Goal: Task Accomplishment & Management: Use online tool/utility

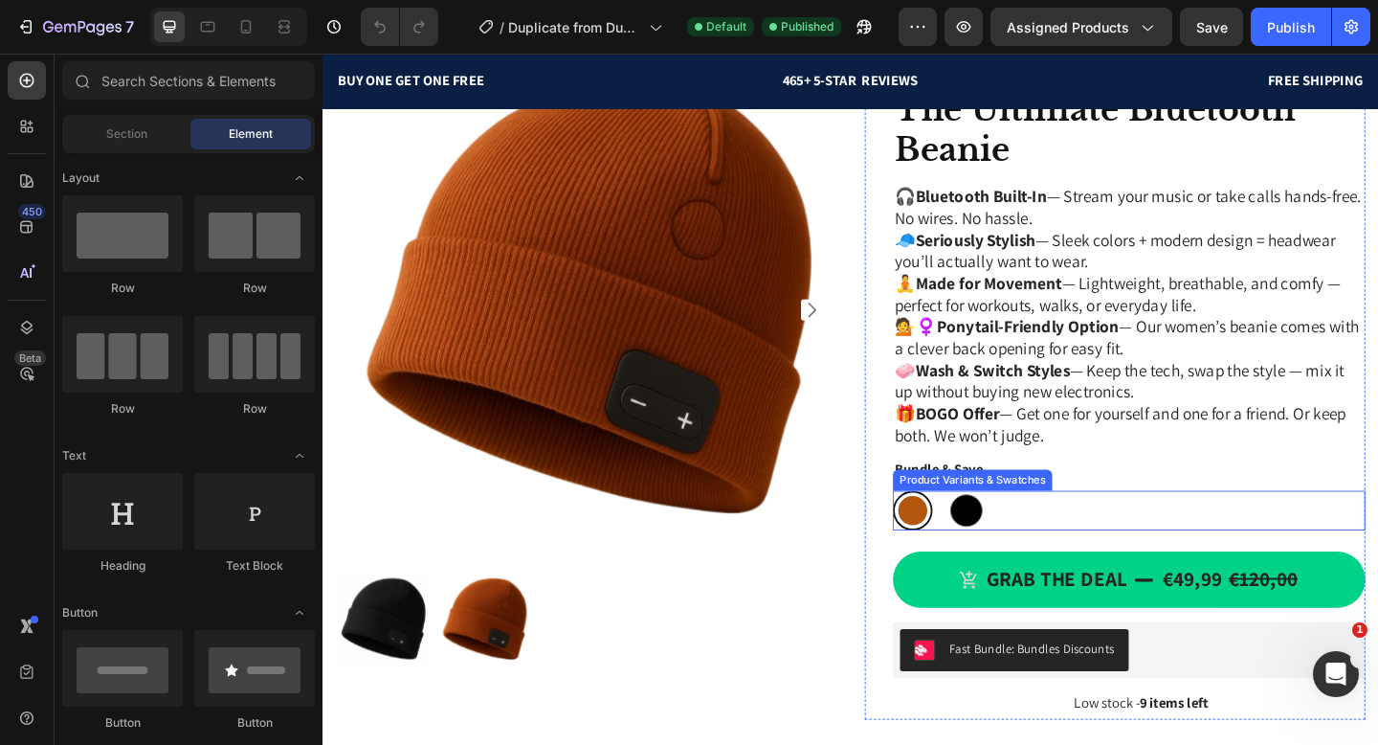
scroll to position [614, 0]
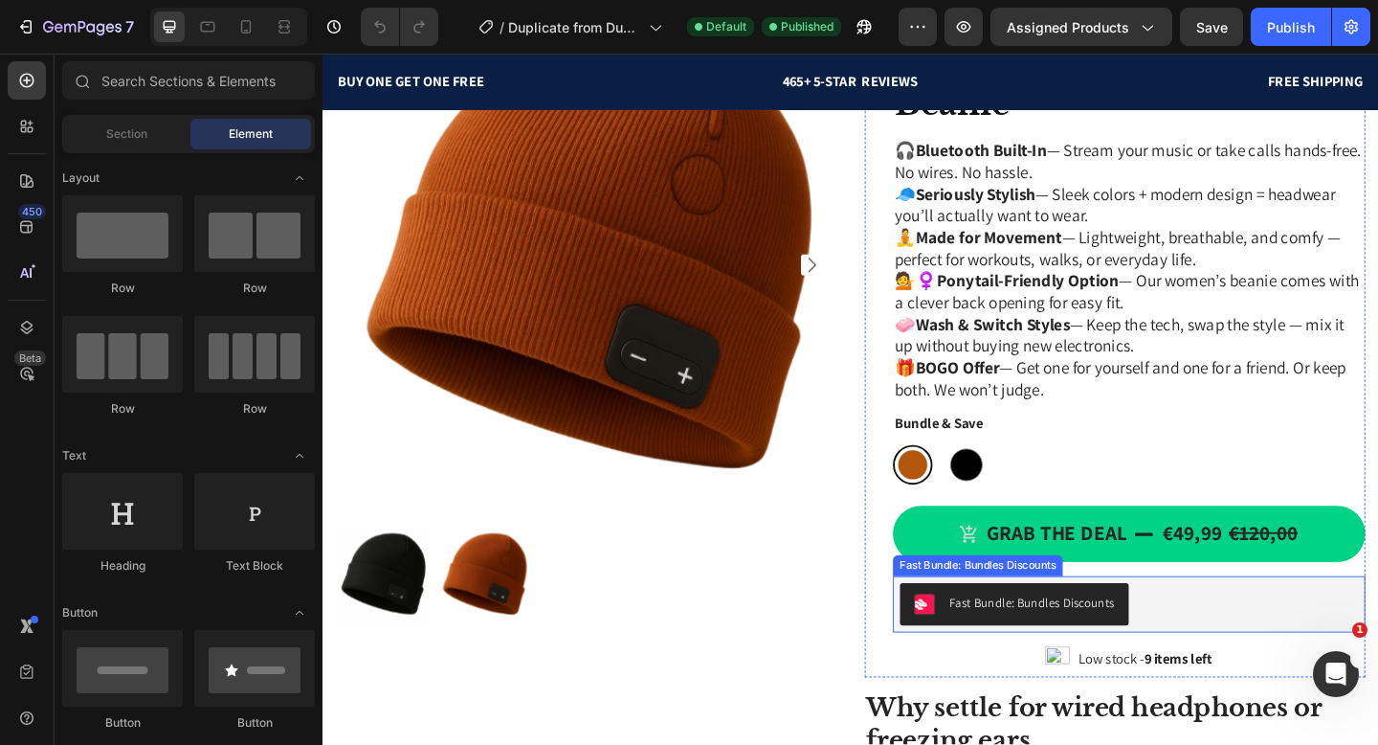
click at [1064, 646] on div "Fast Bundle: Bundles Discounts" at bounding box center [1094, 651] width 180 height 20
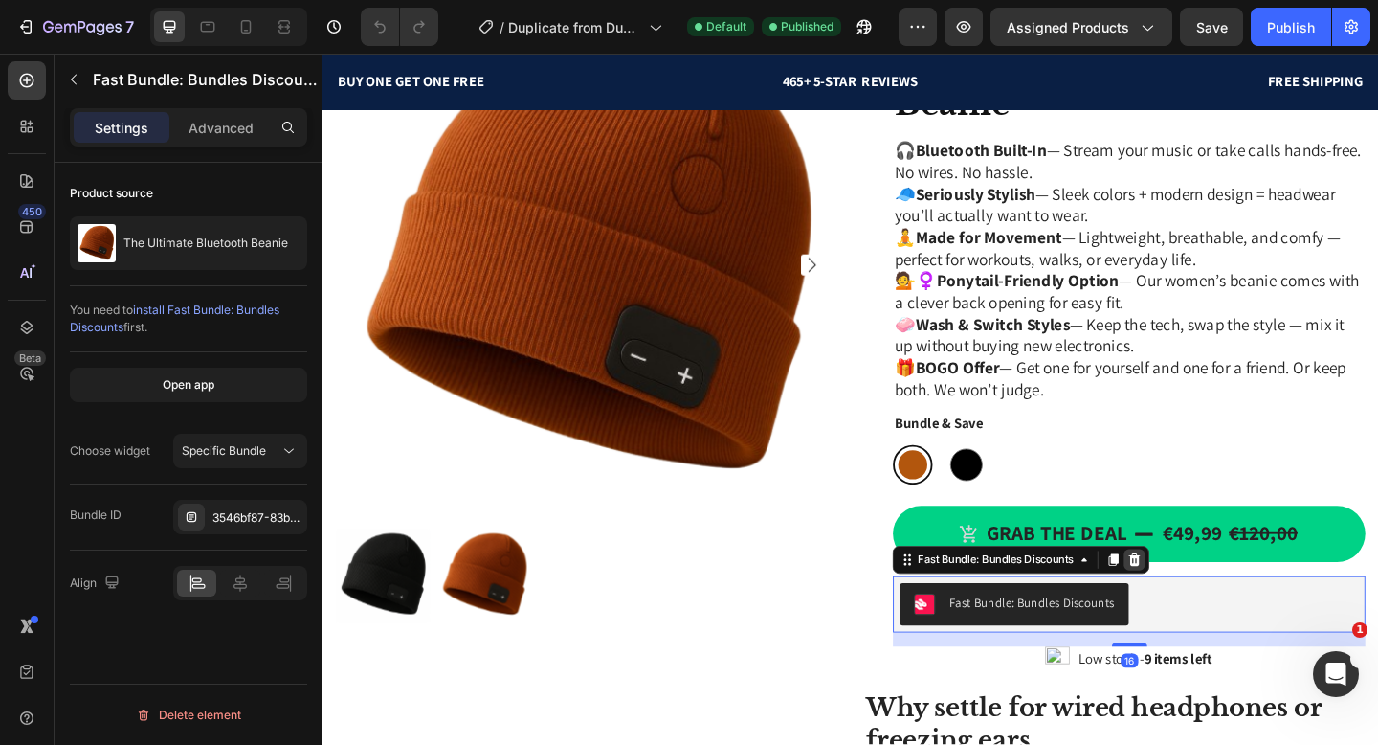
click at [1210, 607] on icon at bounding box center [1205, 603] width 15 height 15
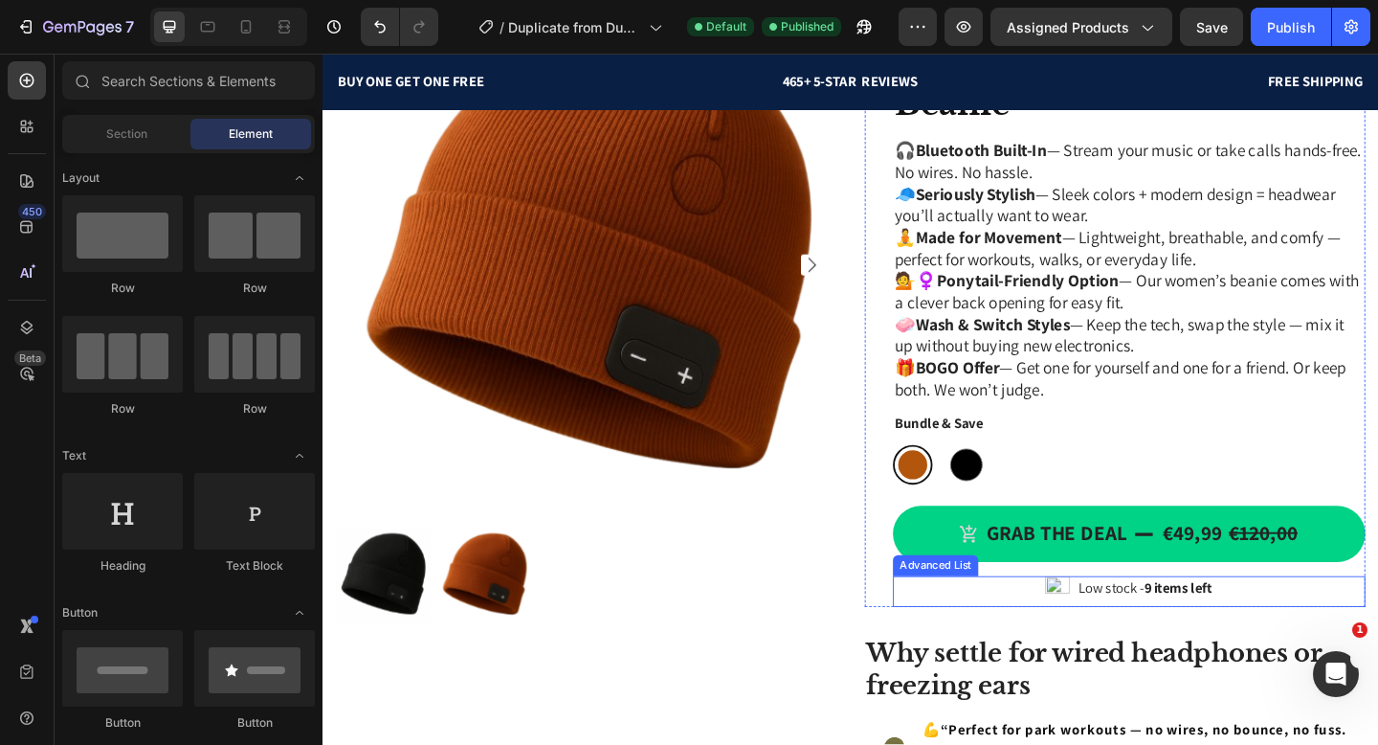
click at [1325, 635] on div "Image Low stock - 9 items left Text Block" at bounding box center [1200, 638] width 514 height 33
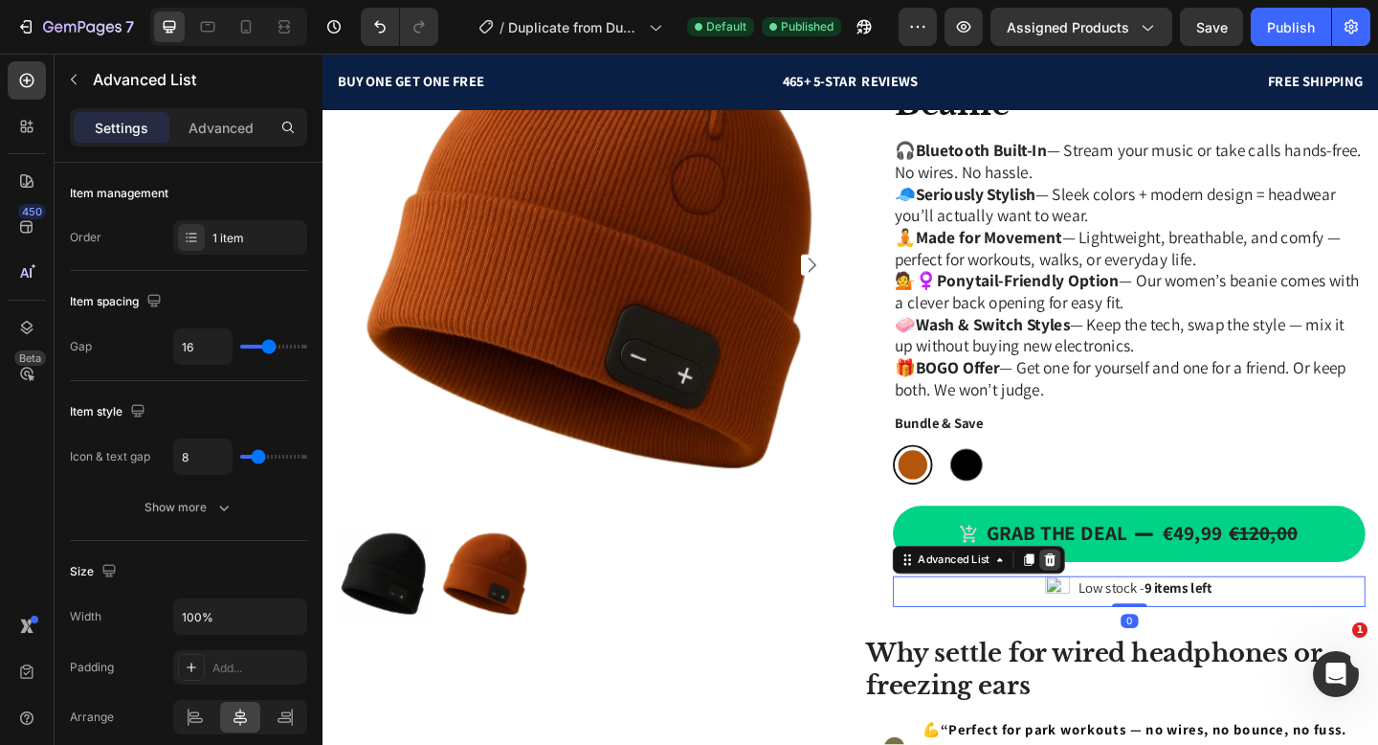
click at [1118, 611] on icon at bounding box center [1114, 603] width 12 height 13
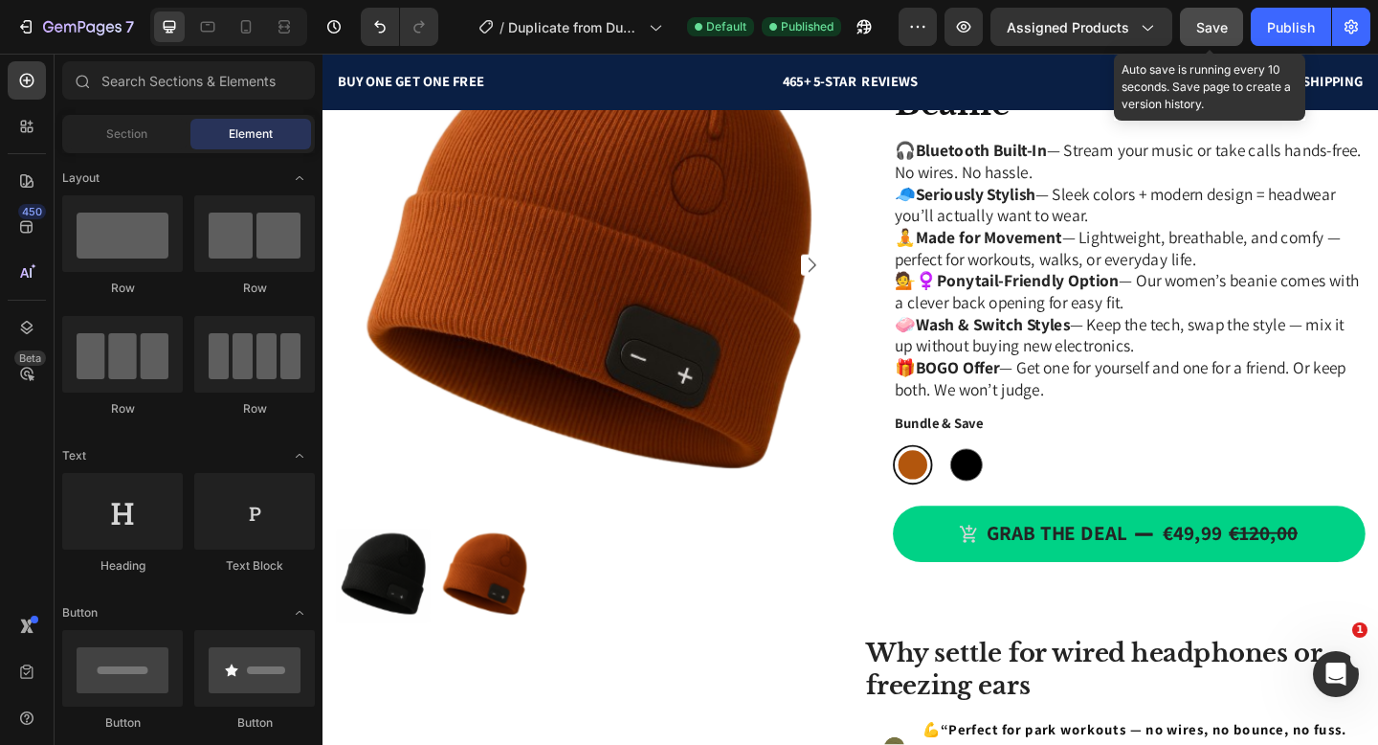
click at [1217, 29] on span "Save" at bounding box center [1212, 27] width 32 height 16
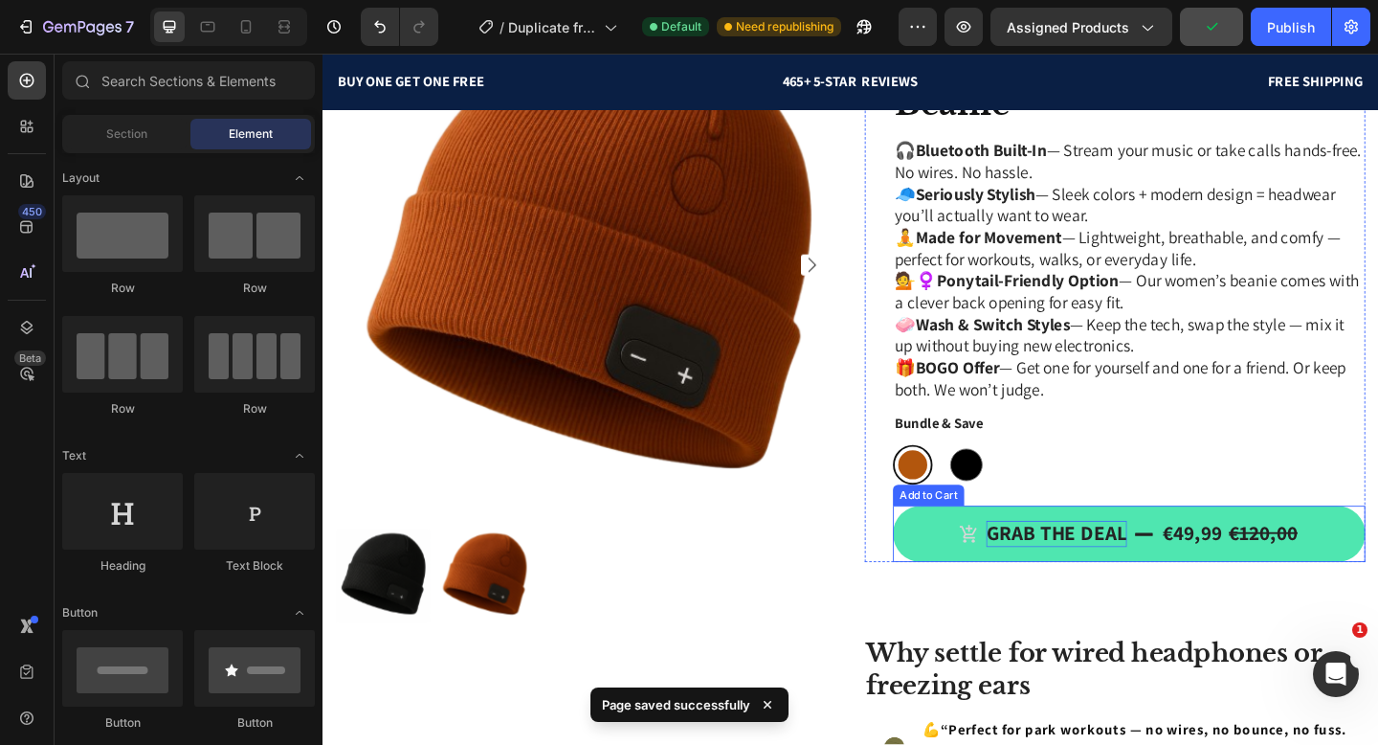
click at [1193, 567] on div "Grab the deal" at bounding box center [1120, 576] width 153 height 29
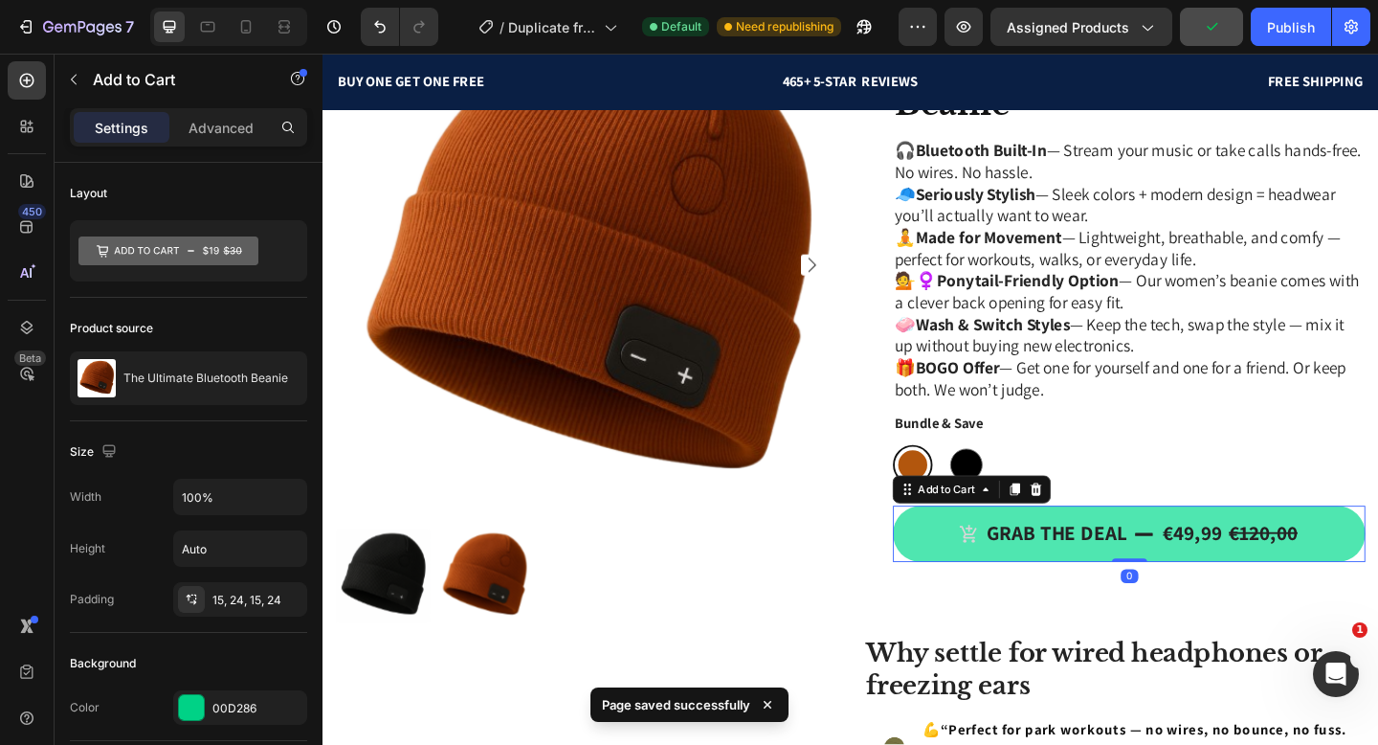
click at [1204, 553] on button "Grab the deal €49,99 €120,00" at bounding box center [1200, 576] width 514 height 61
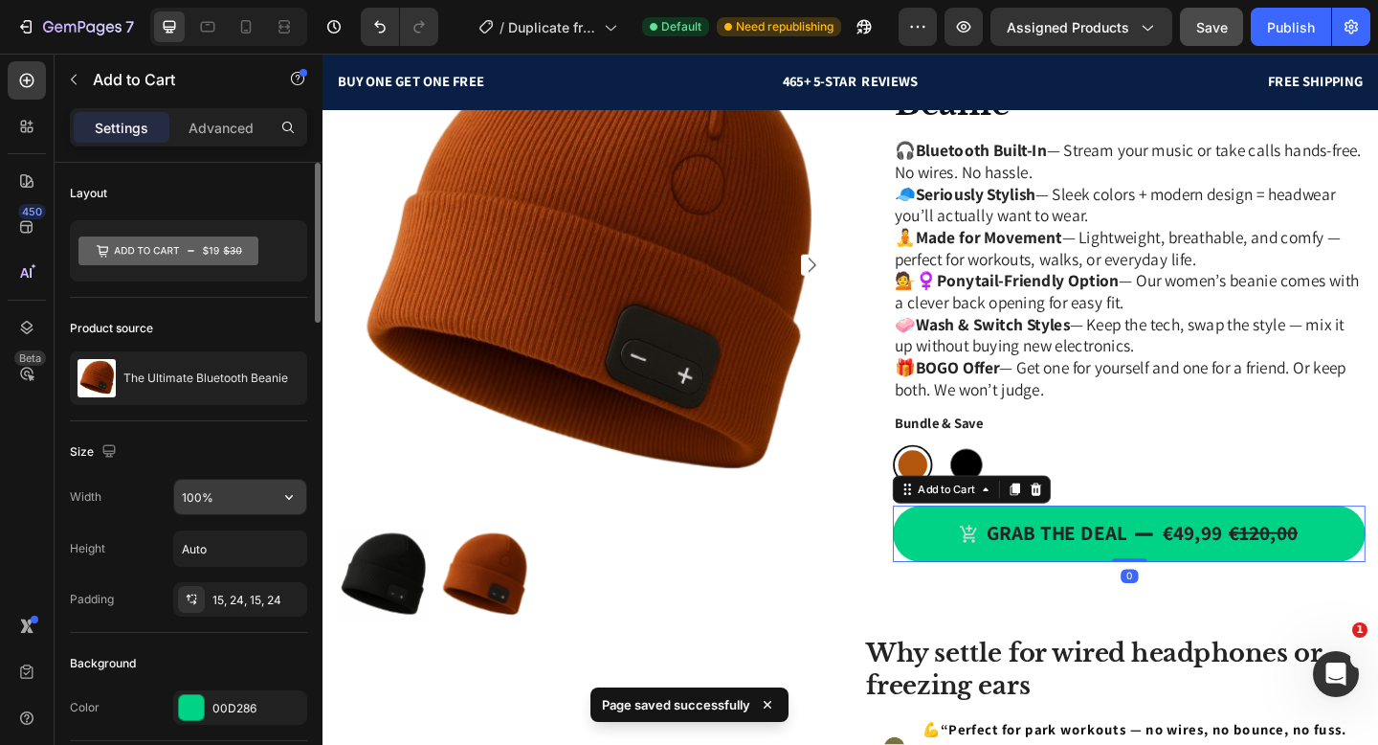
scroll to position [1, 0]
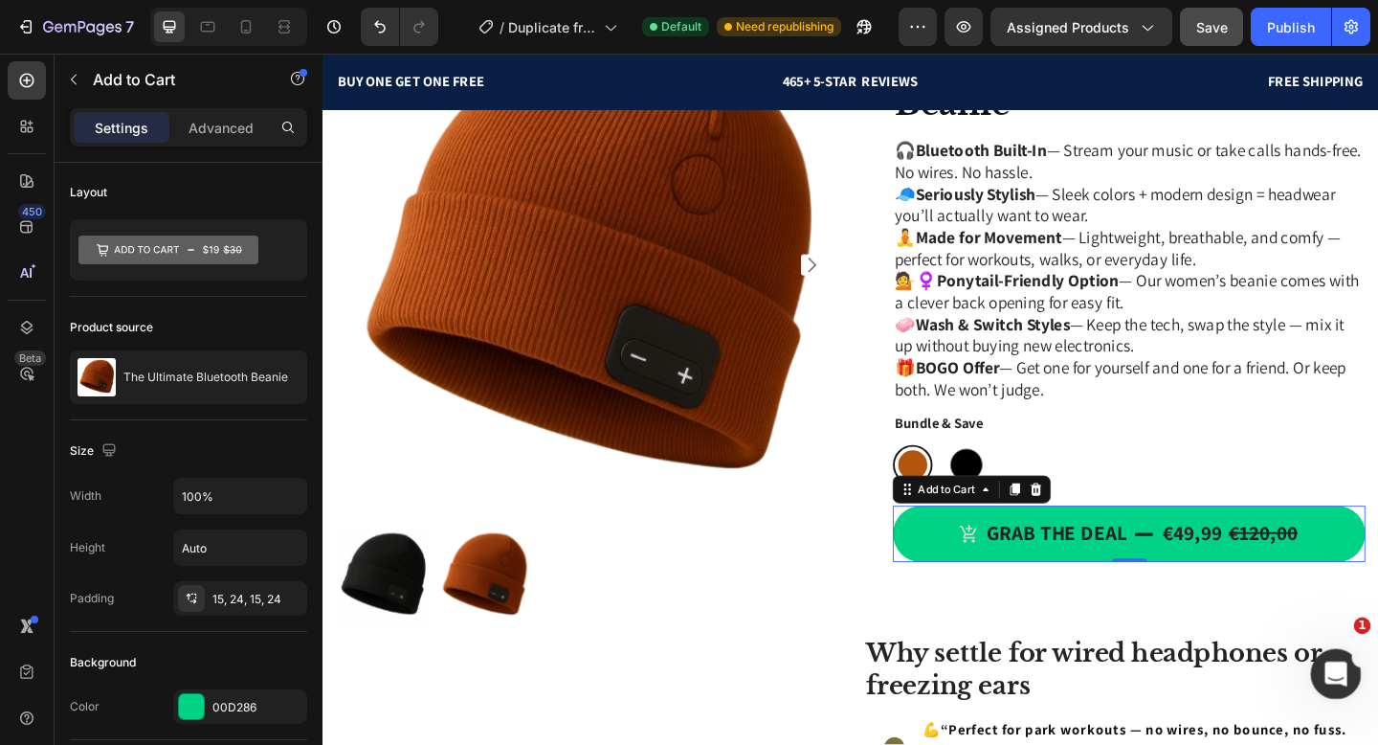
click at [1334, 657] on icon "Ouvrir le Messenger Intercom" at bounding box center [1334, 672] width 32 height 32
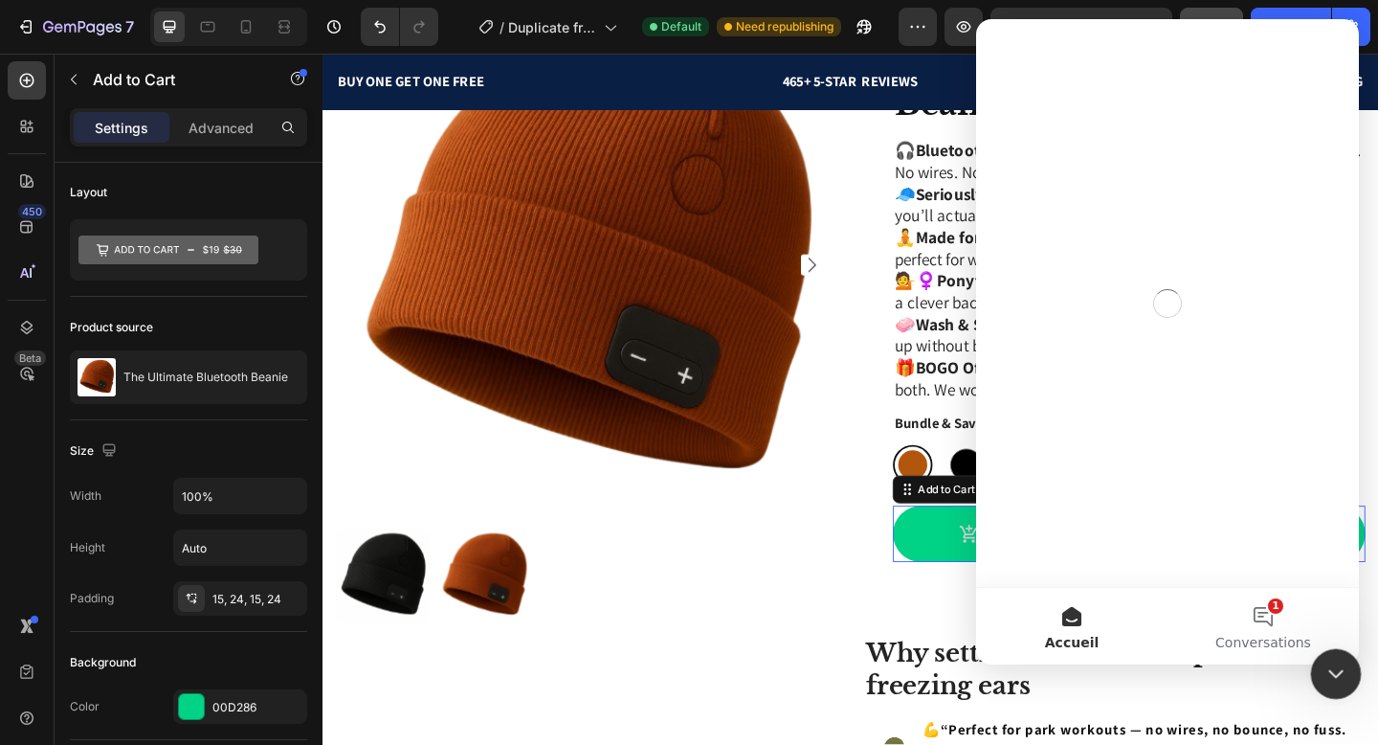
scroll to position [0, 0]
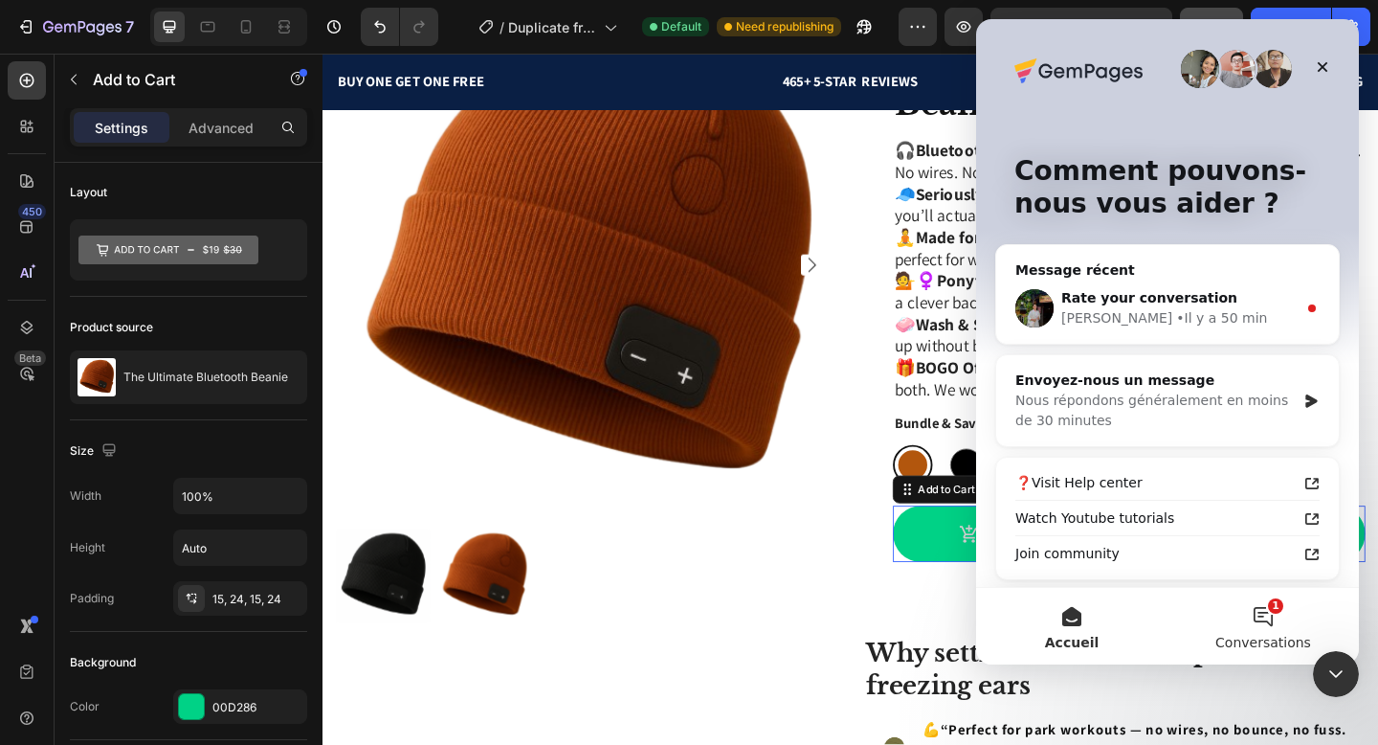
click at [1243, 612] on button "1 Conversations" at bounding box center [1263, 626] width 191 height 77
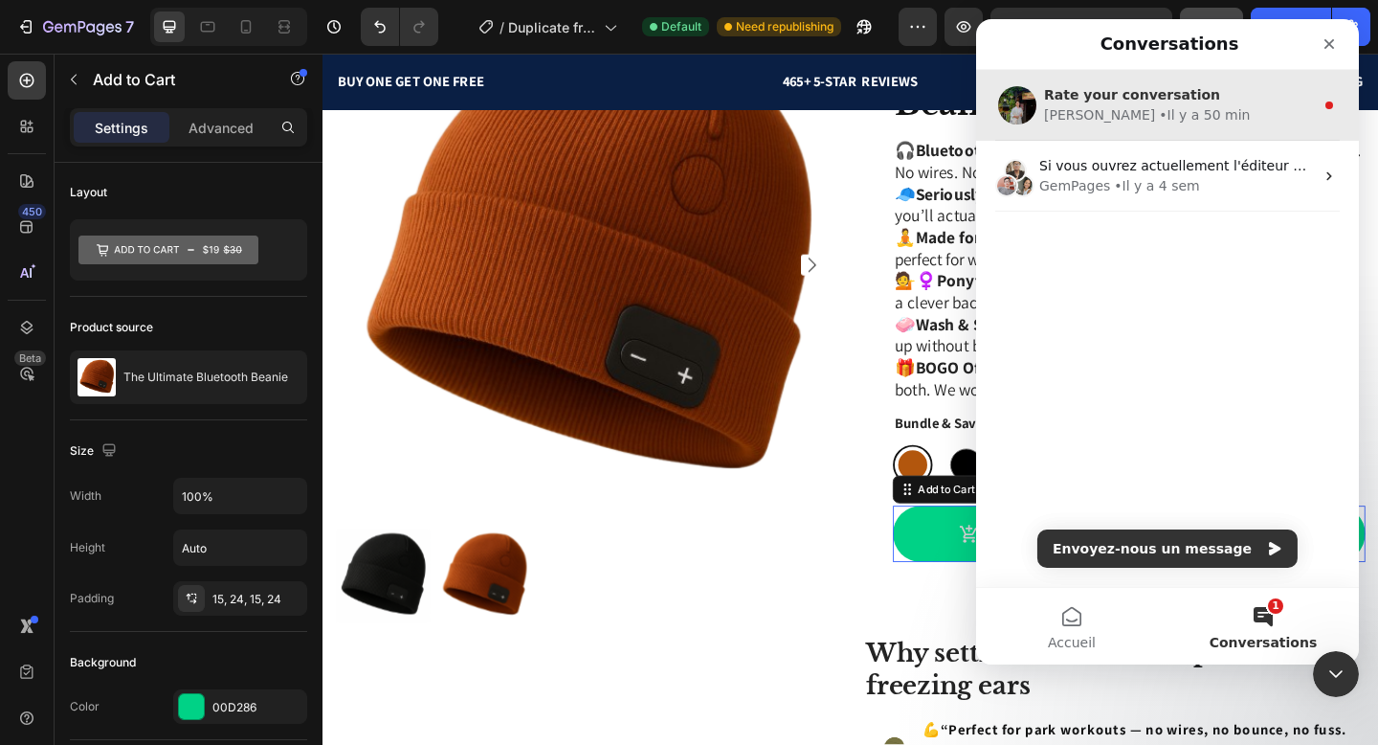
click at [1159, 121] on div "• Il y a 50 min" at bounding box center [1204, 115] width 91 height 20
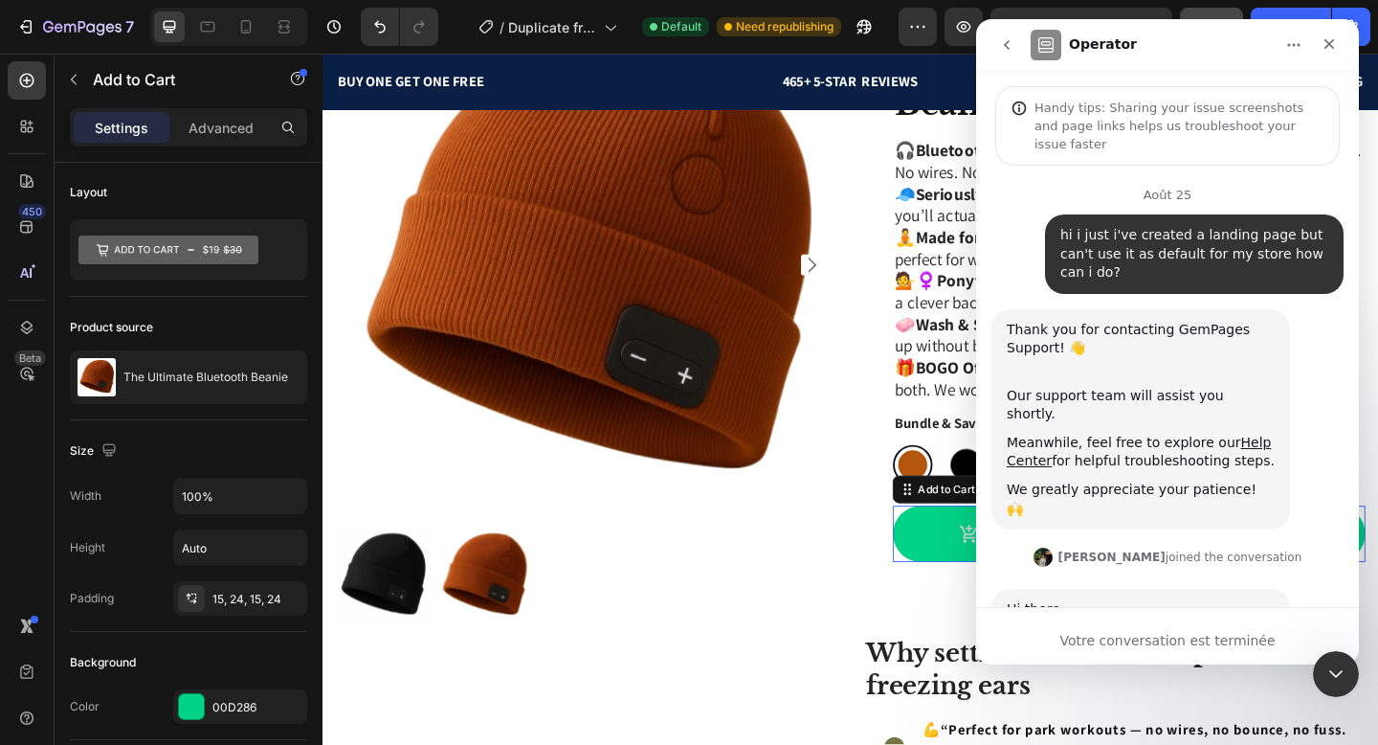
scroll to position [120, 0]
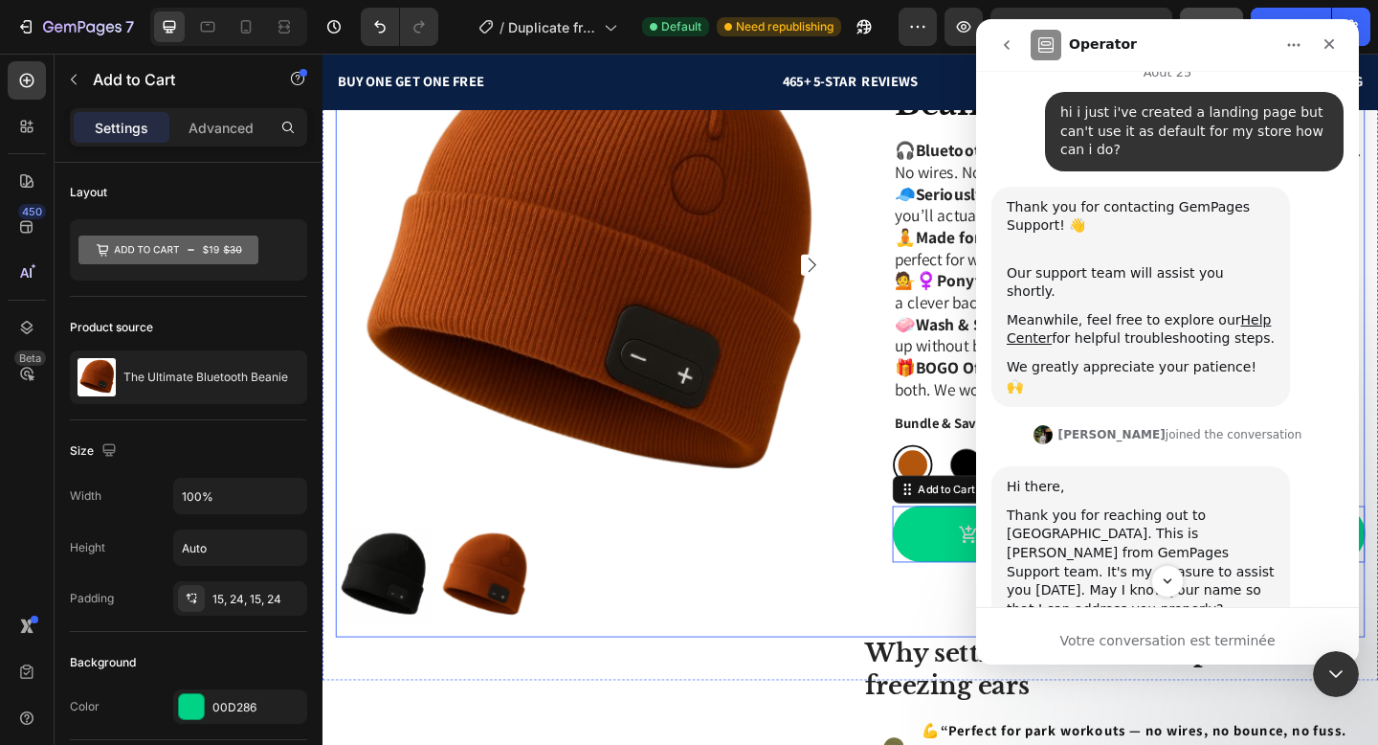
click at [885, 624] on div "Product Images Icon Icon Icon Icon Icon Icon List 465+ Verified Reviews! Text B…" at bounding box center [897, 350] width 1120 height 678
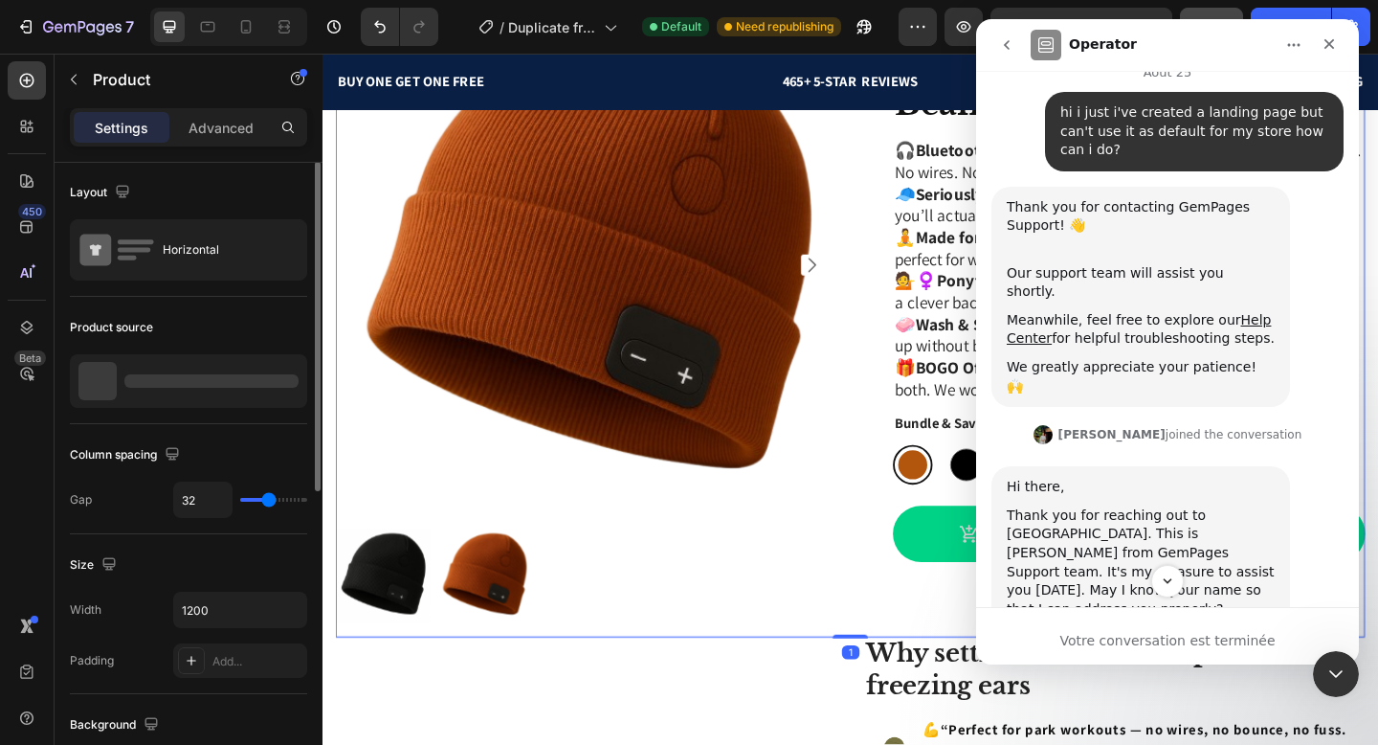
scroll to position [0, 0]
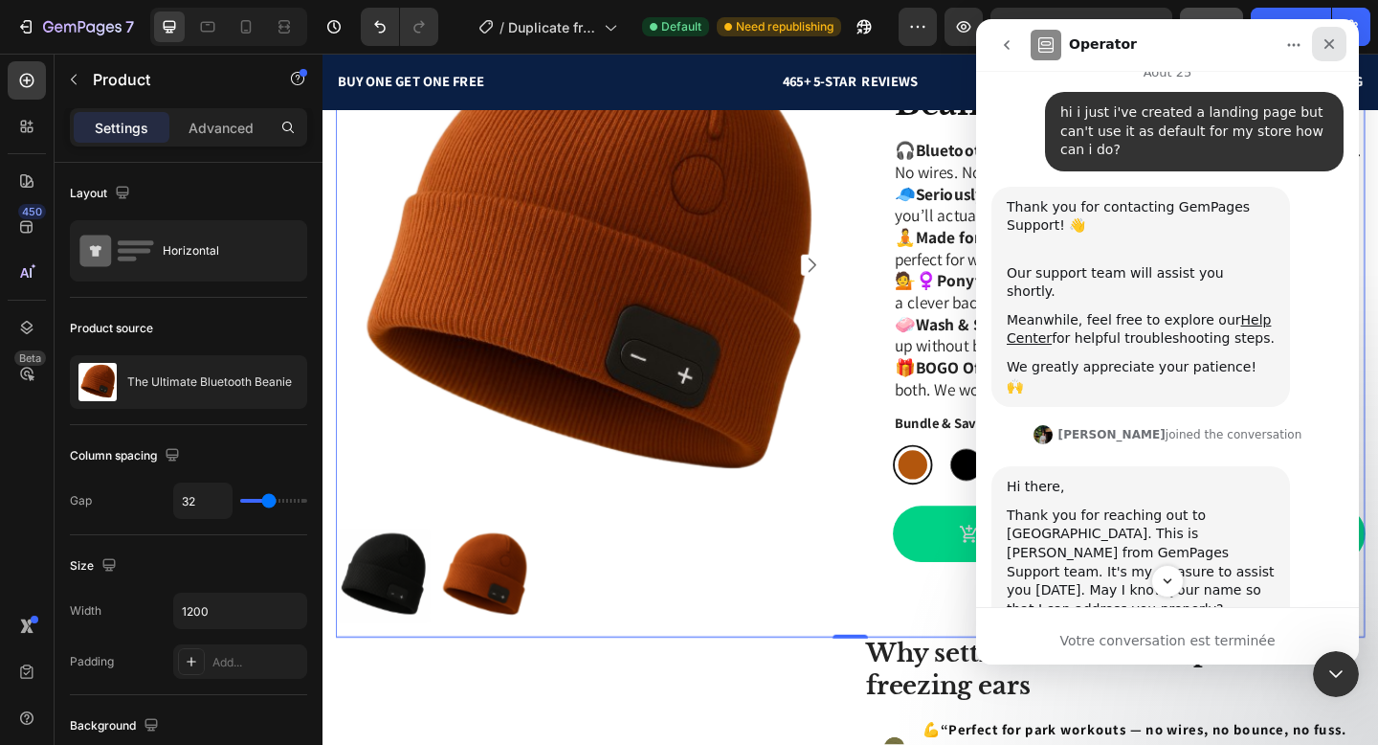
click at [1325, 41] on icon "Fermer" at bounding box center [1329, 43] width 15 height 15
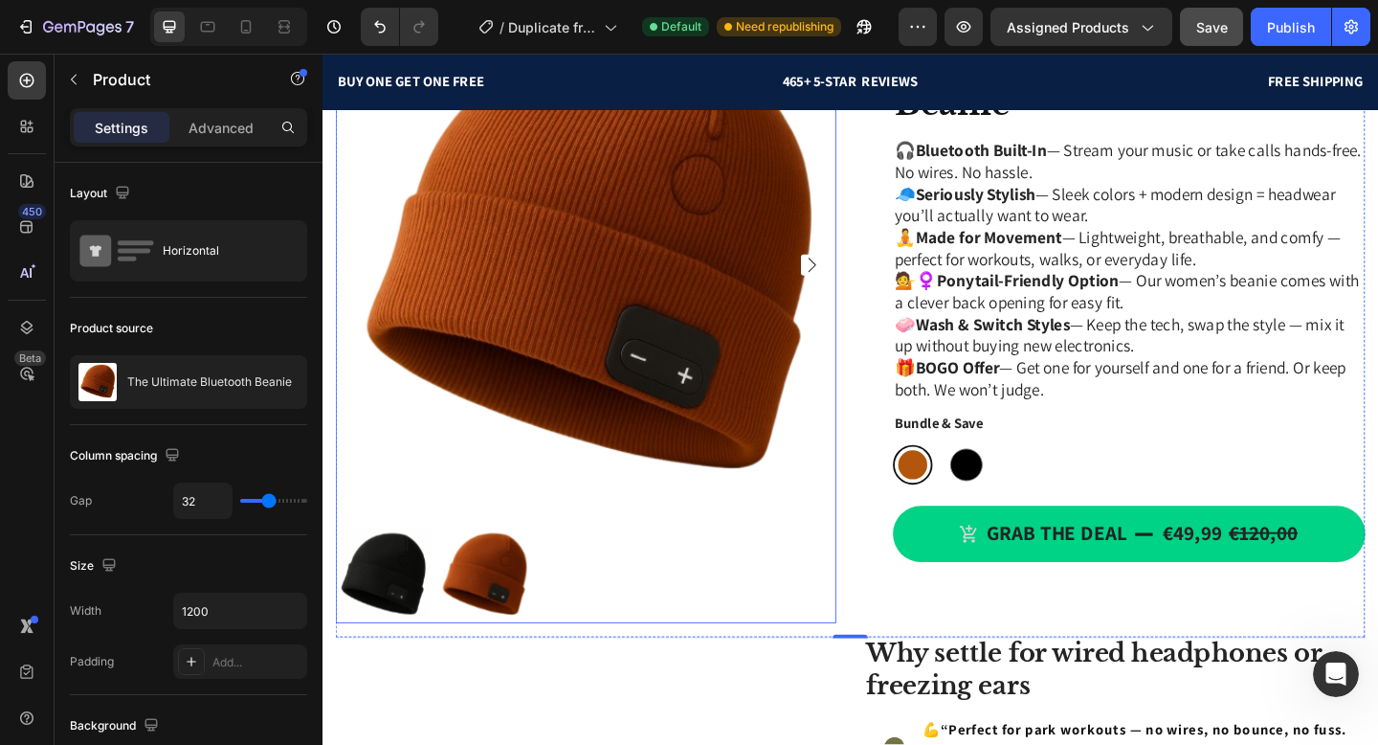
scroll to position [4780, 0]
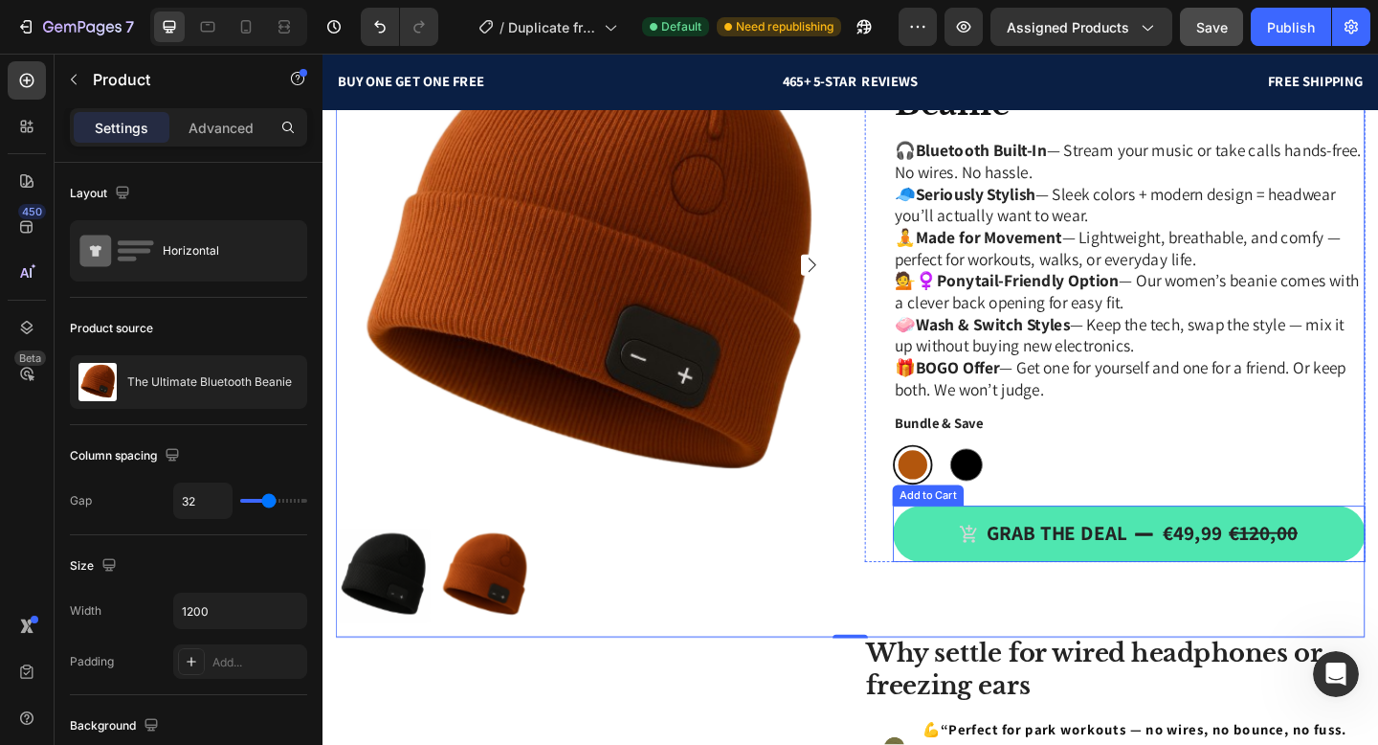
click at [1052, 593] on button "Grab the deal €49,99 €120,00" at bounding box center [1200, 576] width 514 height 61
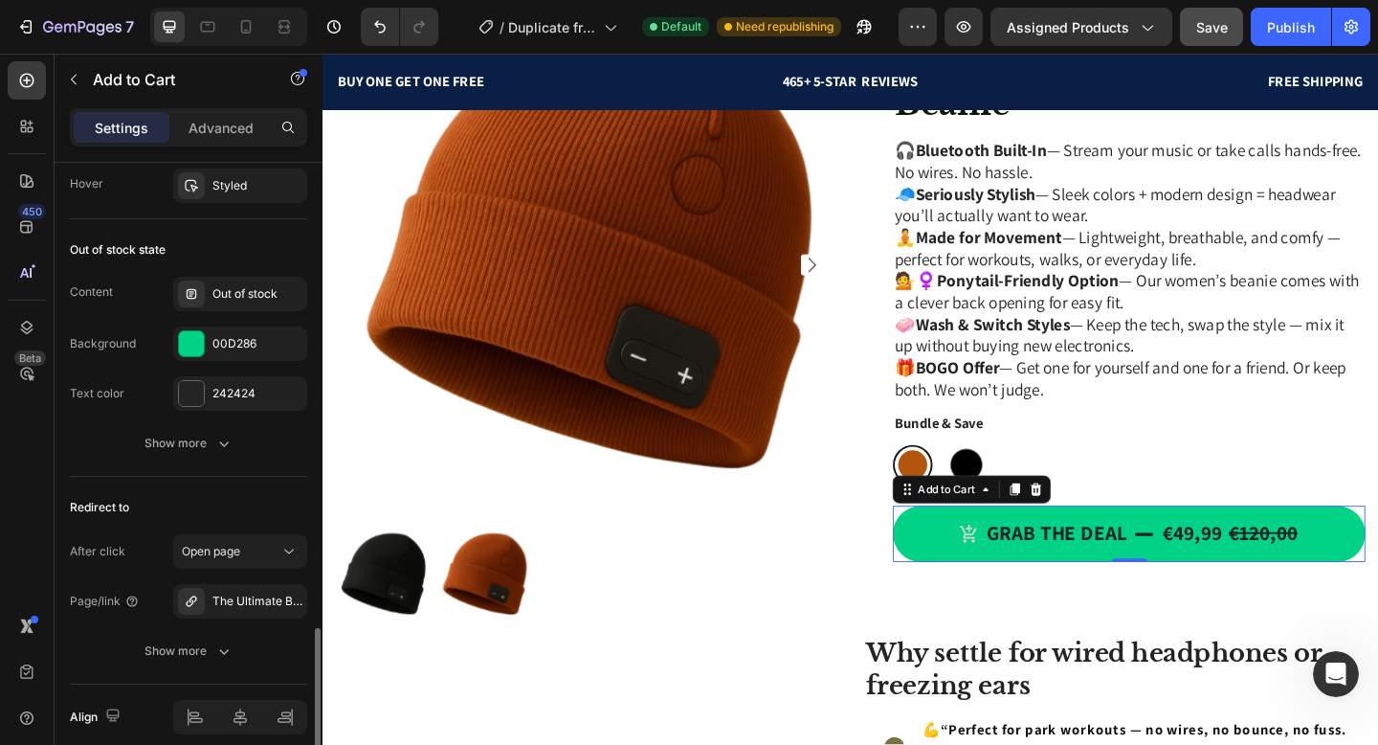
scroll to position [1898, 0]
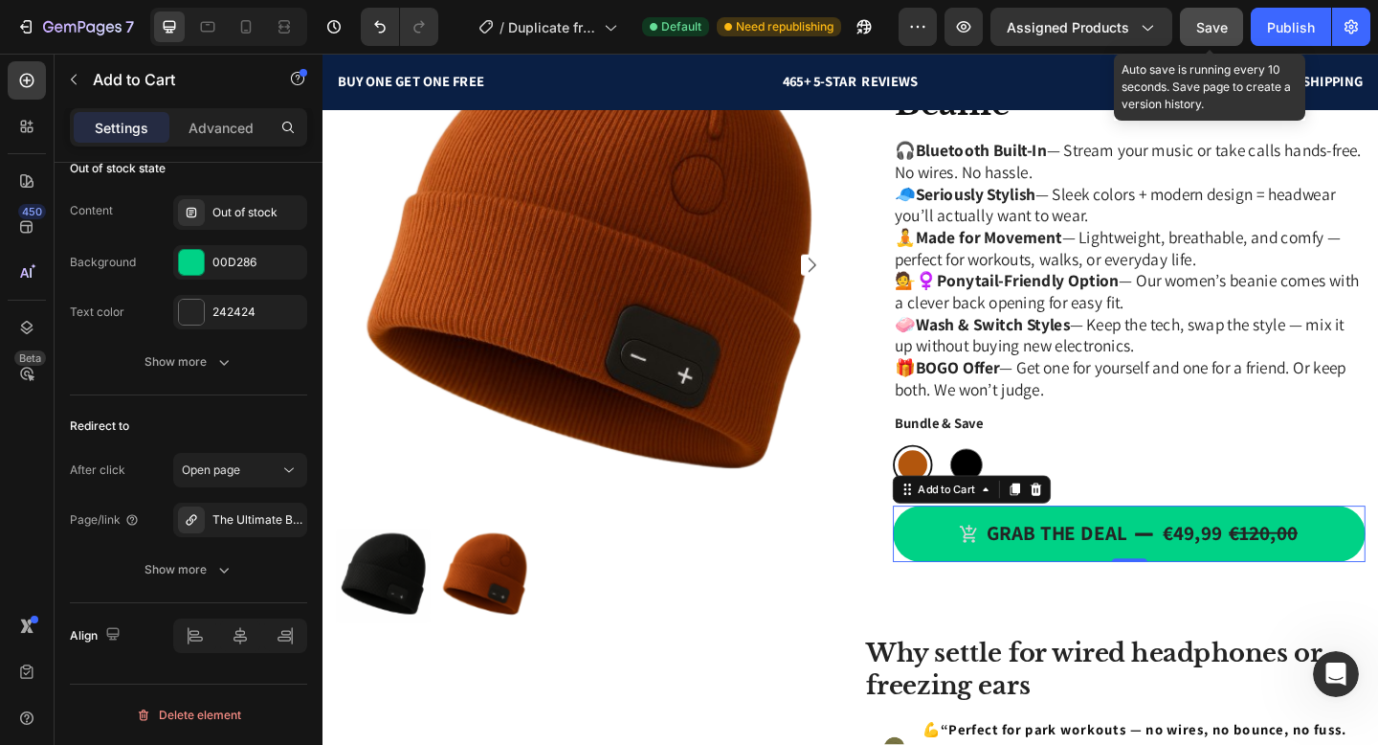
click at [1227, 37] on button "Save" at bounding box center [1211, 27] width 63 height 38
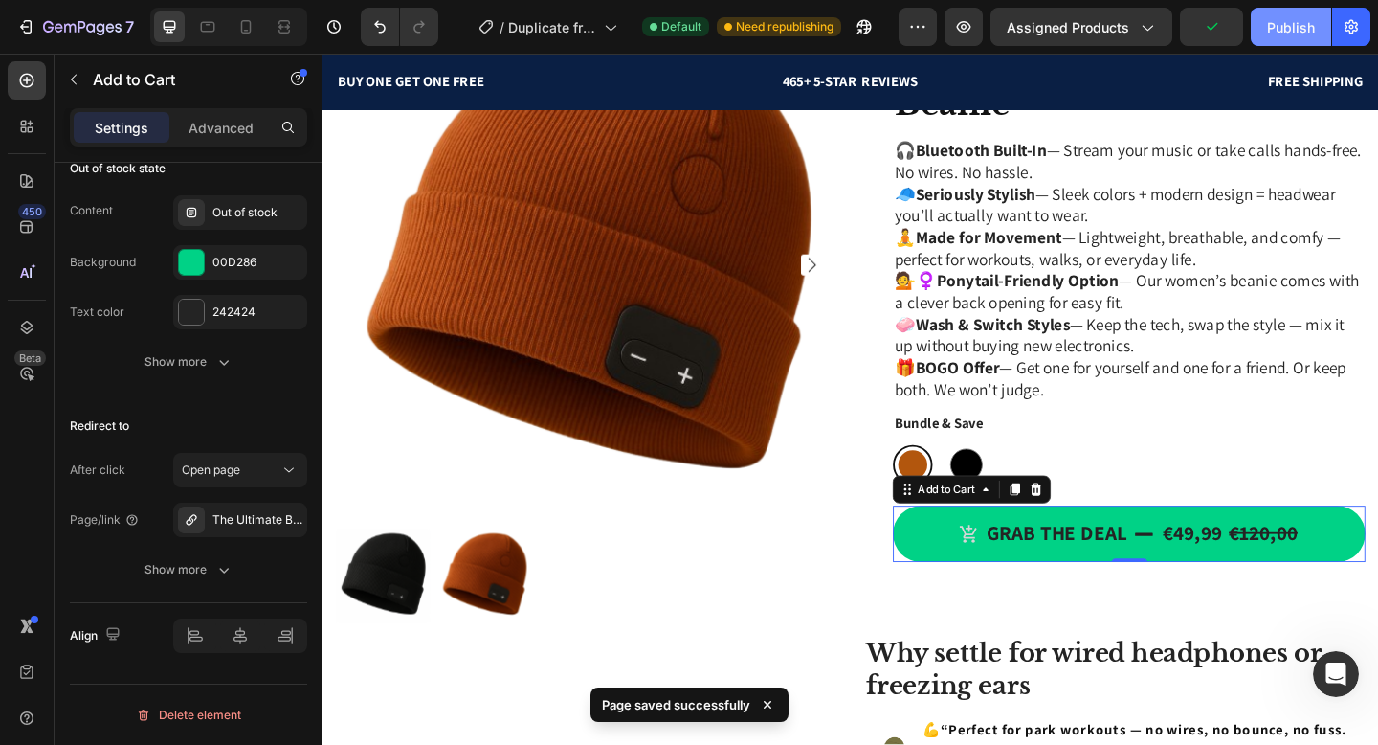
click at [1281, 37] on button "Publish" at bounding box center [1291, 27] width 80 height 38
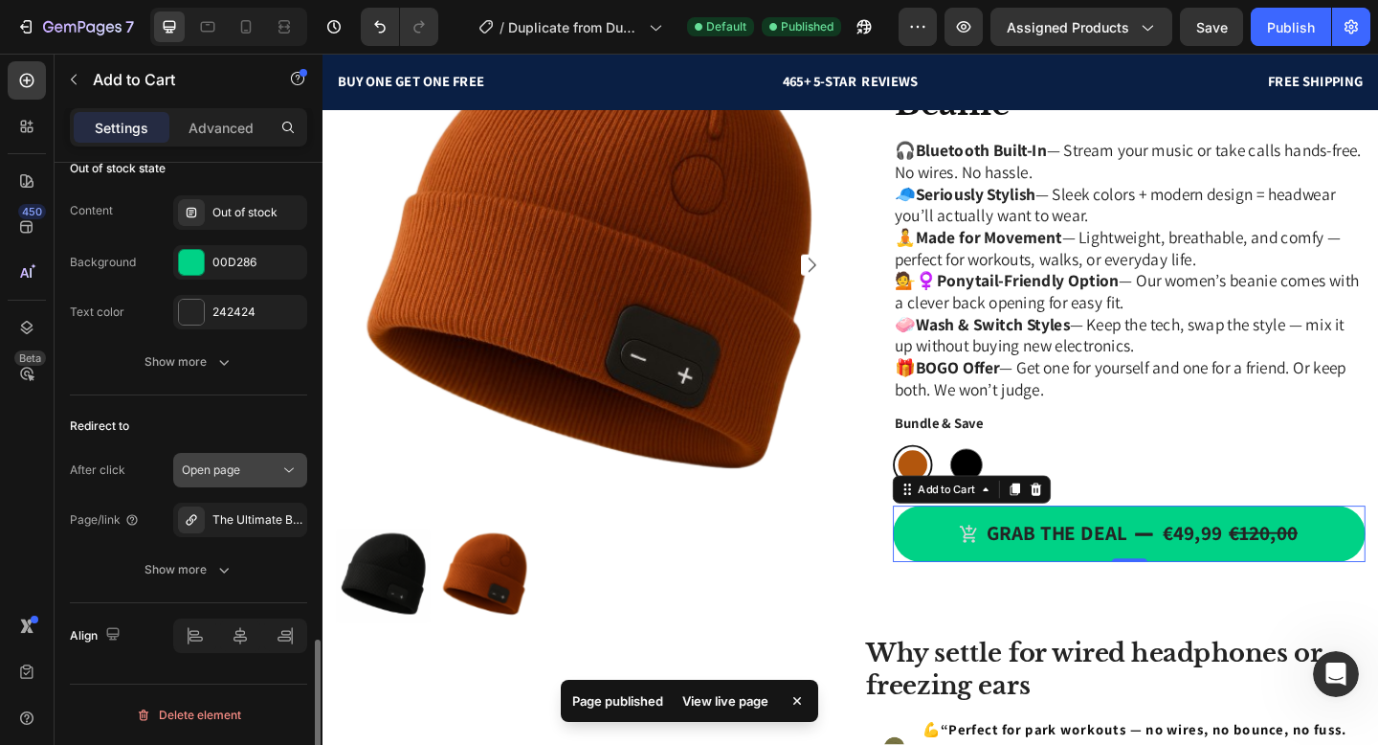
click at [259, 468] on div "Open page" at bounding box center [231, 469] width 98 height 17
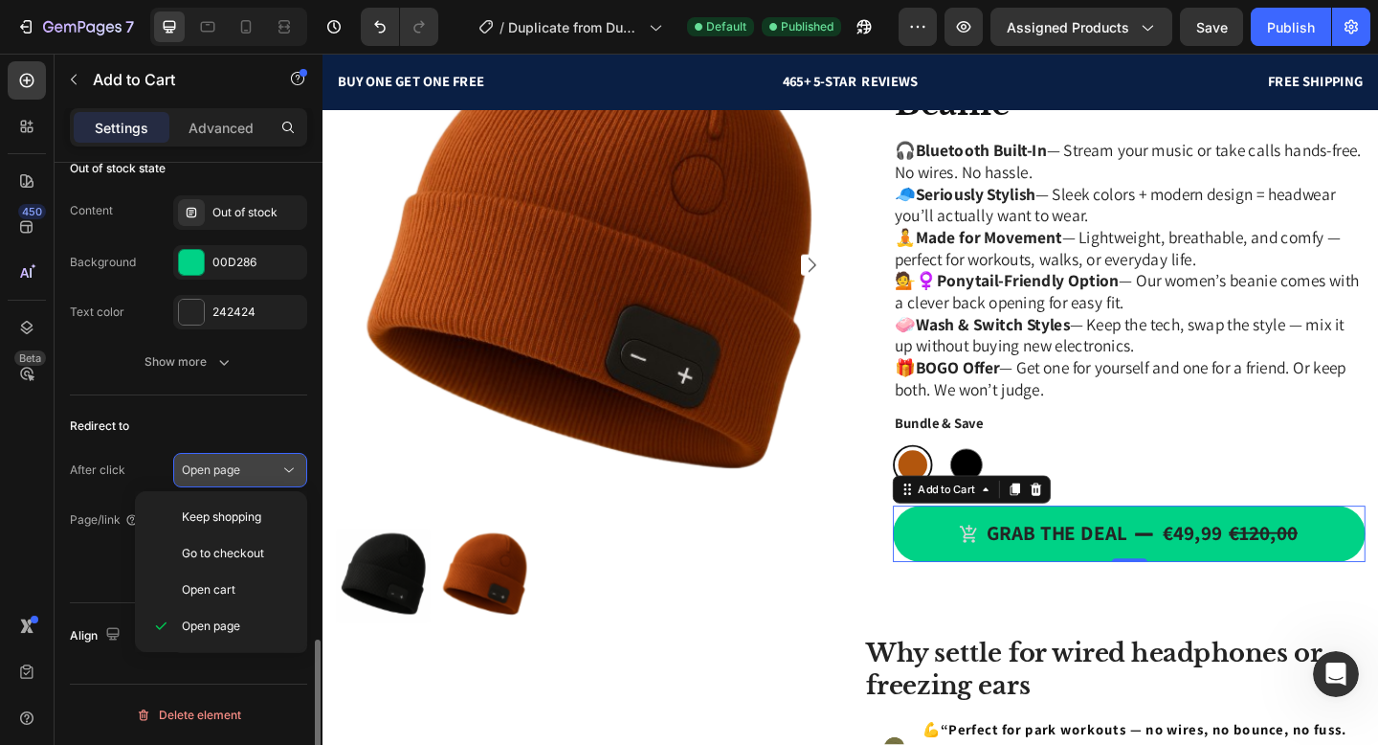
click at [253, 482] on button "Open page" at bounding box center [240, 470] width 134 height 34
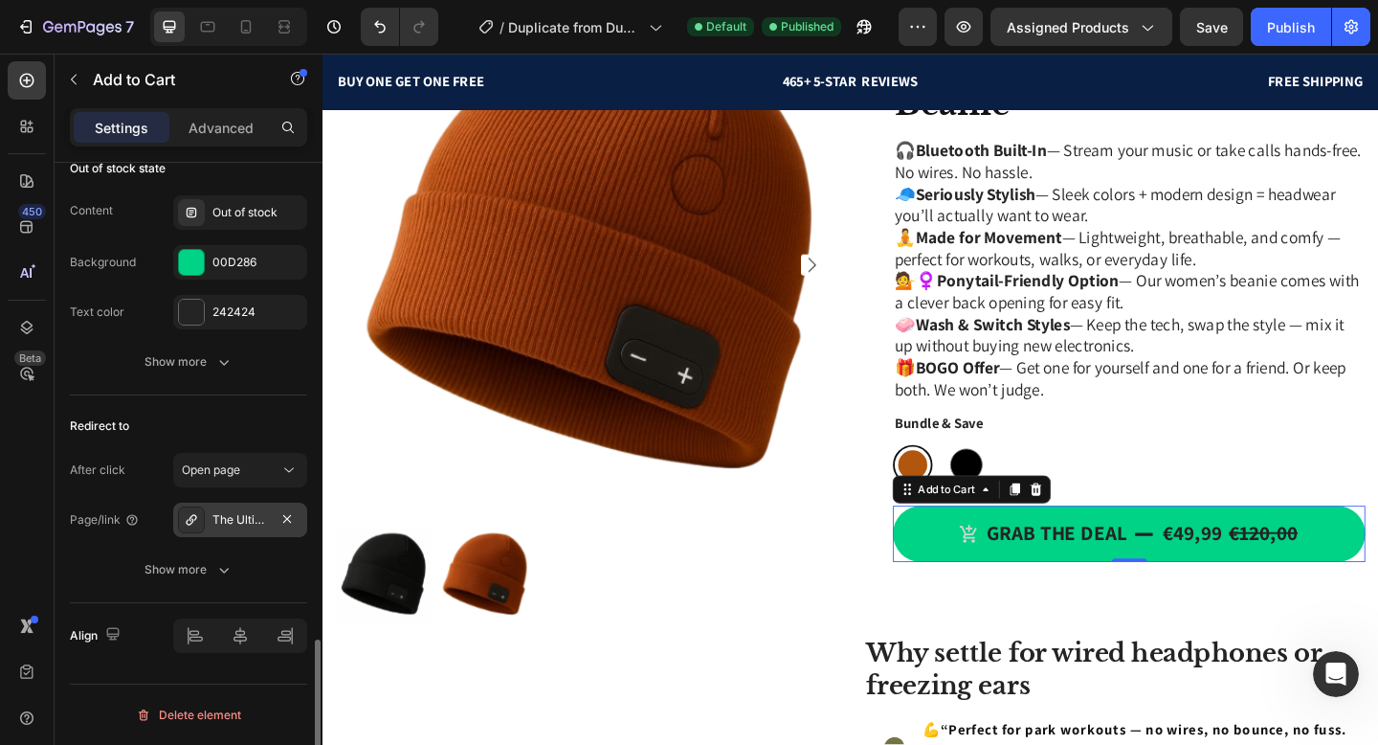
click at [252, 515] on div "The Ultimate Bluetooth Beanie" at bounding box center [240, 519] width 56 height 17
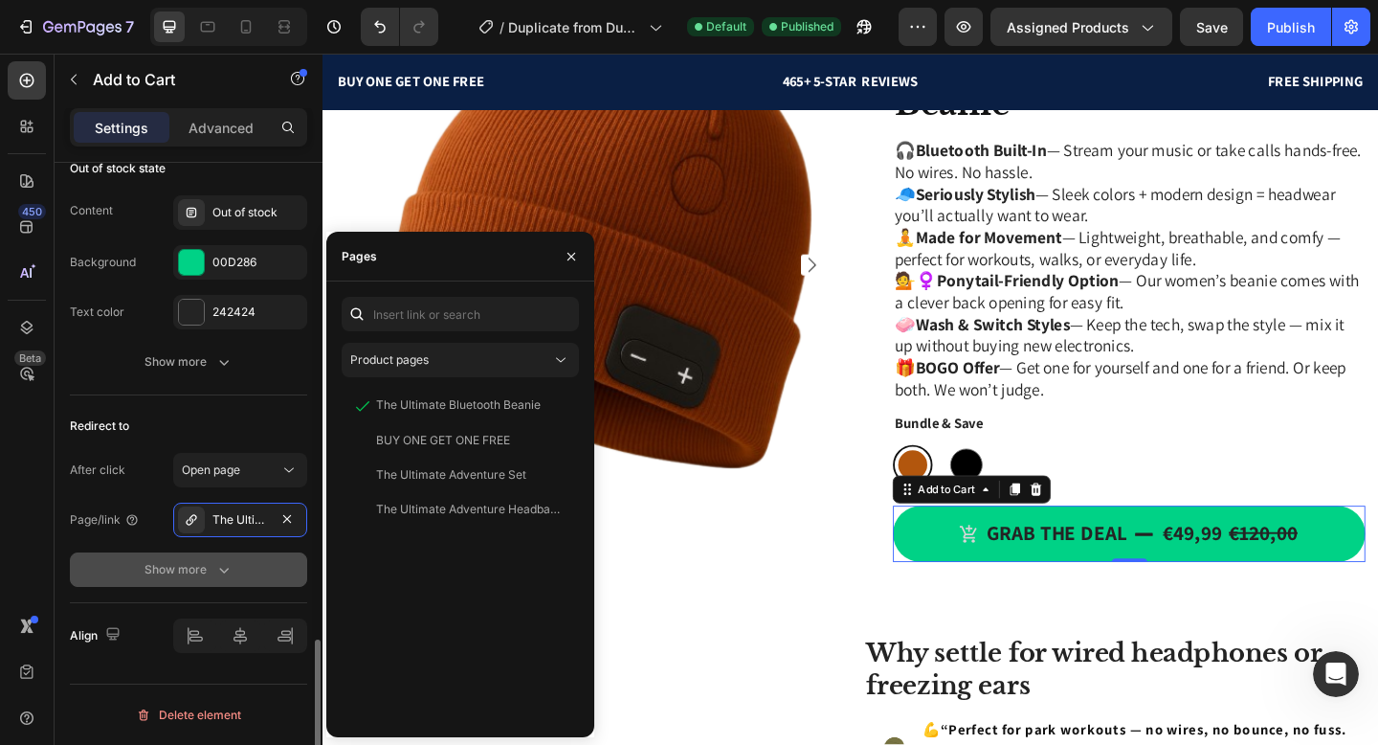
click at [235, 578] on button "Show more" at bounding box center [188, 569] width 237 height 34
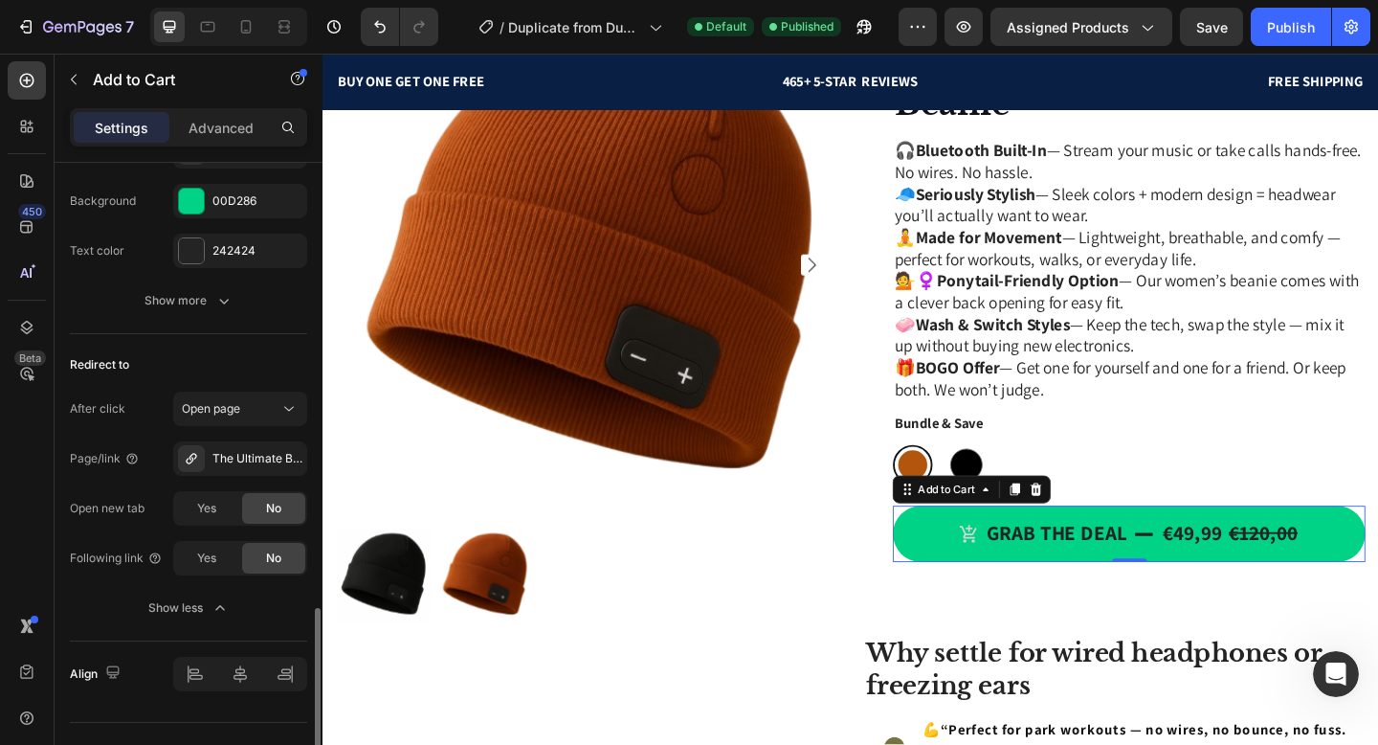
scroll to position [1903, 0]
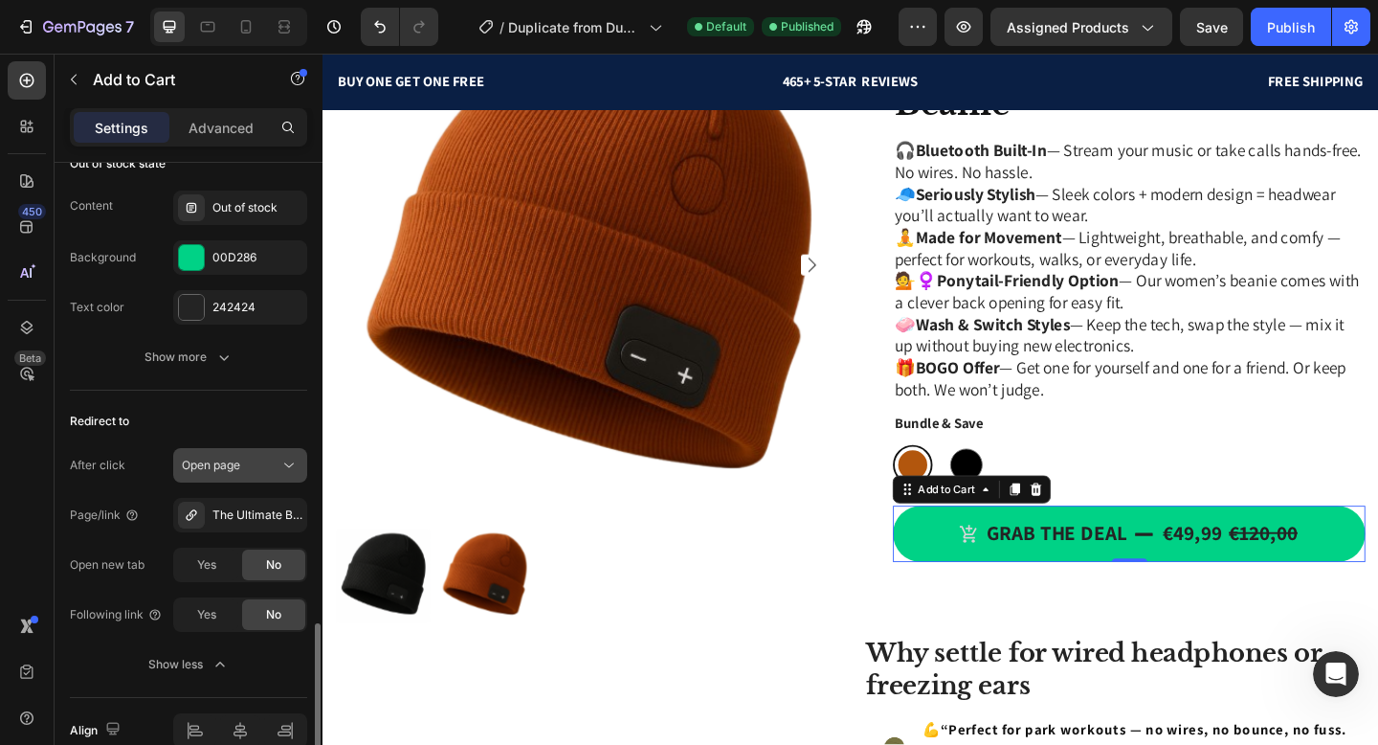
click at [261, 480] on button "Open page" at bounding box center [240, 465] width 134 height 34
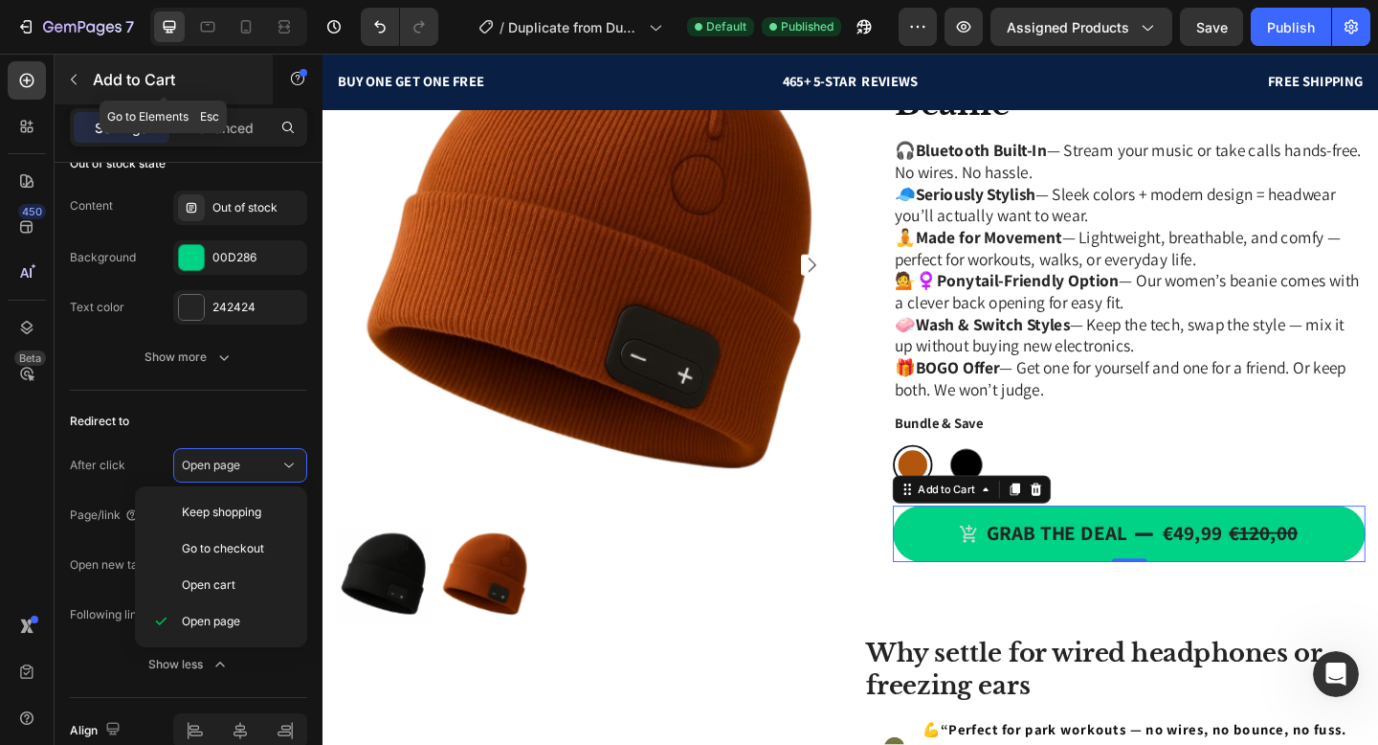
click at [84, 83] on button "button" at bounding box center [73, 79] width 31 height 31
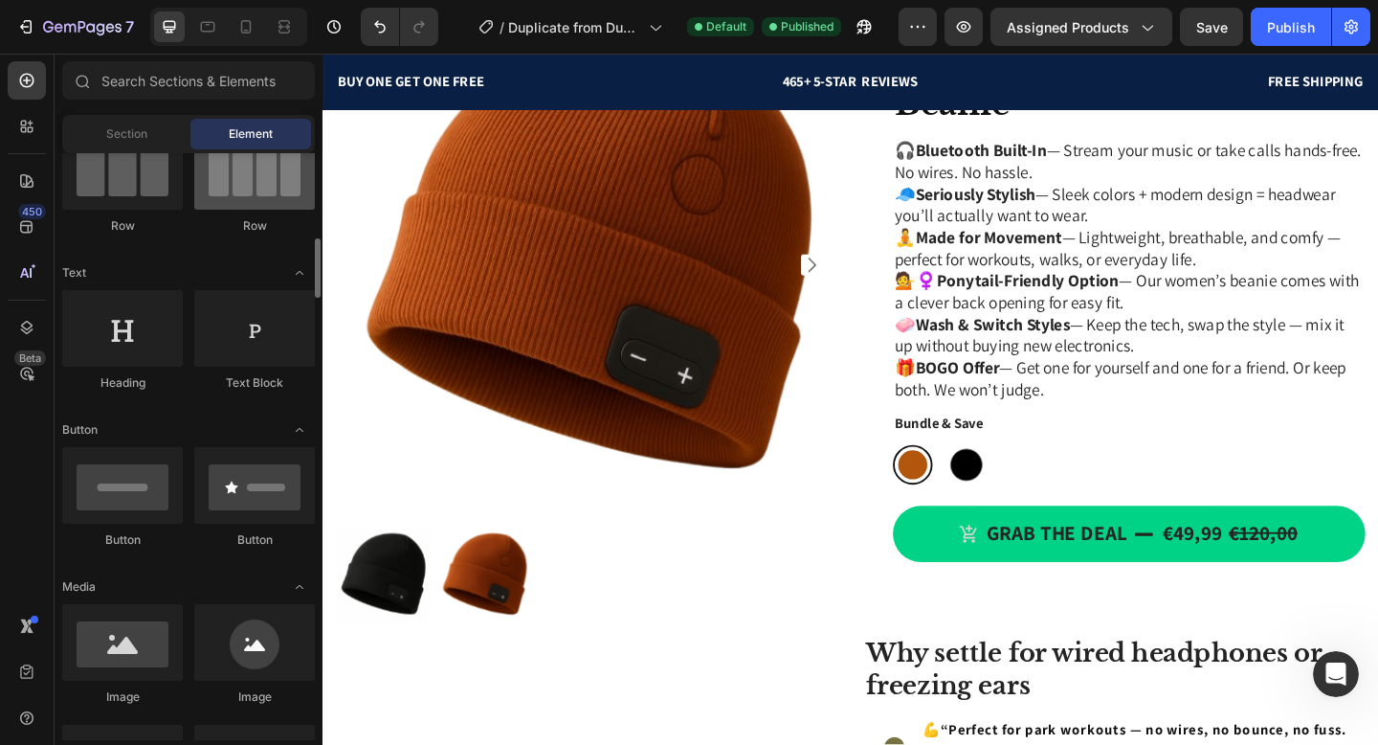
scroll to position [587, 0]
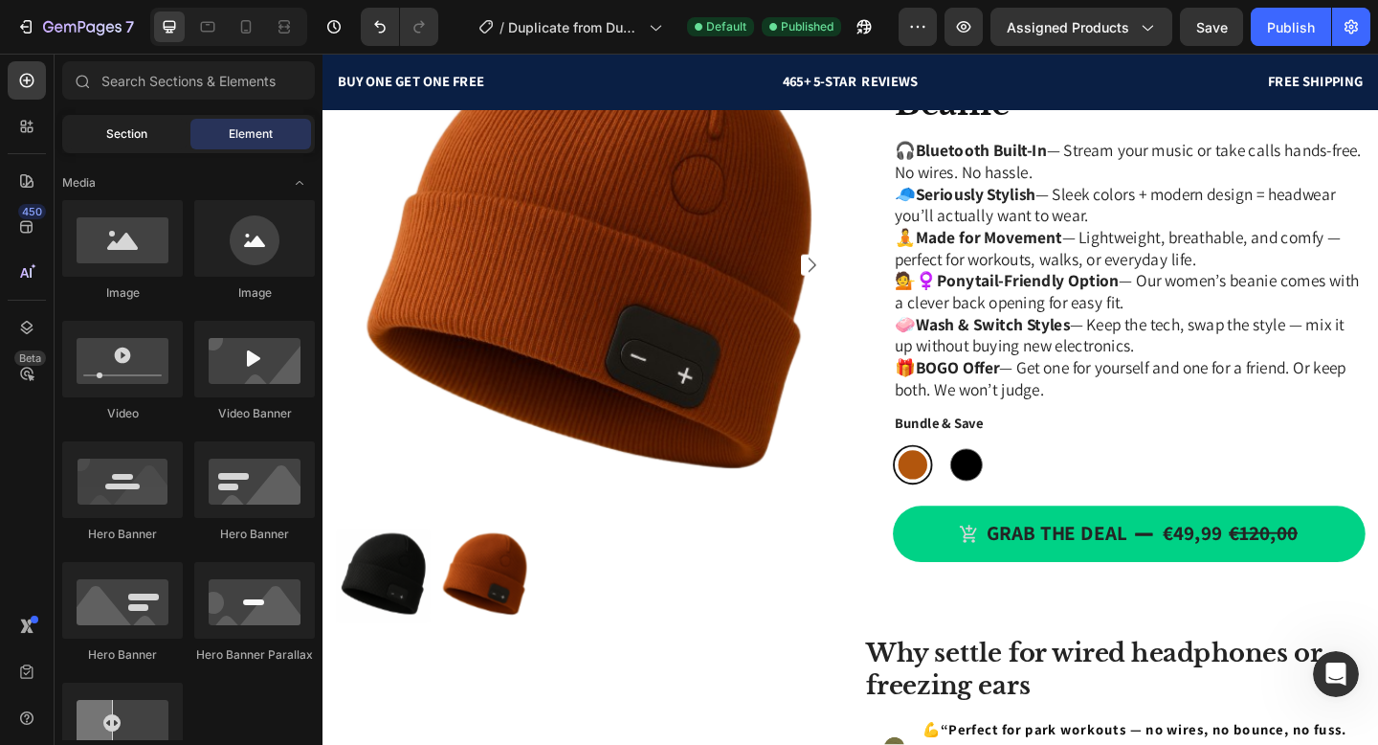
click at [152, 140] on div "Section" at bounding box center [126, 134] width 121 height 31
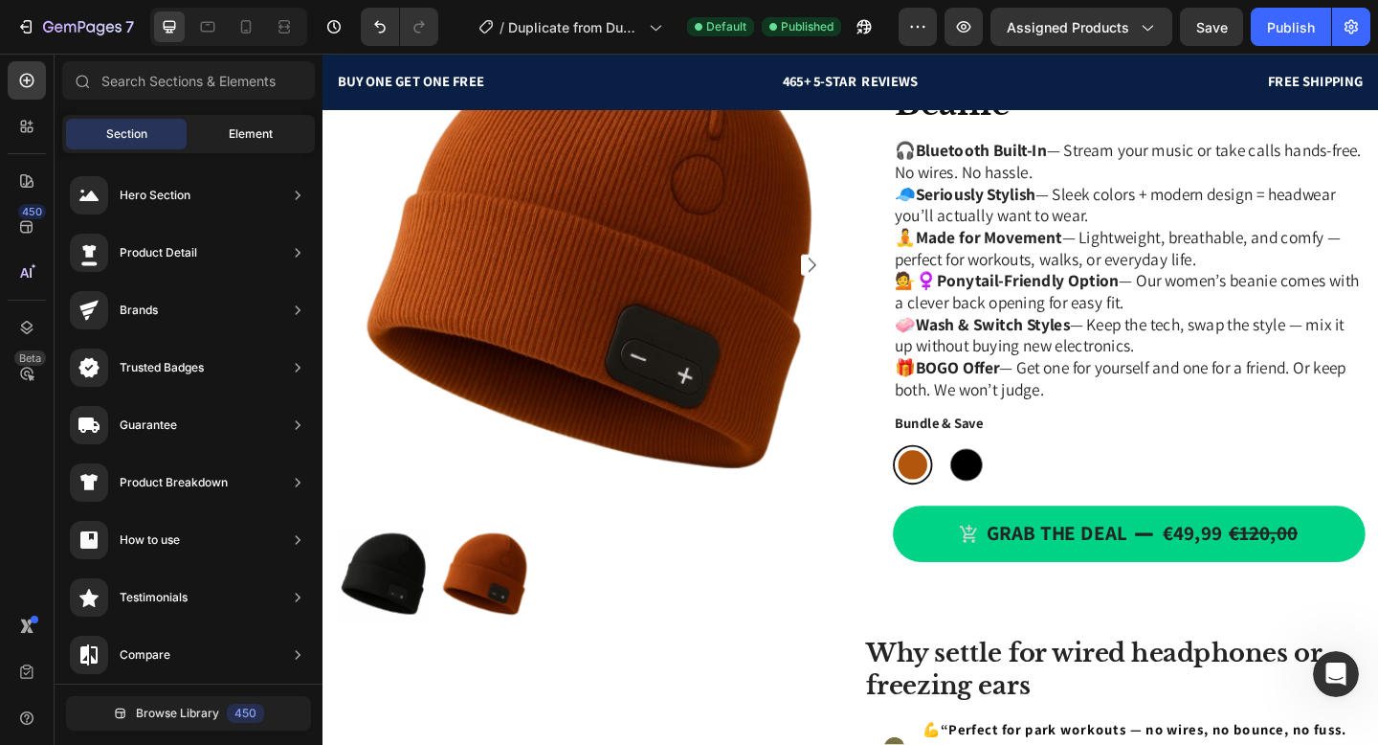
click at [229, 130] on span "Element" at bounding box center [251, 133] width 44 height 17
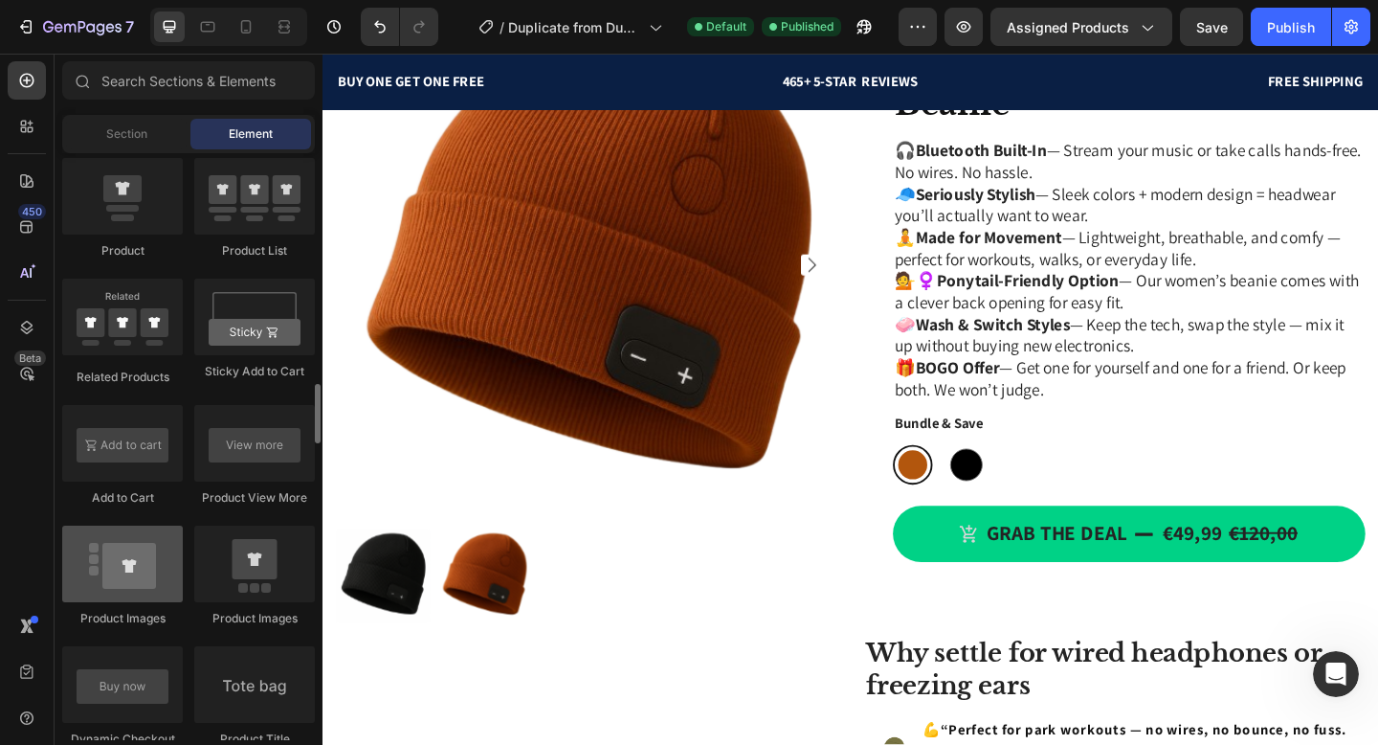
scroll to position [2566, 0]
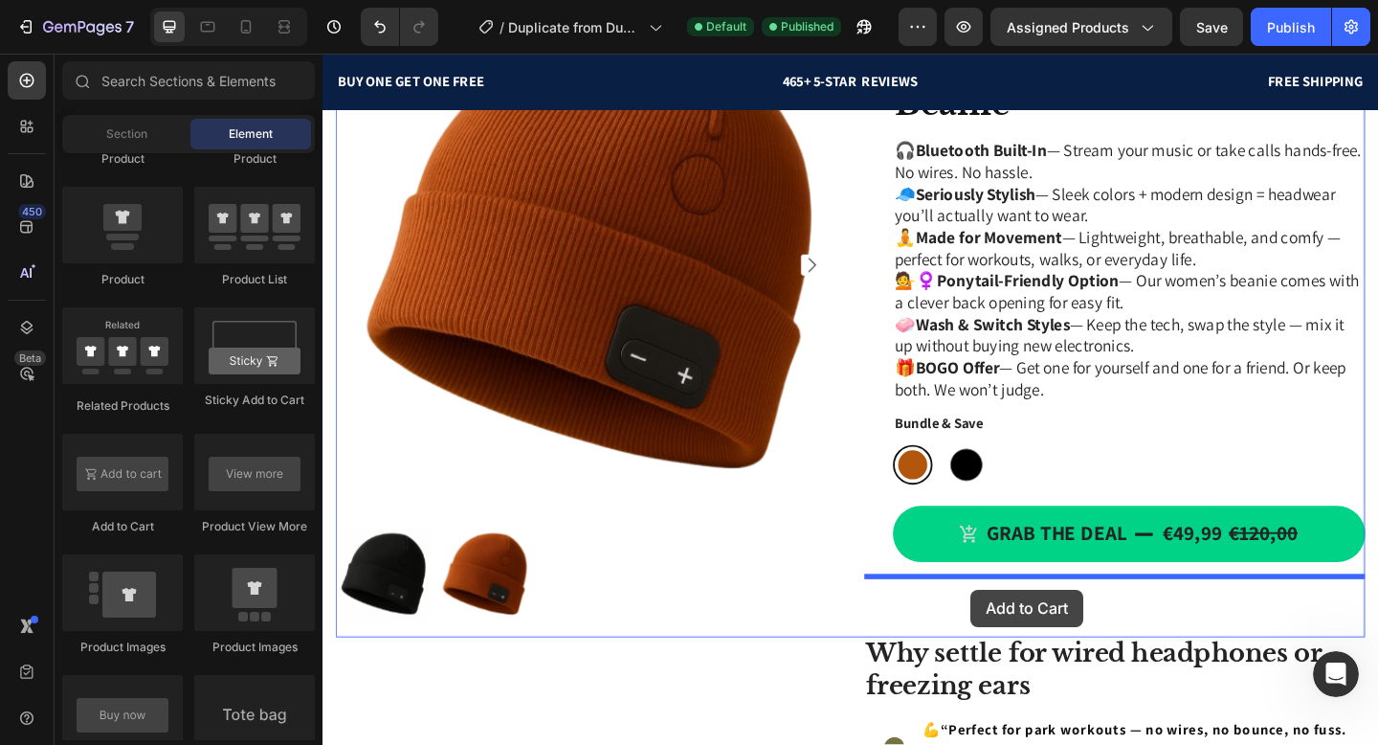
drag, startPoint x: 477, startPoint y: 508, endPoint x: 1028, endPoint y: 634, distance: 565.3
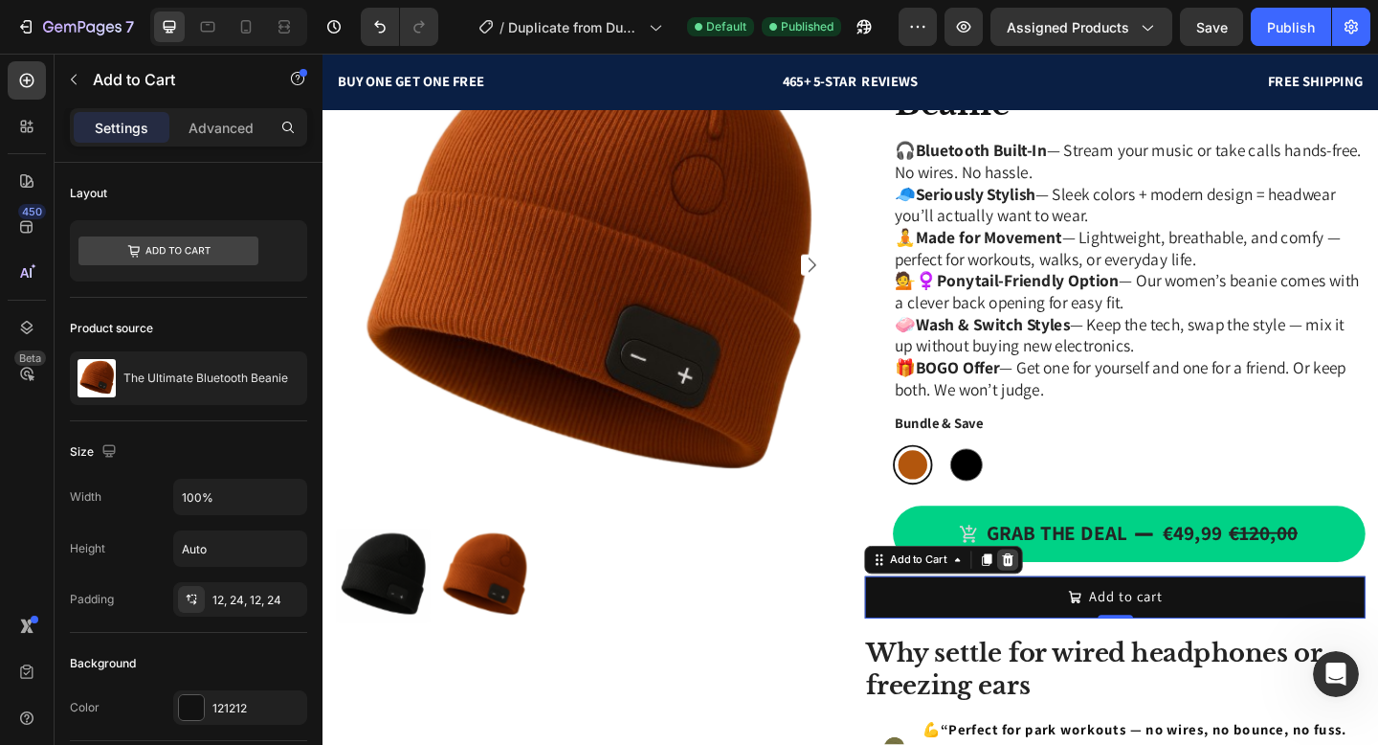
click at [1060, 611] on icon at bounding box center [1067, 603] width 15 height 15
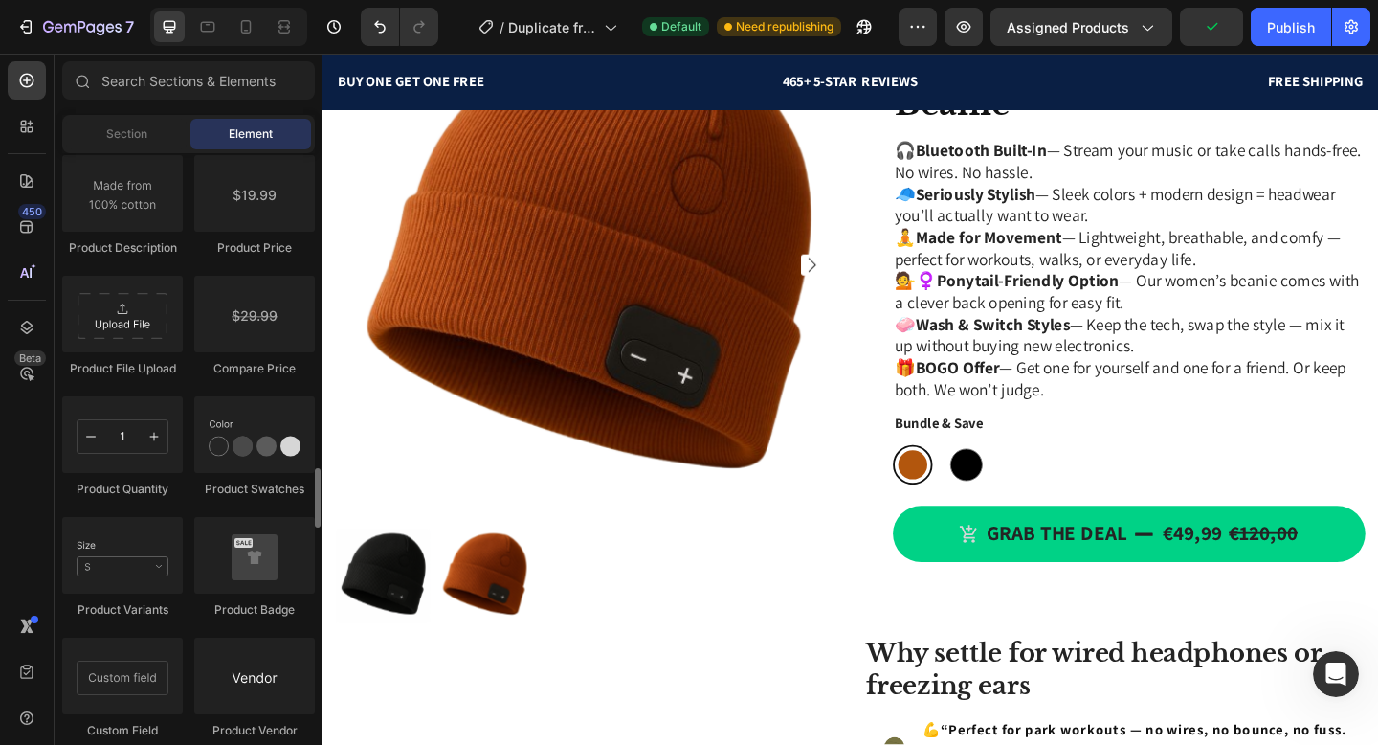
scroll to position [3208, 0]
click at [1034, 507] on div at bounding box center [1022, 500] width 35 height 35
click at [1001, 479] on input "Noir Noir" at bounding box center [1000, 479] width 1 height 1
radio input "true"
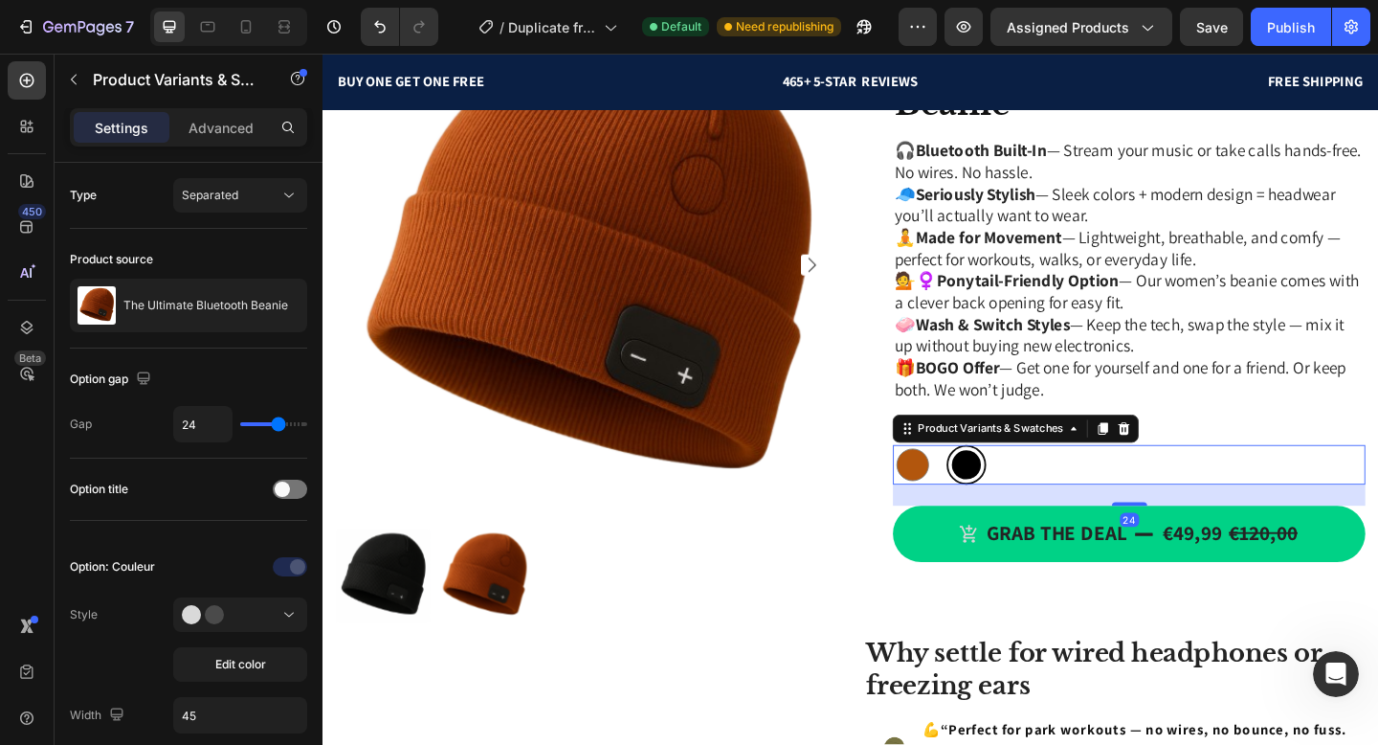
click at [983, 499] on div at bounding box center [964, 500] width 43 height 43
click at [943, 479] on input "Bronze Bronze" at bounding box center [942, 479] width 1 height 1
radio input "true"
click at [1029, 498] on div at bounding box center [1022, 500] width 35 height 35
click at [1001, 479] on input "Noir Noir" at bounding box center [1000, 479] width 1 height 1
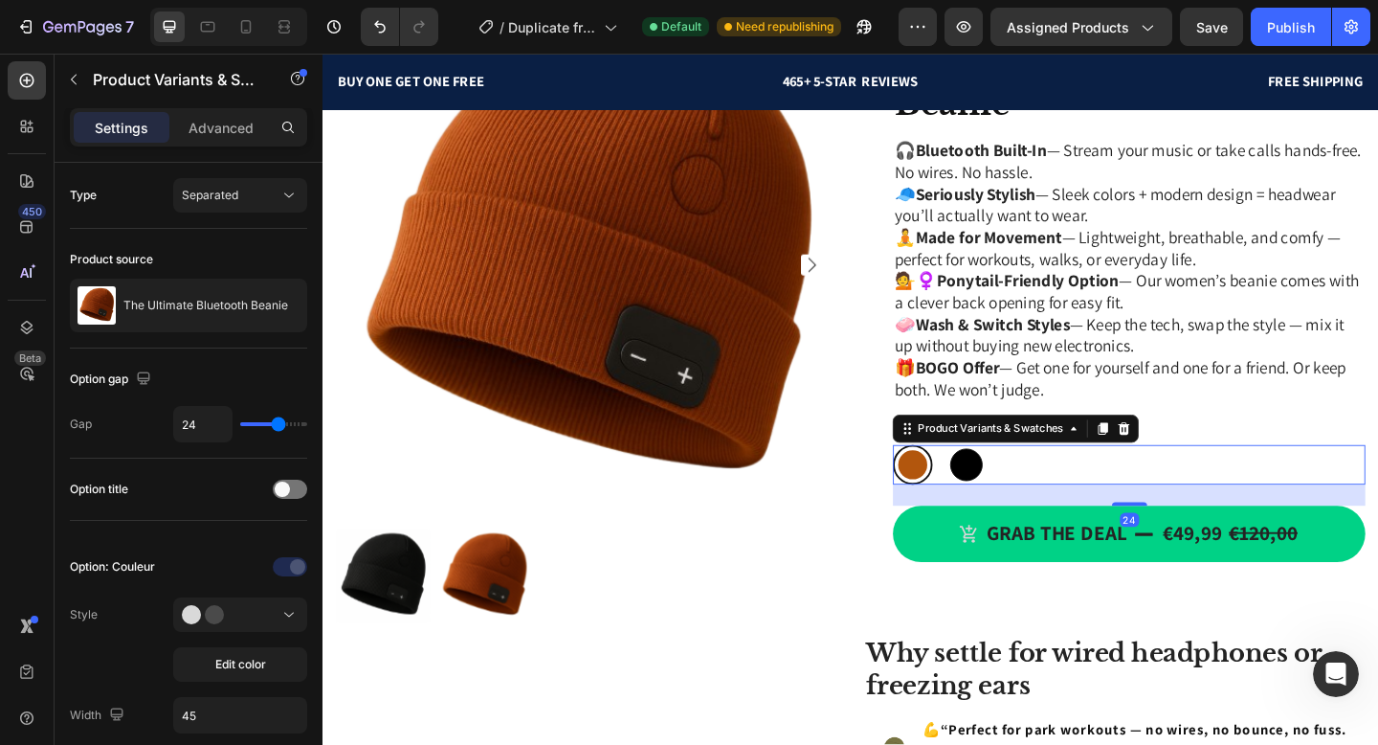
radio input "true"
click at [961, 501] on div at bounding box center [963, 500] width 35 height 35
click at [943, 479] on input "Bronze Bronze" at bounding box center [942, 479] width 1 height 1
radio input "true"
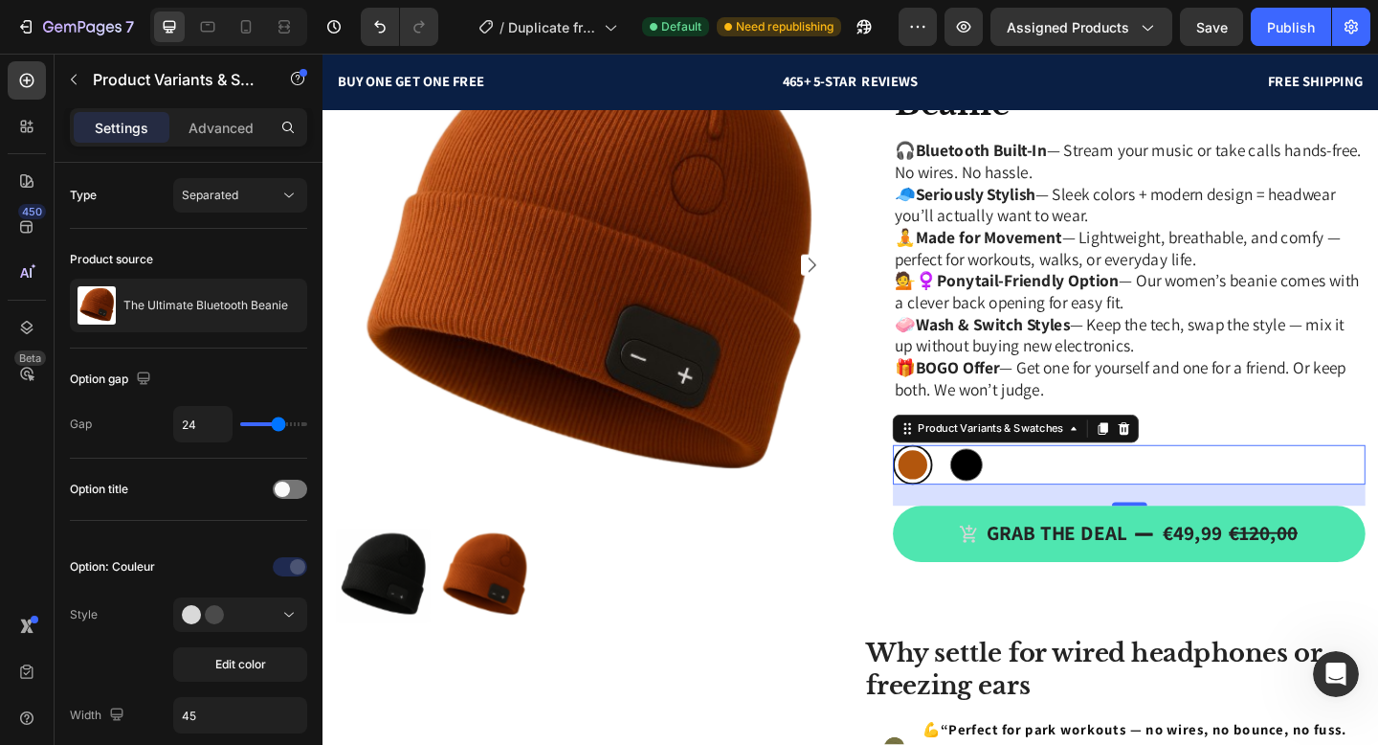
click at [1017, 601] on button "Grab the deal €49,99 €120,00" at bounding box center [1200, 576] width 514 height 61
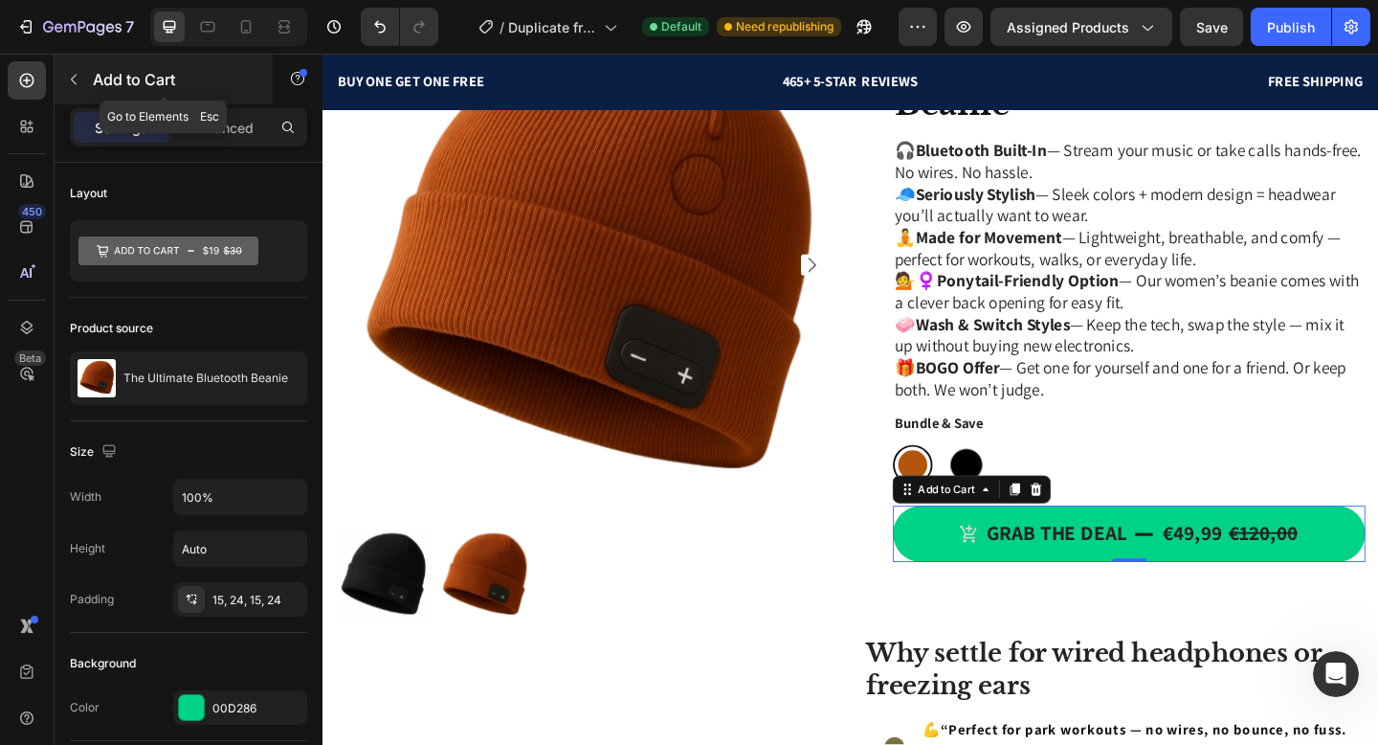
click at [93, 91] on div "Add to Cart" at bounding box center [164, 80] width 218 height 50
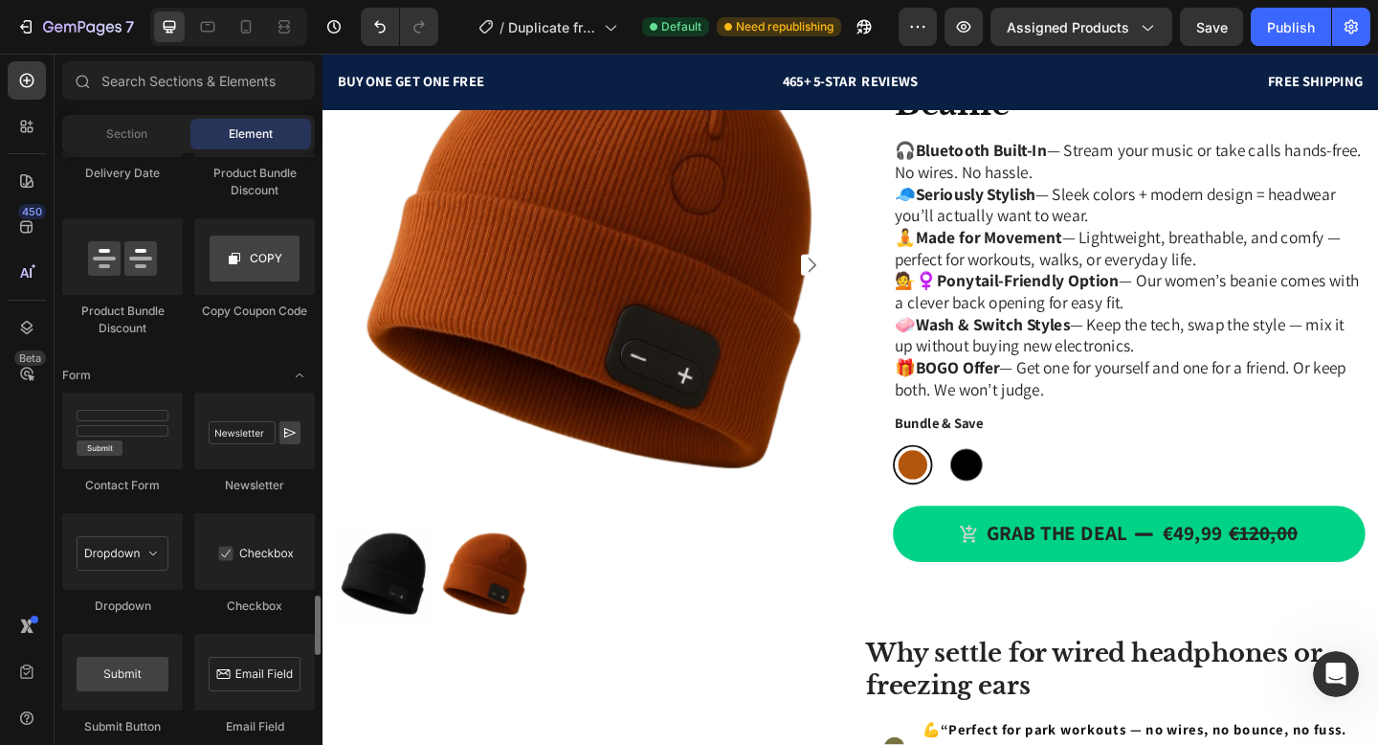
scroll to position [4278, 0]
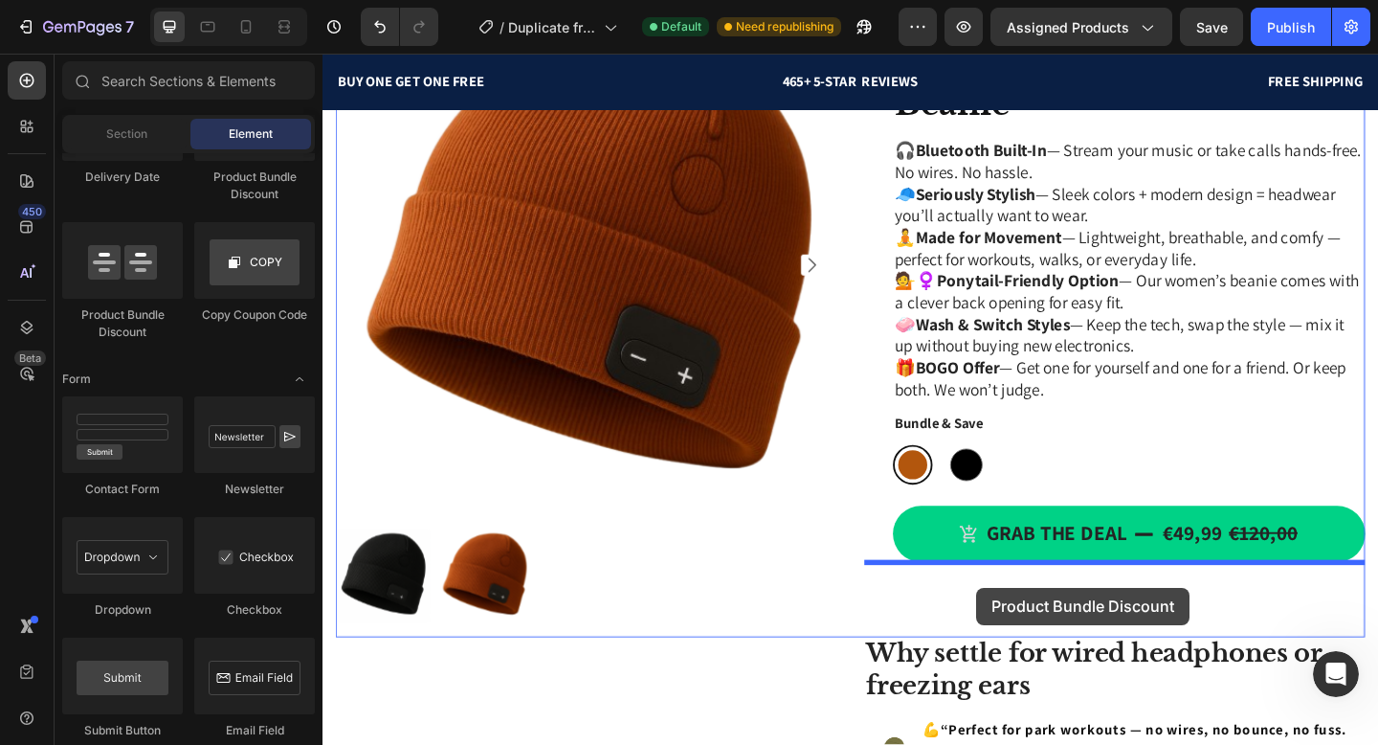
drag, startPoint x: 454, startPoint y: 337, endPoint x: 1034, endPoint y: 635, distance: 651.9
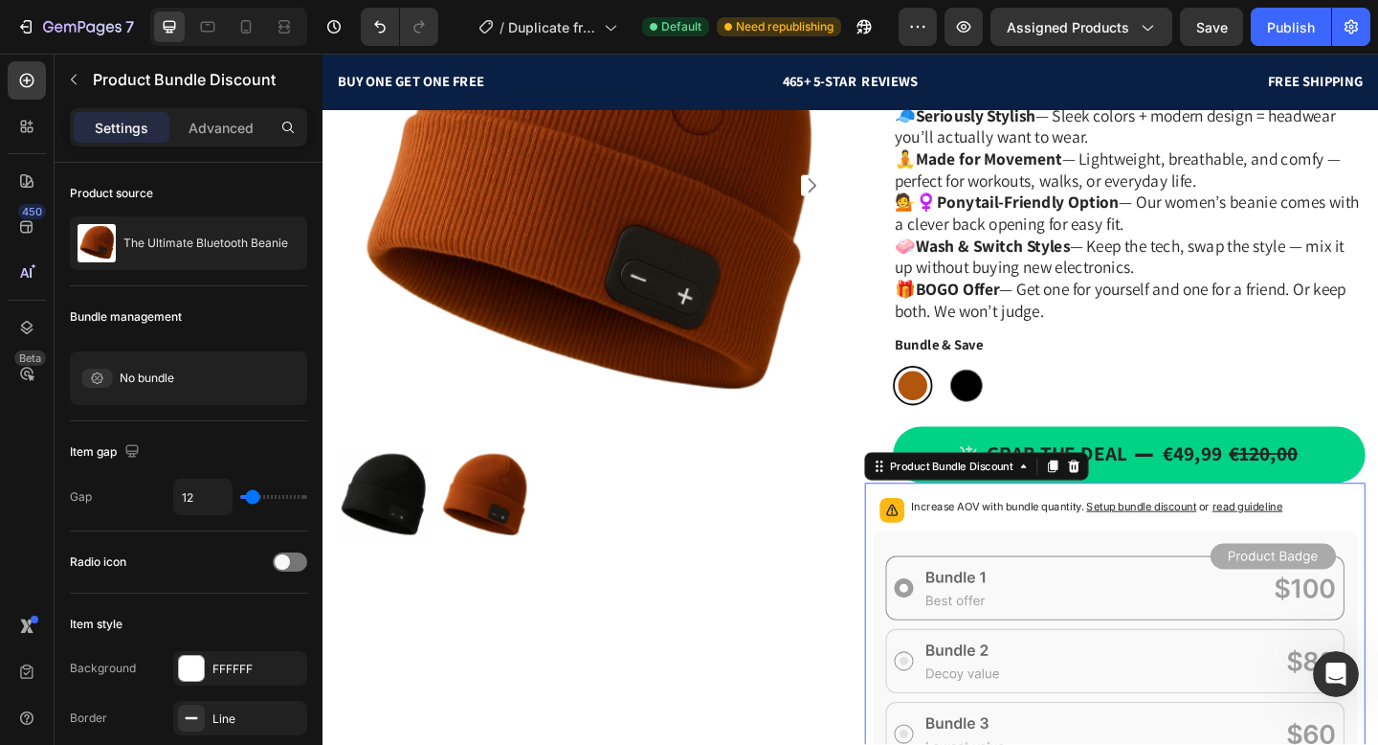
scroll to position [814, 0]
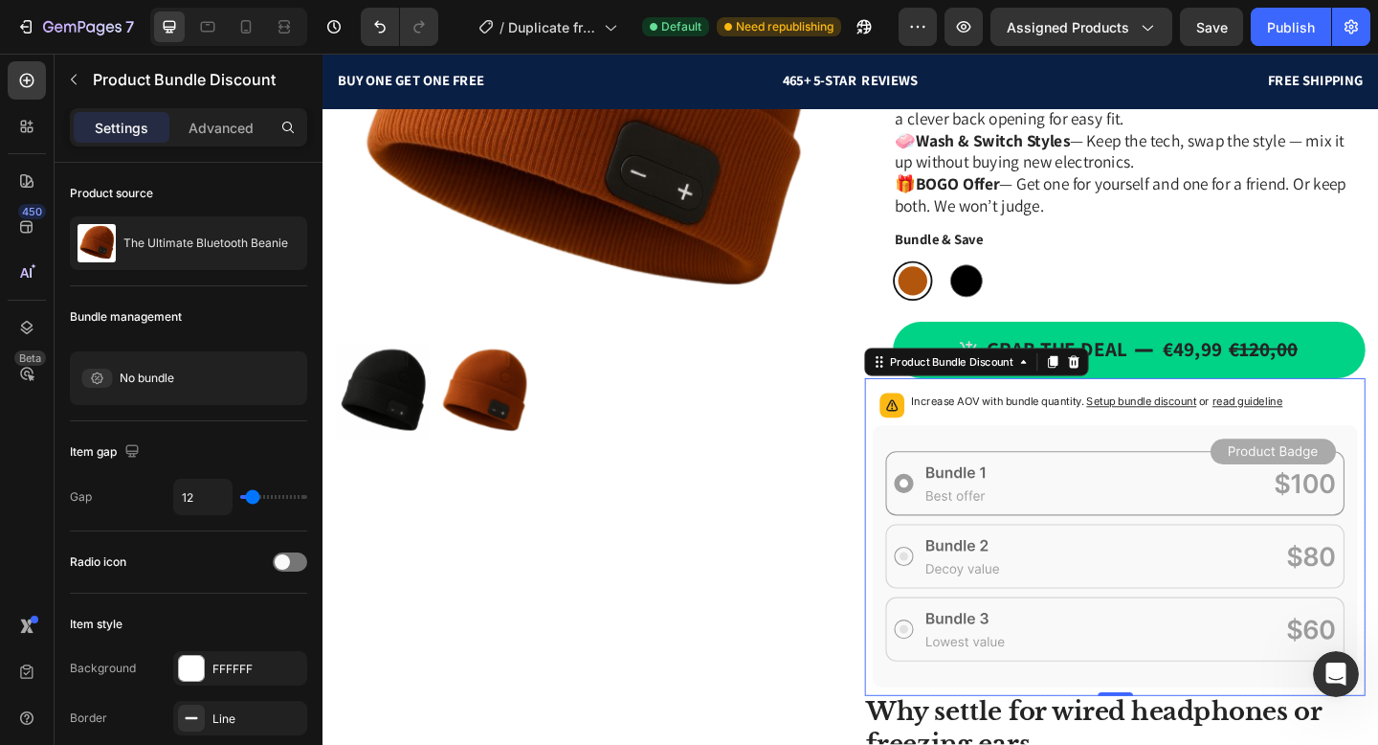
click at [1046, 501] on icon at bounding box center [1184, 600] width 527 height 284
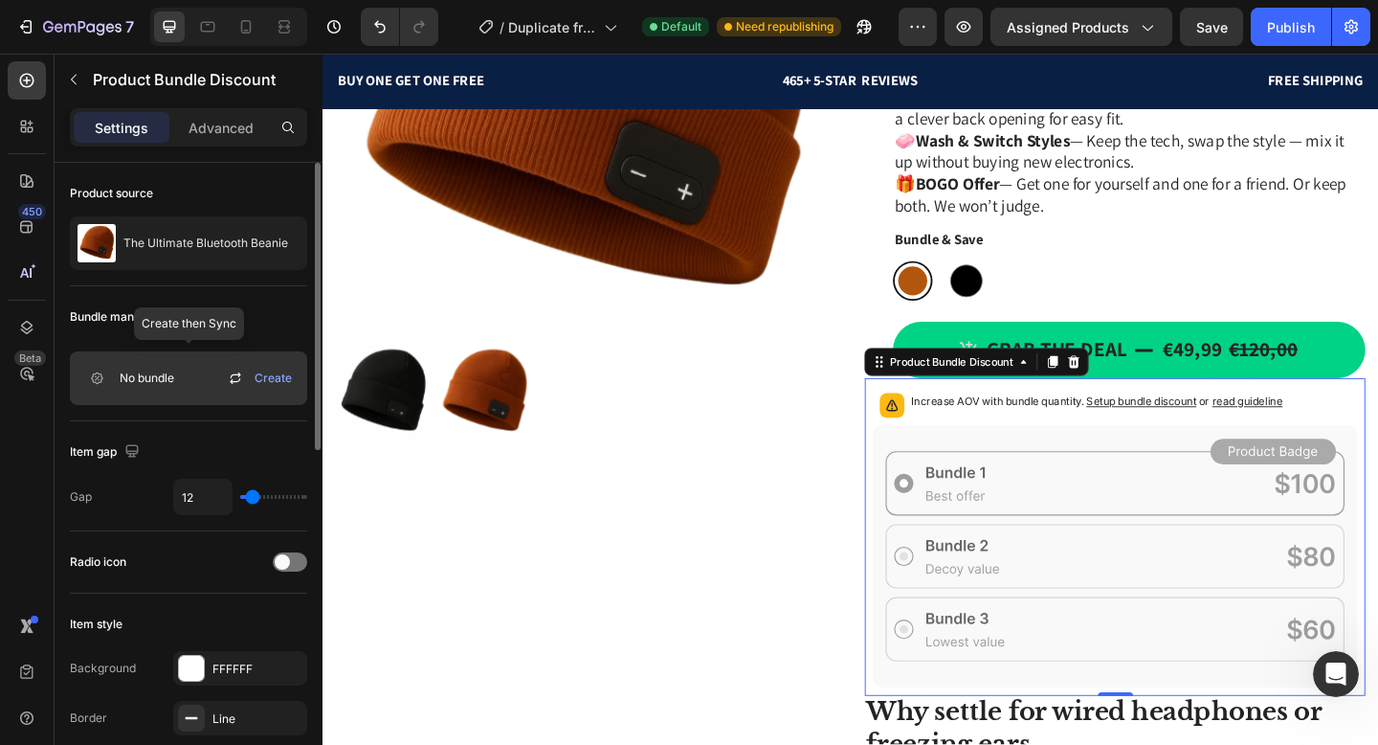
click at [176, 377] on div "No bundle Create" at bounding box center [188, 378] width 237 height 54
click at [264, 378] on span "Create" at bounding box center [273, 377] width 37 height 17
click at [189, 386] on div "No bundle Create" at bounding box center [188, 378] width 237 height 54
click at [235, 382] on icon at bounding box center [235, 378] width 23 height 23
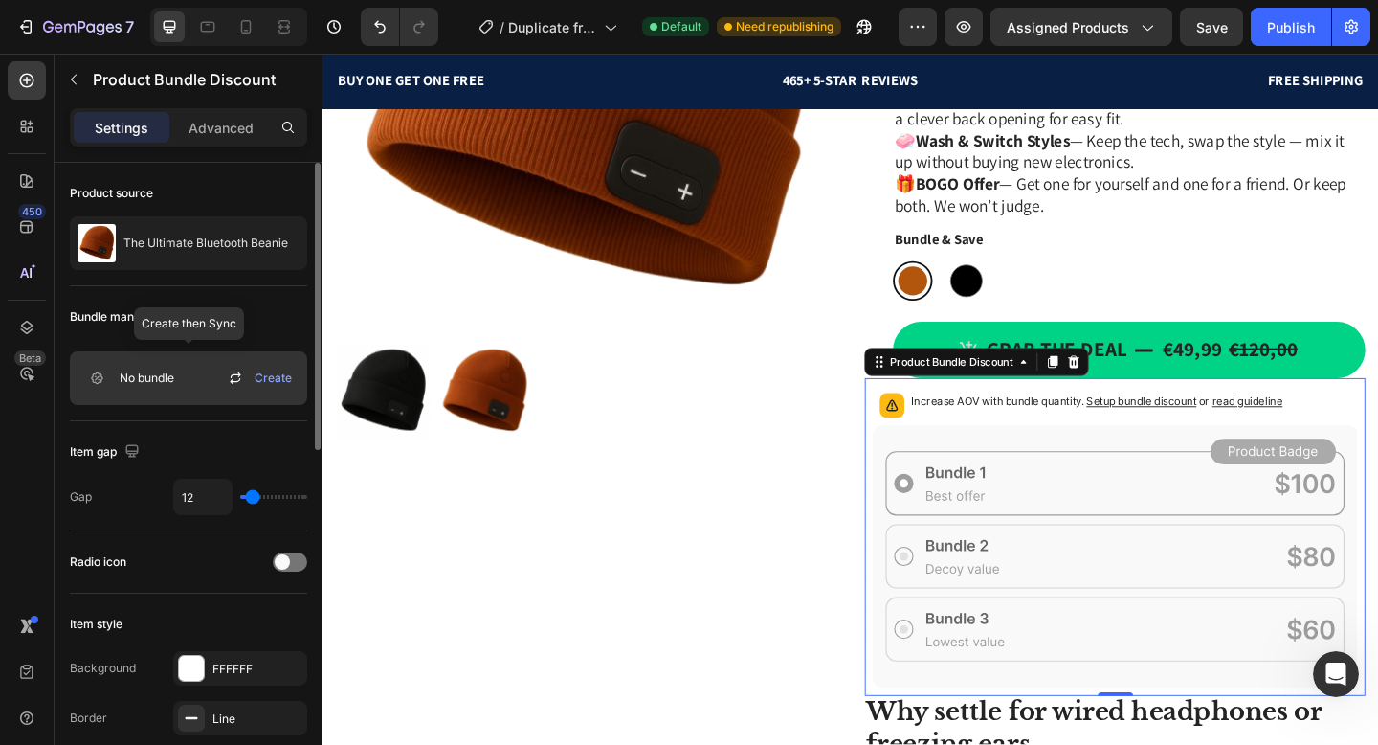
click at [270, 383] on span "Create" at bounding box center [273, 377] width 37 height 17
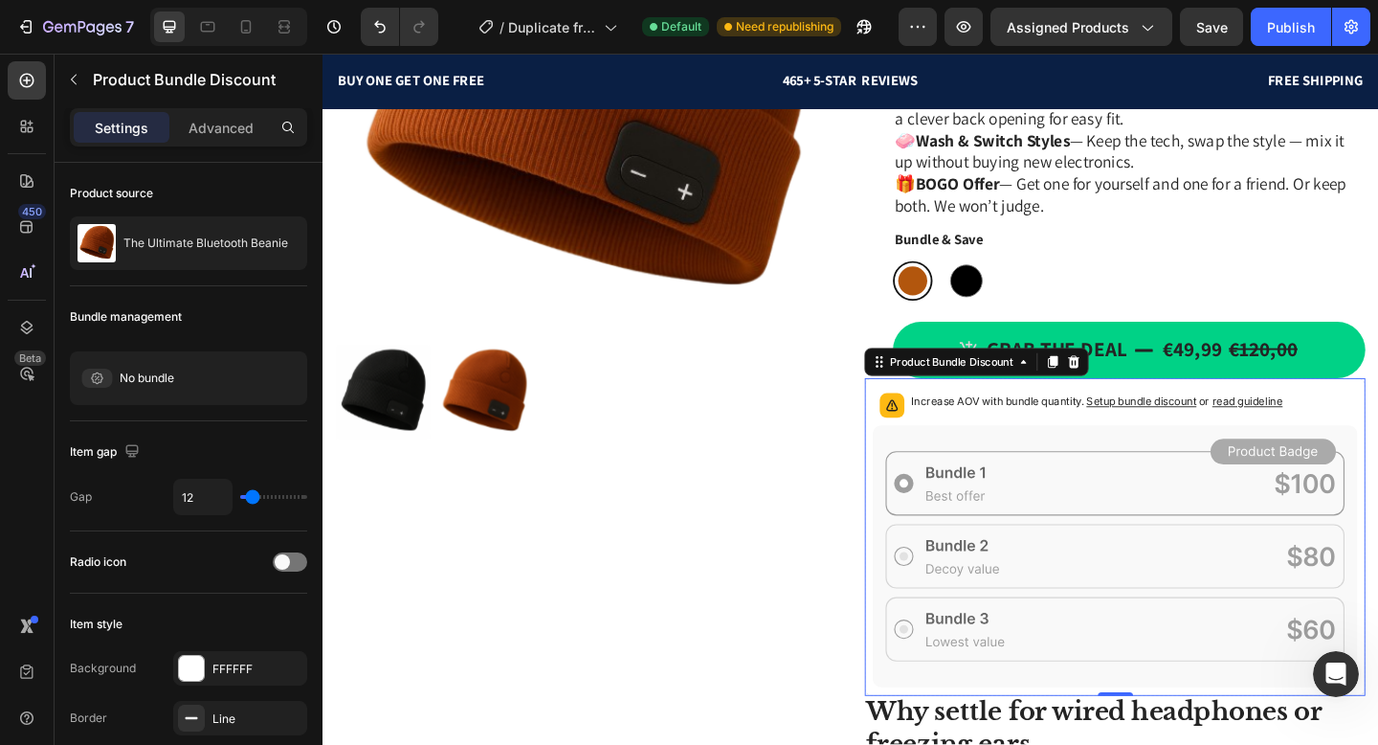
scroll to position [899, 0]
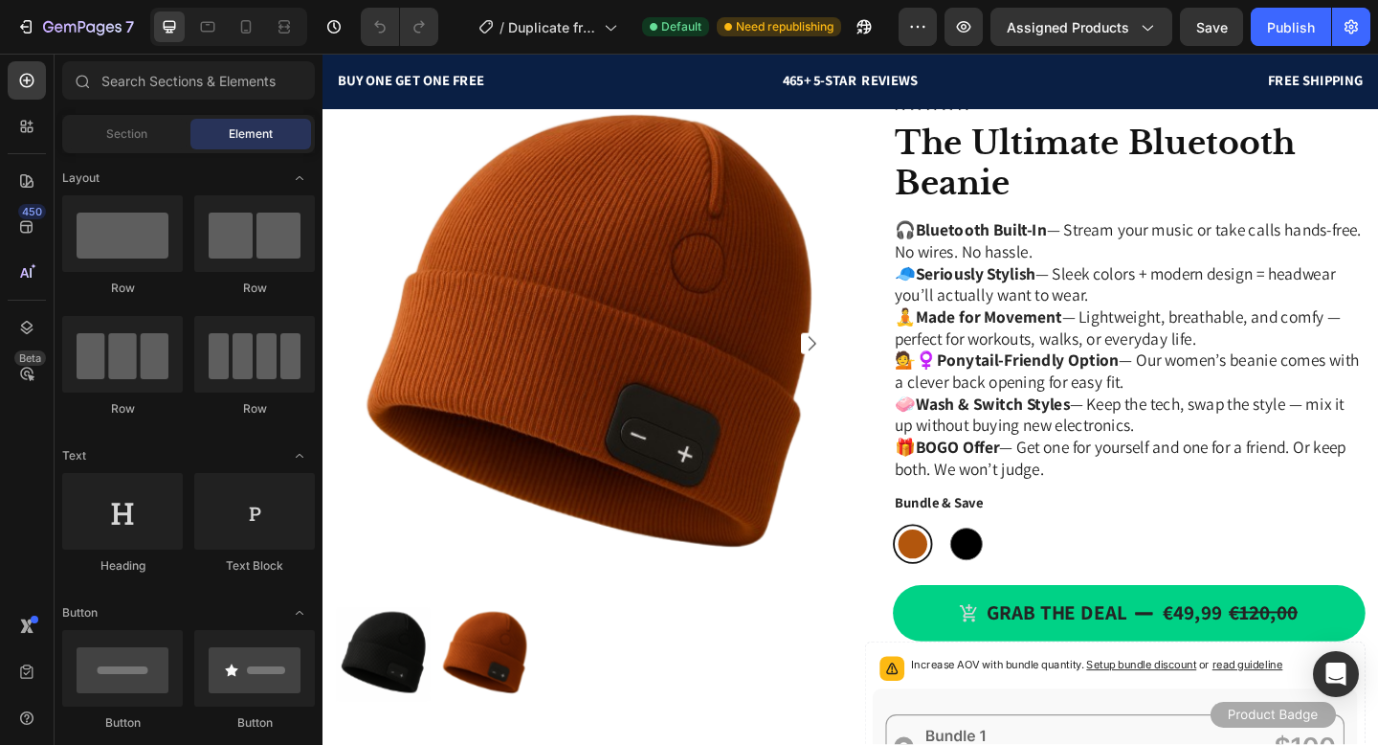
scroll to position [811, 0]
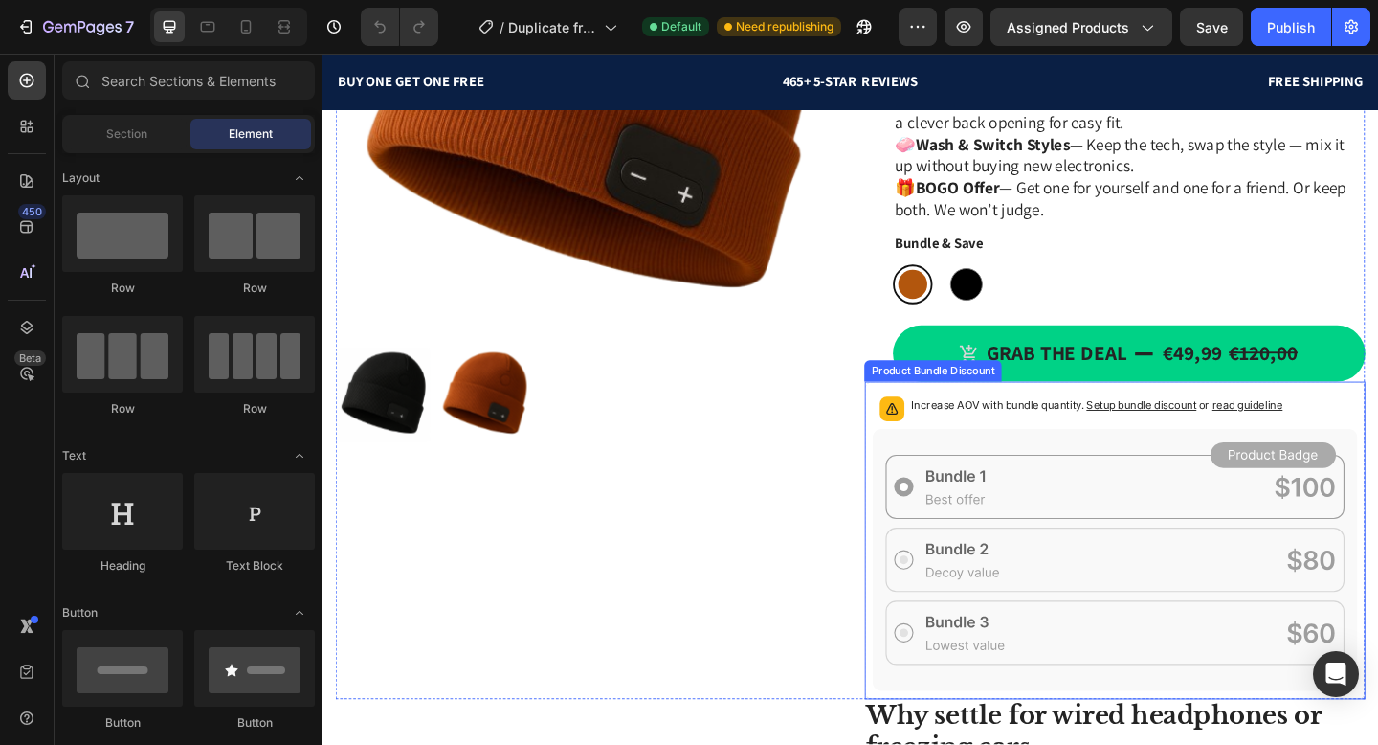
click at [987, 545] on icon at bounding box center [1184, 604] width 527 height 284
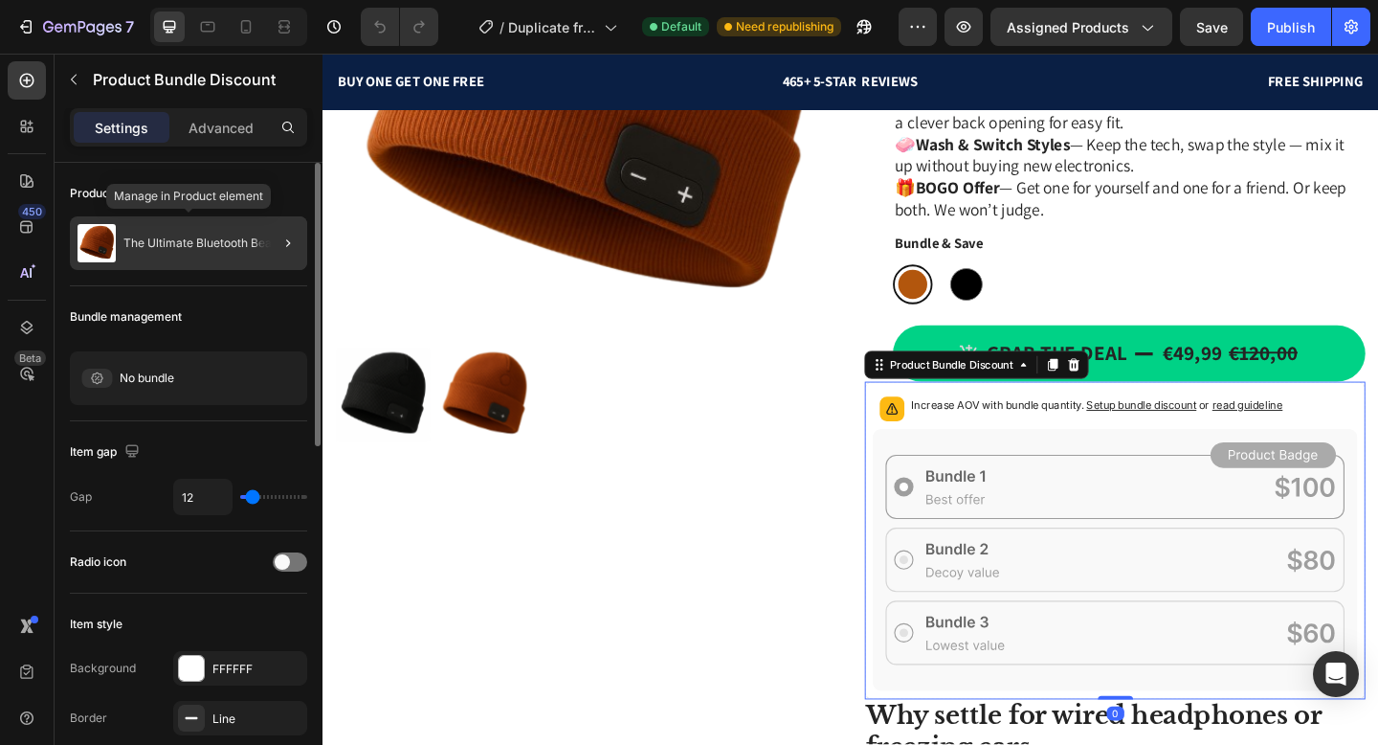
click at [222, 234] on div "The Ultimate Bluetooth Beanie" at bounding box center [188, 243] width 237 height 54
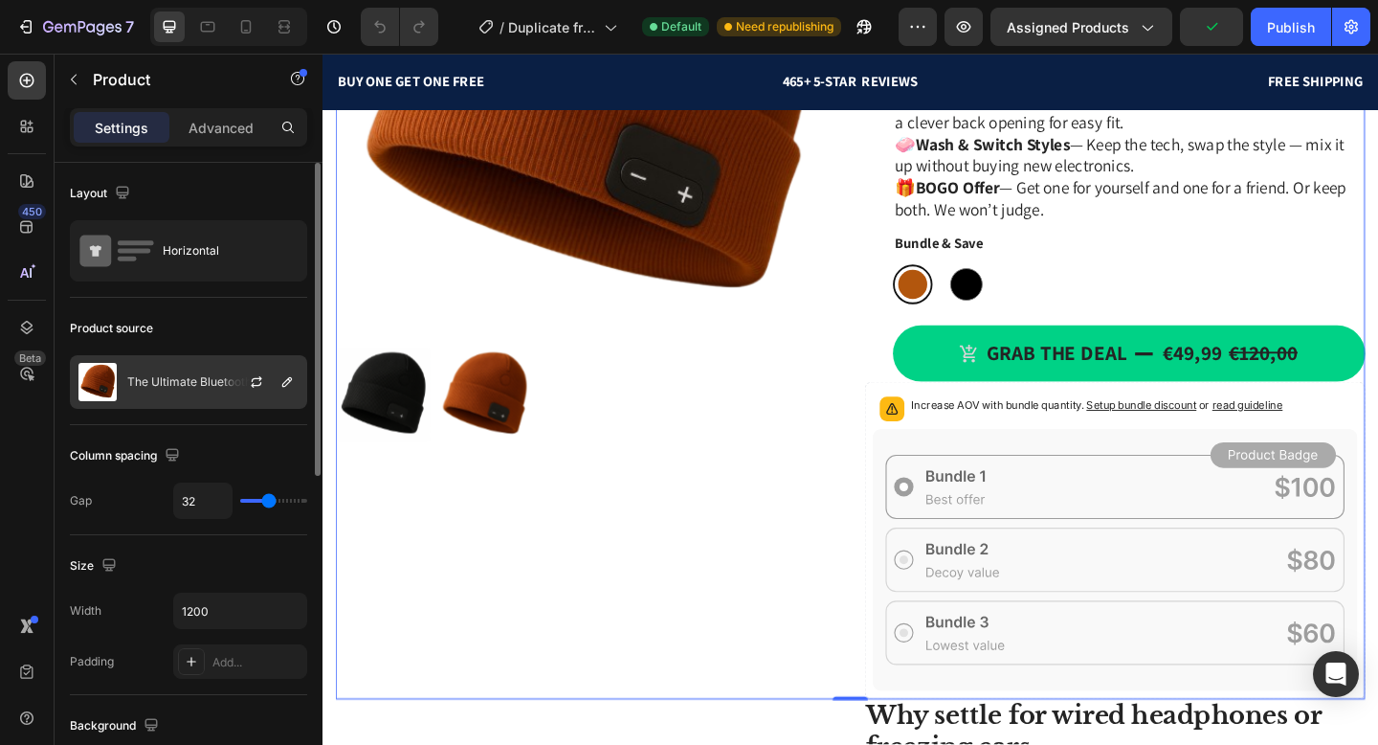
click at [189, 369] on div "The Ultimate Bluetooth Beanie" at bounding box center [188, 382] width 237 height 54
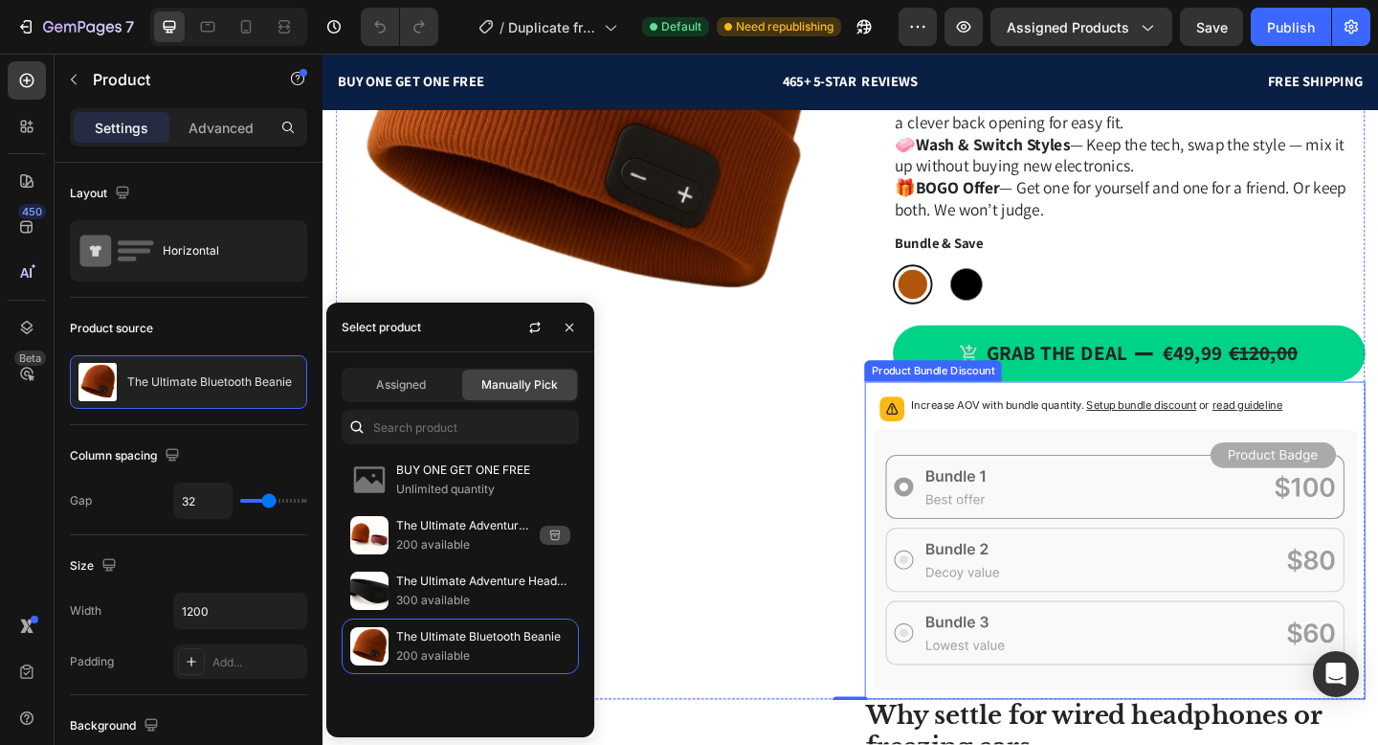
click at [1030, 526] on icon at bounding box center [1184, 604] width 527 height 284
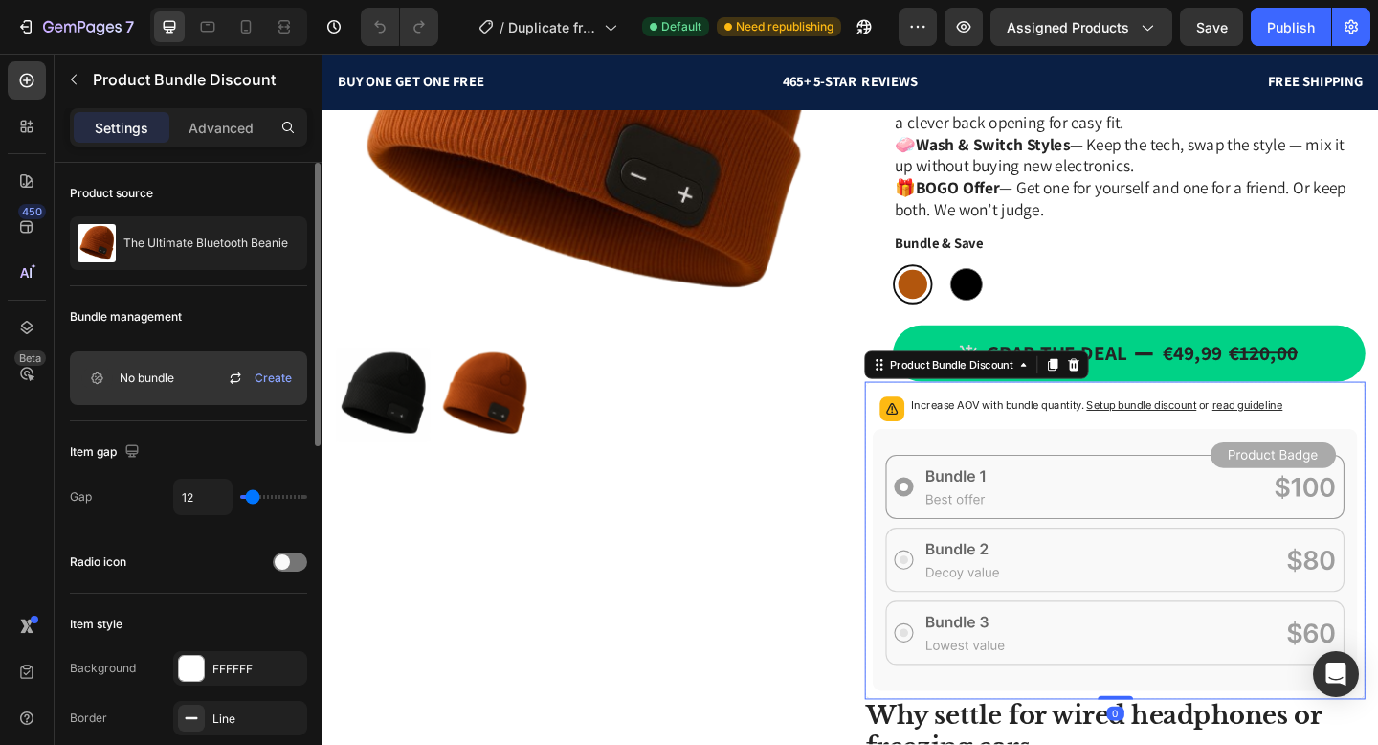
click at [181, 382] on div "No bundle Create" at bounding box center [188, 378] width 237 height 54
click at [231, 382] on icon at bounding box center [235, 378] width 23 height 23
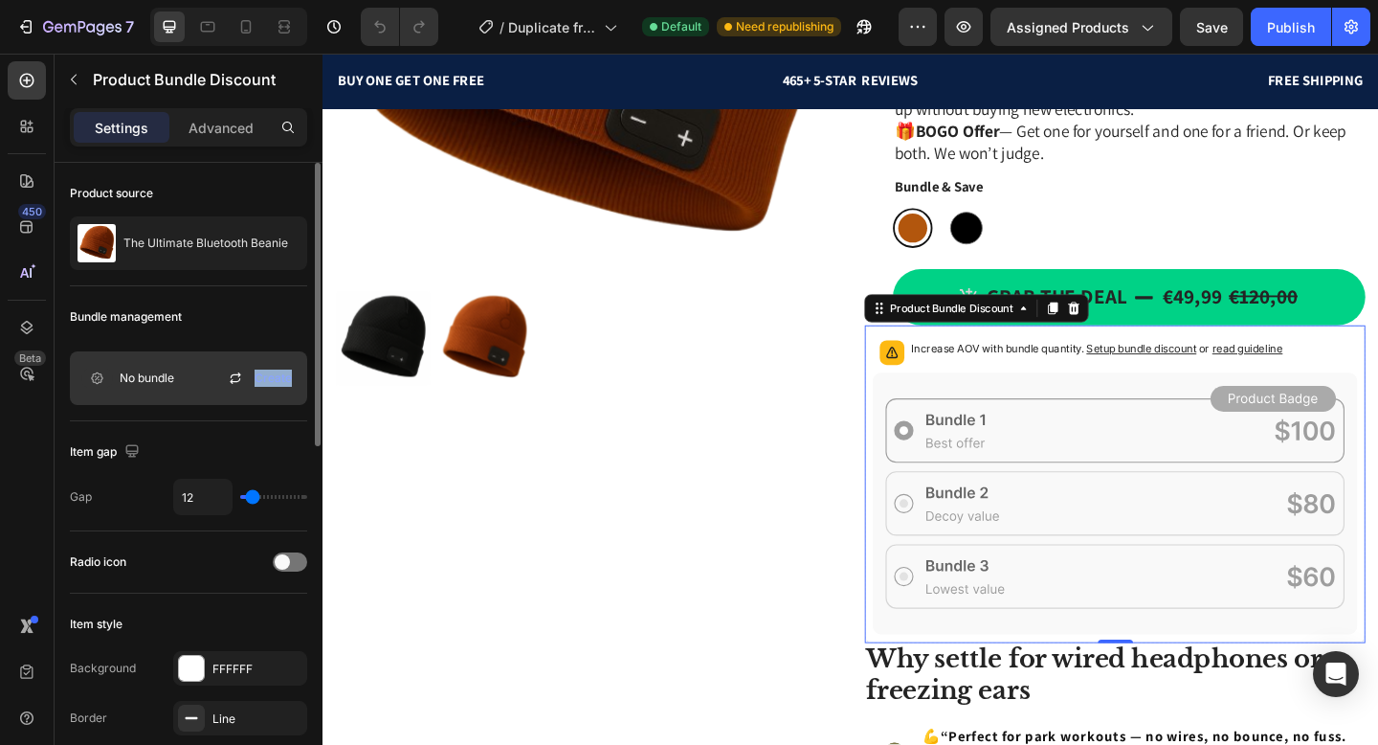
scroll to position [961, 0]
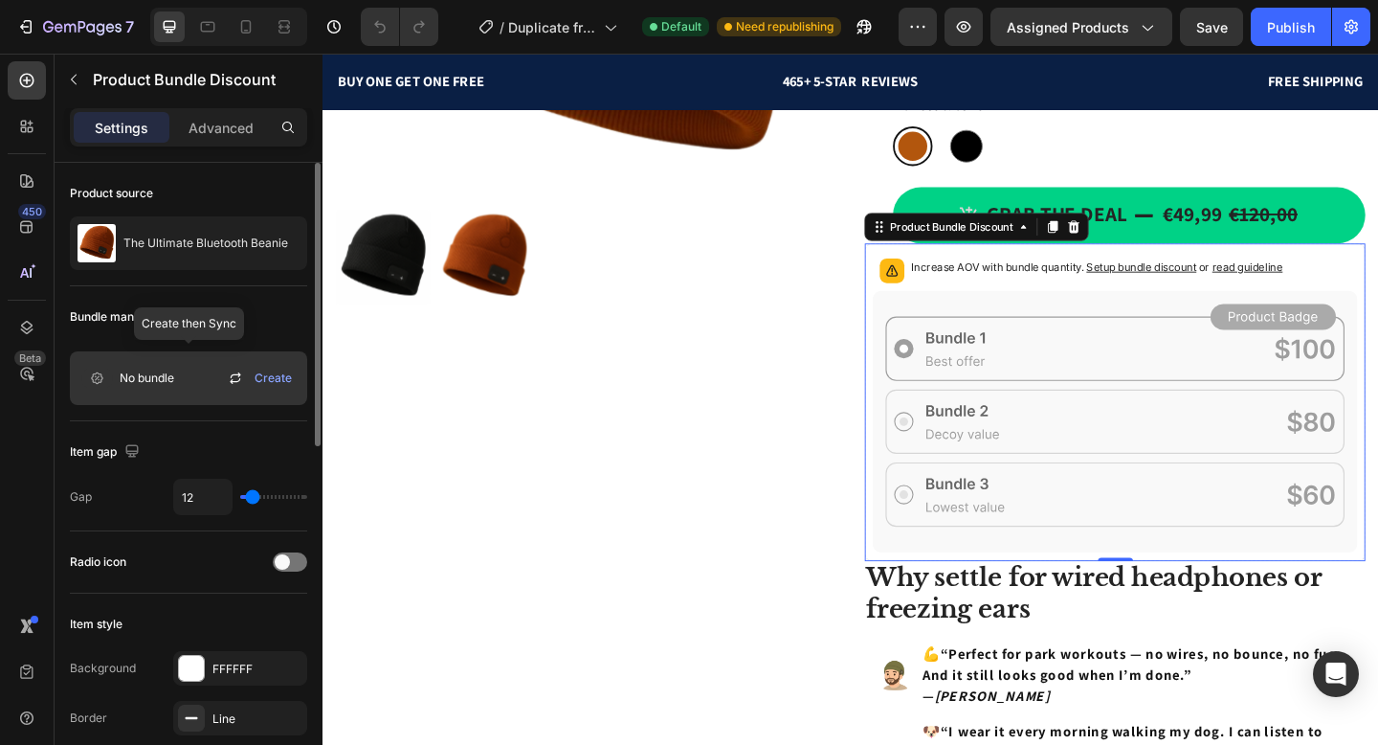
click at [240, 382] on icon at bounding box center [235, 378] width 23 height 23
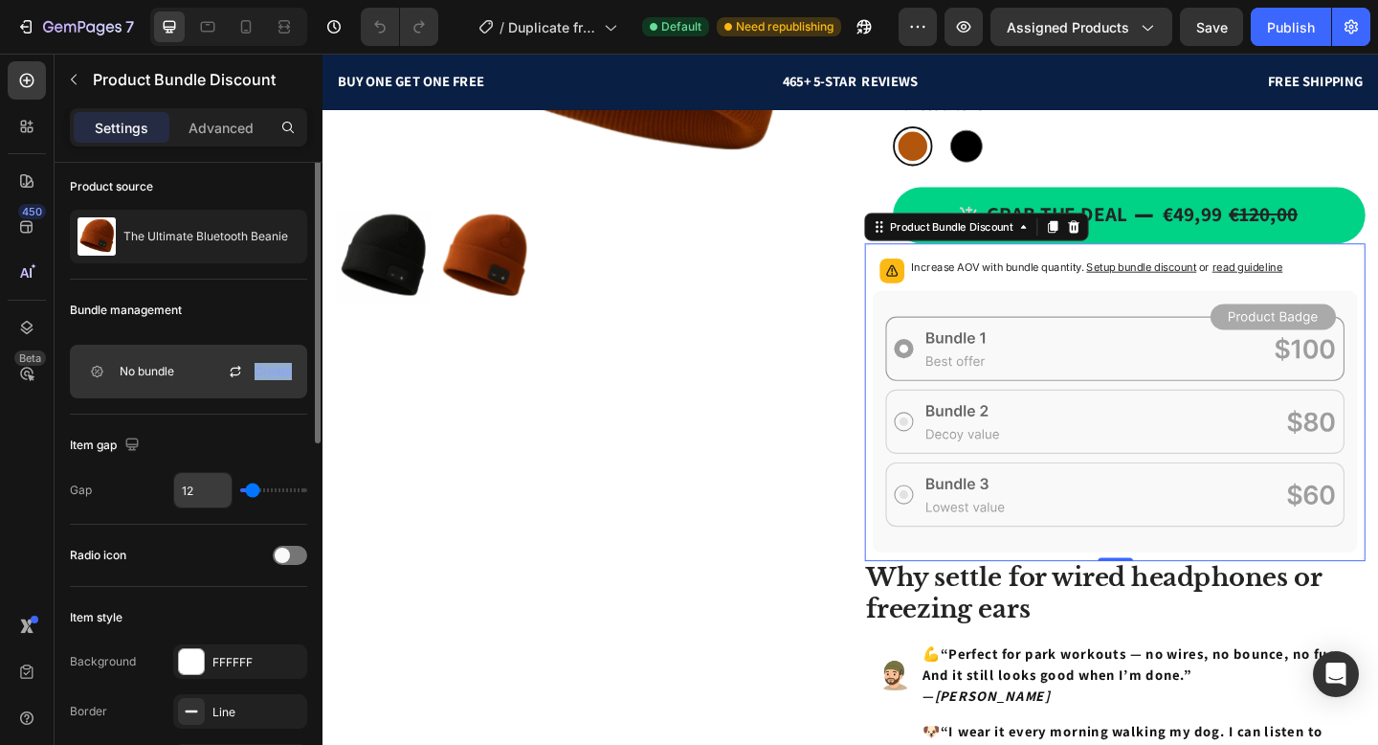
scroll to position [0, 0]
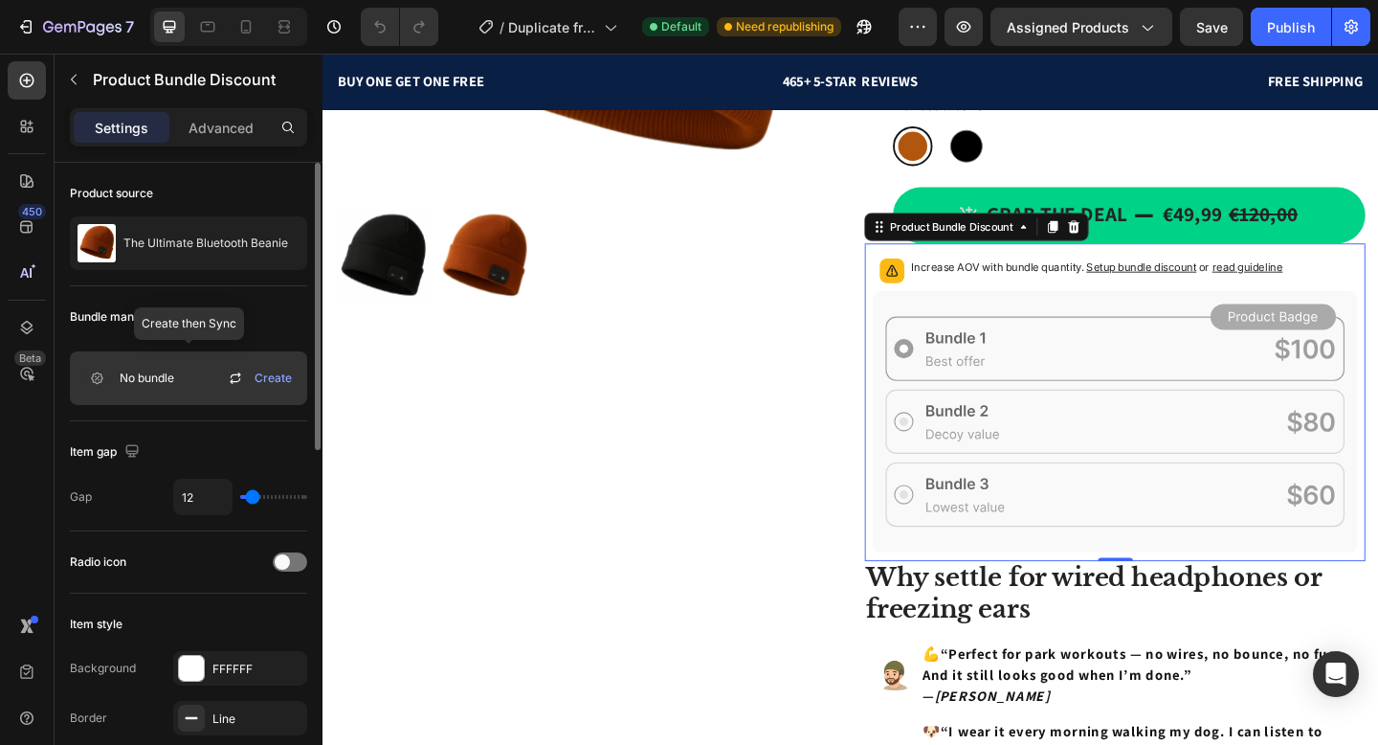
click at [189, 396] on div "No bundle Create" at bounding box center [188, 378] width 237 height 54
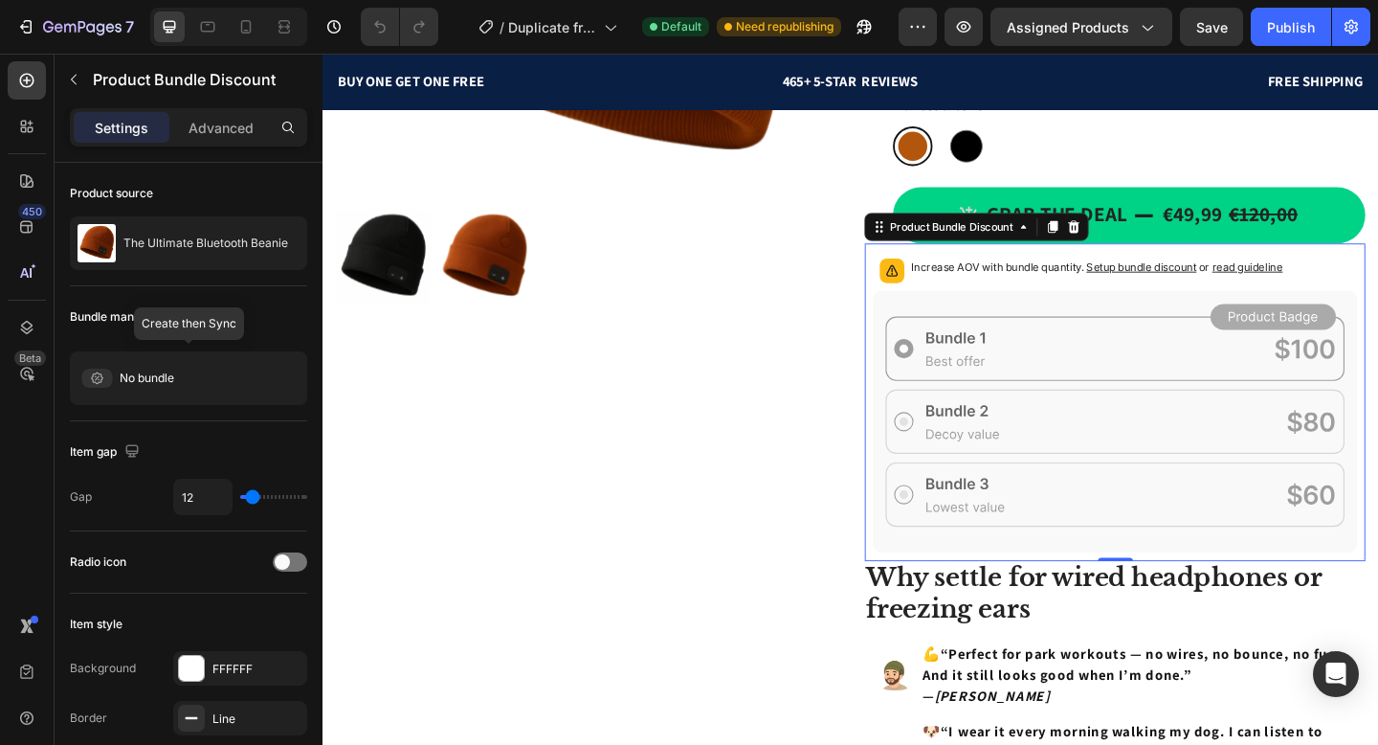
click at [0, 0] on icon at bounding box center [0, 0] width 0 height 0
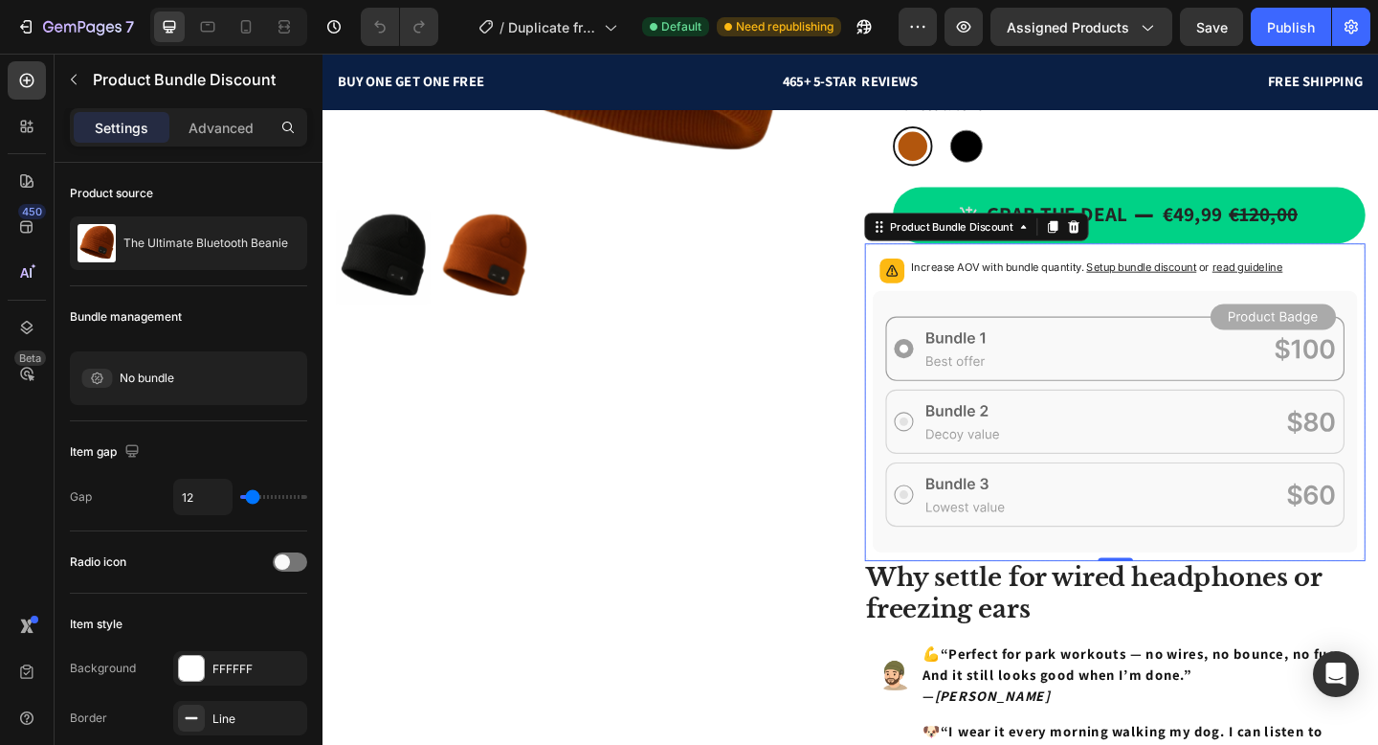
click at [1256, 287] on span "Setup bundle discount" at bounding box center [1213, 285] width 120 height 14
click at [1138, 244] on icon at bounding box center [1140, 241] width 12 height 13
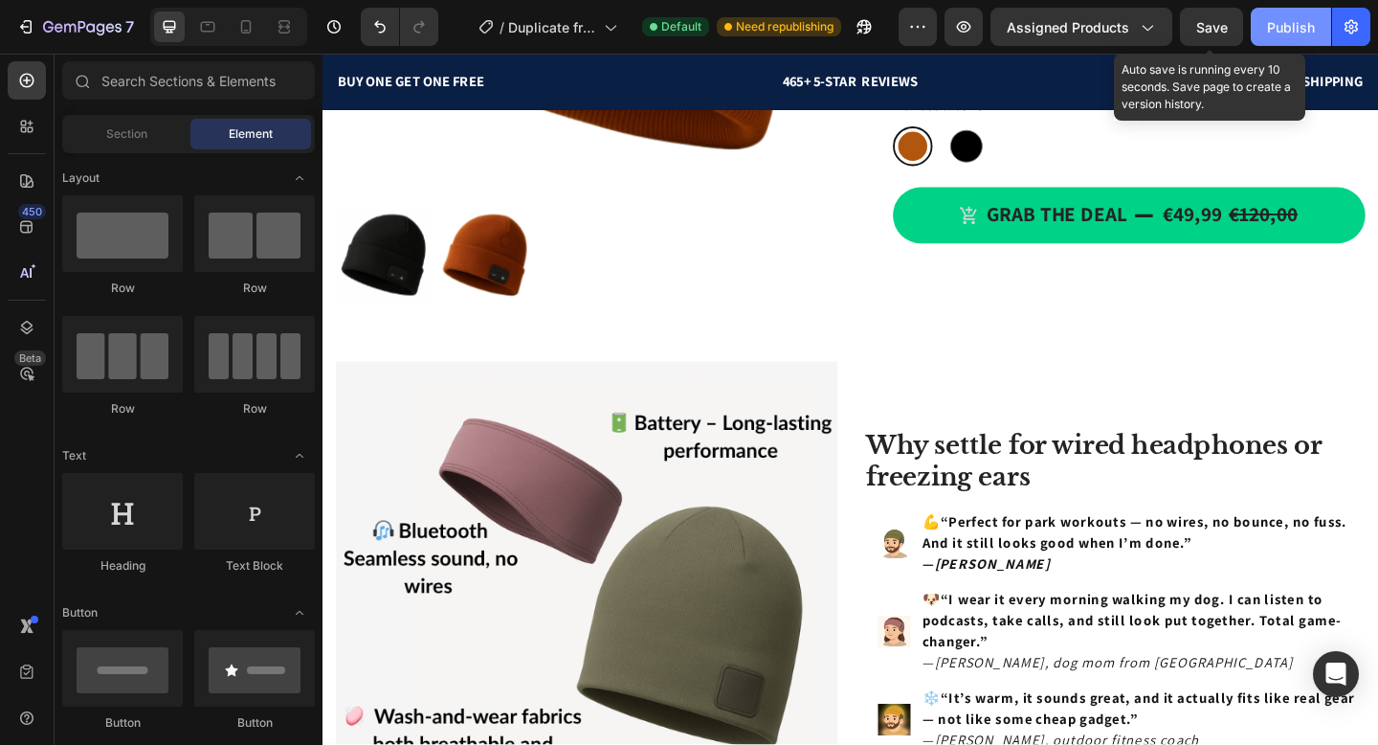
click at [1198, 27] on span "Save" at bounding box center [1212, 27] width 32 height 16
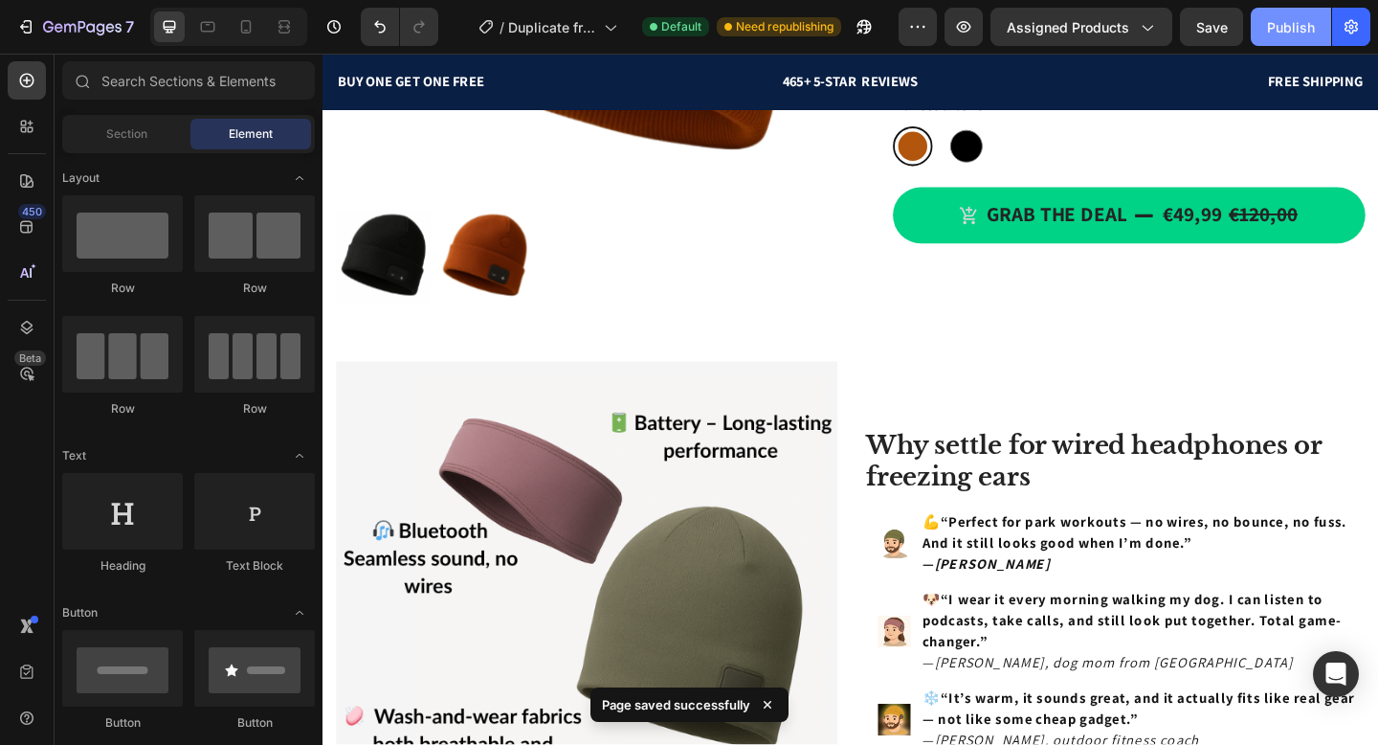
click at [1284, 33] on div "Publish" at bounding box center [1291, 27] width 48 height 20
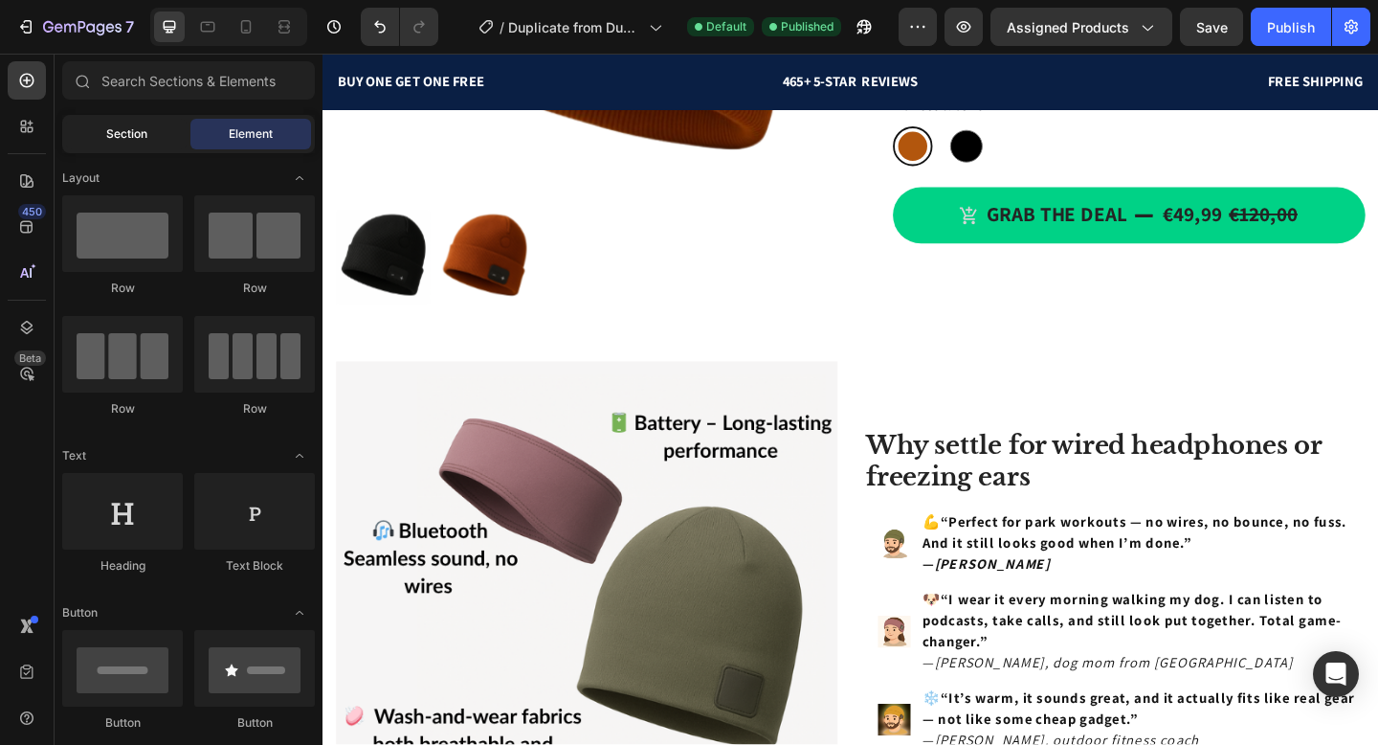
click at [147, 138] on div "Section" at bounding box center [126, 134] width 121 height 31
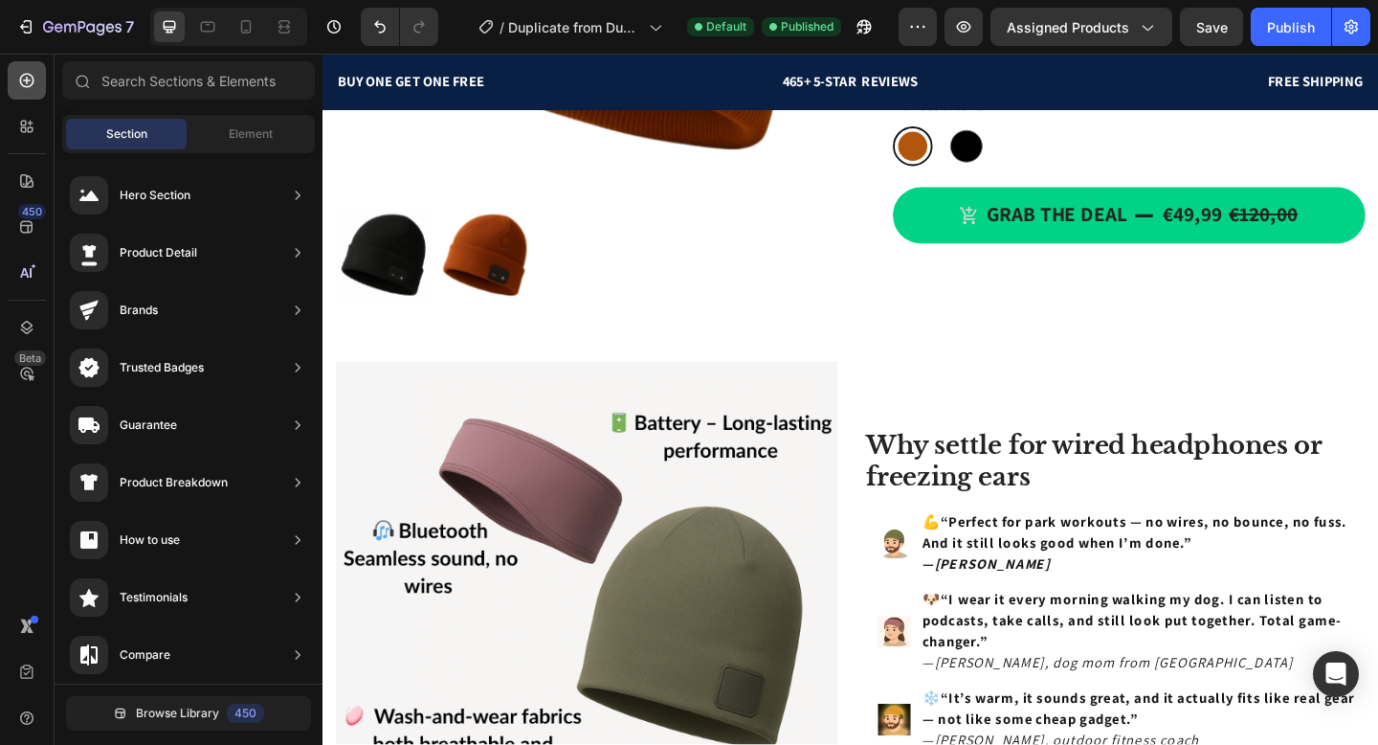
click at [22, 84] on icon at bounding box center [27, 81] width 14 height 14
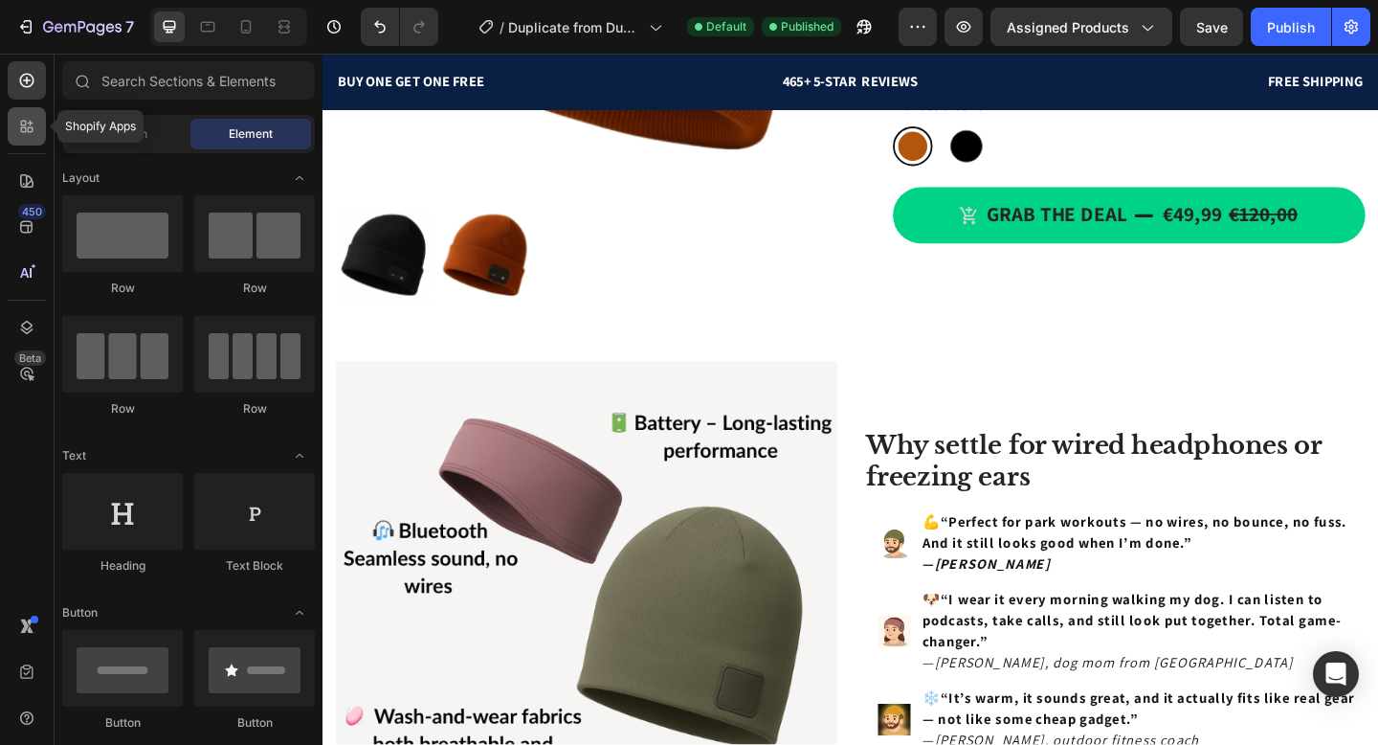
click at [26, 127] on icon at bounding box center [24, 130] width 6 height 6
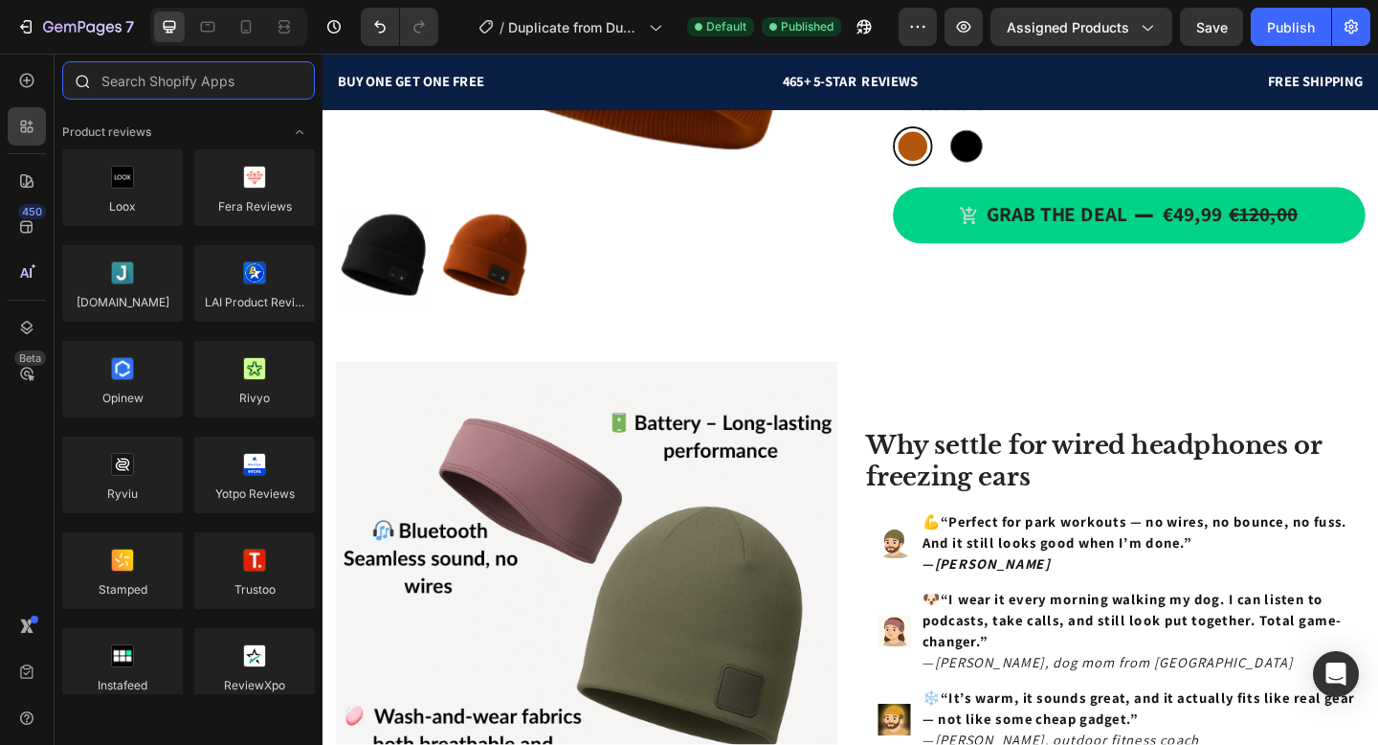
click at [197, 89] on input "text" at bounding box center [188, 80] width 253 height 38
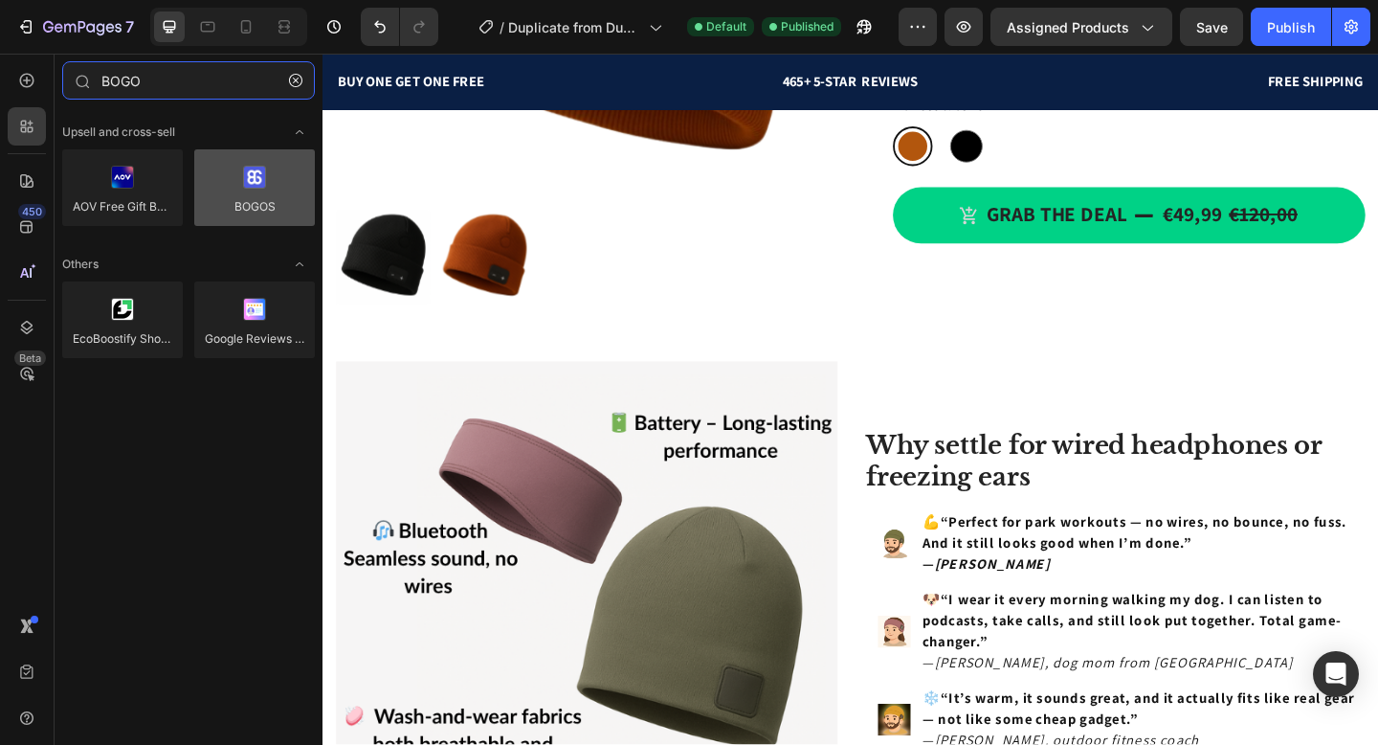
type input "BOGO"
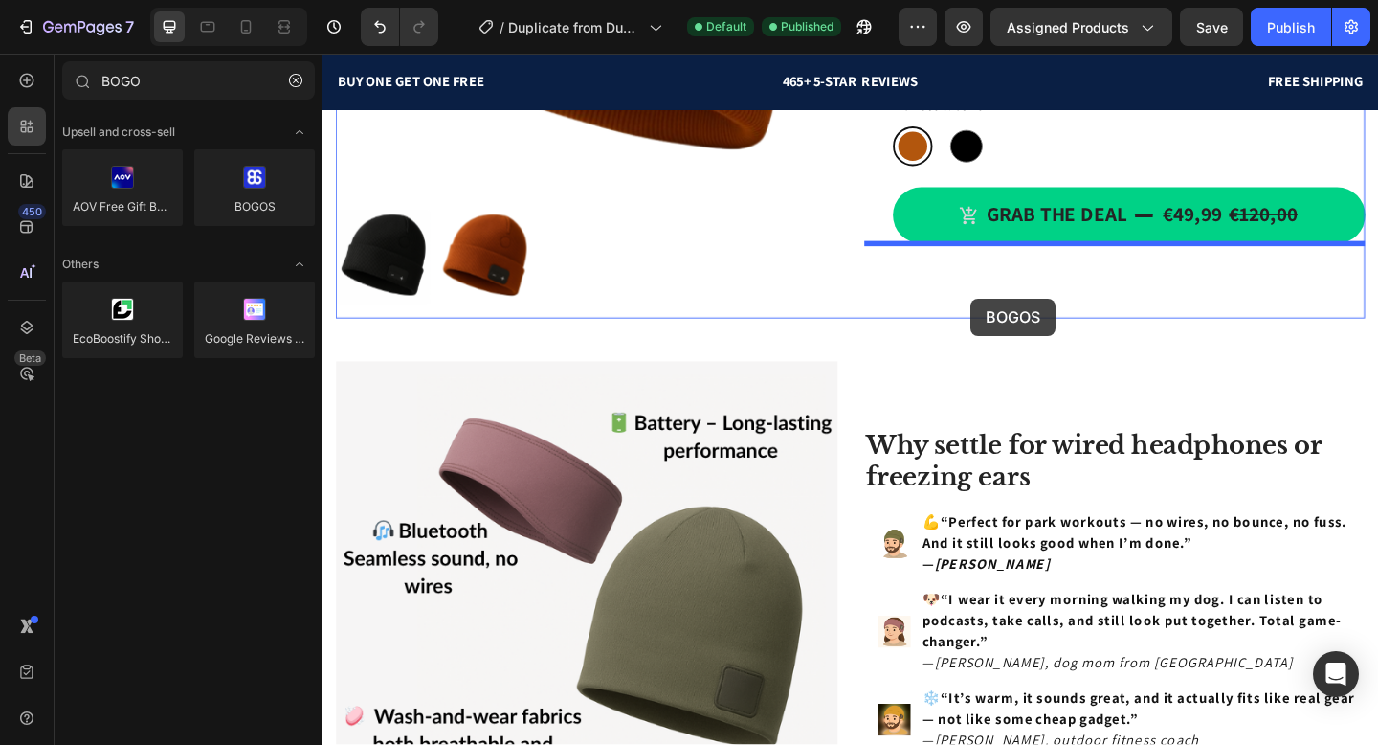
drag, startPoint x: 545, startPoint y: 266, endPoint x: 1028, endPoint y: 320, distance: 486.3
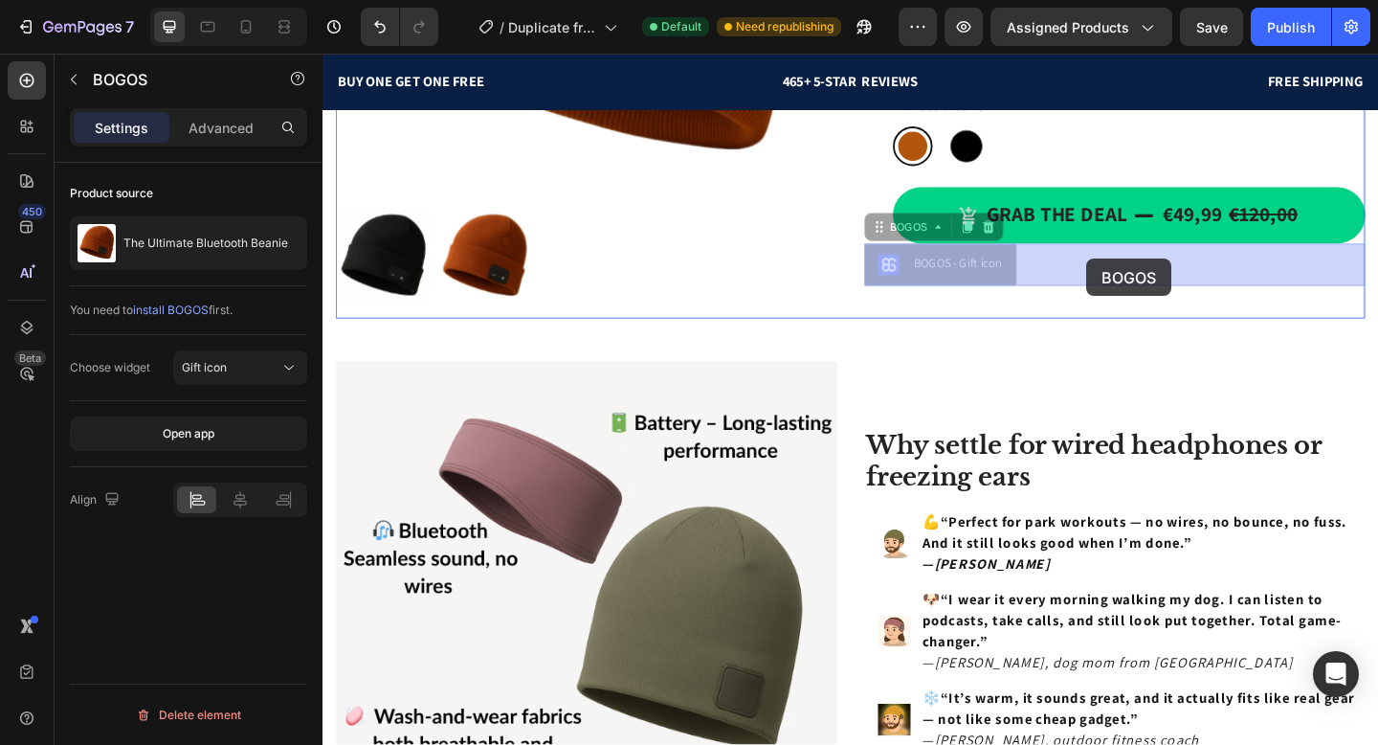
drag, startPoint x: 981, startPoint y: 286, endPoint x: 1153, endPoint y: 277, distance: 172.5
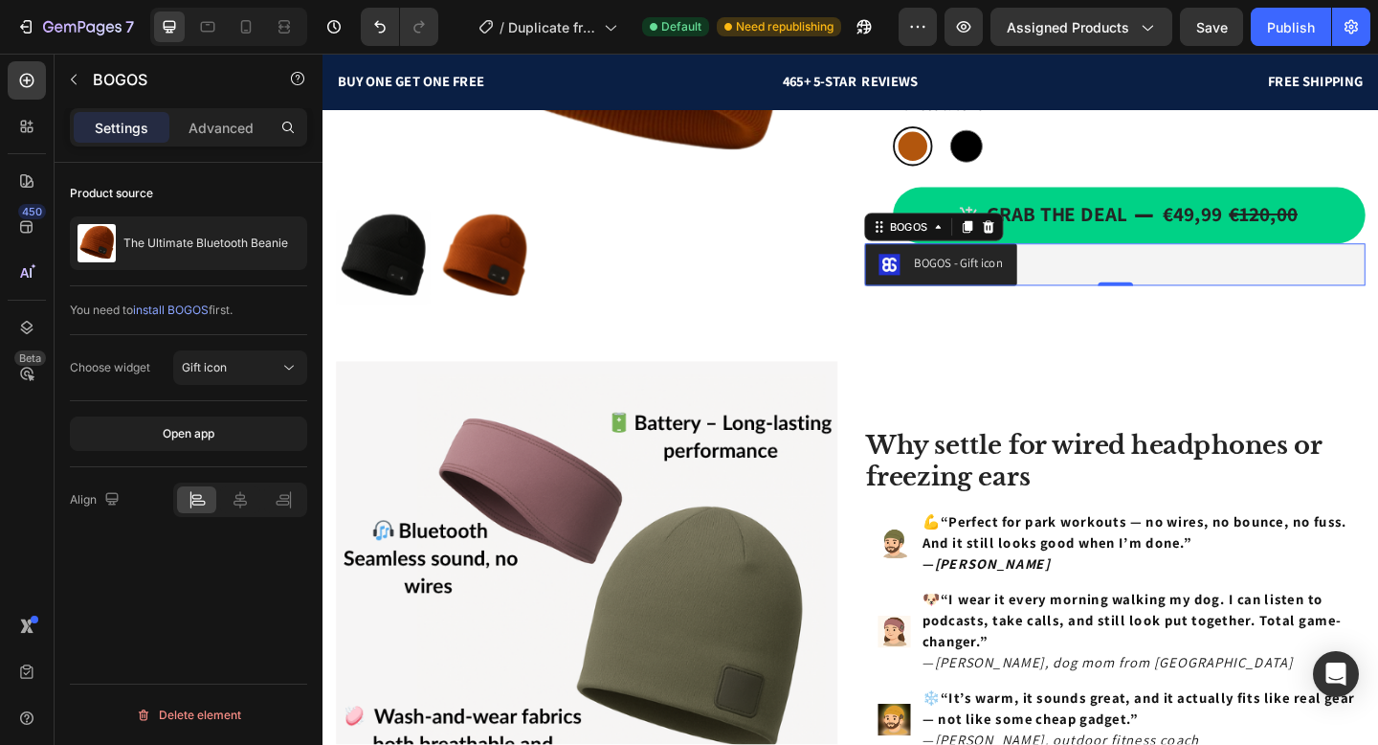
click at [238, 513] on div at bounding box center [240, 499] width 134 height 34
click at [238, 506] on icon at bounding box center [240, 499] width 19 height 19
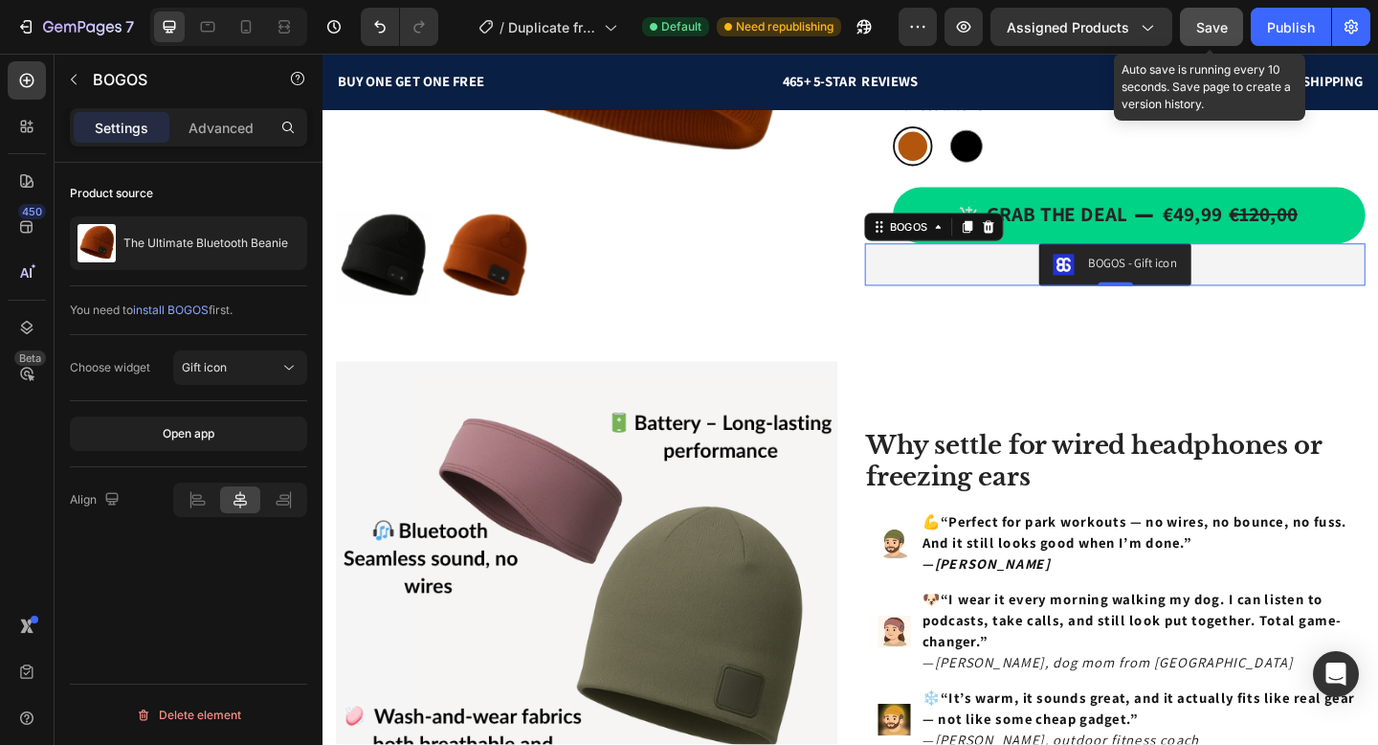
click at [1228, 40] on button "Save" at bounding box center [1211, 27] width 63 height 38
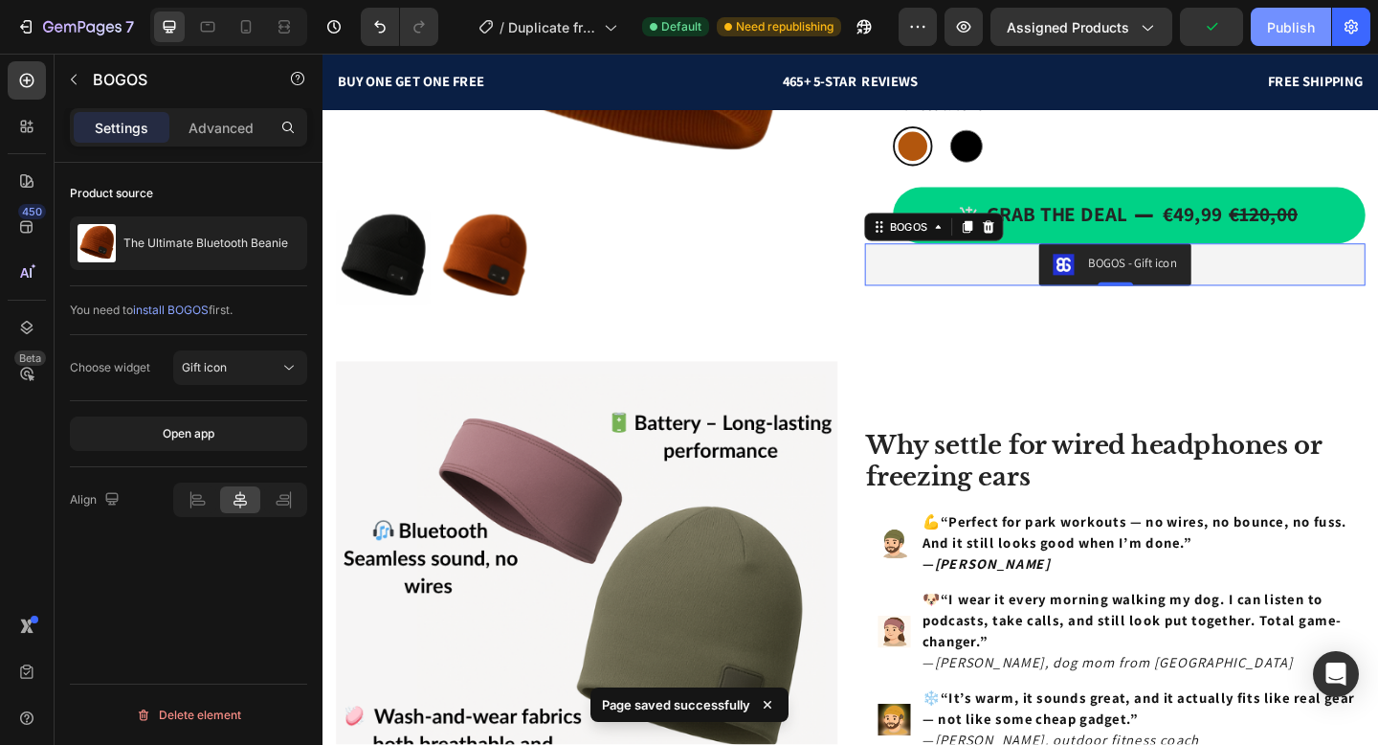
click at [1262, 33] on button "Publish" at bounding box center [1291, 27] width 80 height 38
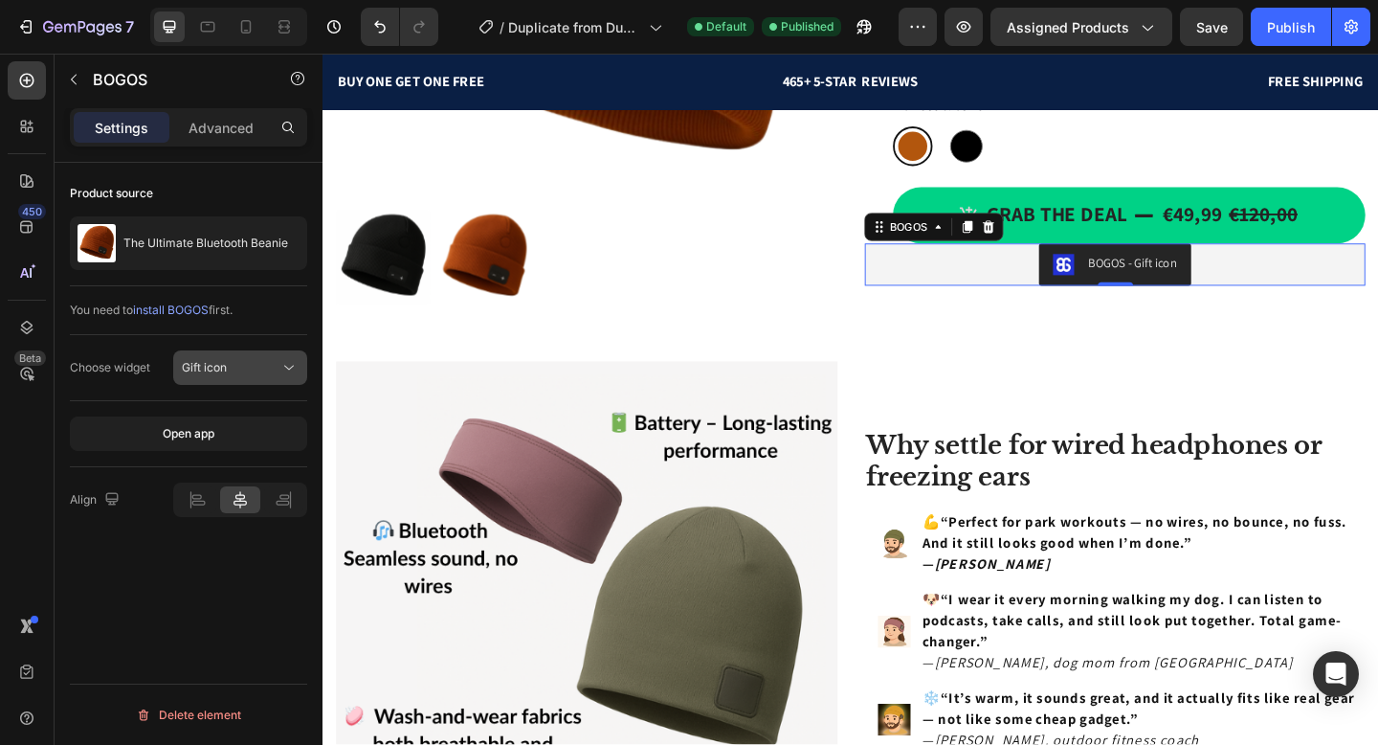
click at [221, 365] on span "Gift icon" at bounding box center [204, 367] width 45 height 14
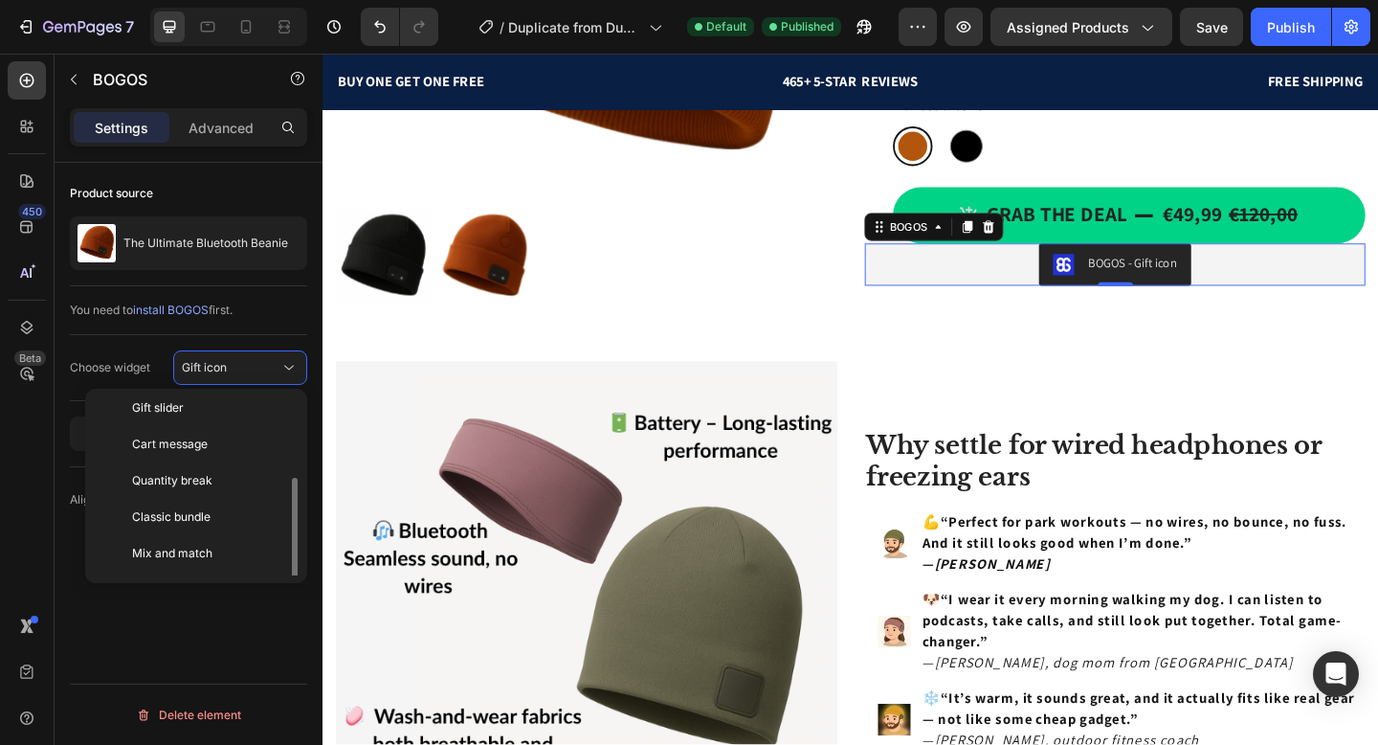
scroll to position [112, 0]
click at [143, 608] on div "Product source The Ultimate Bluetooth Beanie You need to install BOGOS first. C…" at bounding box center [189, 481] width 268 height 636
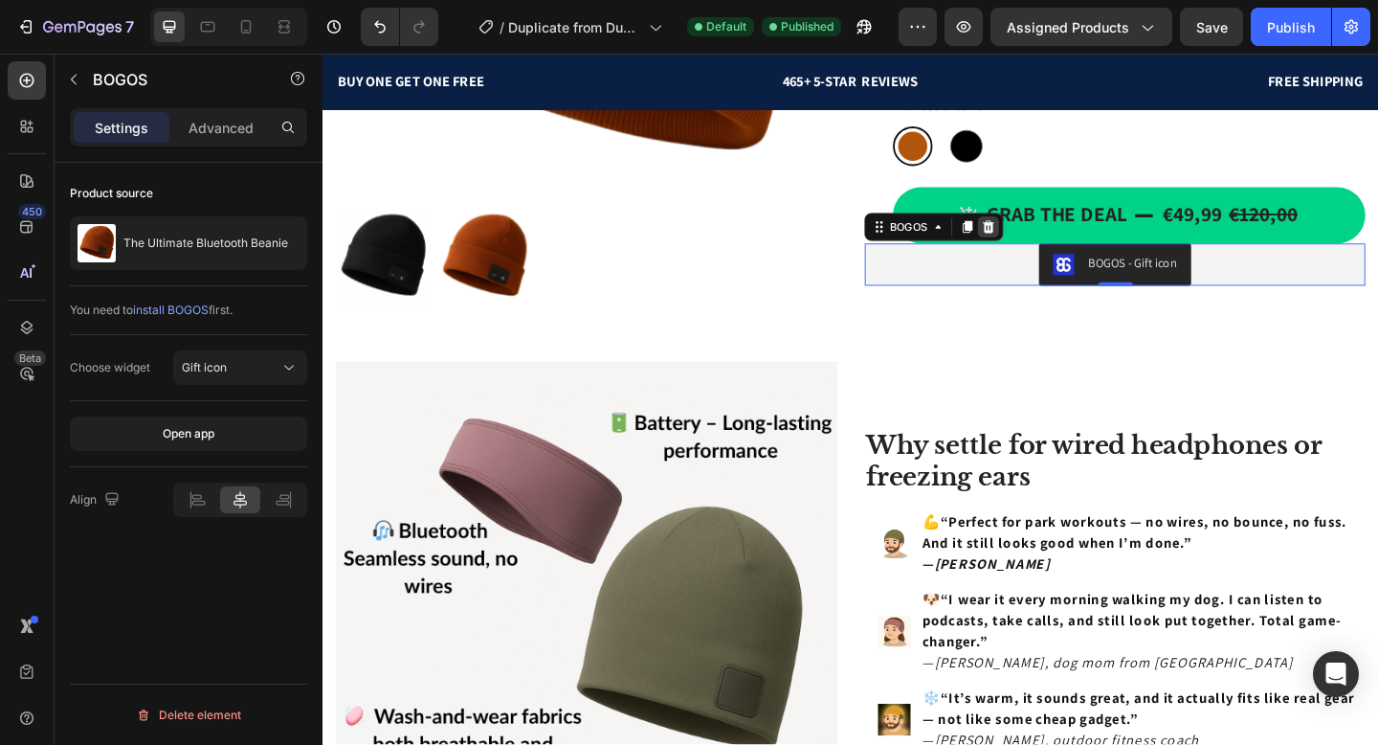
click at [1046, 234] on icon at bounding box center [1046, 241] width 15 height 15
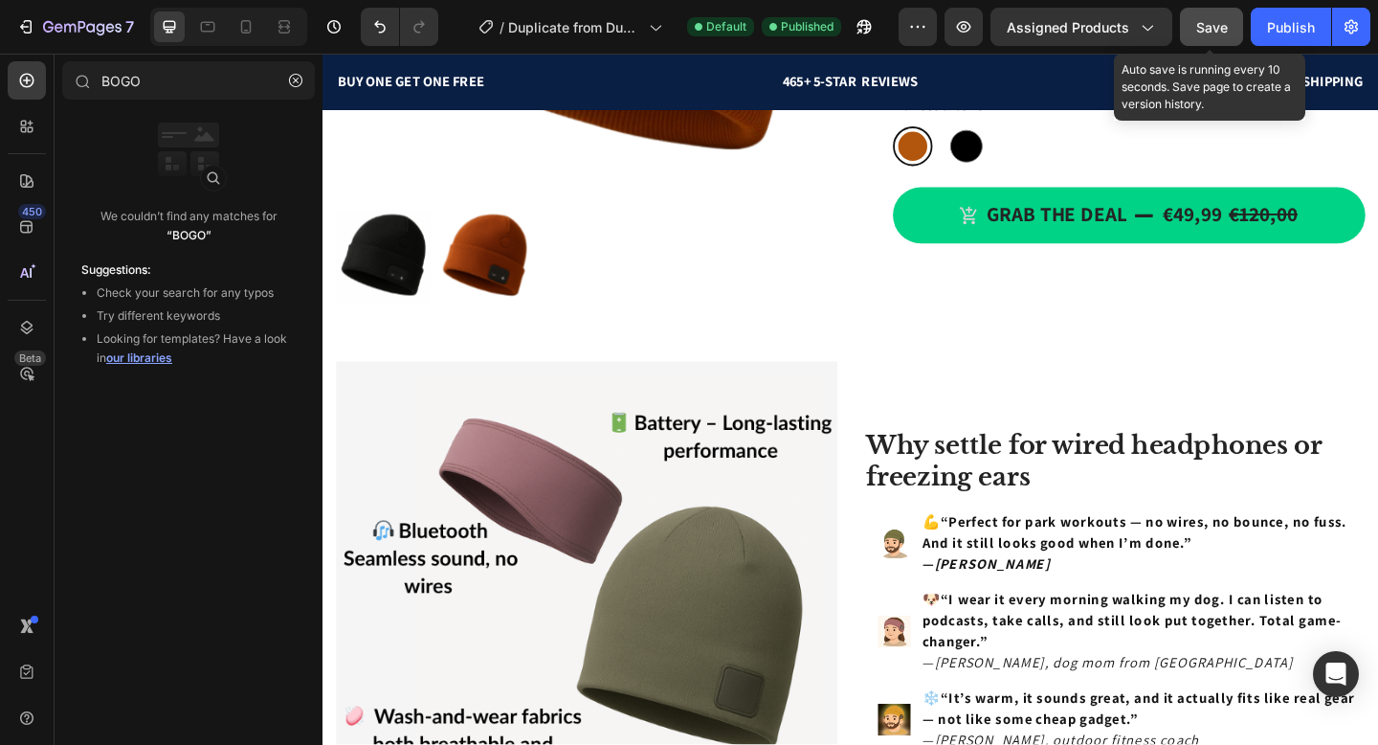
click at [1210, 23] on span "Save" at bounding box center [1212, 27] width 32 height 16
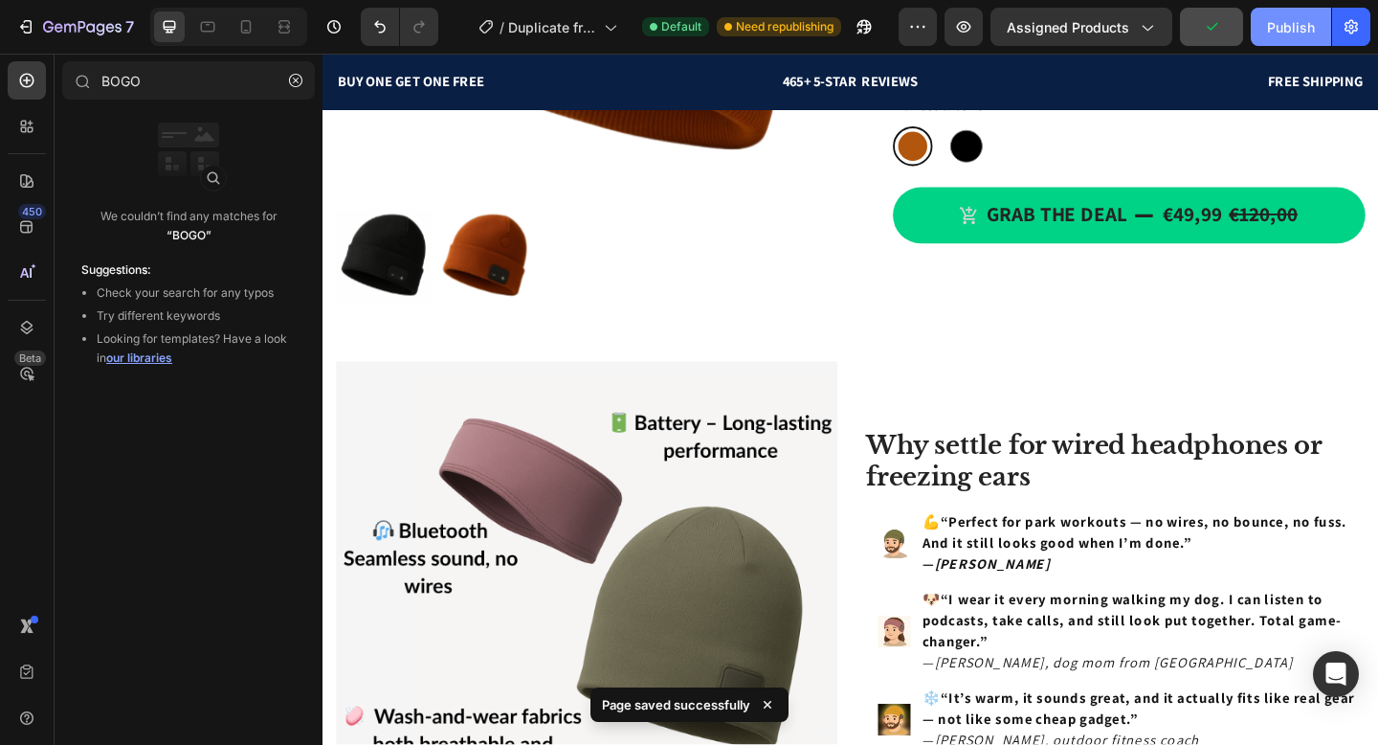
click at [1270, 19] on div "Publish" at bounding box center [1291, 27] width 48 height 20
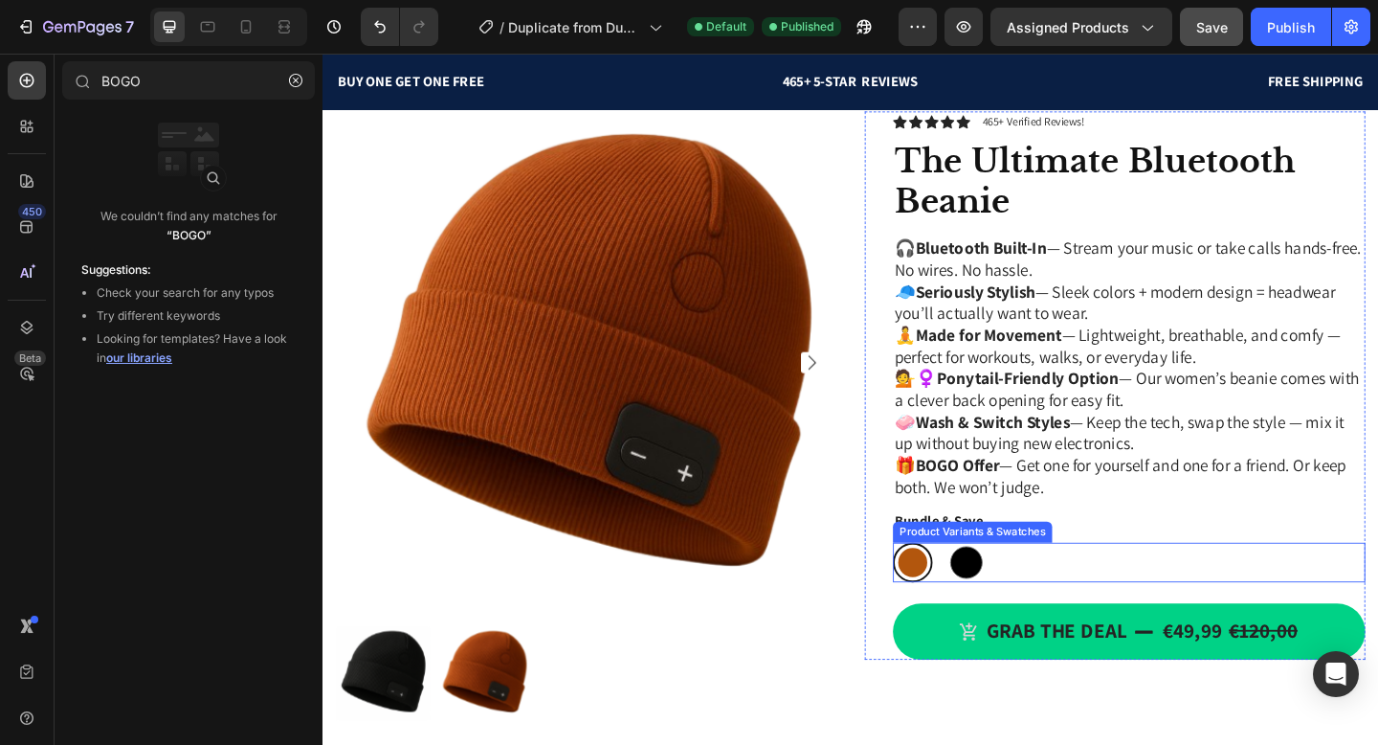
scroll to position [0, 0]
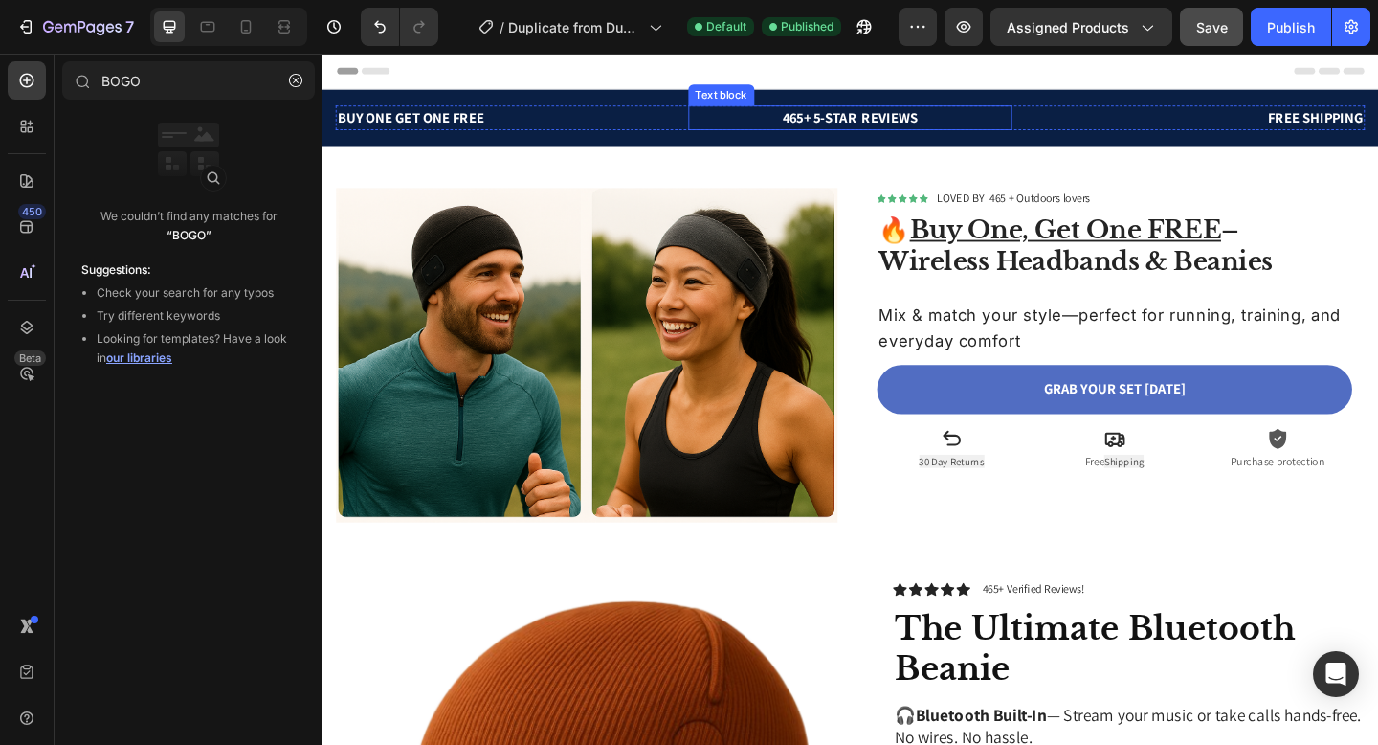
click at [904, 132] on p "465+ 5-STAR REVIEWS" at bounding box center [897, 123] width 349 height 23
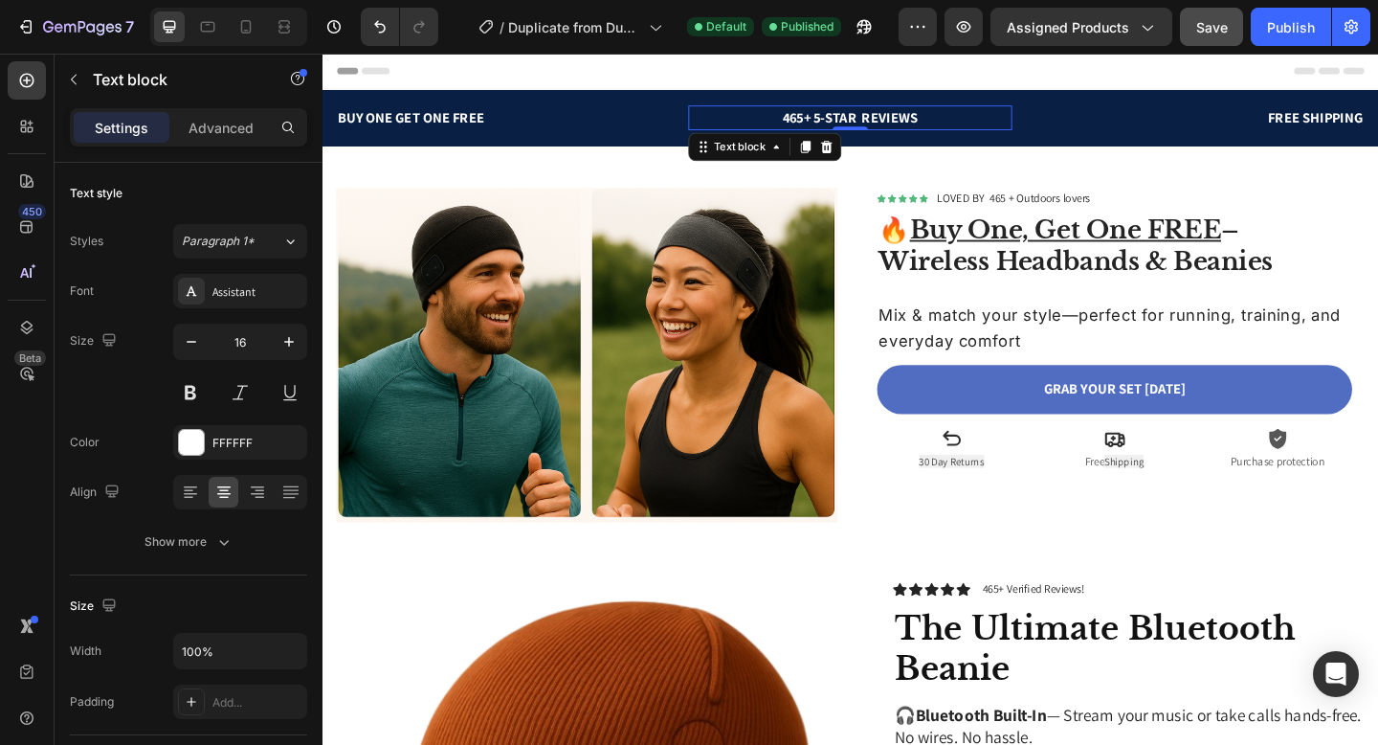
click at [906, 117] on p "465+ 5-STAR REVIEWS" at bounding box center [897, 123] width 349 height 23
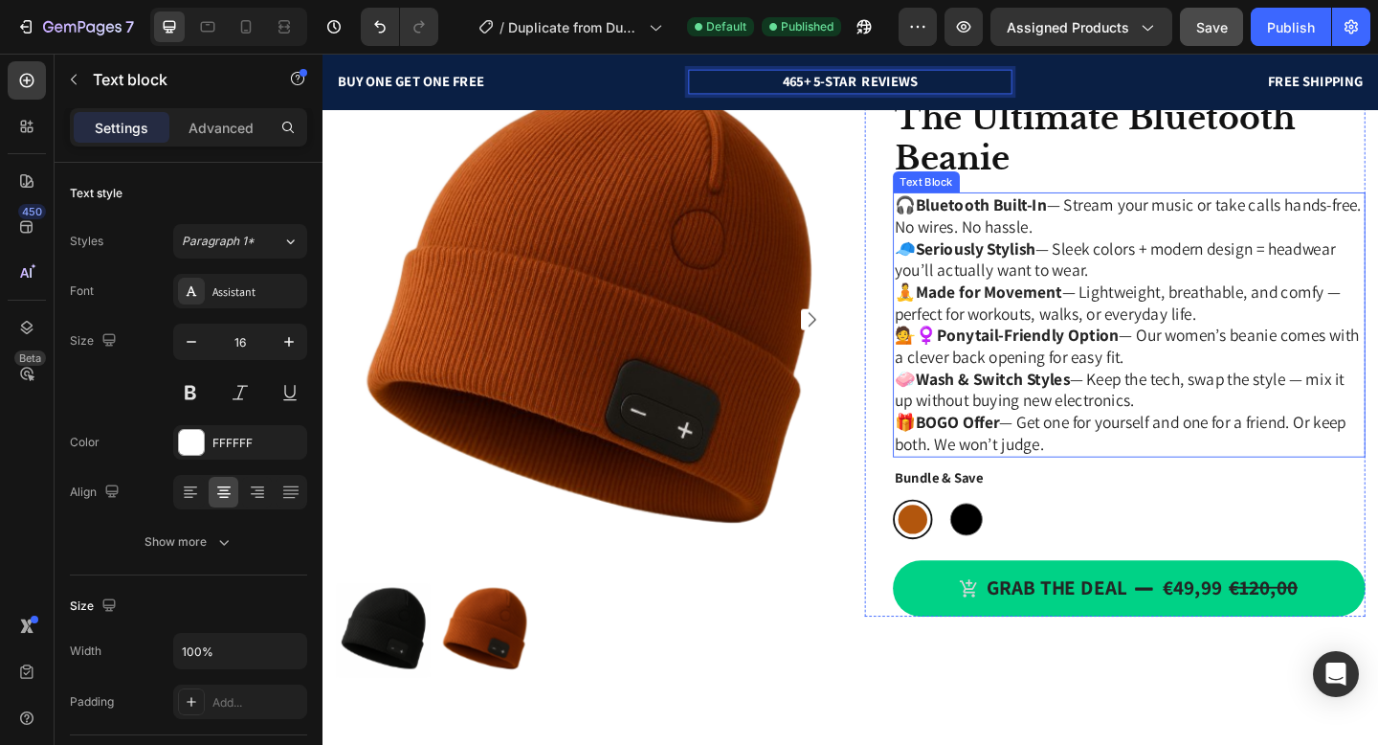
scroll to position [497, 0]
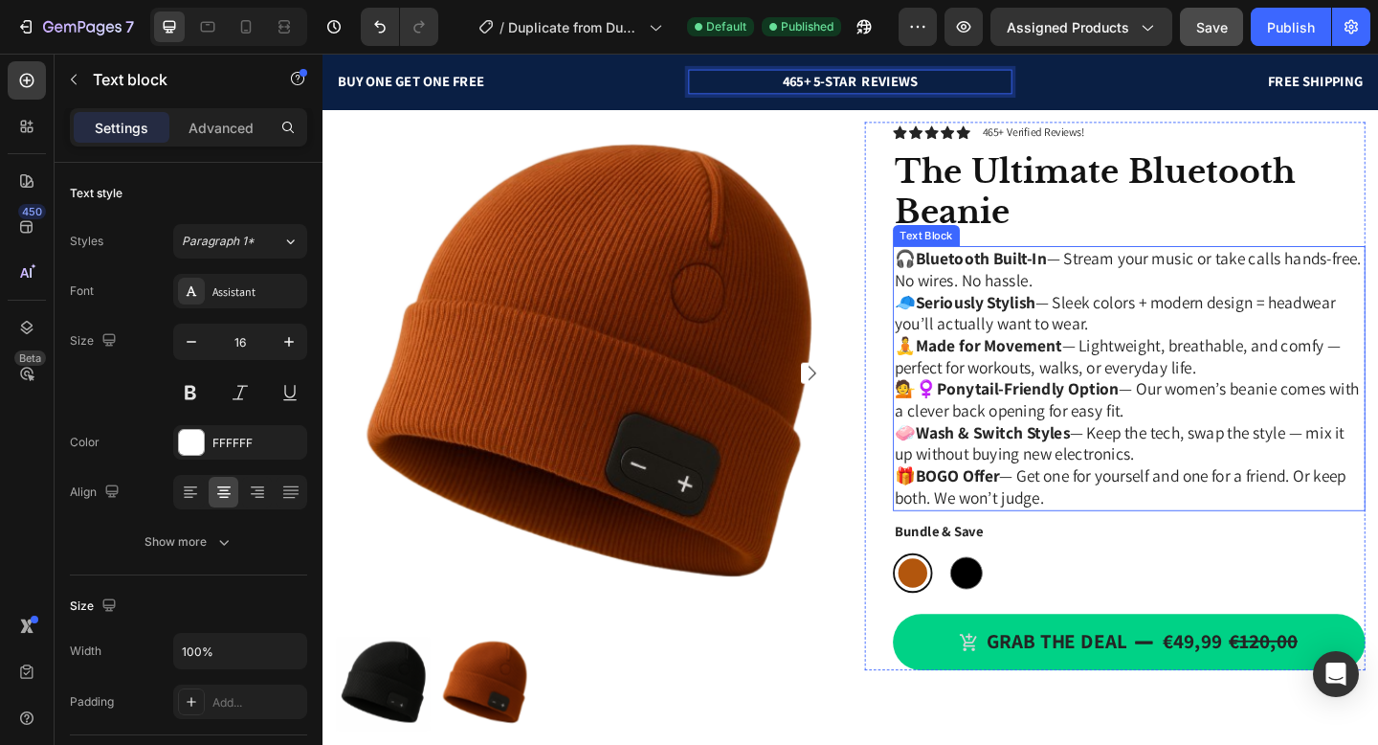
click at [1189, 310] on p "🎧 Bluetooth Built-In — Stream your music or take calls hands-free. No wires. No…" at bounding box center [1200, 288] width 510 height 47
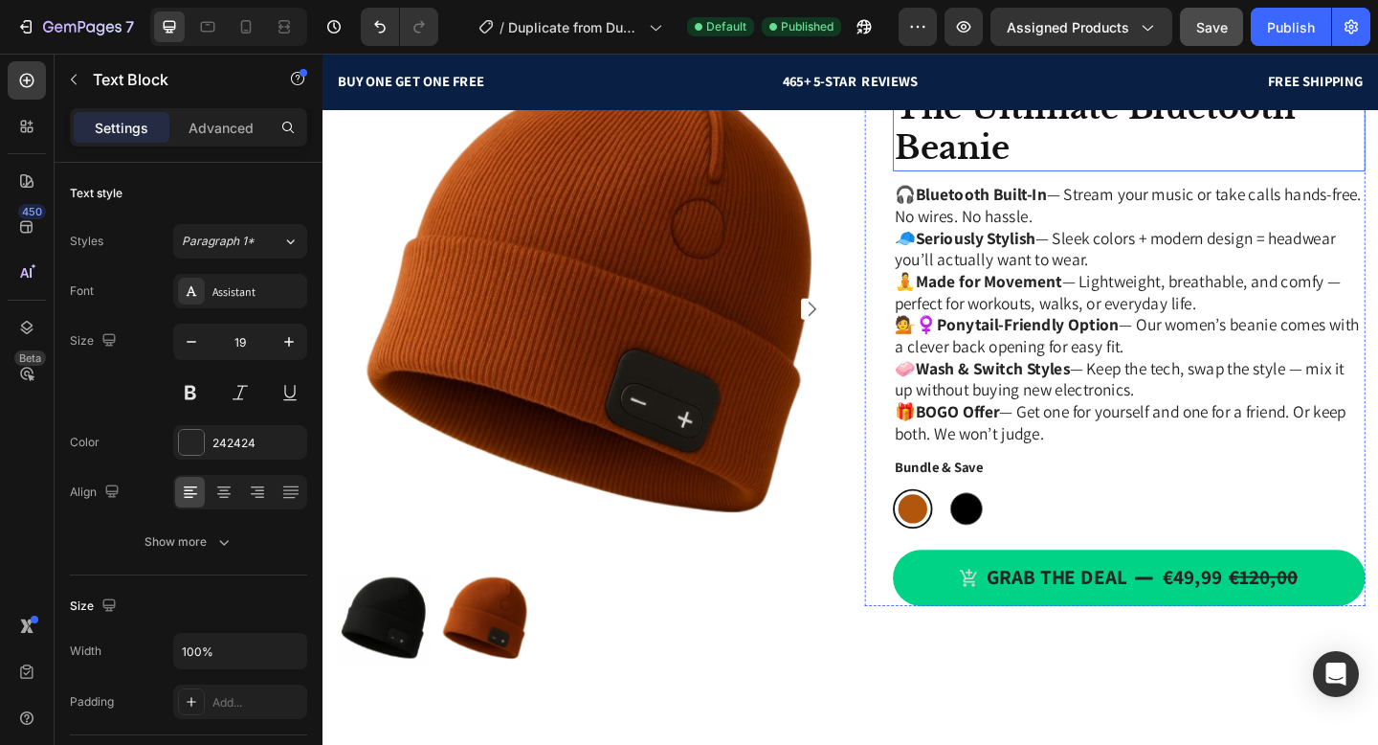
scroll to position [743, 0]
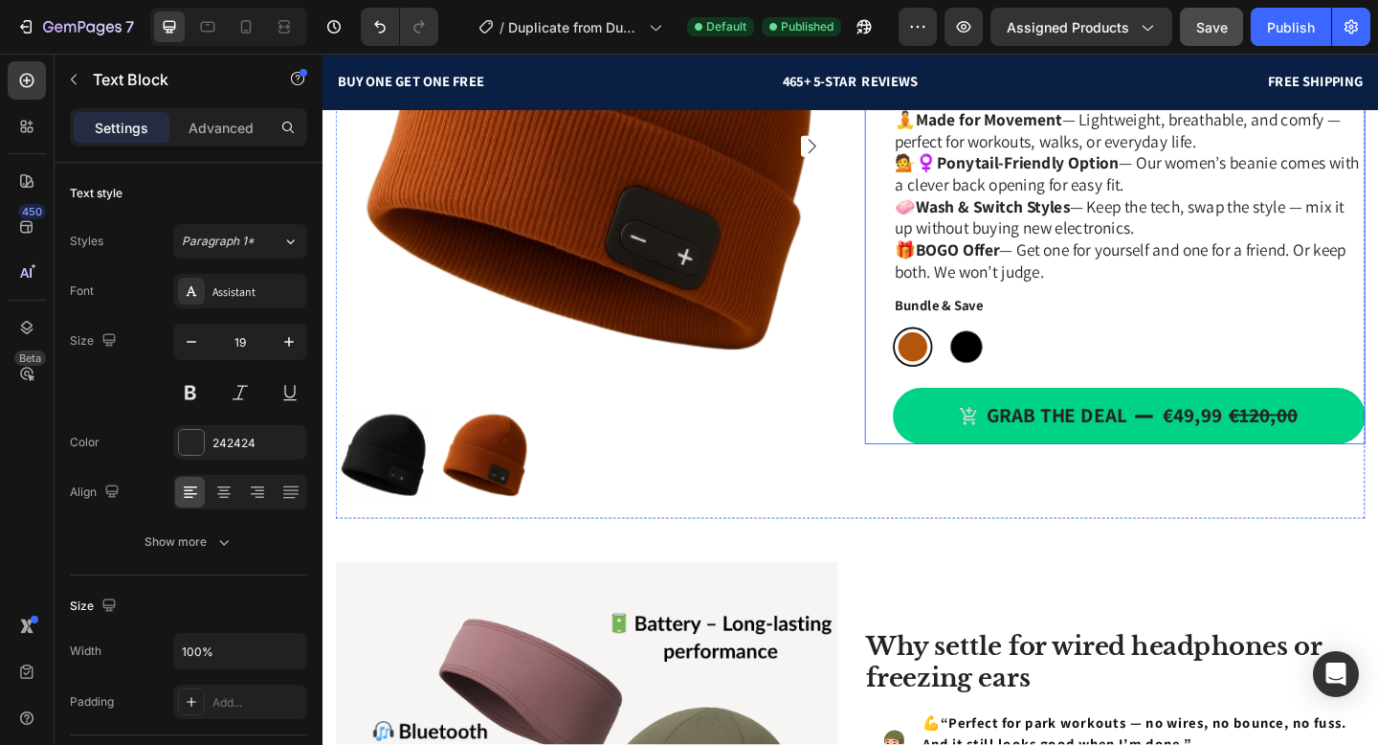
click at [1149, 414] on div "Icon Icon Icon Icon Icon Icon List 465+ Verified Reviews! Text Block Row The Ul…" at bounding box center [1200, 180] width 514 height 596
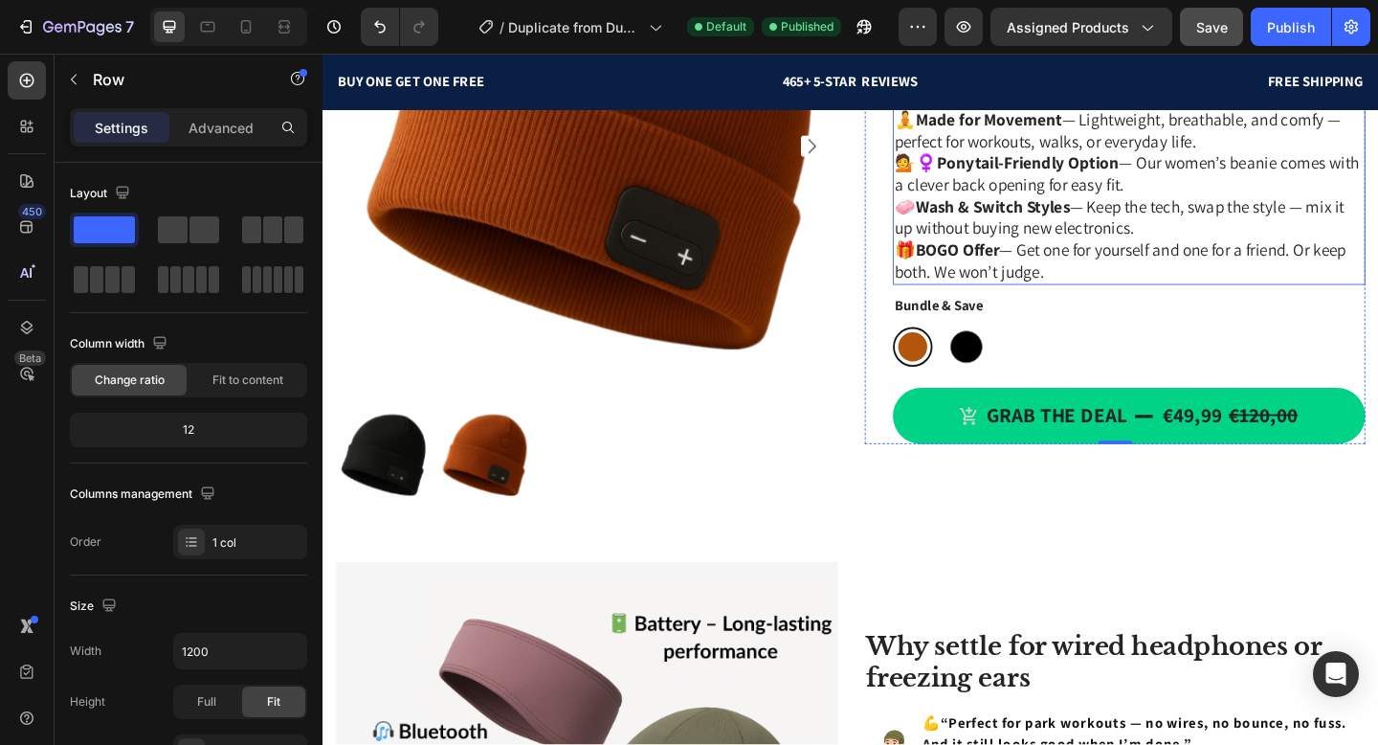
scroll to position [0, 0]
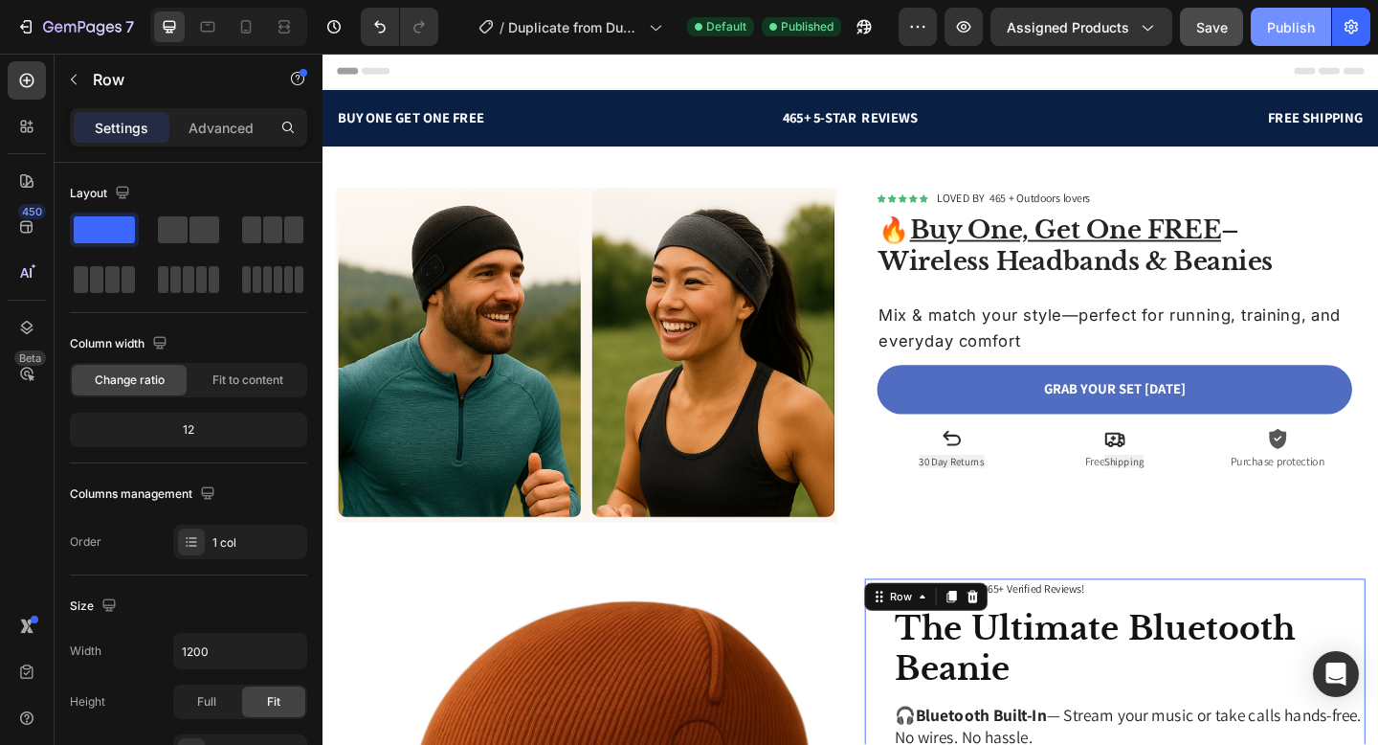
click at [1271, 33] on div "Publish" at bounding box center [1291, 27] width 48 height 20
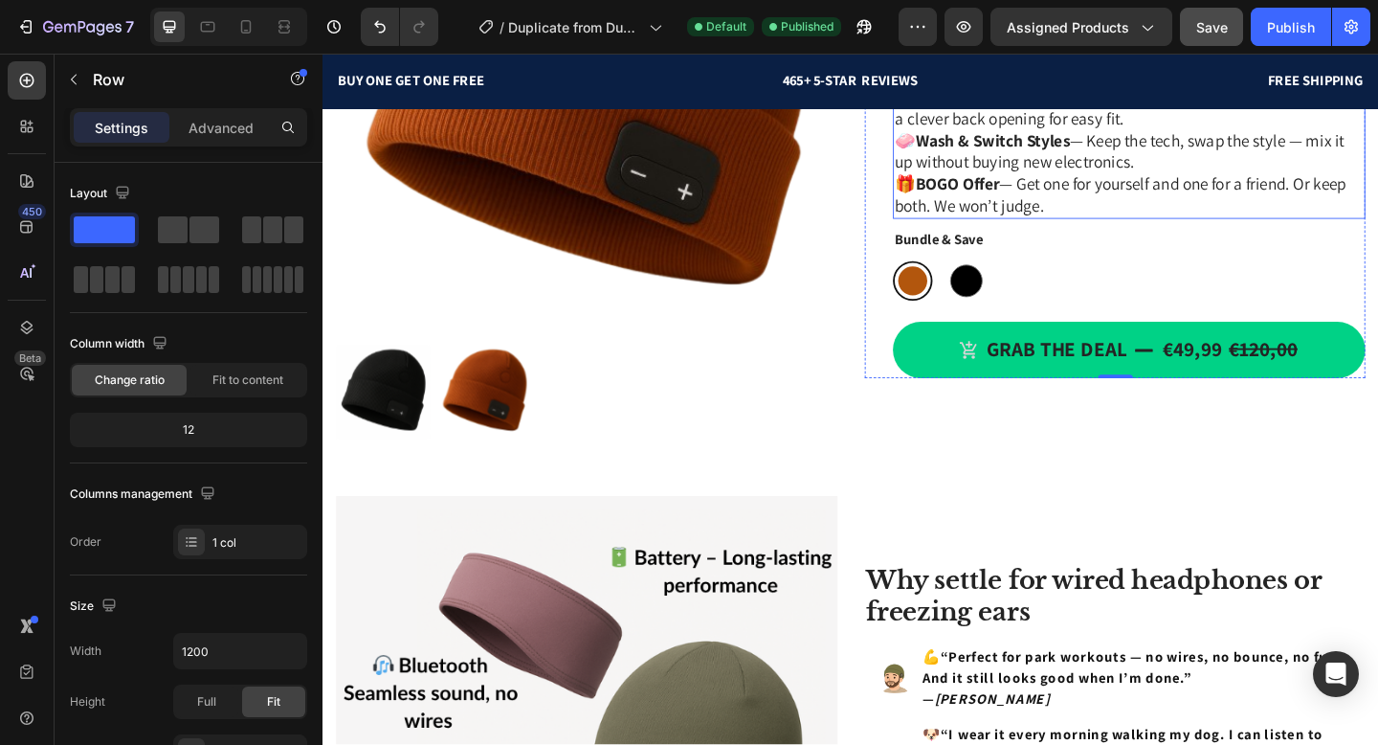
scroll to position [920, 0]
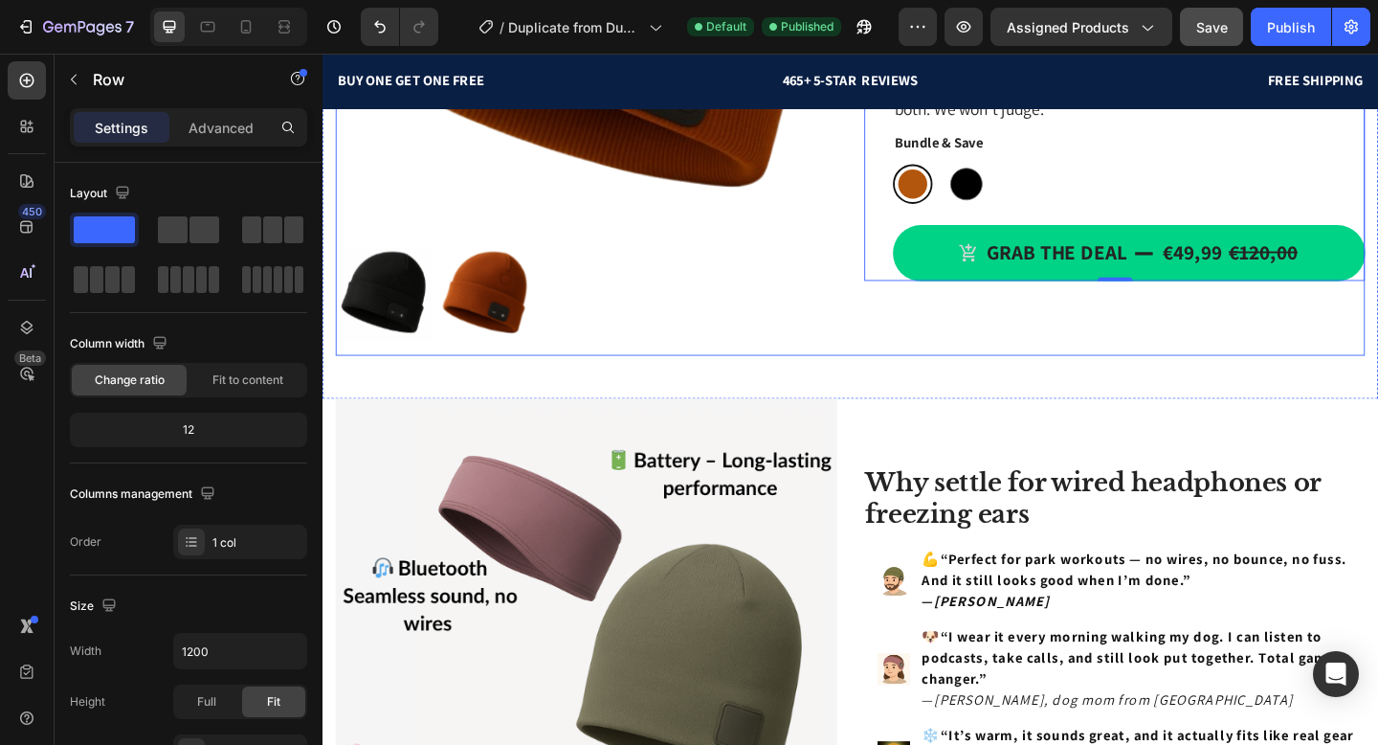
click at [1030, 357] on div "Icon Icon Icon Icon Icon Icon List 465+ Verified Reviews! Text Block Row The Ul…" at bounding box center [1184, 44] width 545 height 678
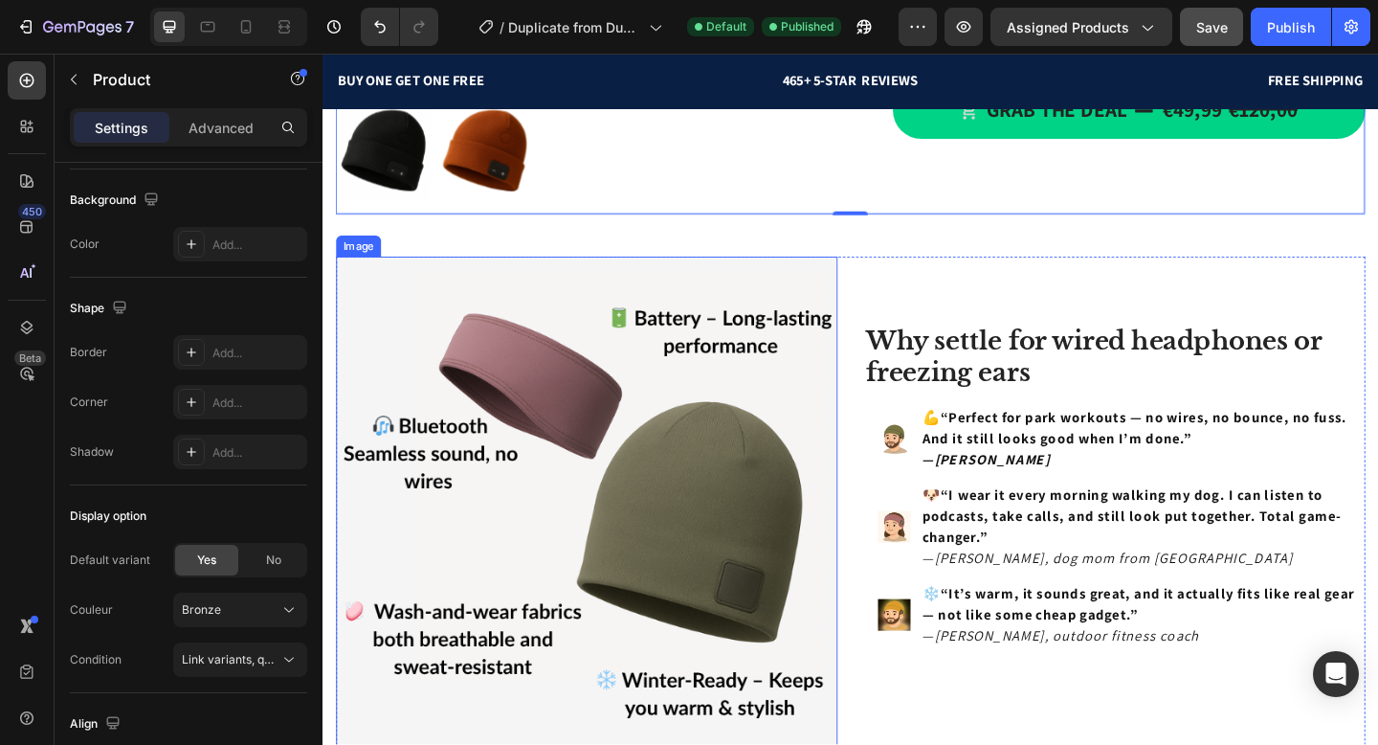
scroll to position [866, 0]
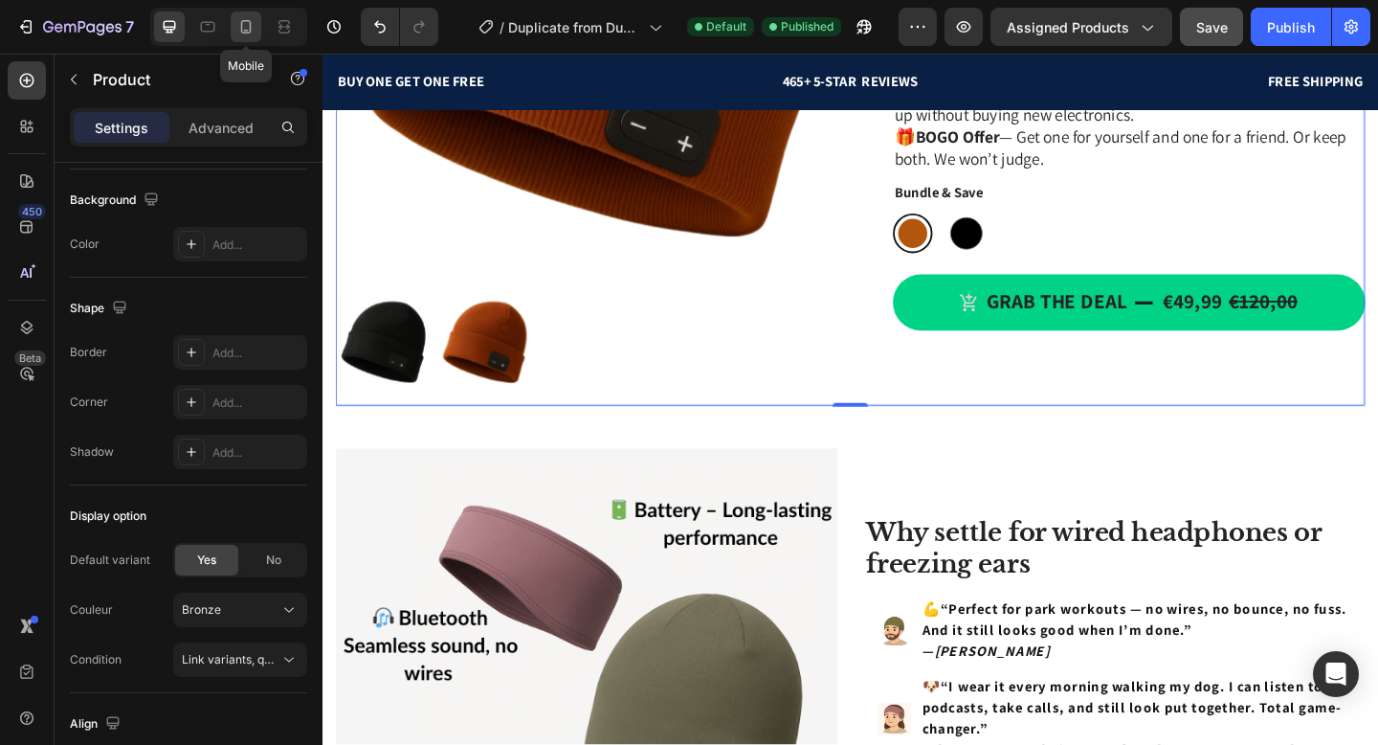
click at [233, 28] on div at bounding box center [246, 26] width 31 height 31
type input "0"
type input "100%"
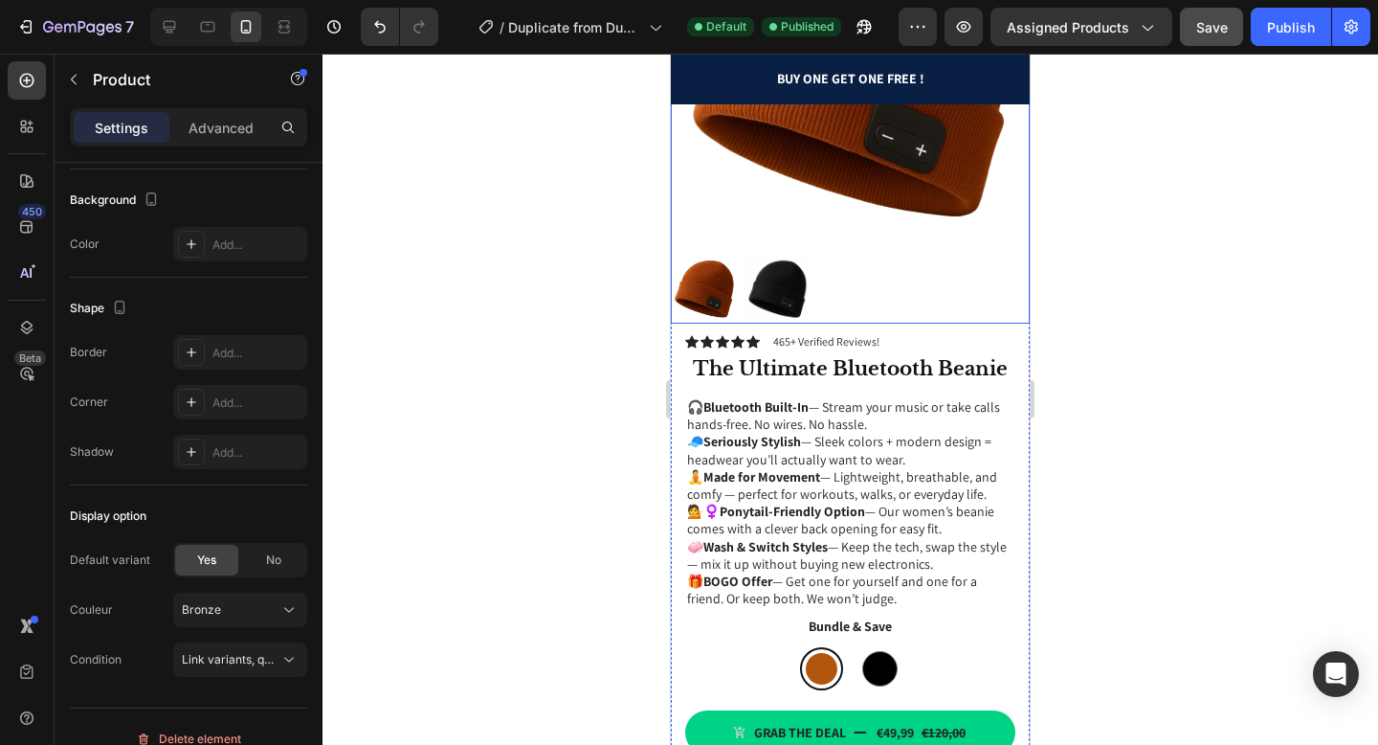
scroll to position [822, 0]
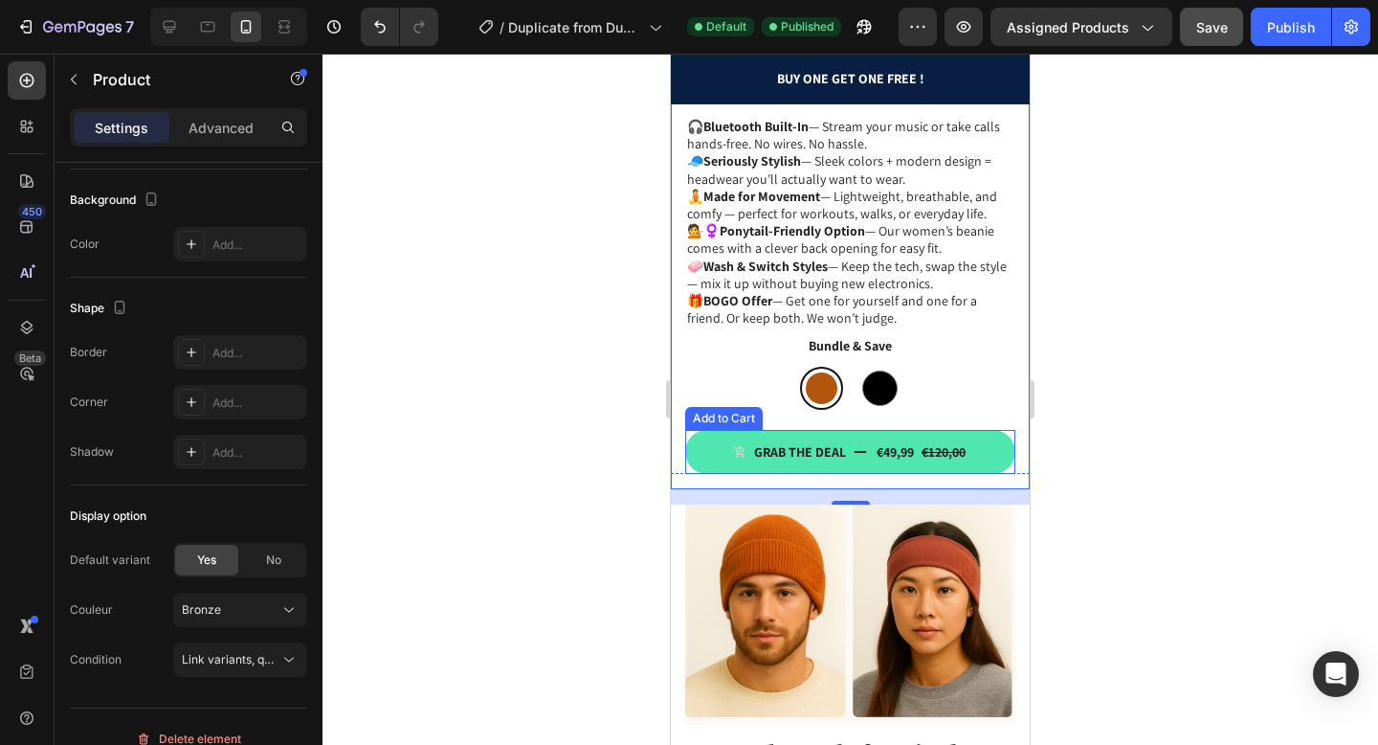
click at [857, 440] on button "Grab the deal €49,99 €120,00" at bounding box center [850, 452] width 330 height 44
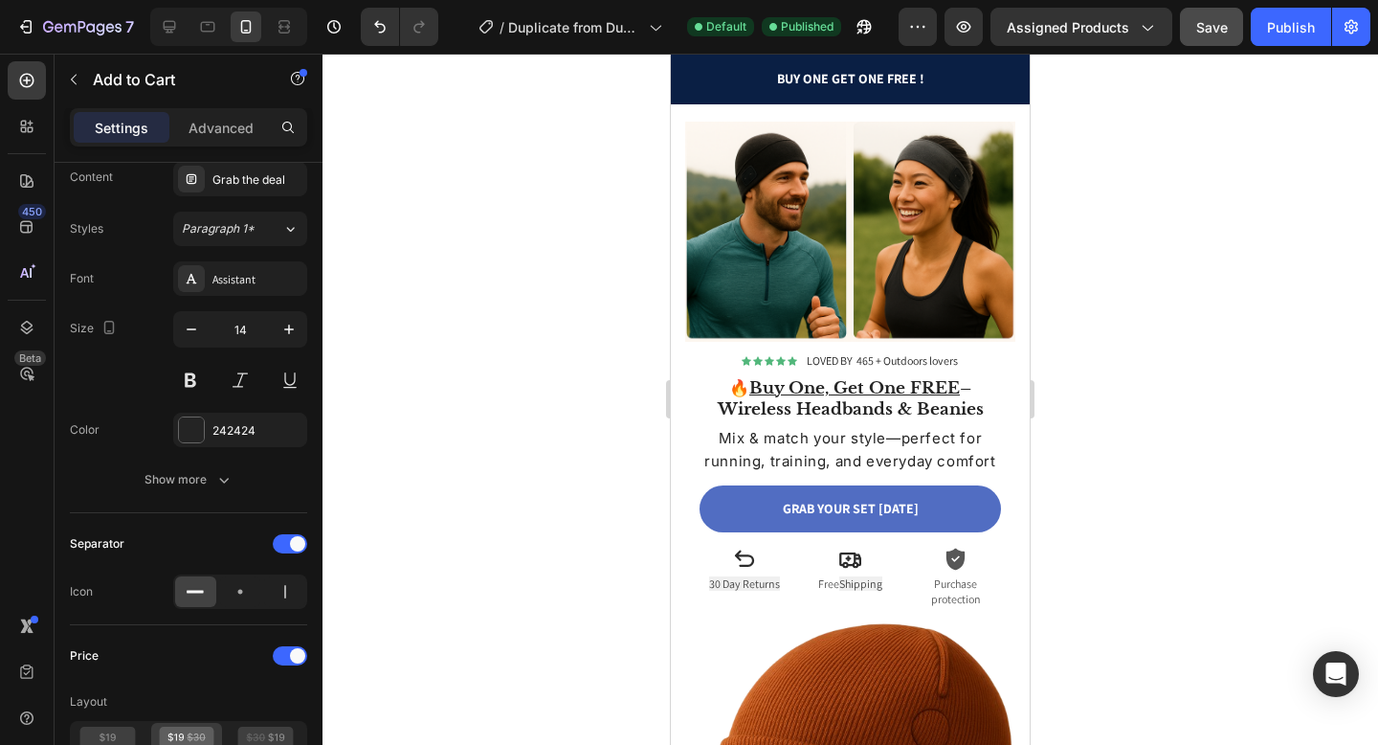
scroll to position [0, 0]
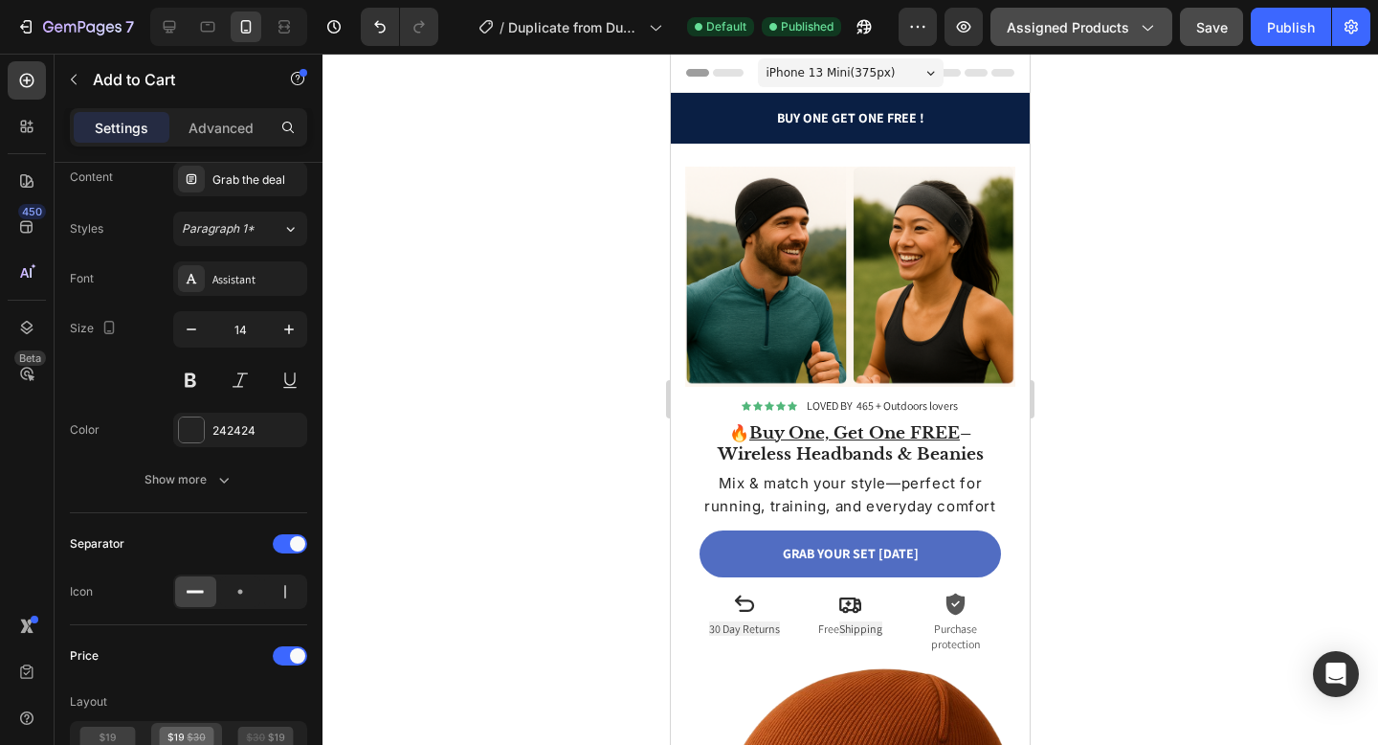
click at [1065, 39] on button "Assigned Products" at bounding box center [1082, 27] width 182 height 38
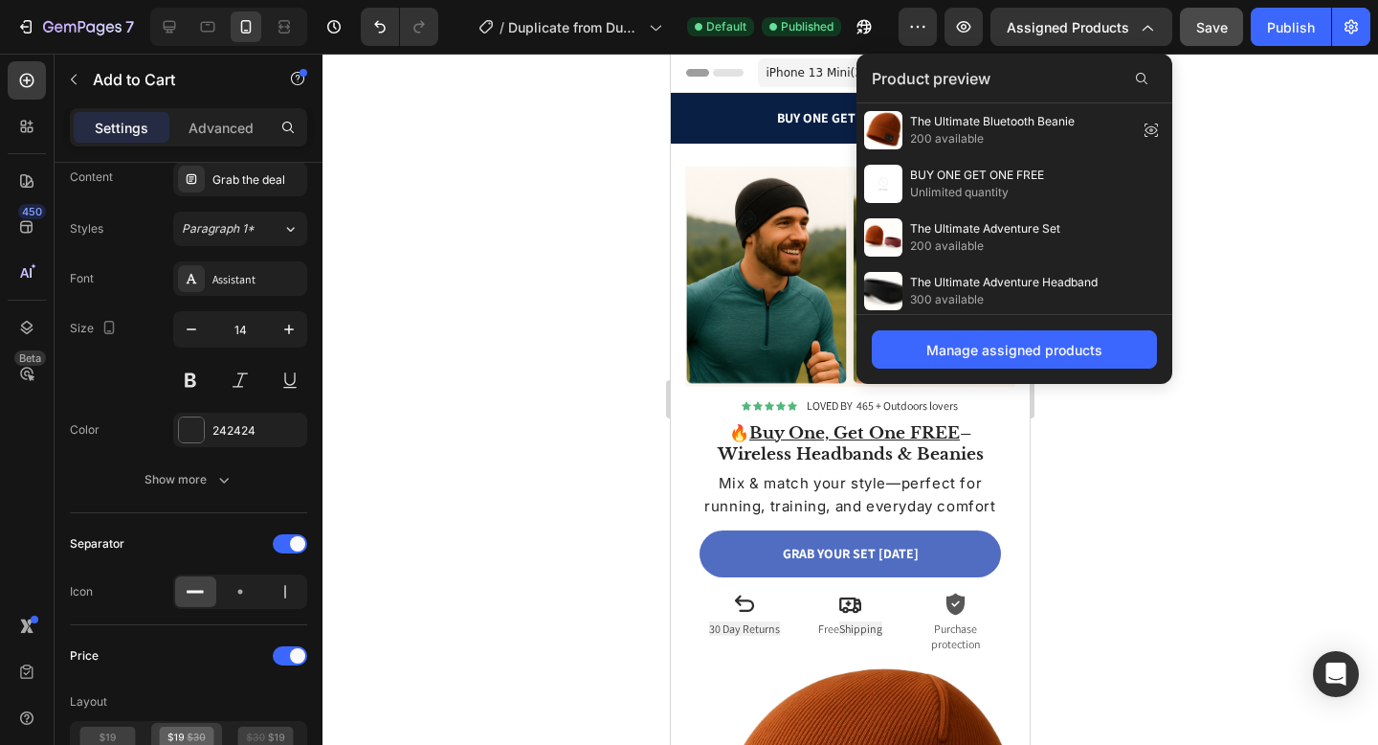
click at [1289, 246] on div at bounding box center [851, 399] width 1056 height 691
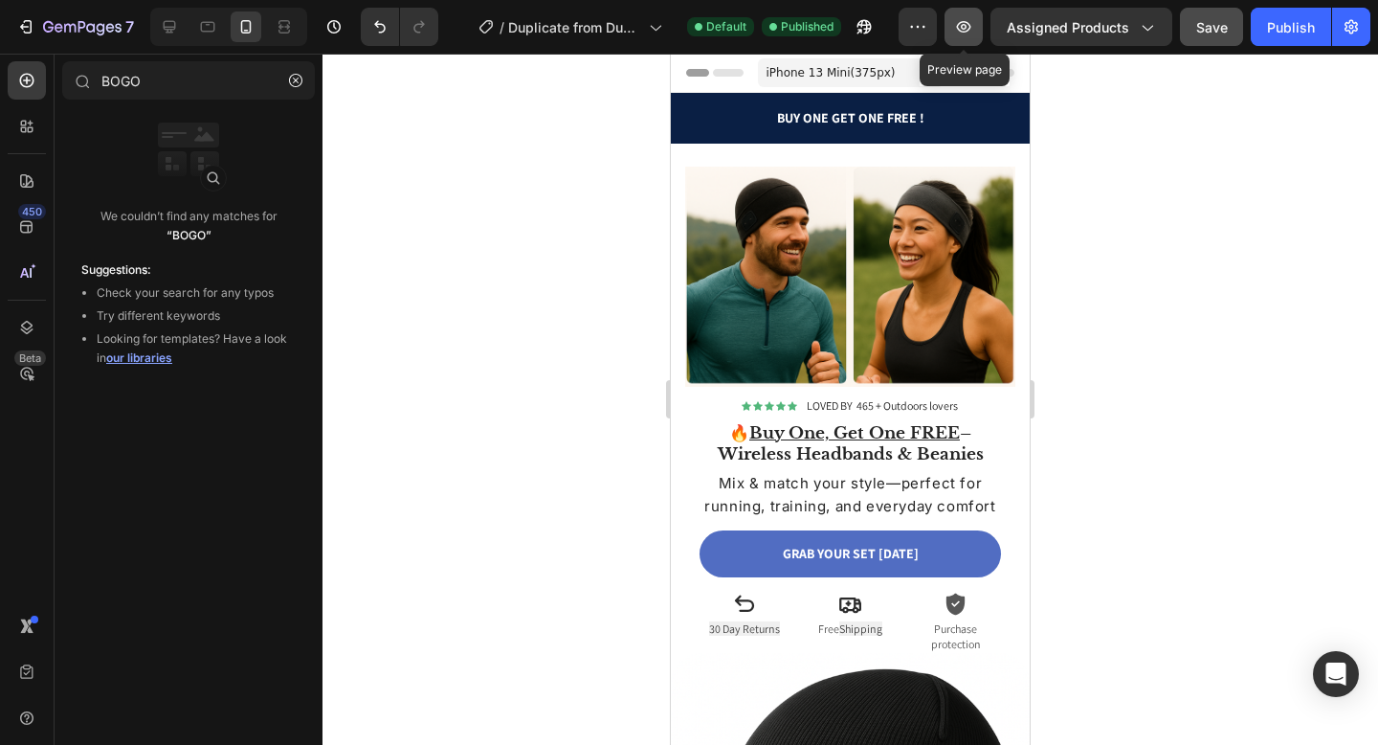
click at [982, 33] on button "button" at bounding box center [964, 27] width 38 height 38
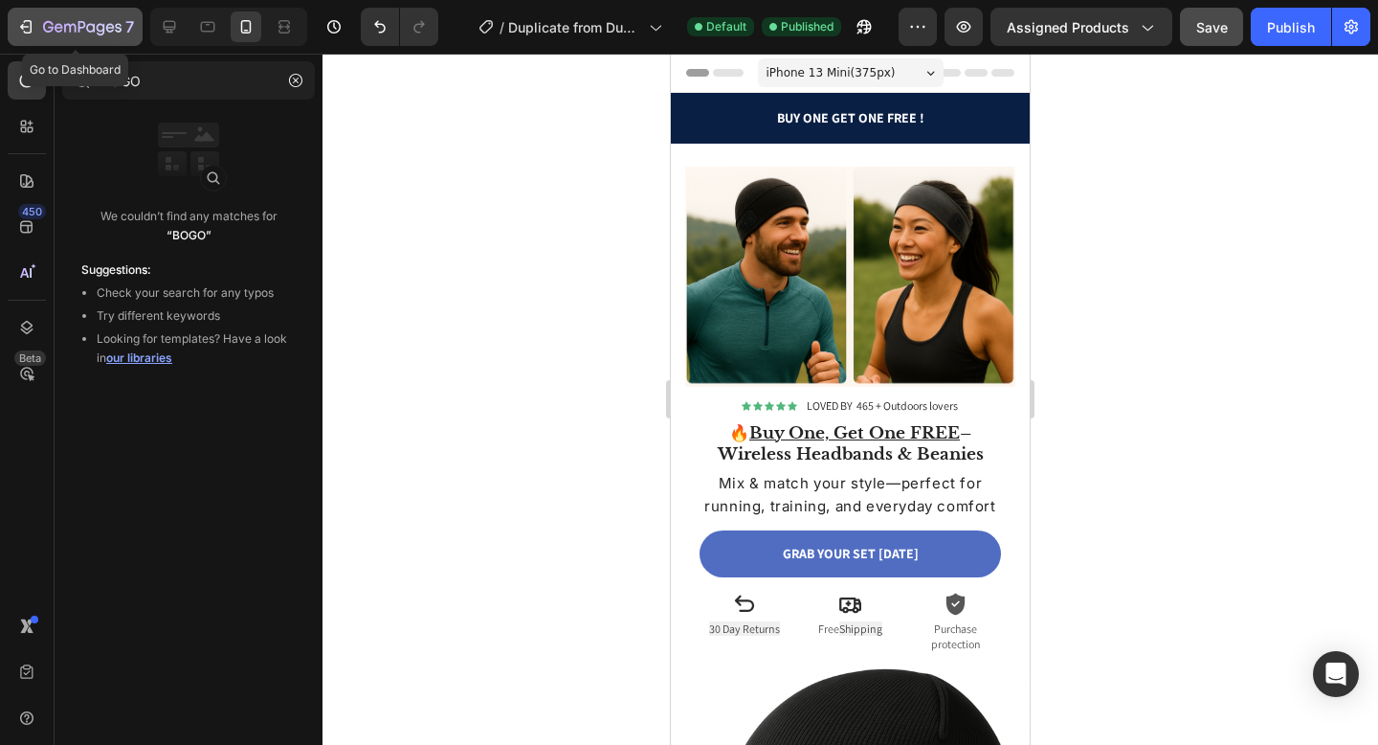
click at [23, 37] on div "7" at bounding box center [75, 26] width 118 height 23
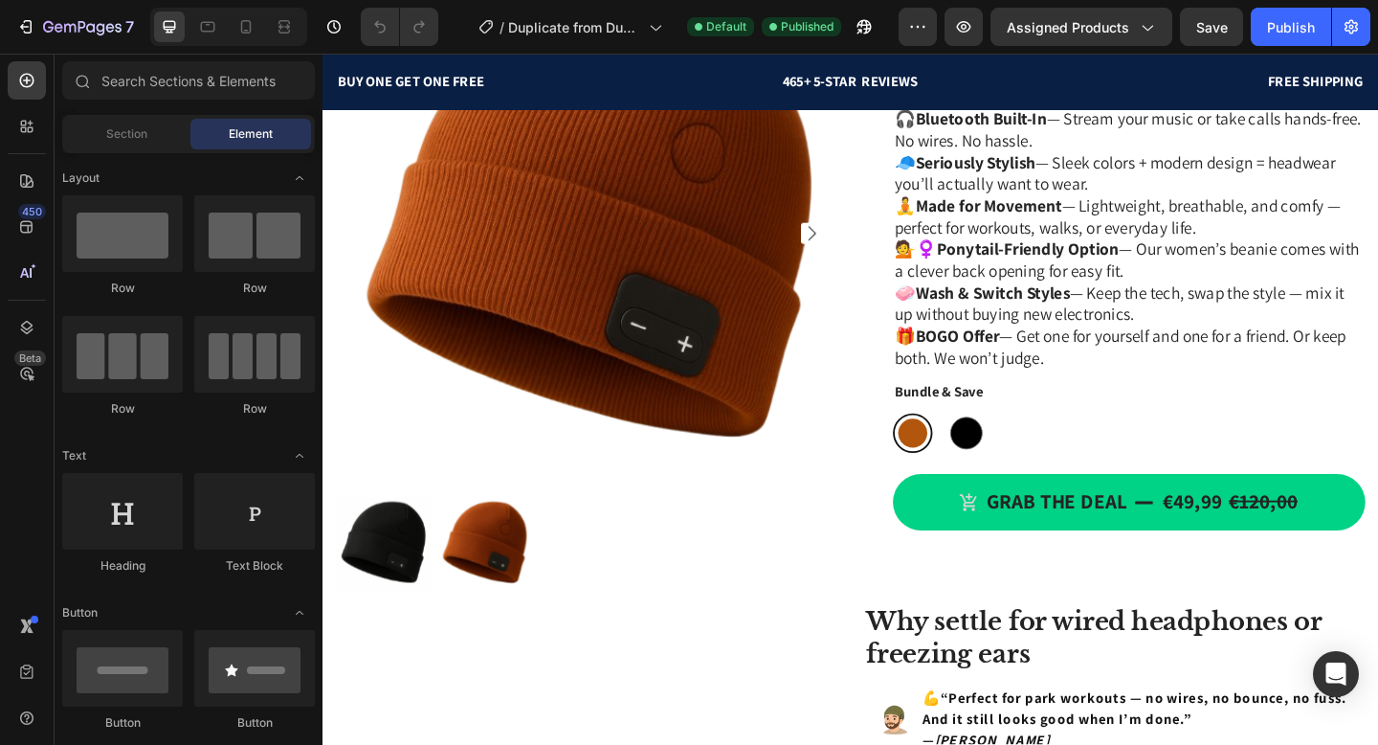
scroll to position [1162, 0]
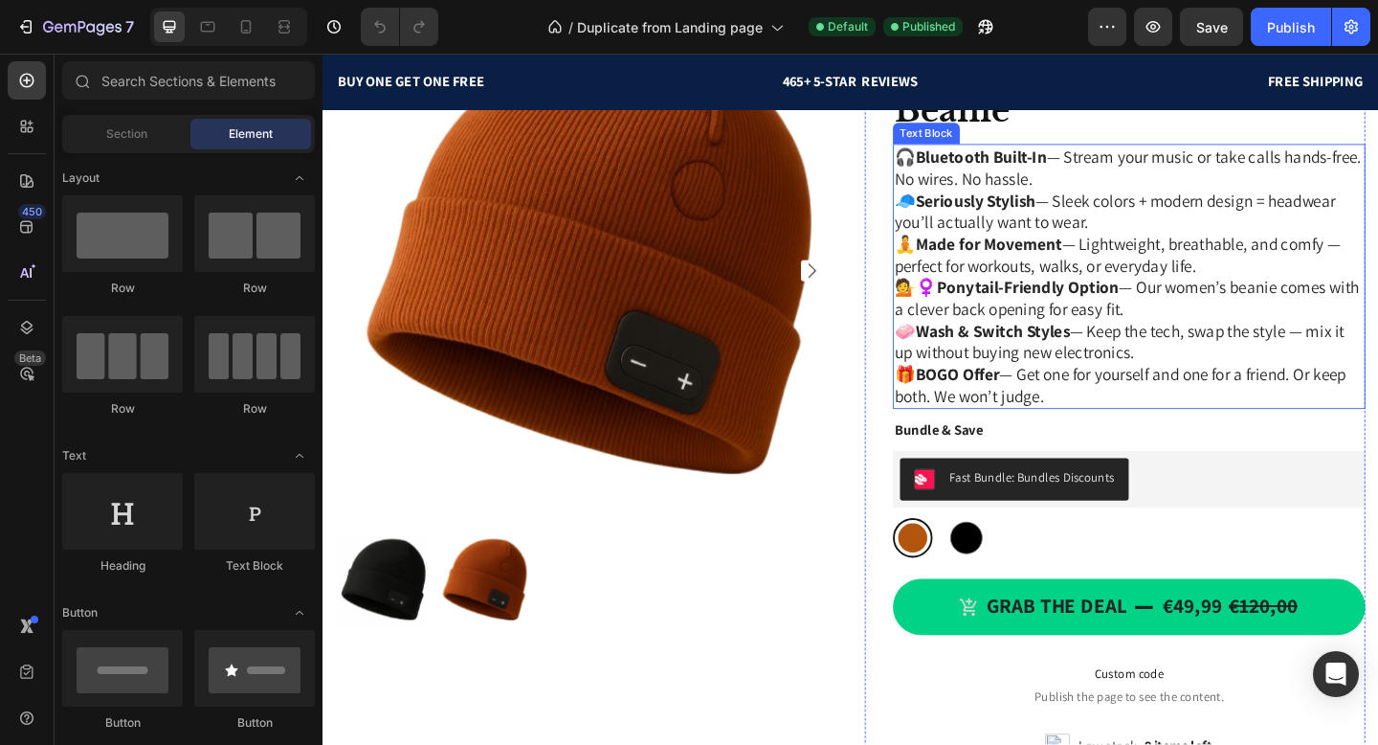
scroll to position [956, 0]
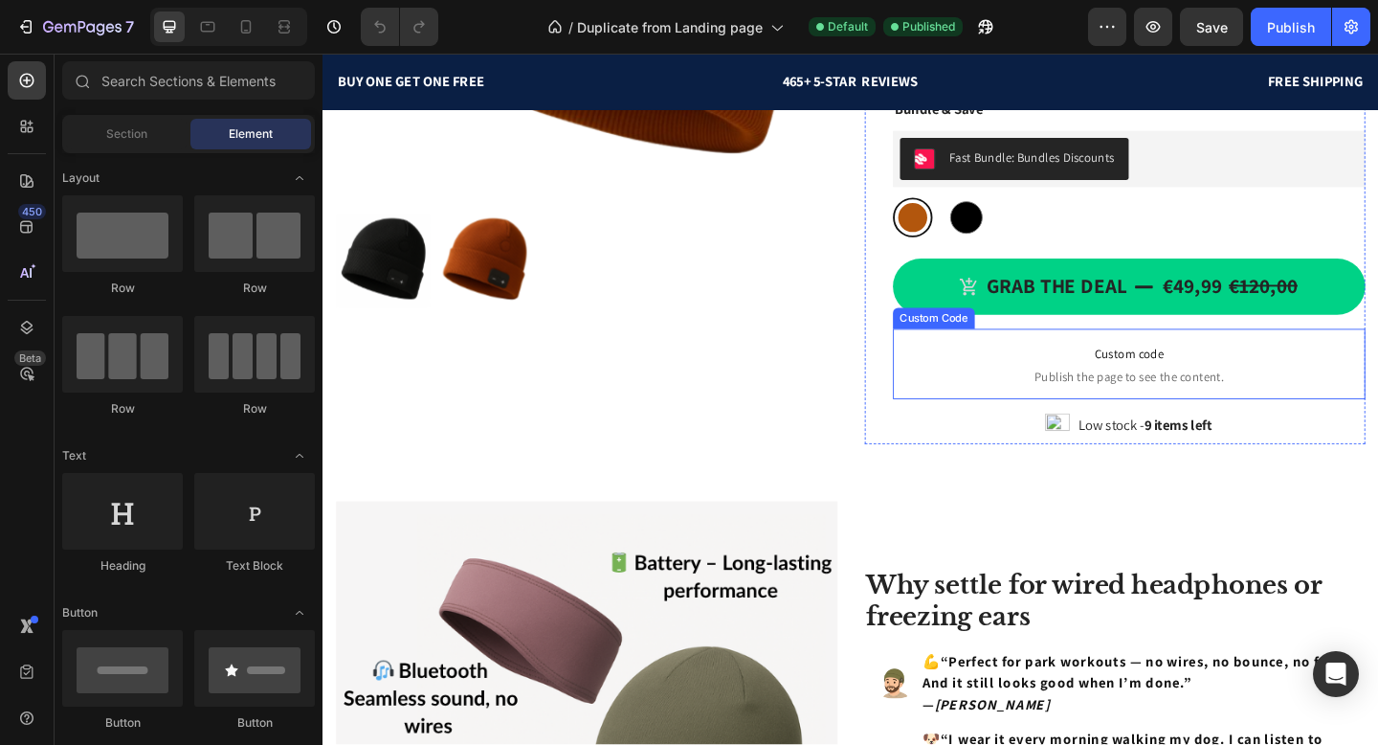
click at [1106, 391] on p "Custom code Publish the page to see the content." at bounding box center [1200, 391] width 514 height 77
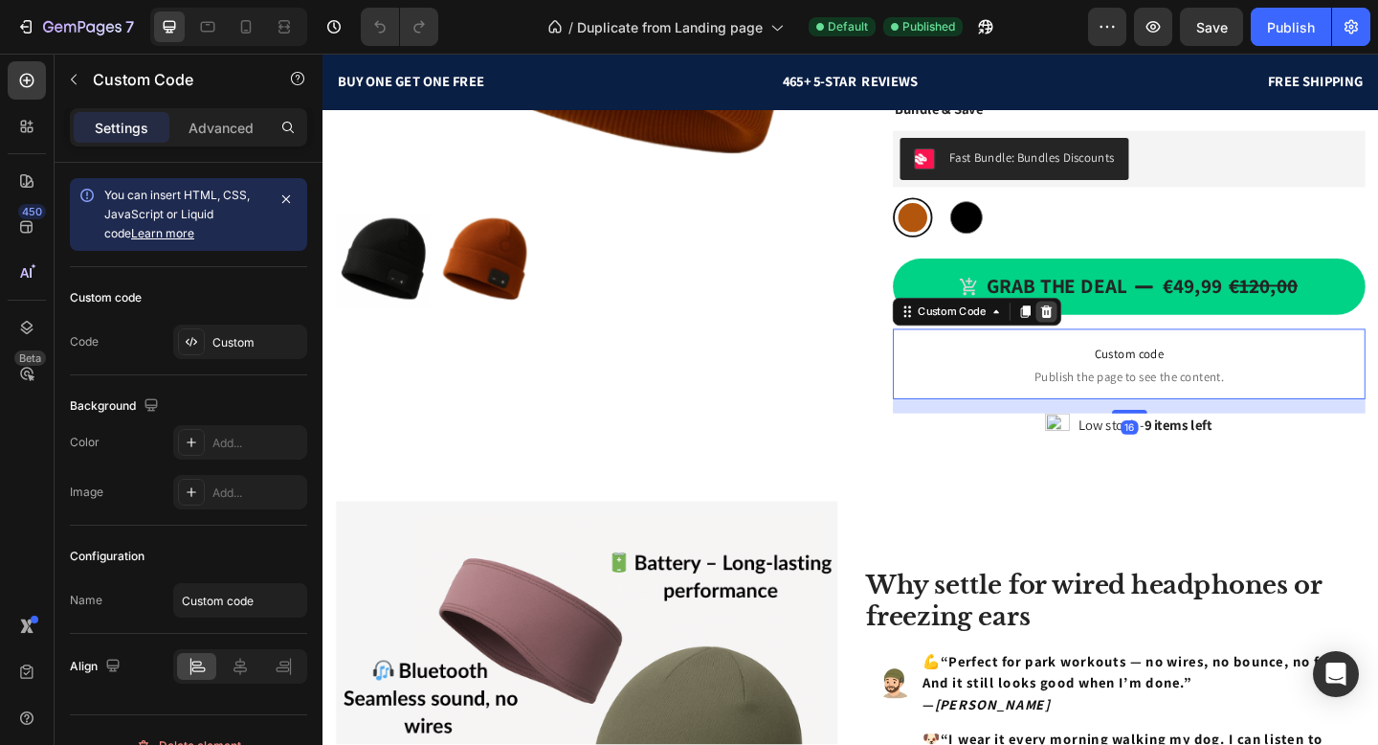
click at [1113, 338] on icon at bounding box center [1109, 334] width 15 height 15
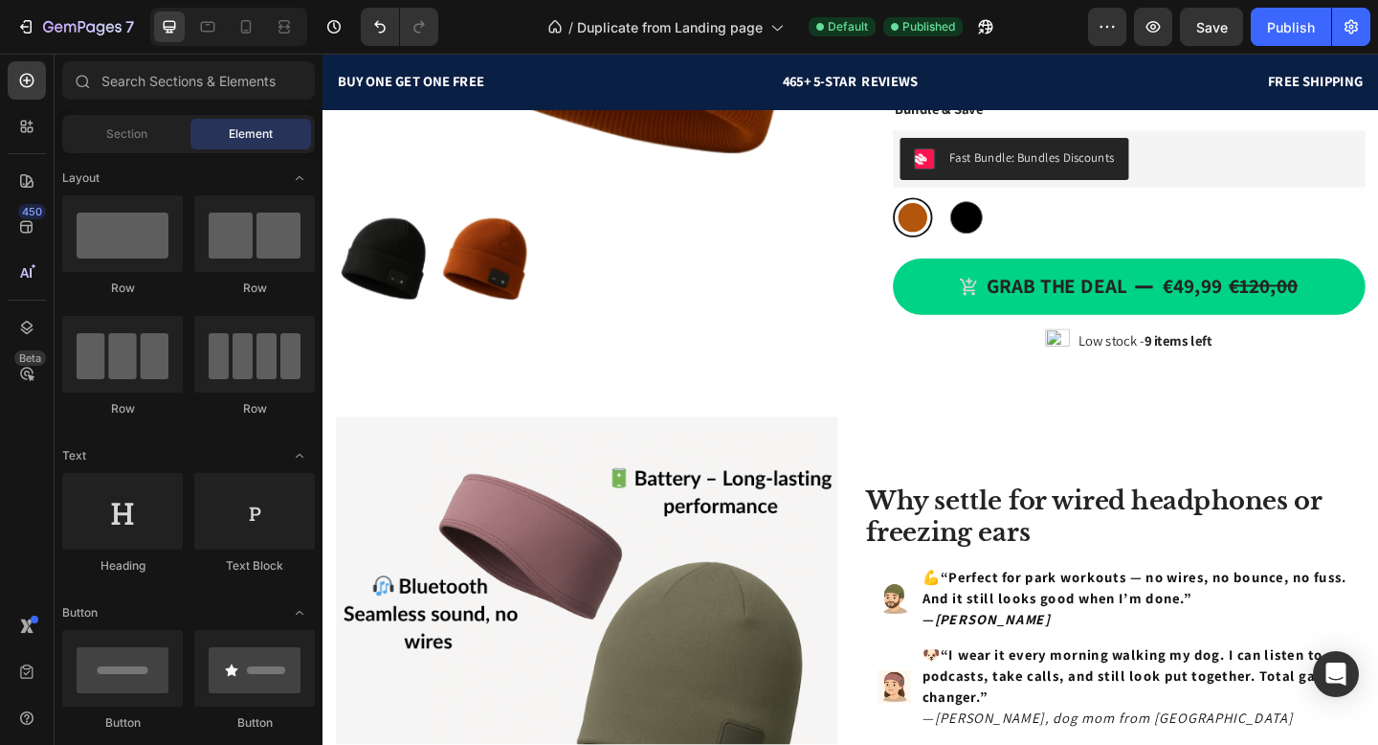
click at [1113, 368] on img at bounding box center [1121, 366] width 27 height 27
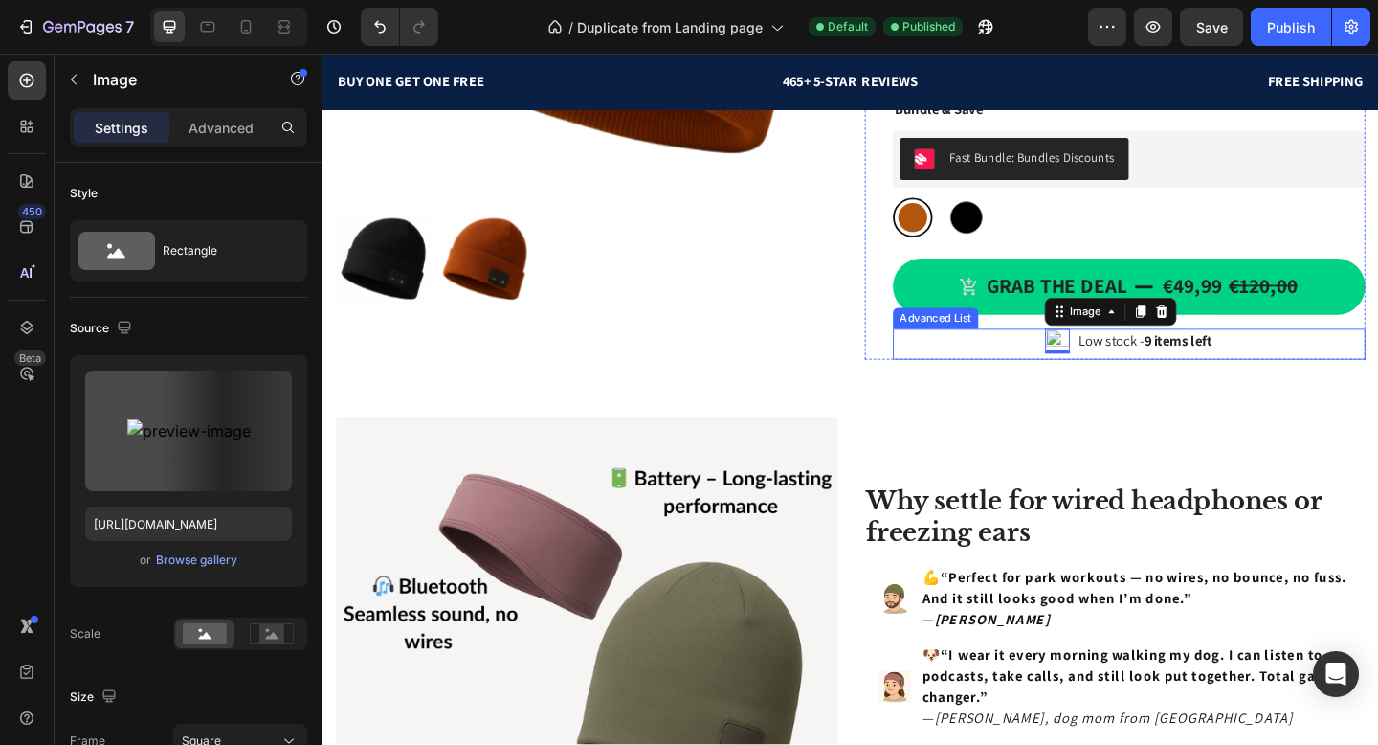
click at [1071, 371] on div "Image 0 Low stock - 9 items left Text Block" at bounding box center [1200, 369] width 514 height 33
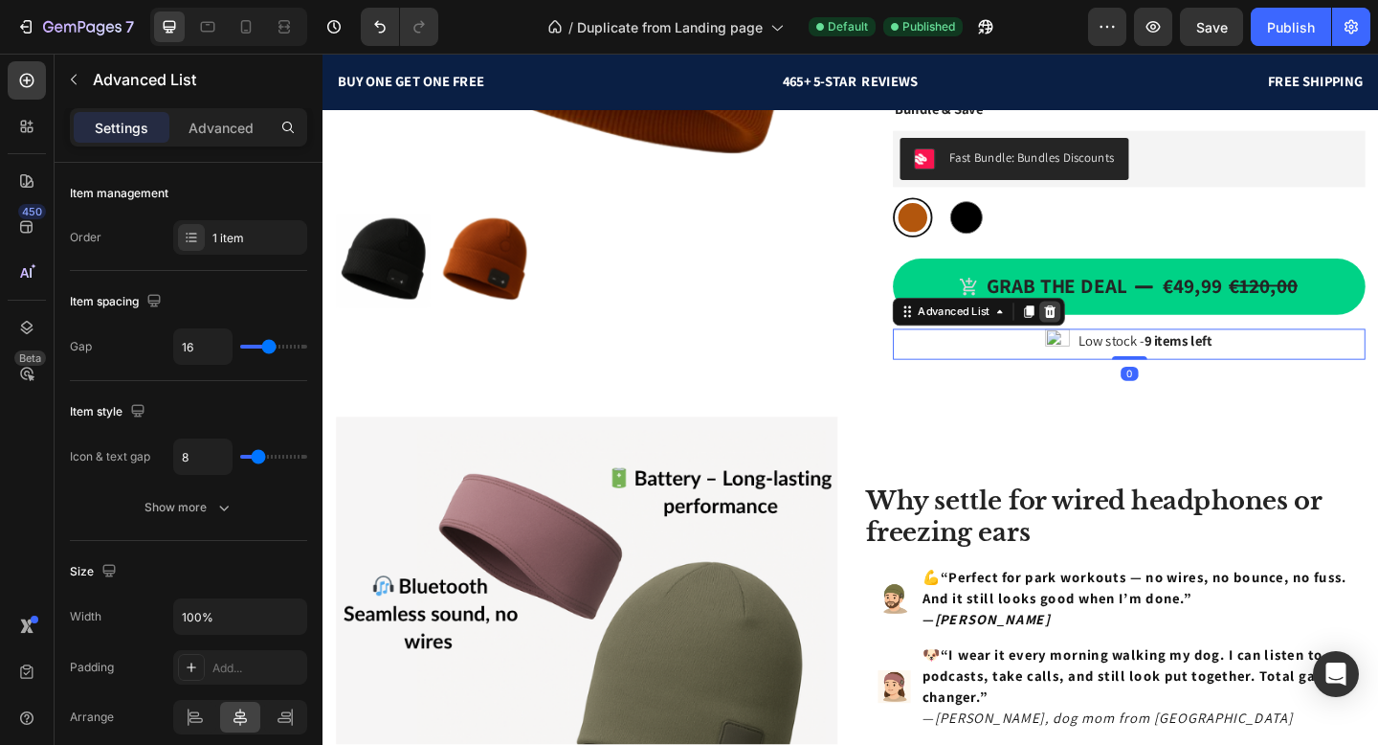
click at [1124, 337] on div at bounding box center [1113, 334] width 23 height 23
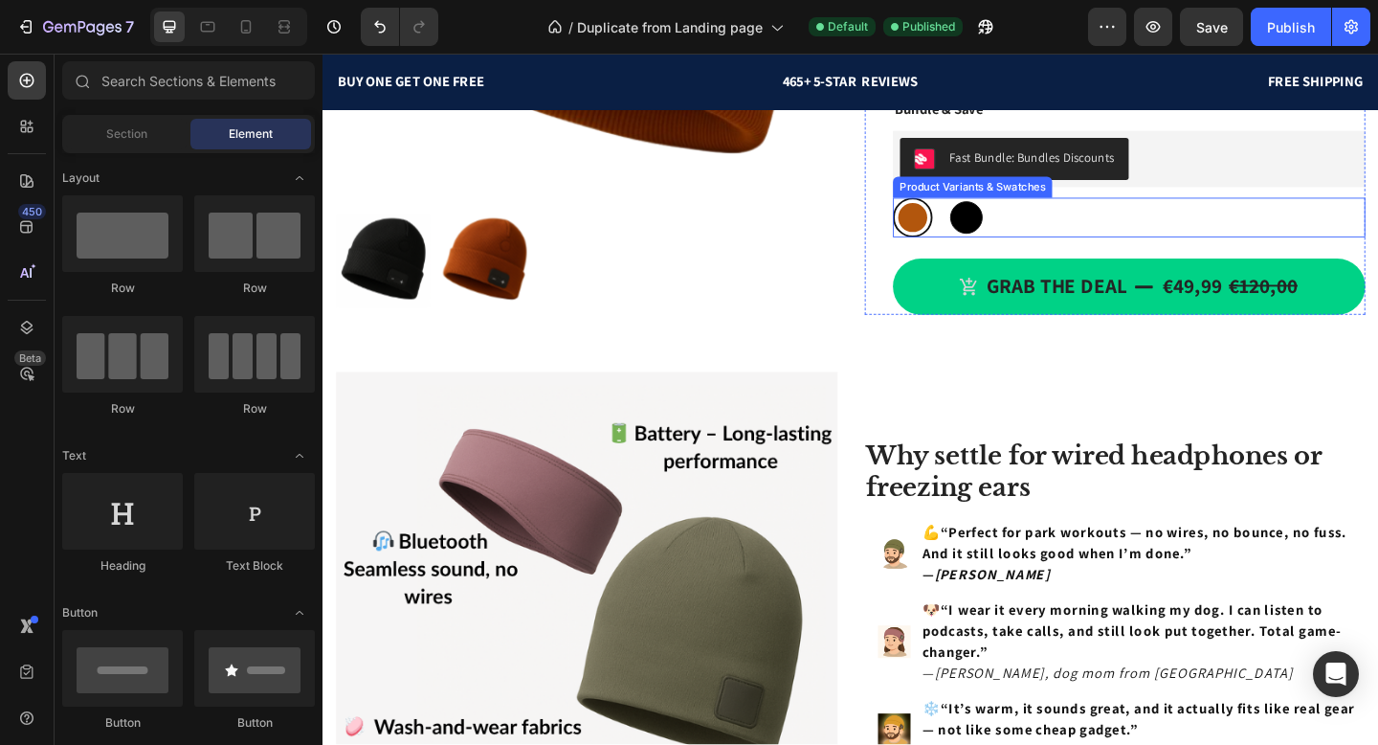
scroll to position [896, 0]
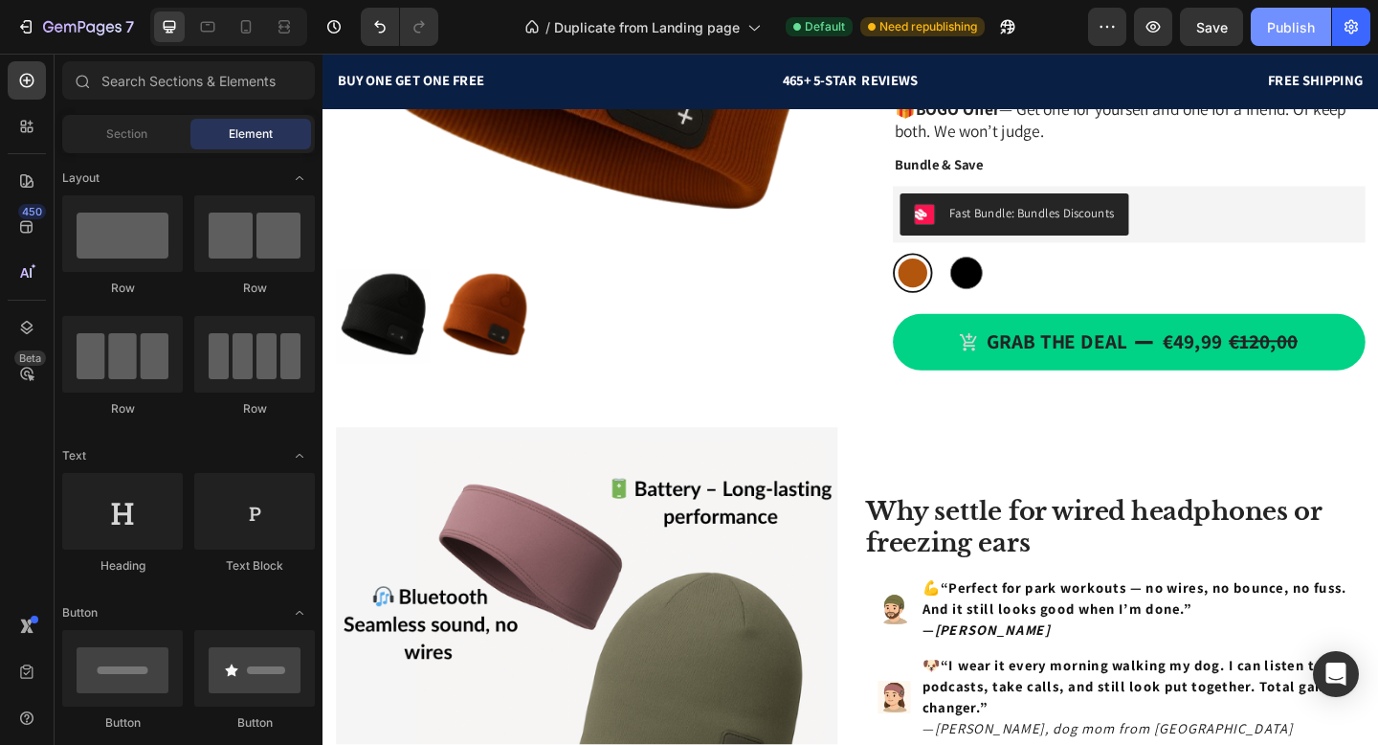
click at [1274, 21] on div "Publish" at bounding box center [1291, 27] width 48 height 20
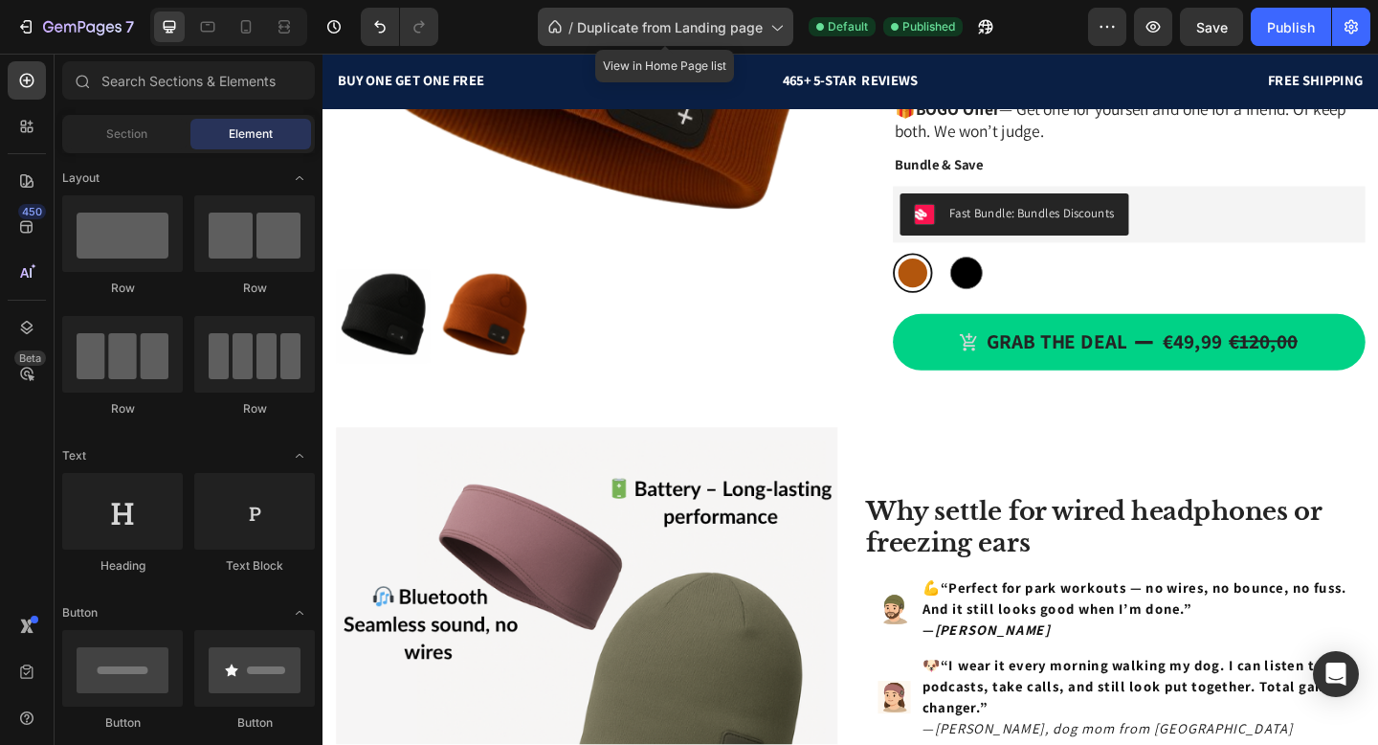
click at [718, 23] on span "Duplicate from Landing page" at bounding box center [670, 27] width 186 height 20
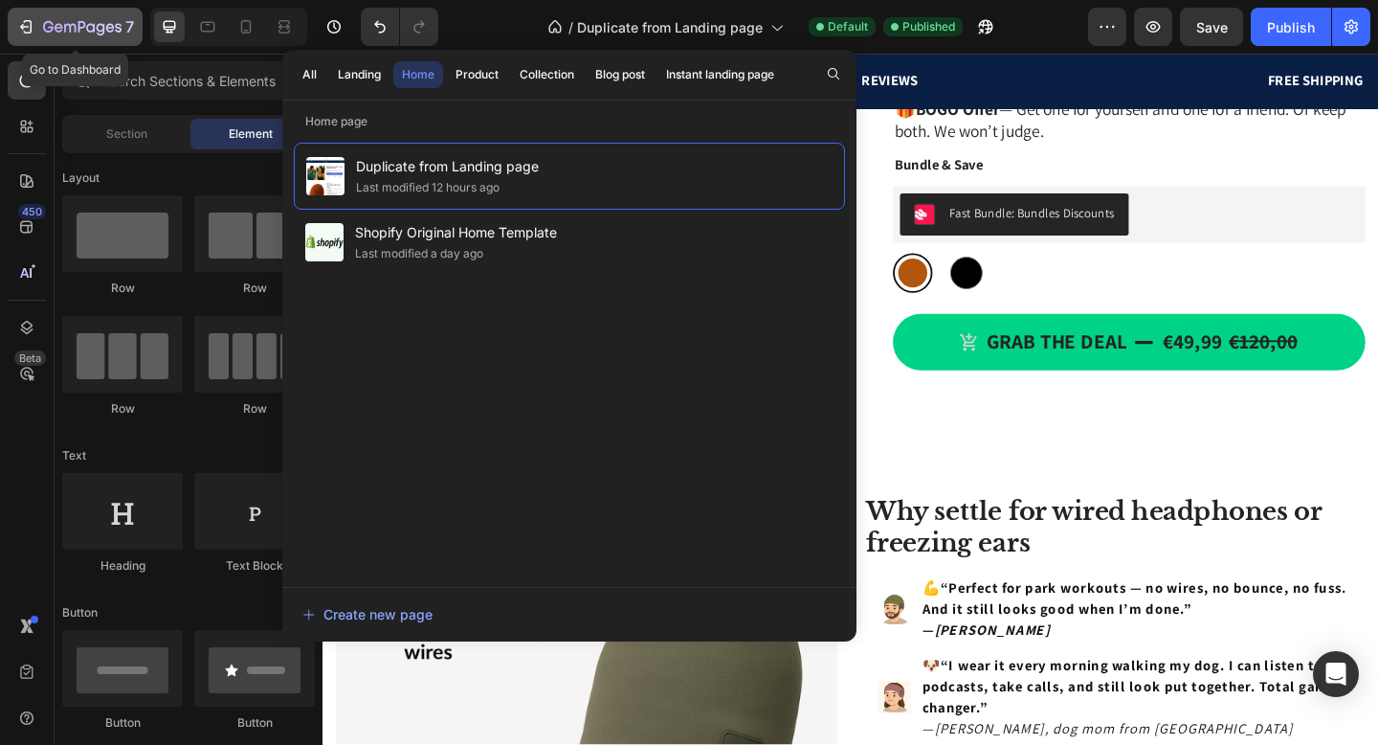
click at [27, 31] on icon "button" at bounding box center [25, 26] width 19 height 19
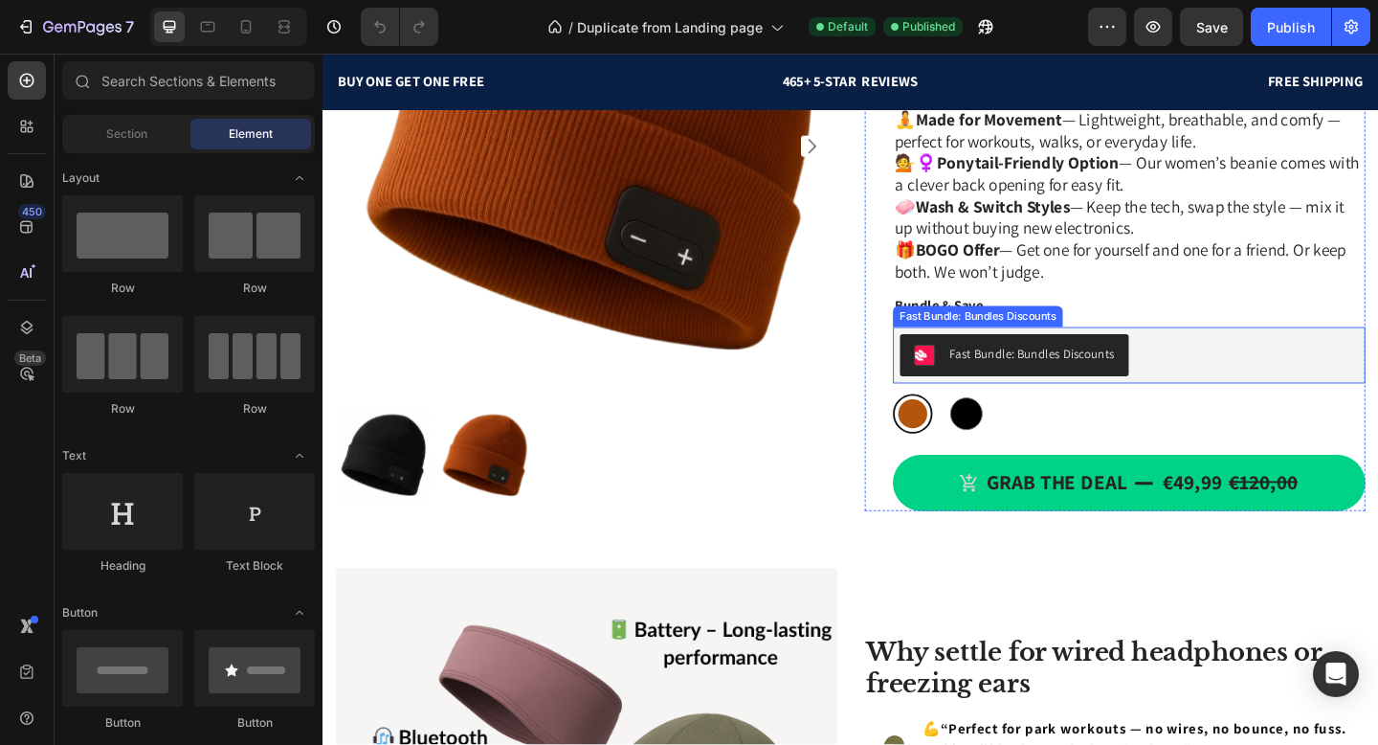
scroll to position [895, 0]
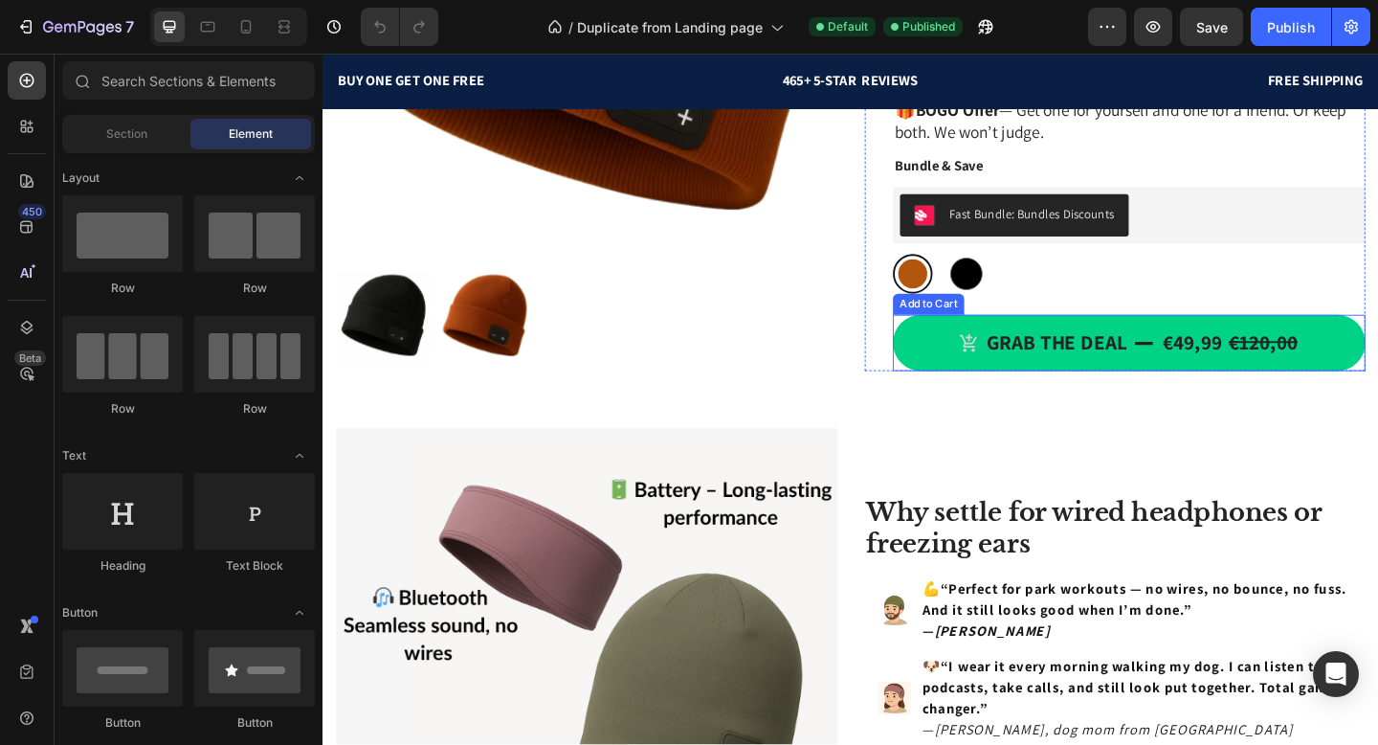
click at [1060, 387] on button "Grab the deal €49,99 €120,00" at bounding box center [1200, 368] width 514 height 61
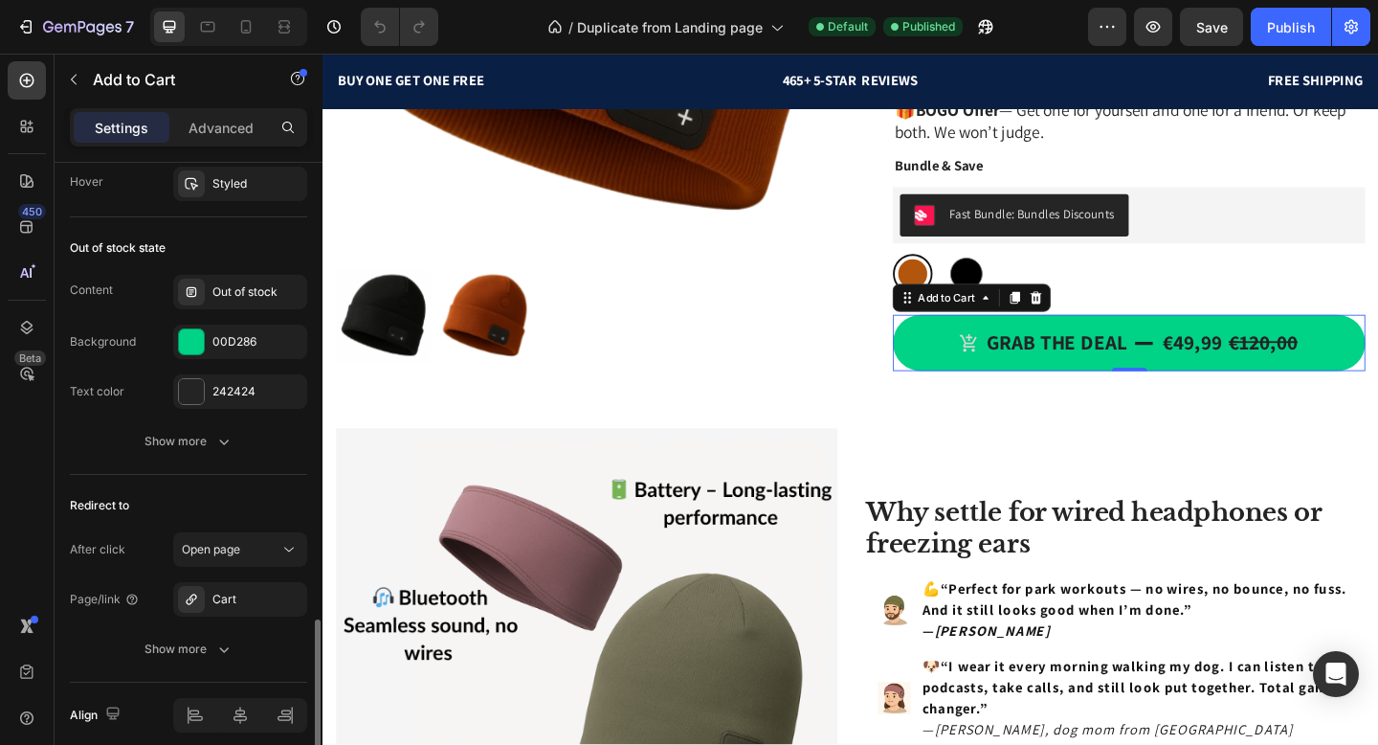
scroll to position [1898, 0]
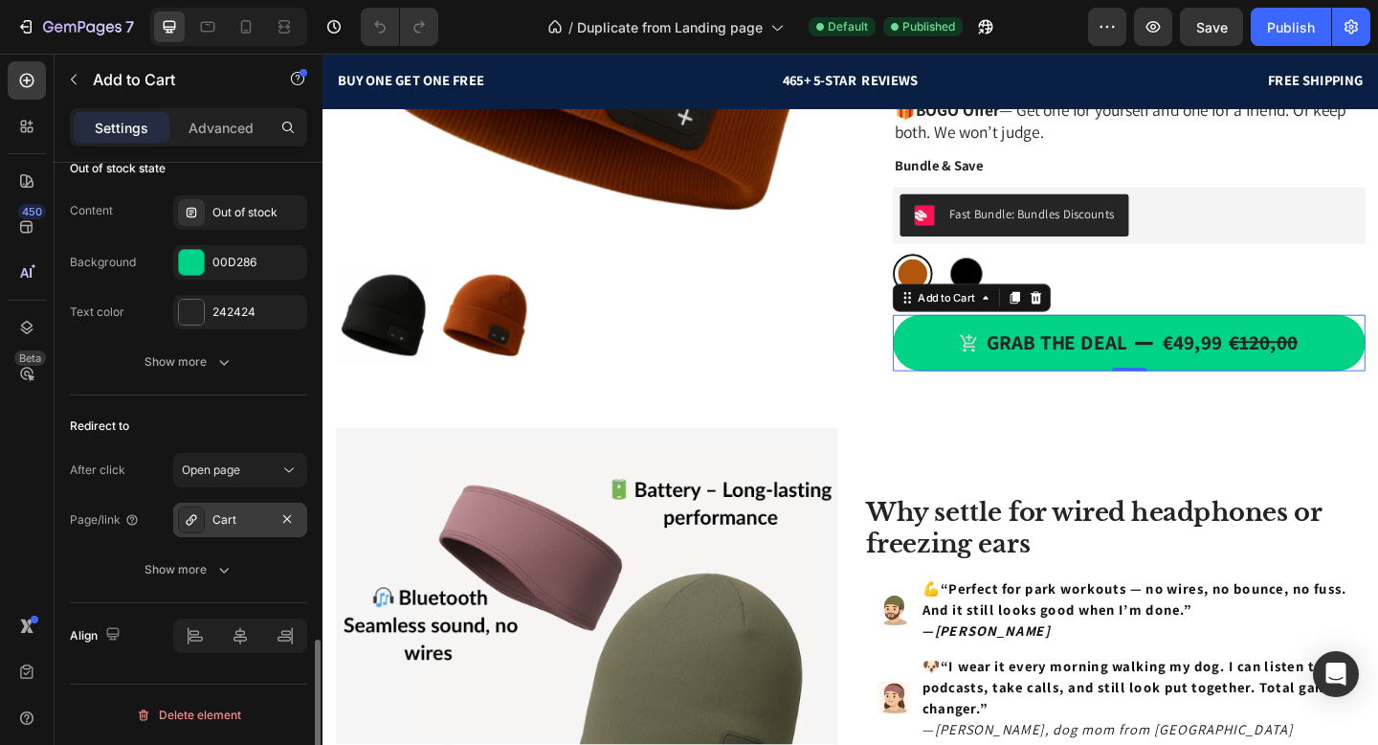
click at [241, 513] on div "Cart" at bounding box center [240, 519] width 56 height 17
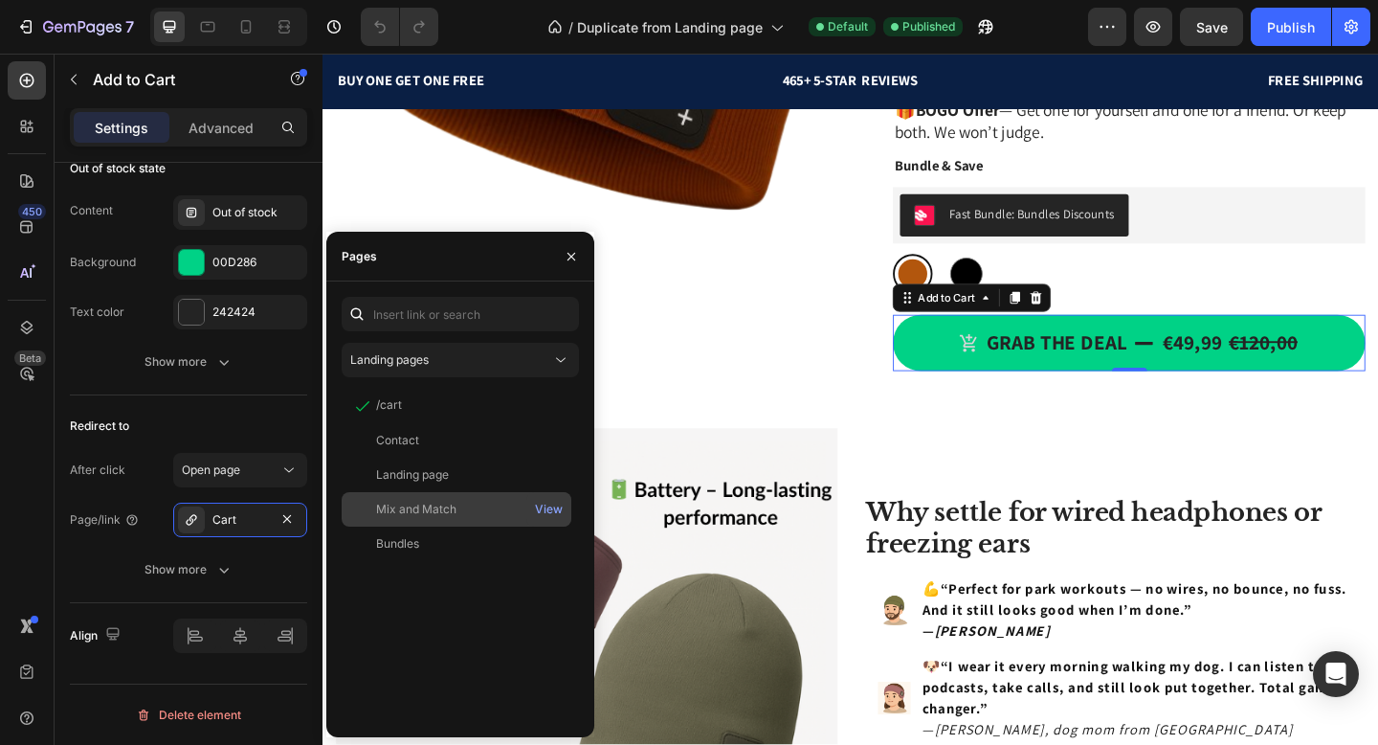
click at [430, 506] on div "Mix and Match" at bounding box center [416, 509] width 80 height 17
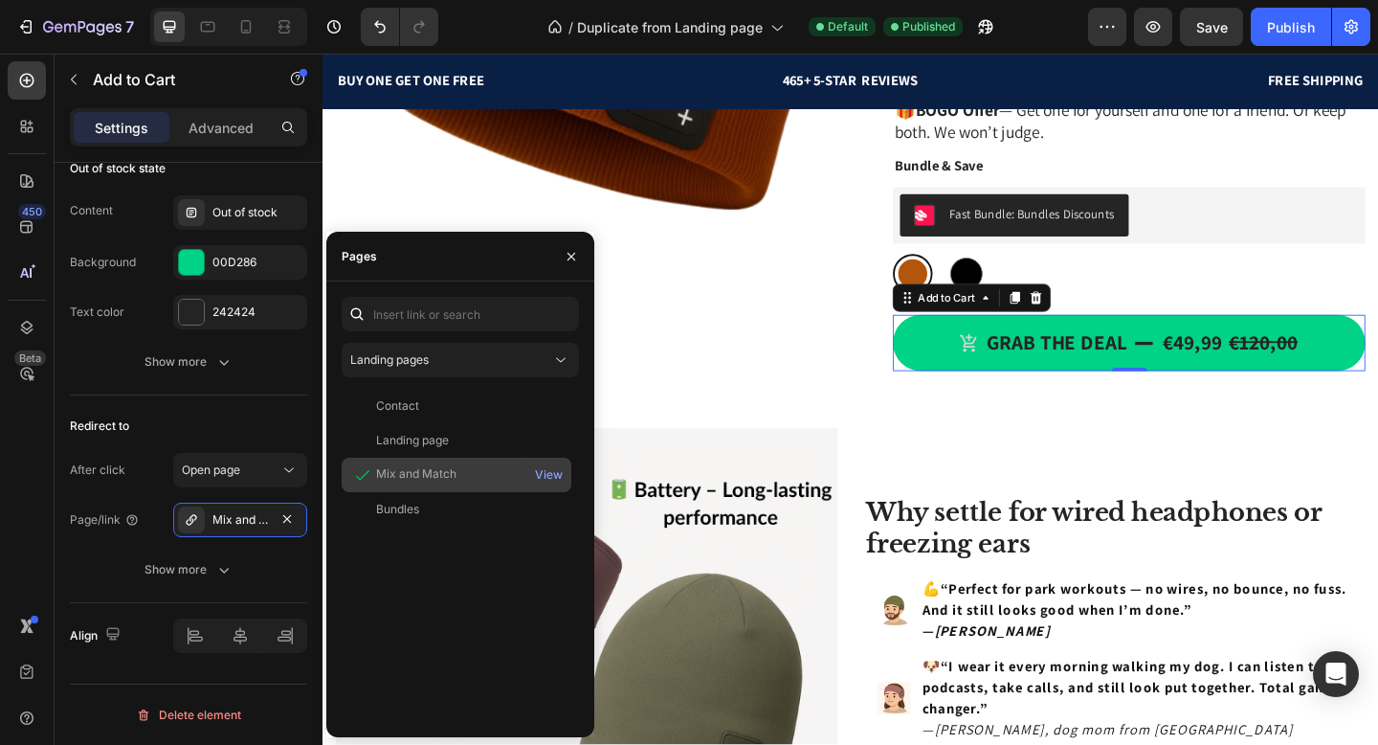
click at [430, 506] on div "Bundles" at bounding box center [456, 509] width 214 height 17
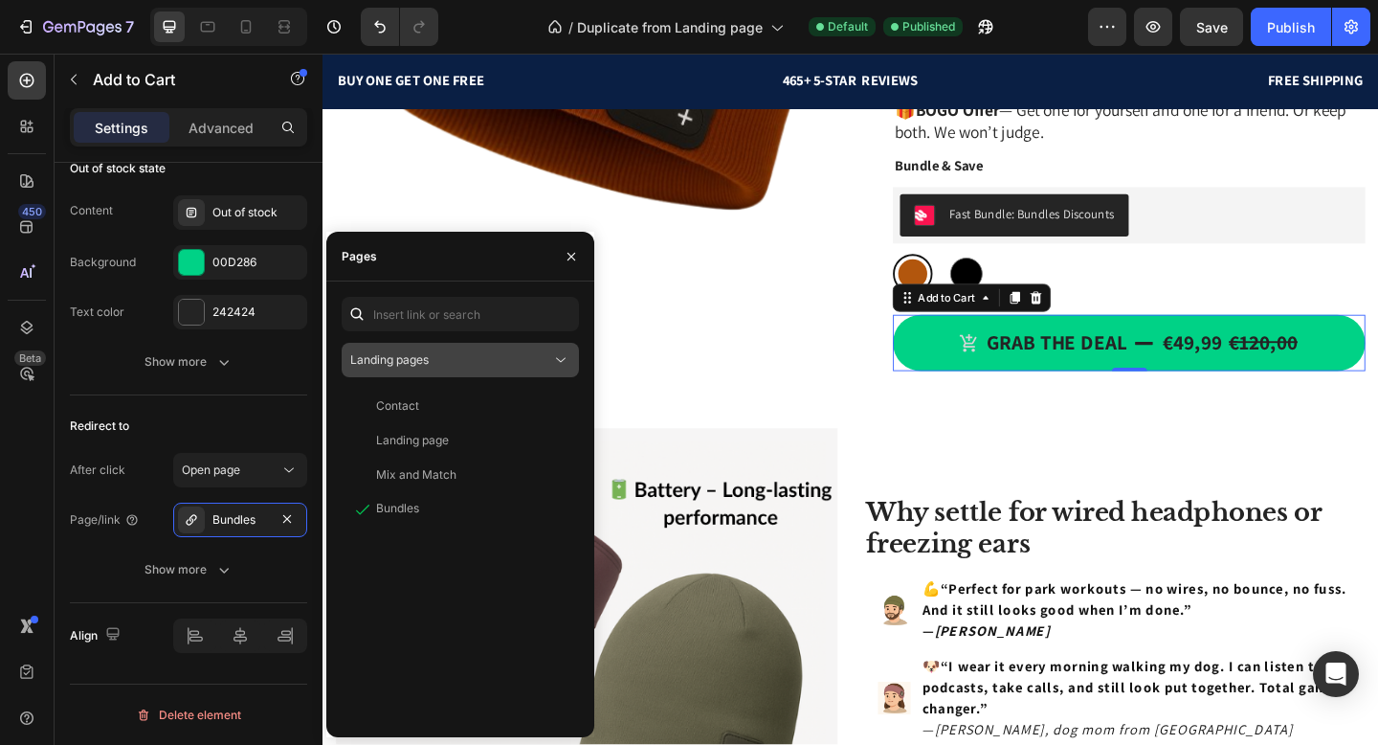
click at [443, 352] on div "Landing pages" at bounding box center [450, 359] width 201 height 17
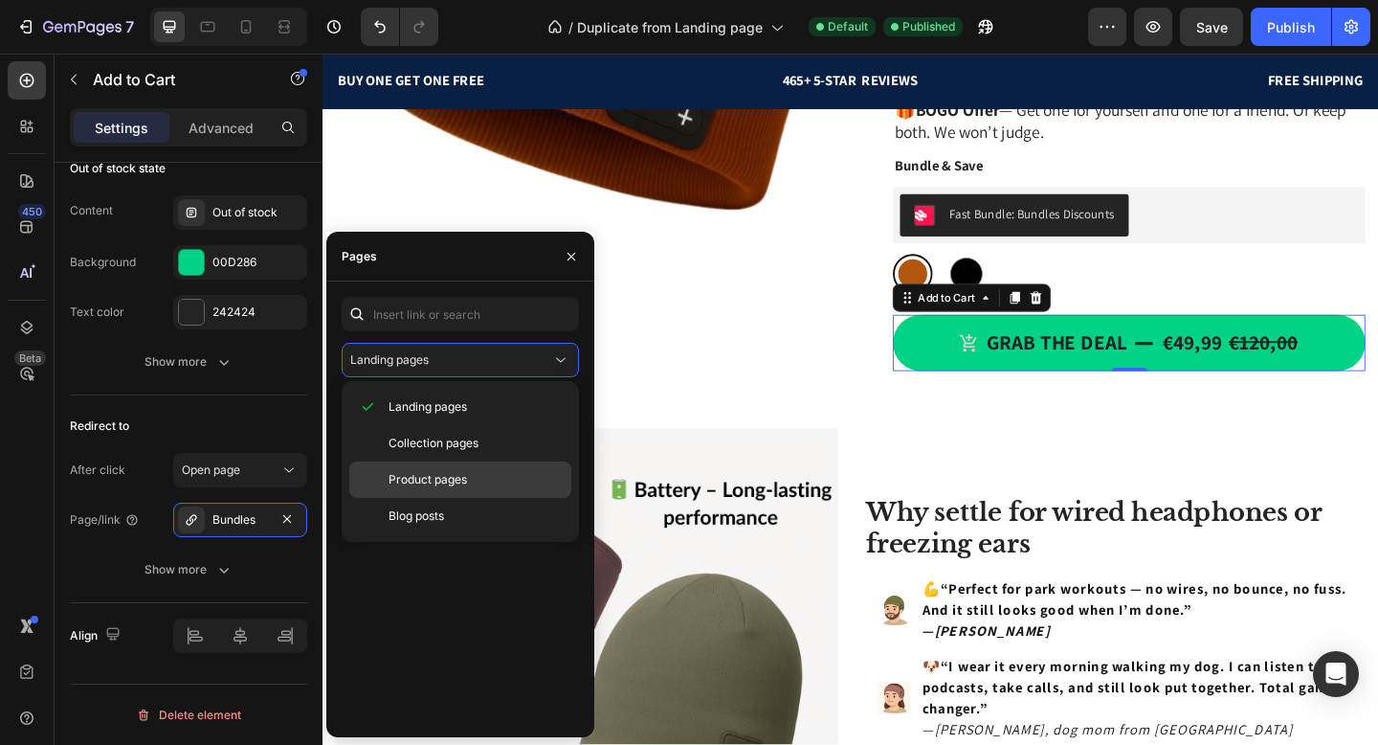
click at [448, 472] on span "Product pages" at bounding box center [428, 479] width 78 height 17
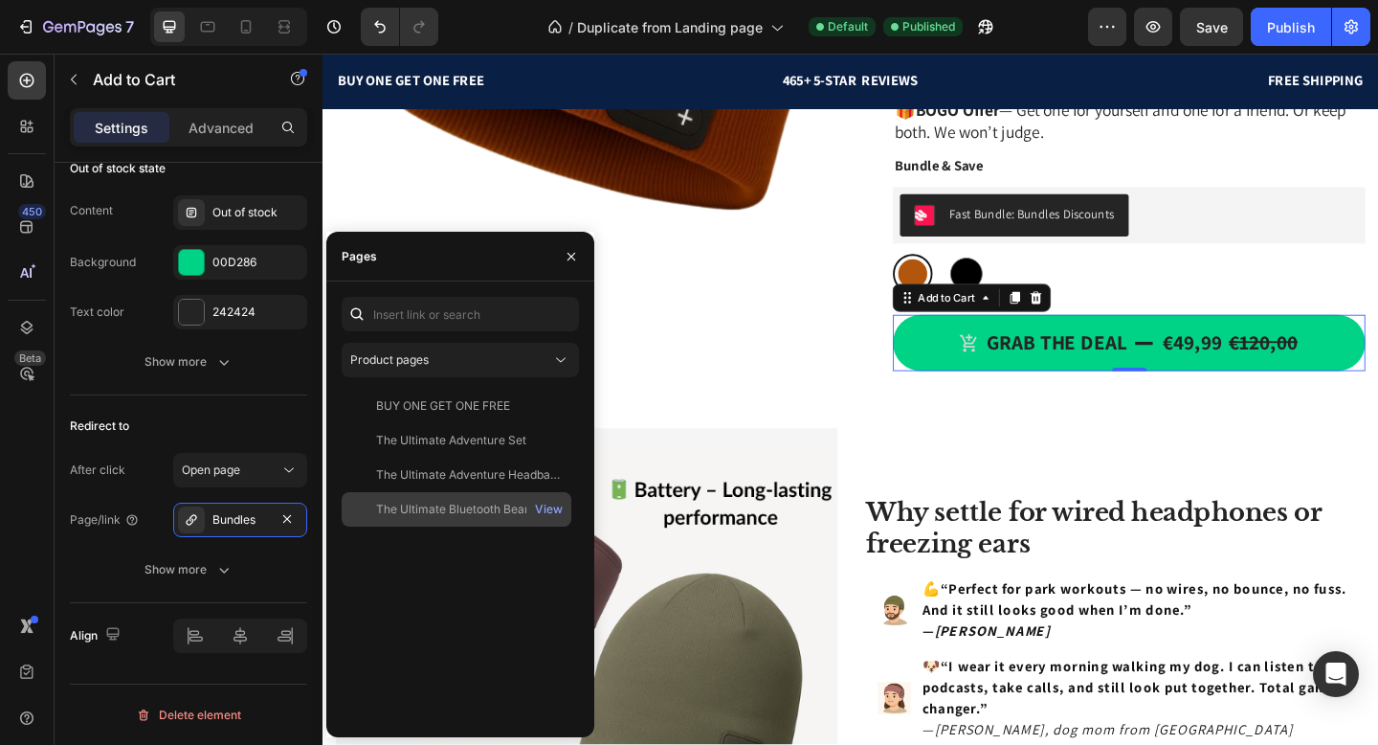
click at [428, 510] on div "The Ultimate Bluetooth Beanie" at bounding box center [458, 509] width 165 height 17
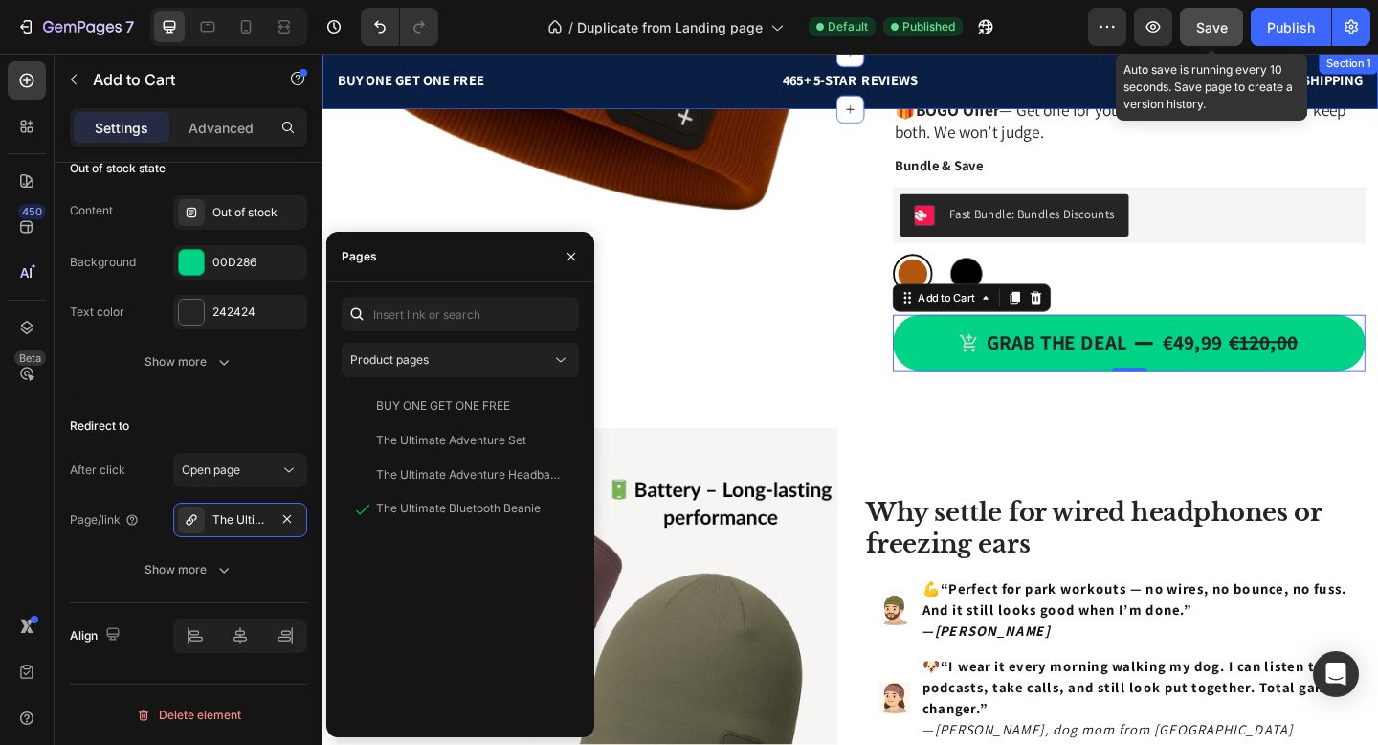
click at [1205, 27] on span "Save" at bounding box center [1212, 27] width 32 height 16
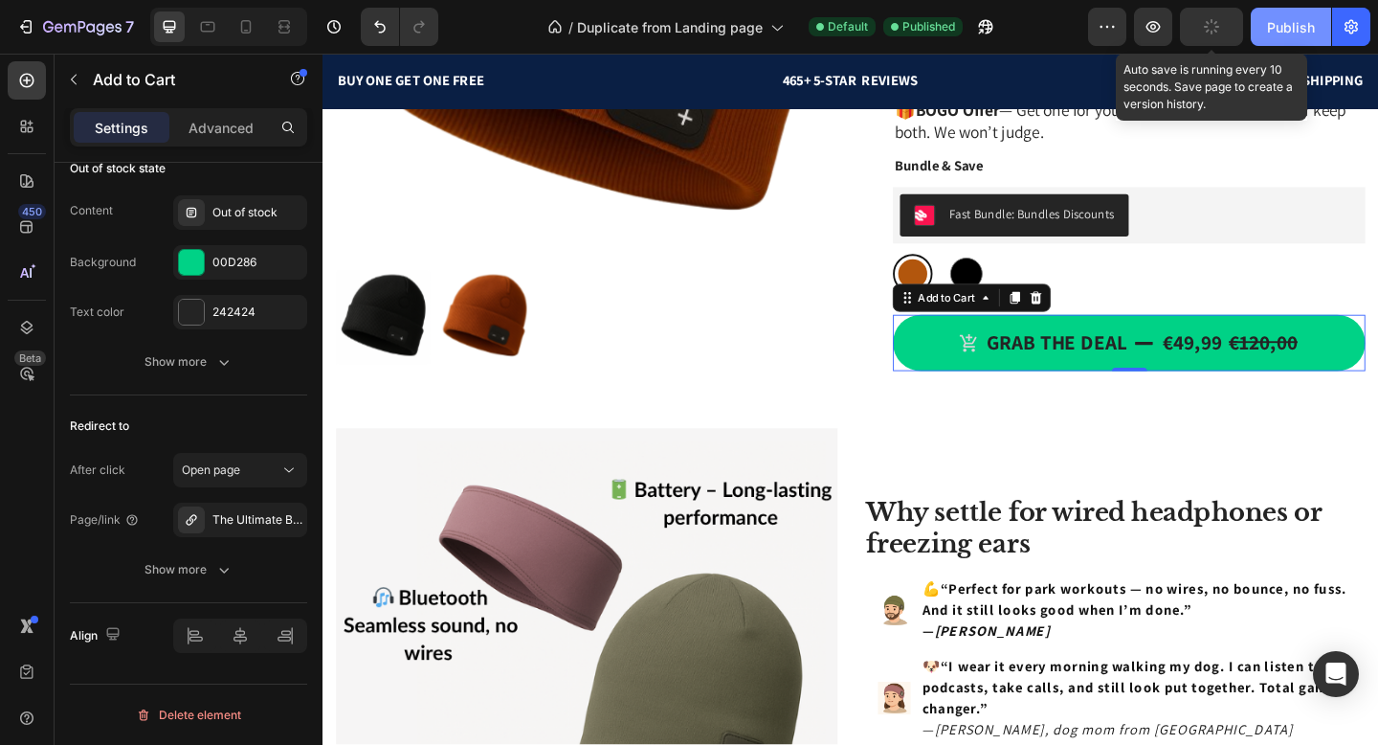
click at [1291, 26] on div "Publish" at bounding box center [1291, 27] width 48 height 20
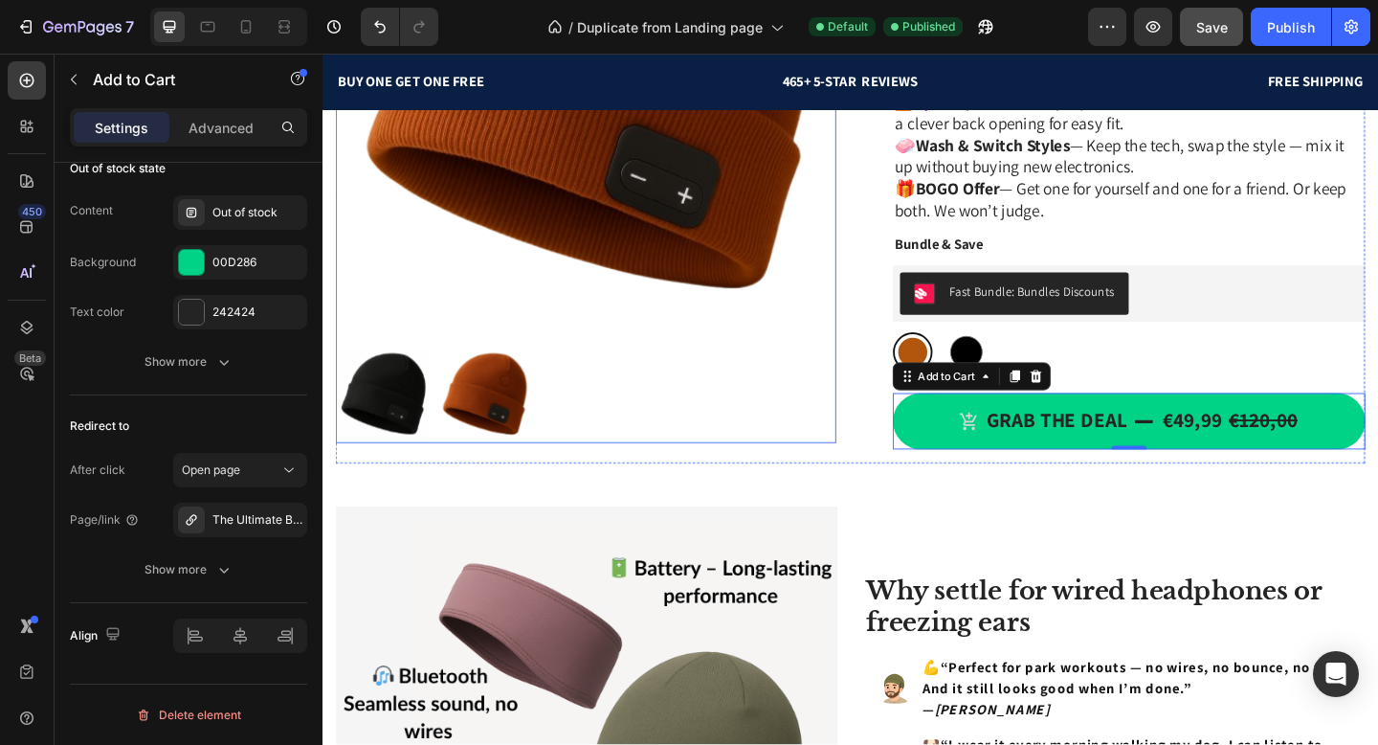
scroll to position [792, 0]
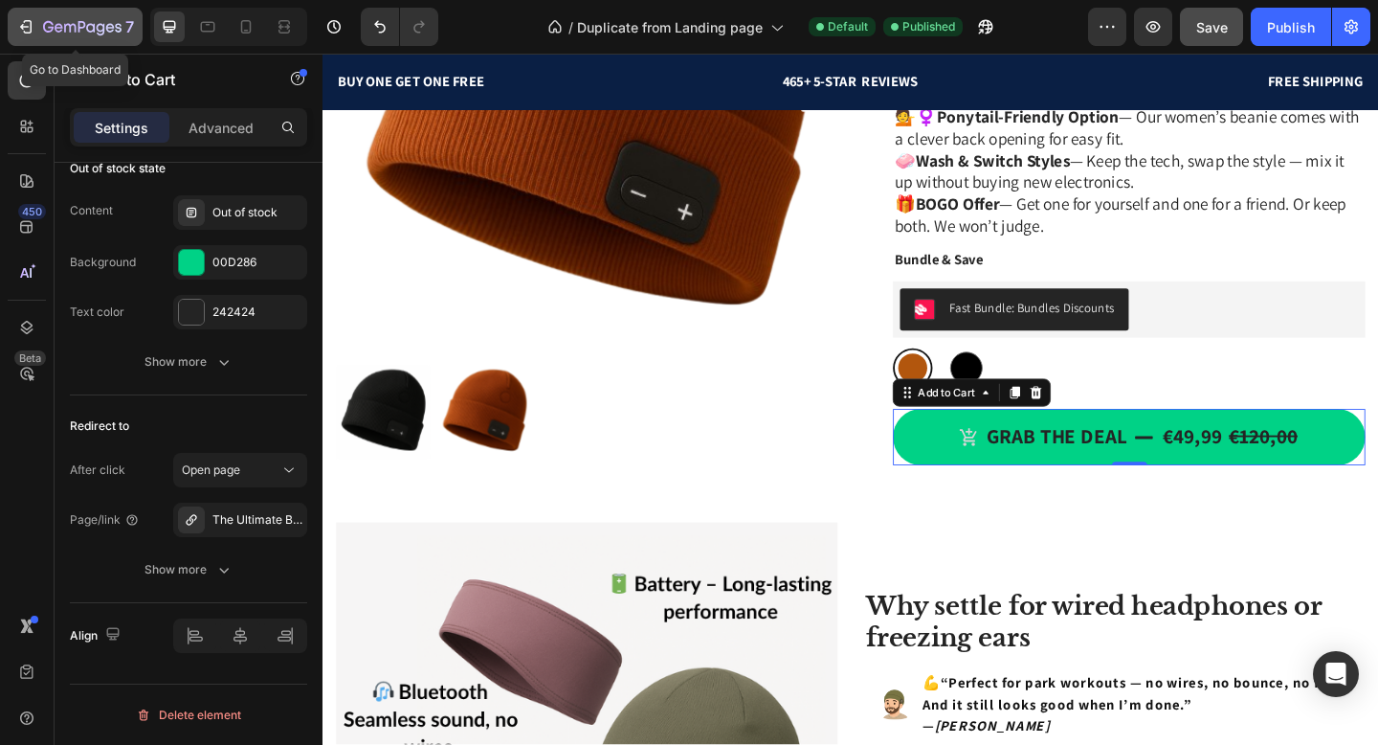
click at [35, 26] on div "7" at bounding box center [75, 26] width 118 height 23
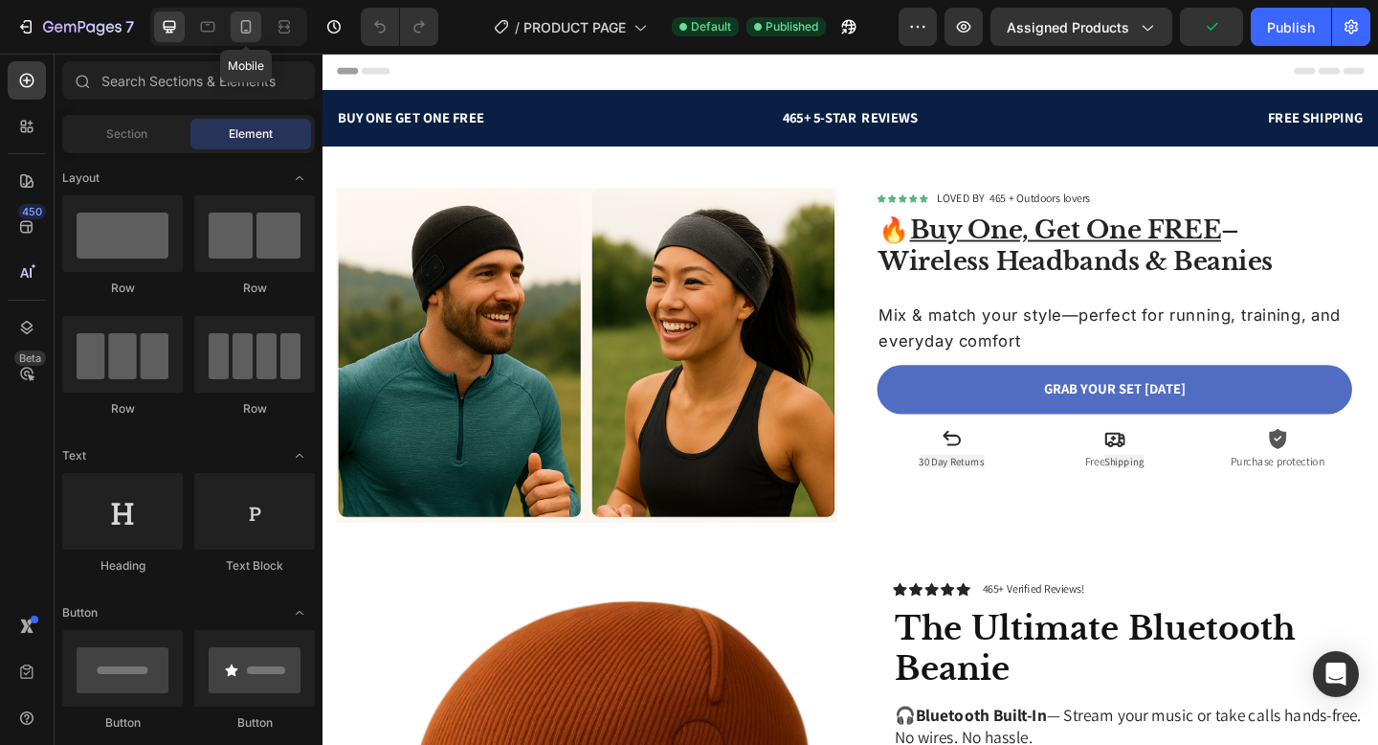
click at [251, 31] on icon at bounding box center [246, 26] width 11 height 13
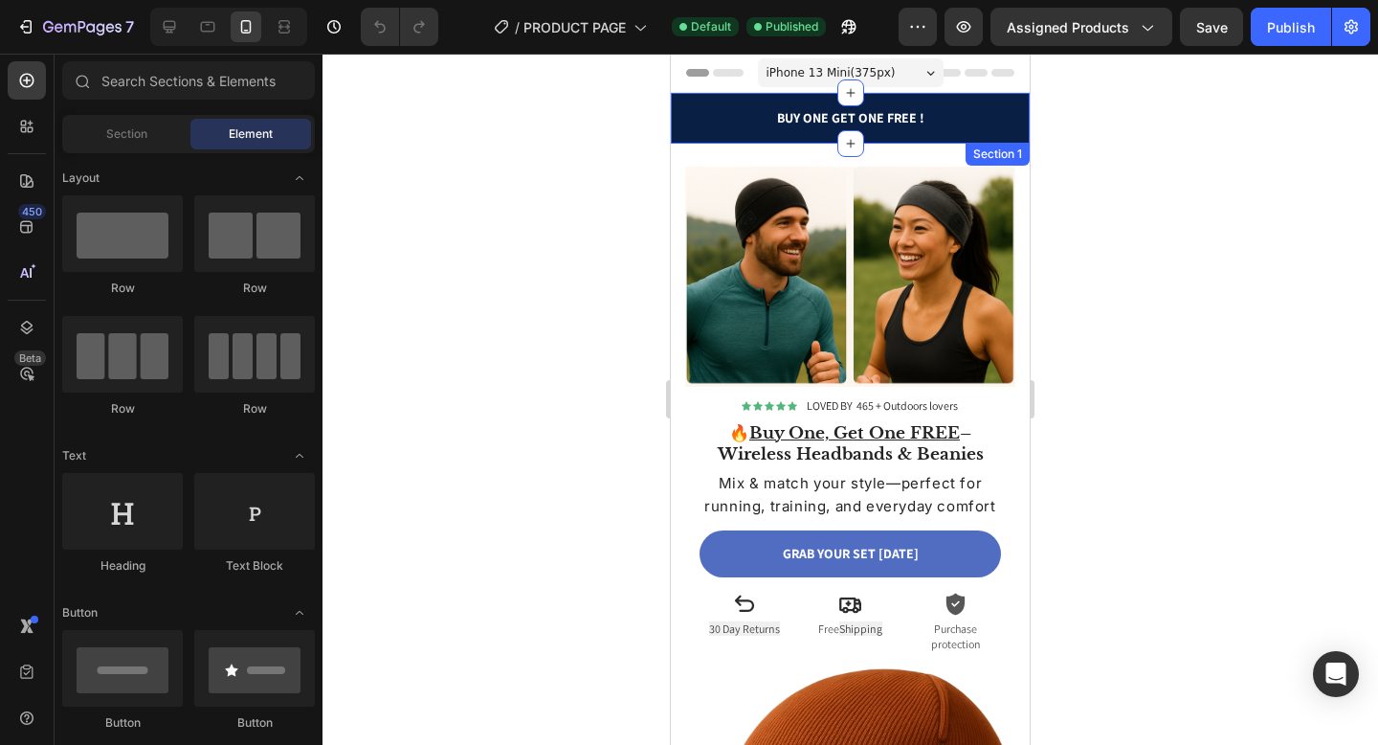
click at [679, 137] on div "BUY ONE GET ONE FREE Text block 465+ 5-STAR REVIEWS Text block FREE SHIPPING Te…" at bounding box center [850, 118] width 359 height 51
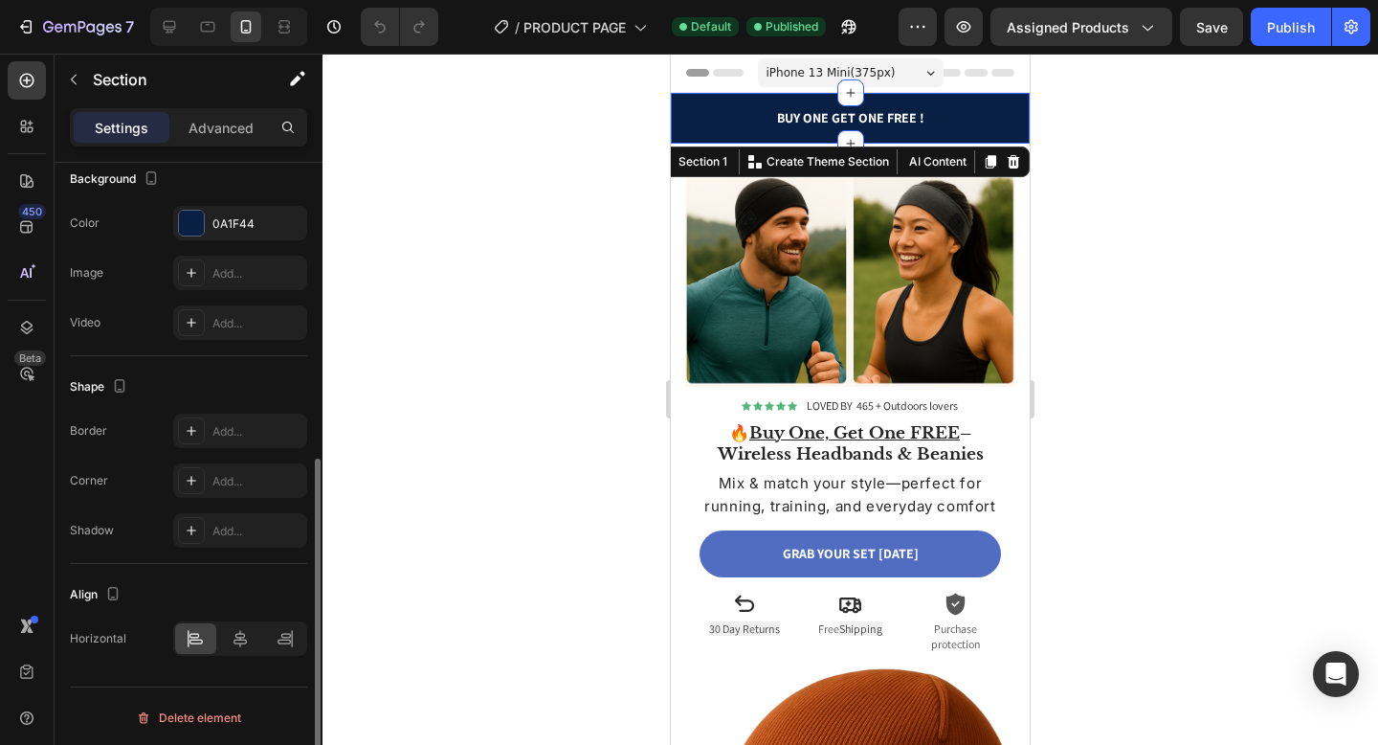
scroll to position [540, 0]
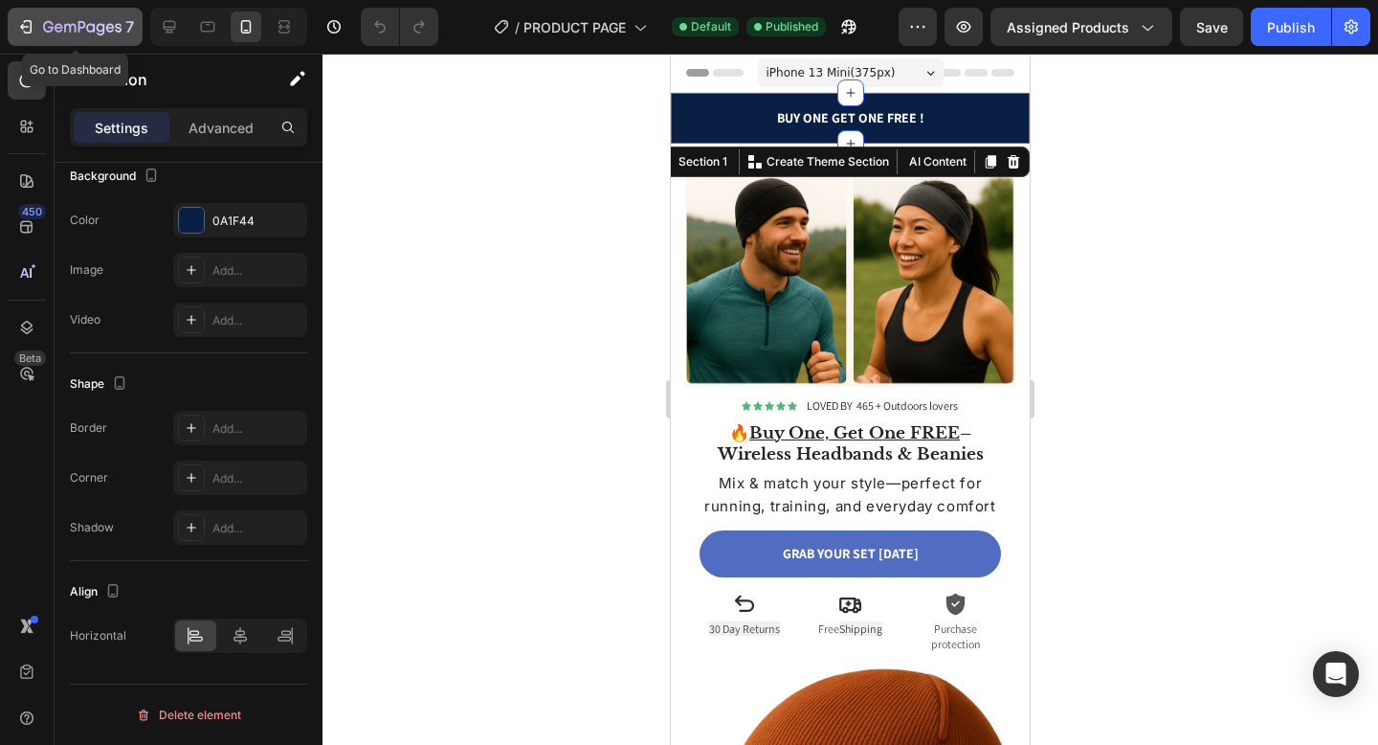
click at [22, 33] on icon "button" at bounding box center [25, 26] width 19 height 19
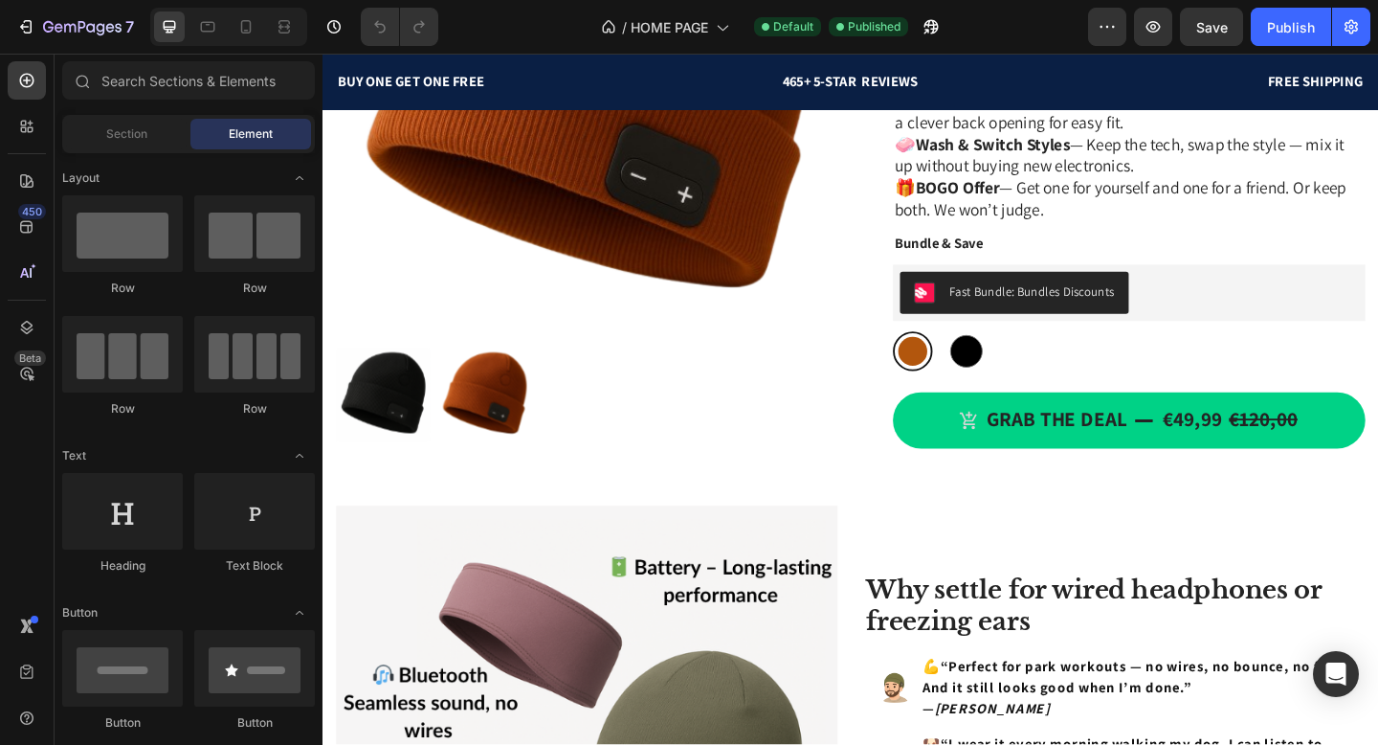
scroll to position [743, 0]
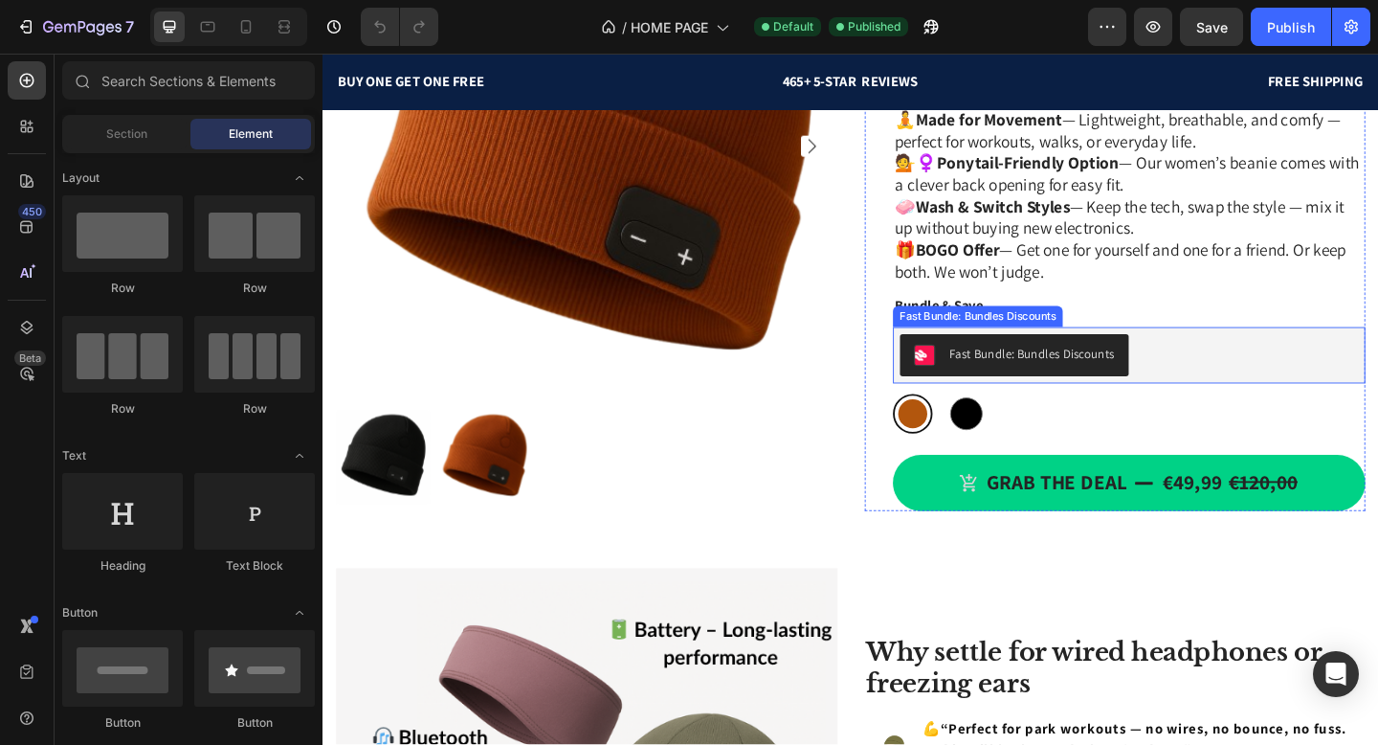
click at [1118, 387] on div "Fast Bundle: Bundles Discounts" at bounding box center [1094, 380] width 180 height 20
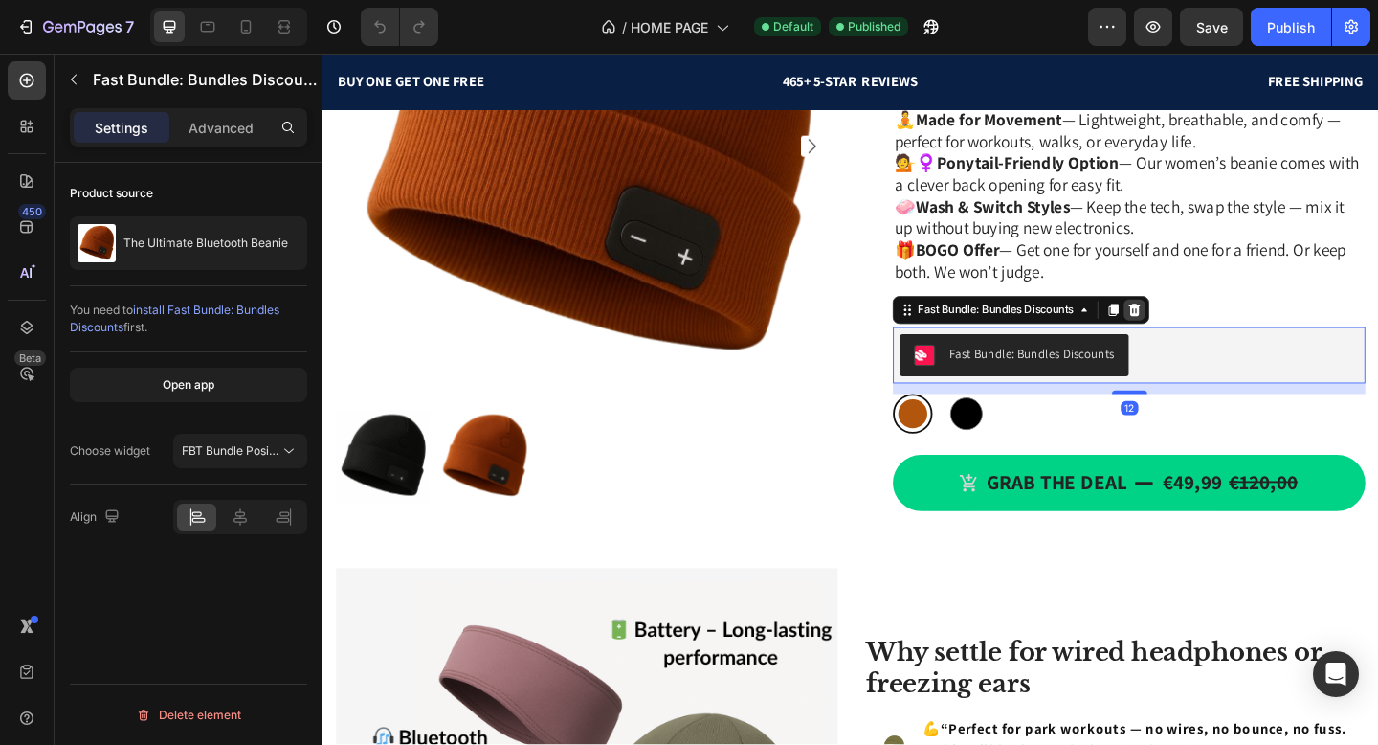
click at [1217, 327] on div at bounding box center [1205, 333] width 23 height 23
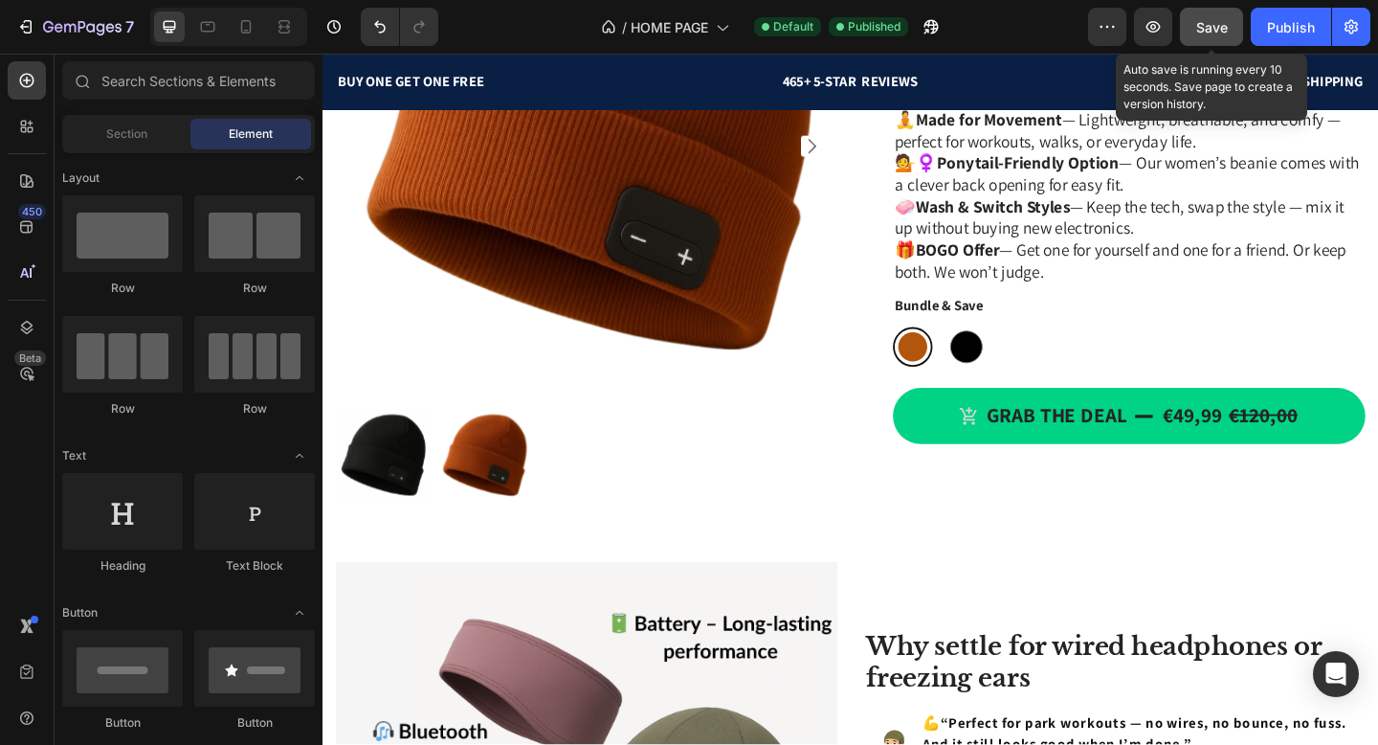
click at [1216, 34] on span "Save" at bounding box center [1212, 27] width 32 height 16
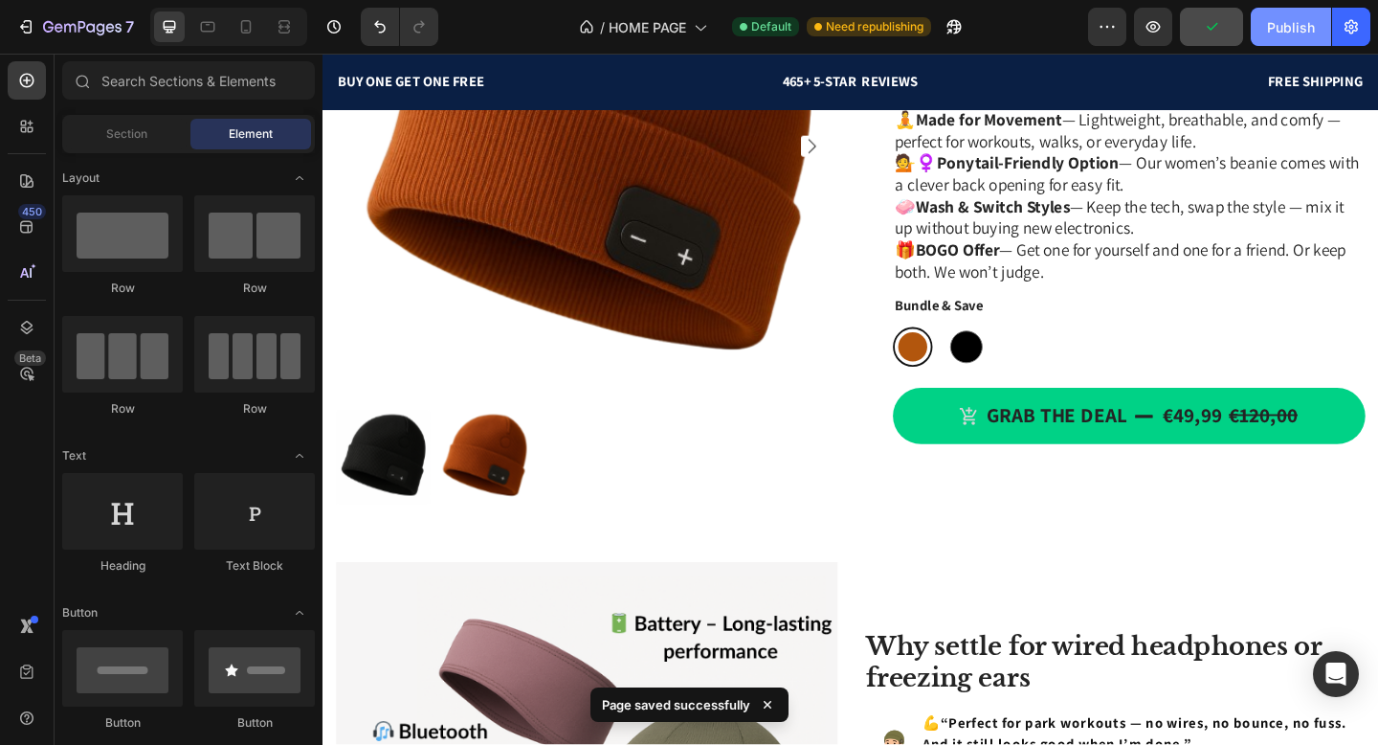
click at [1259, 32] on button "Publish" at bounding box center [1291, 27] width 80 height 38
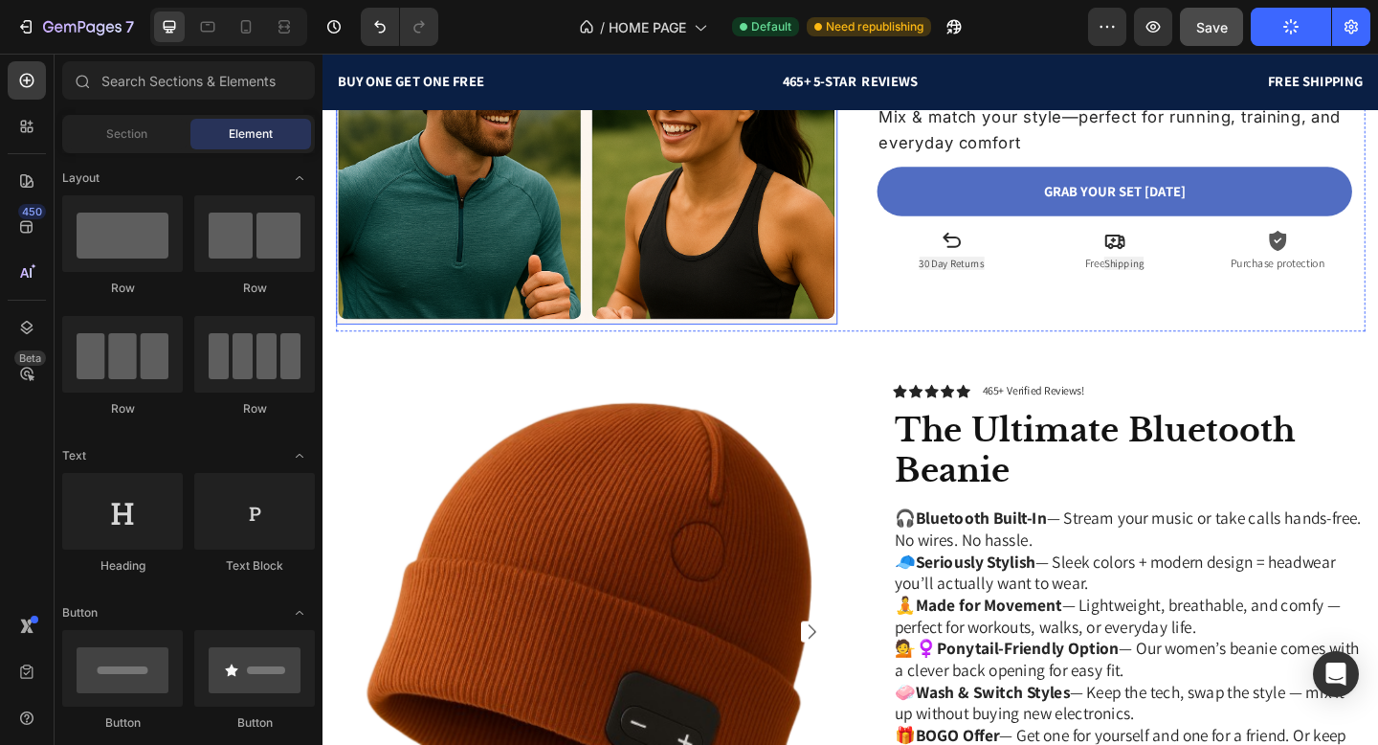
scroll to position [0, 0]
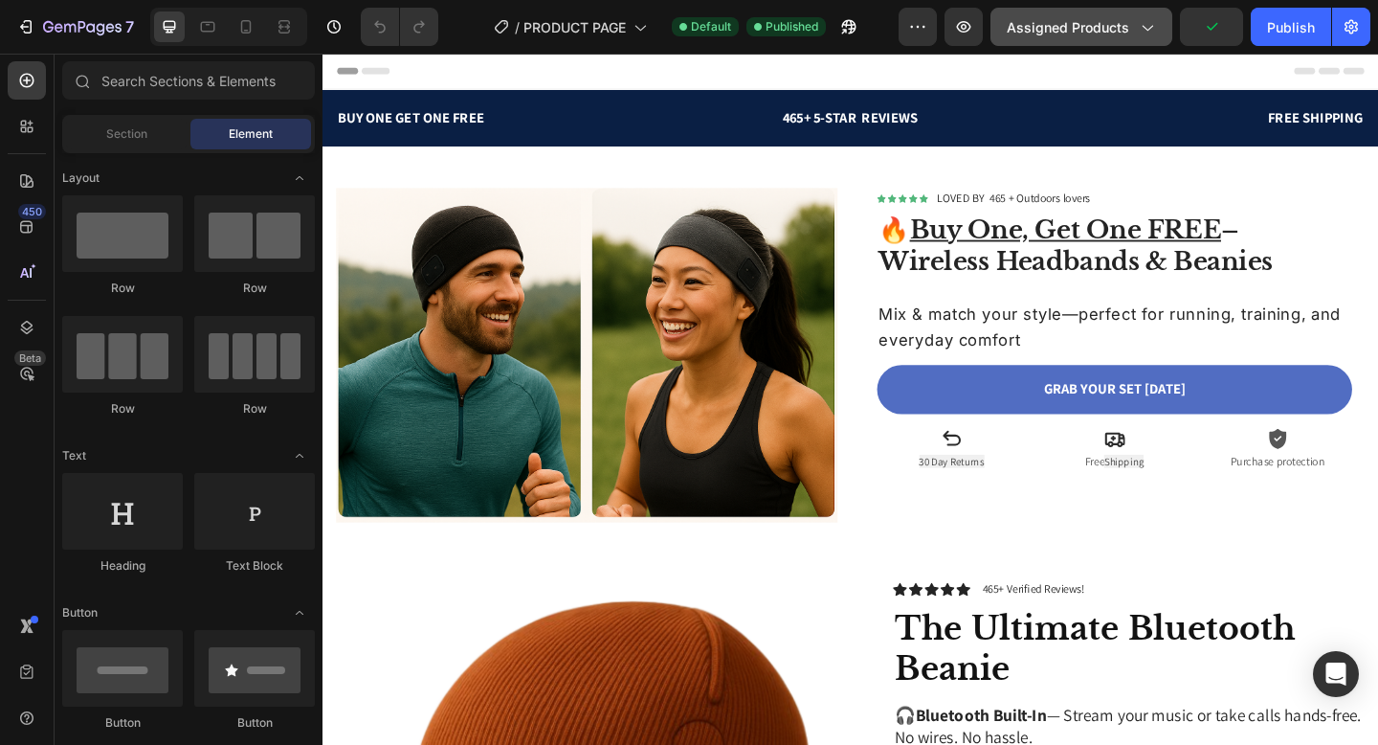
click at [1132, 32] on div "Assigned Products" at bounding box center [1081, 27] width 149 height 20
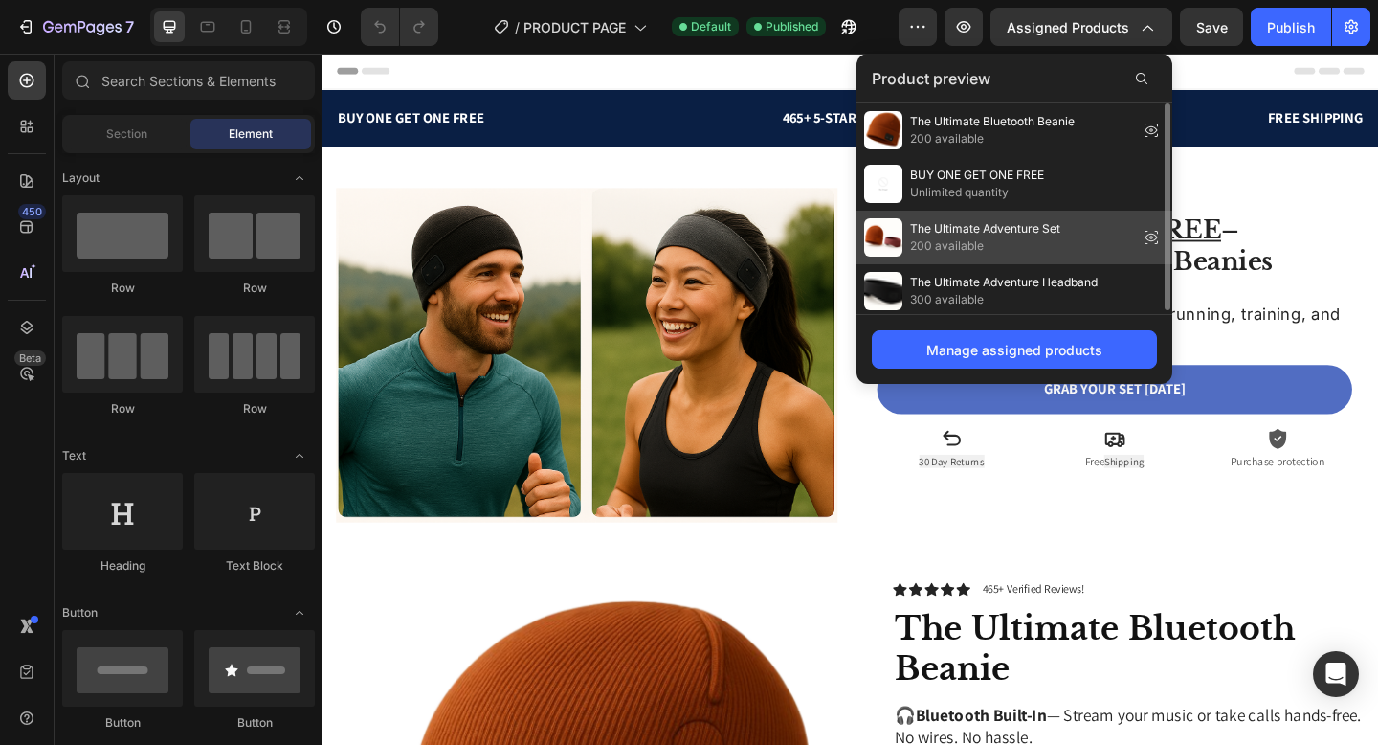
scroll to position [4, 0]
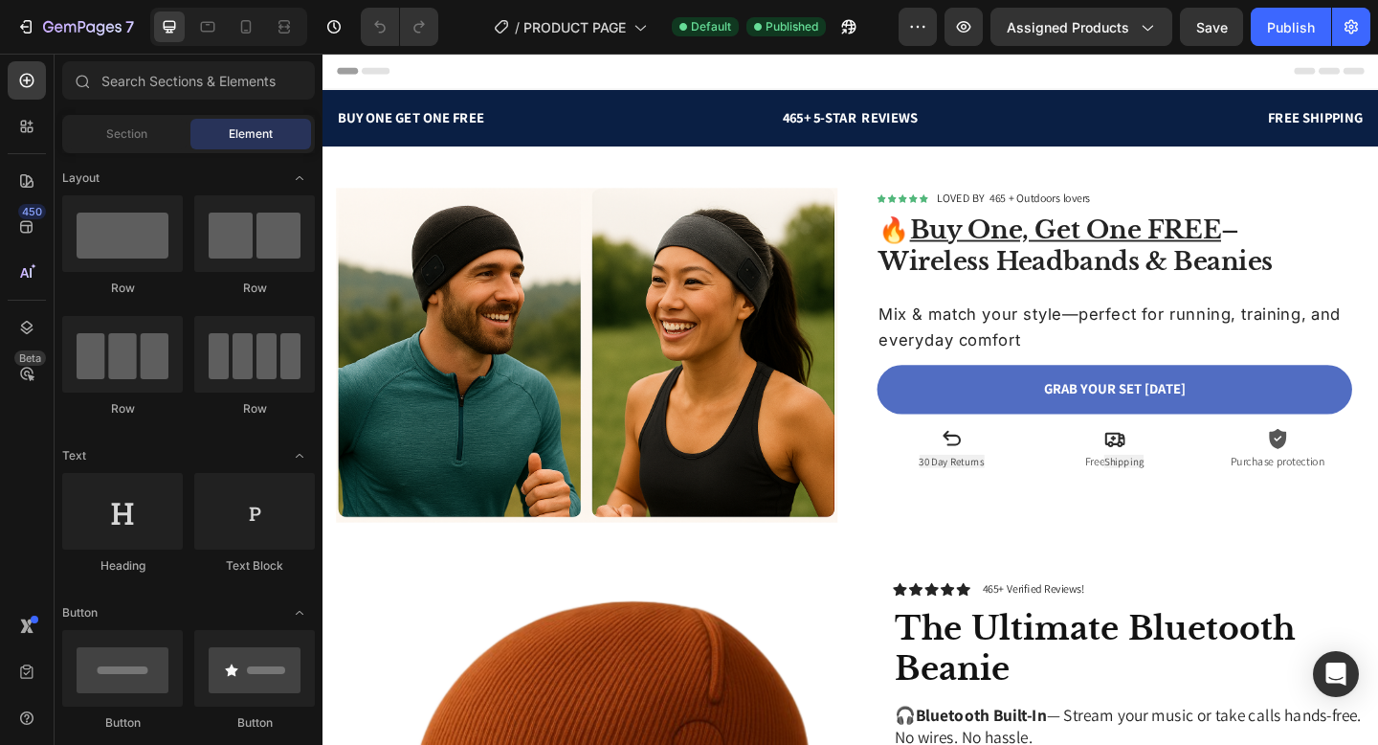
click at [741, 84] on div "Header" at bounding box center [897, 73] width 1118 height 38
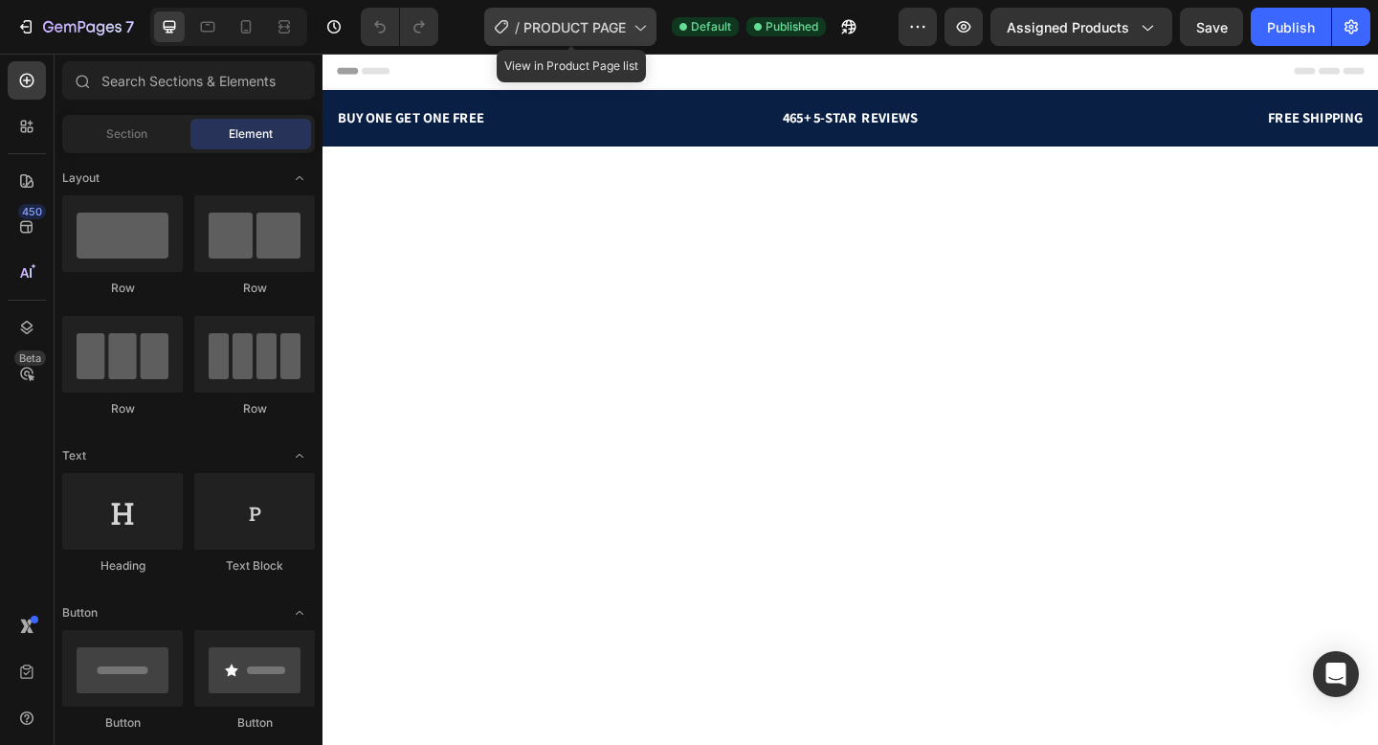
click at [563, 26] on span "PRODUCT PAGE" at bounding box center [574, 27] width 102 height 20
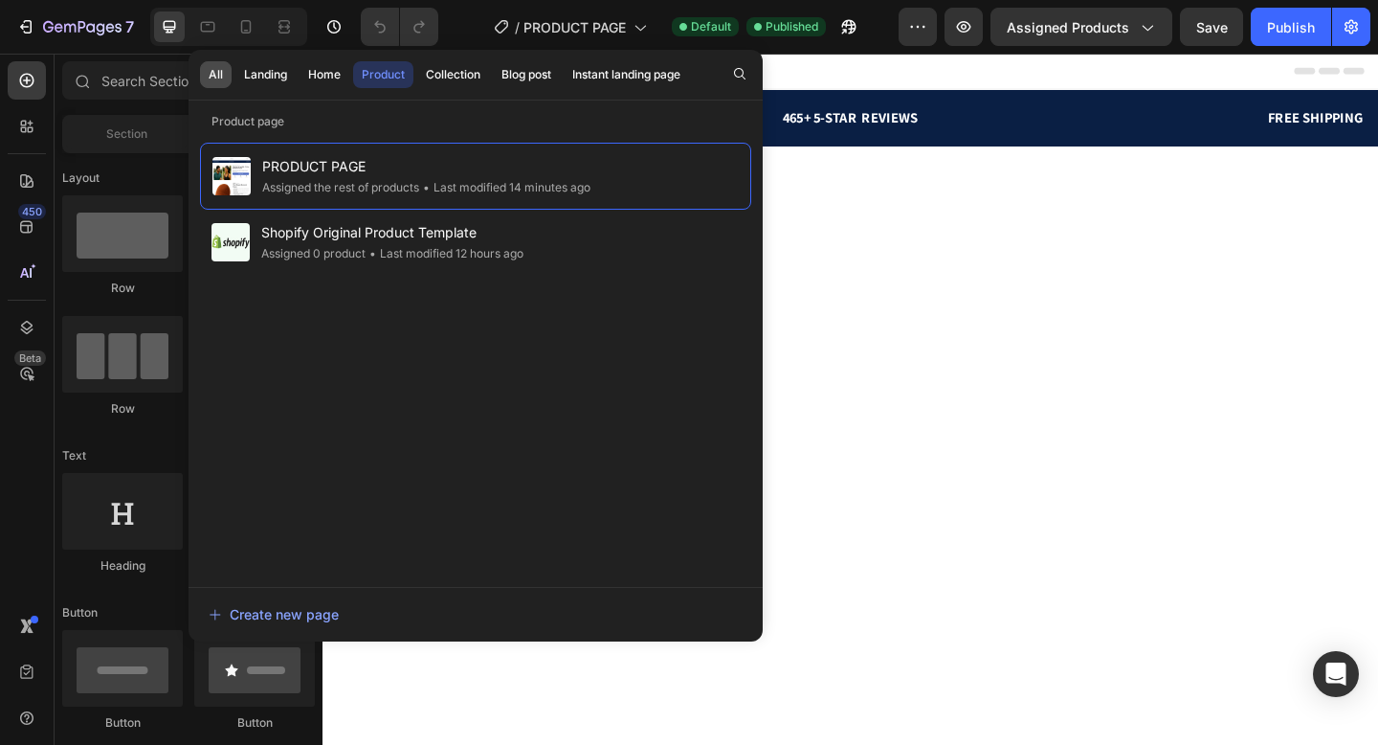
click at [235, 75] on button "All" at bounding box center [265, 74] width 60 height 27
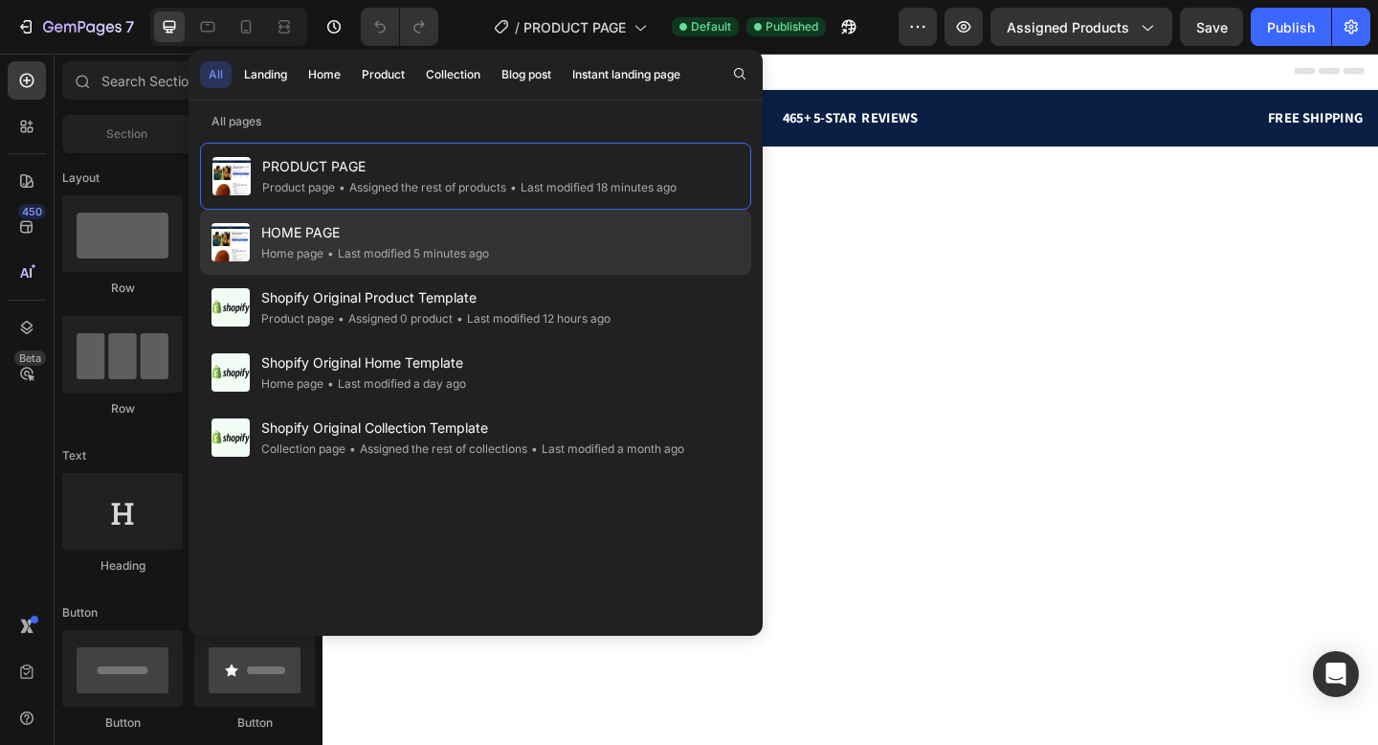
click at [322, 254] on div "Home page" at bounding box center [292, 253] width 62 height 19
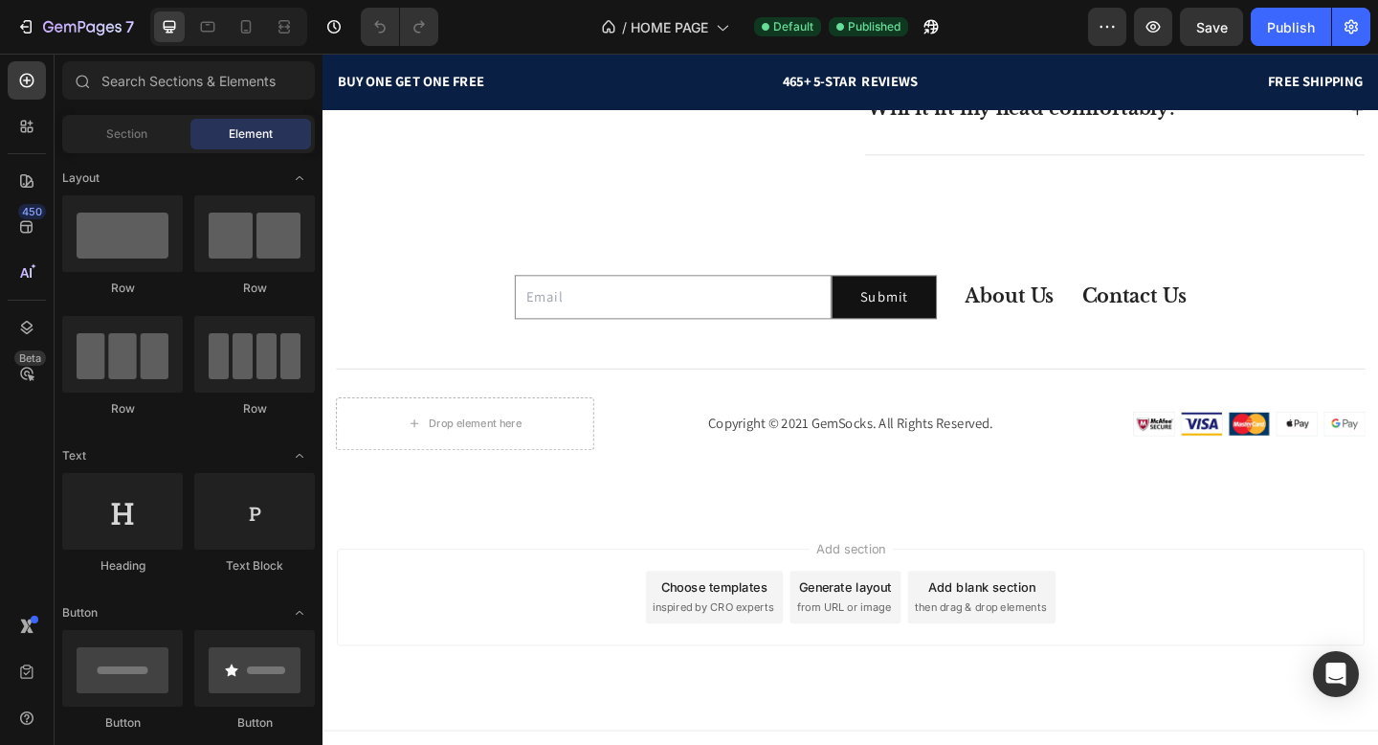
scroll to position [4090, 0]
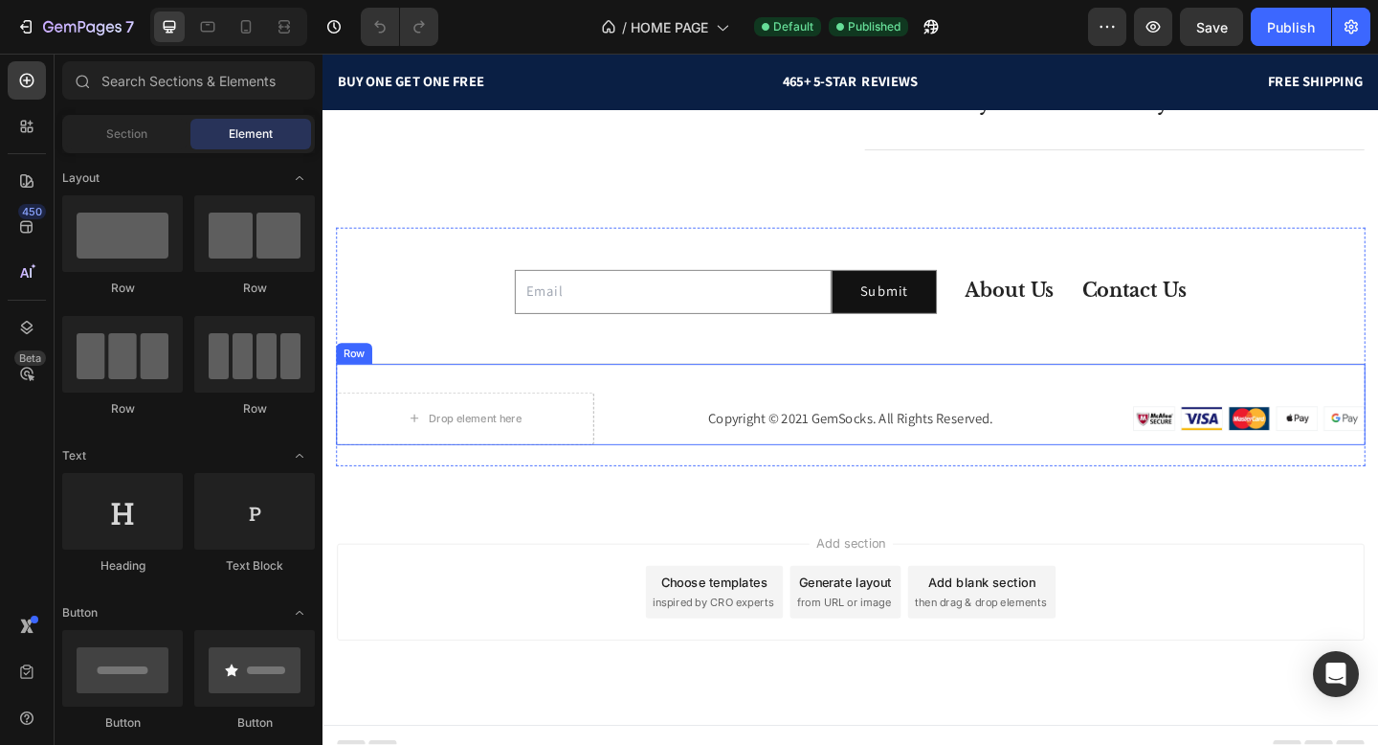
click at [846, 415] on div "Drop element here Copyright © 2021 GemSocks. All Rights Reserved. Text block Im…" at bounding box center [897, 434] width 1120 height 89
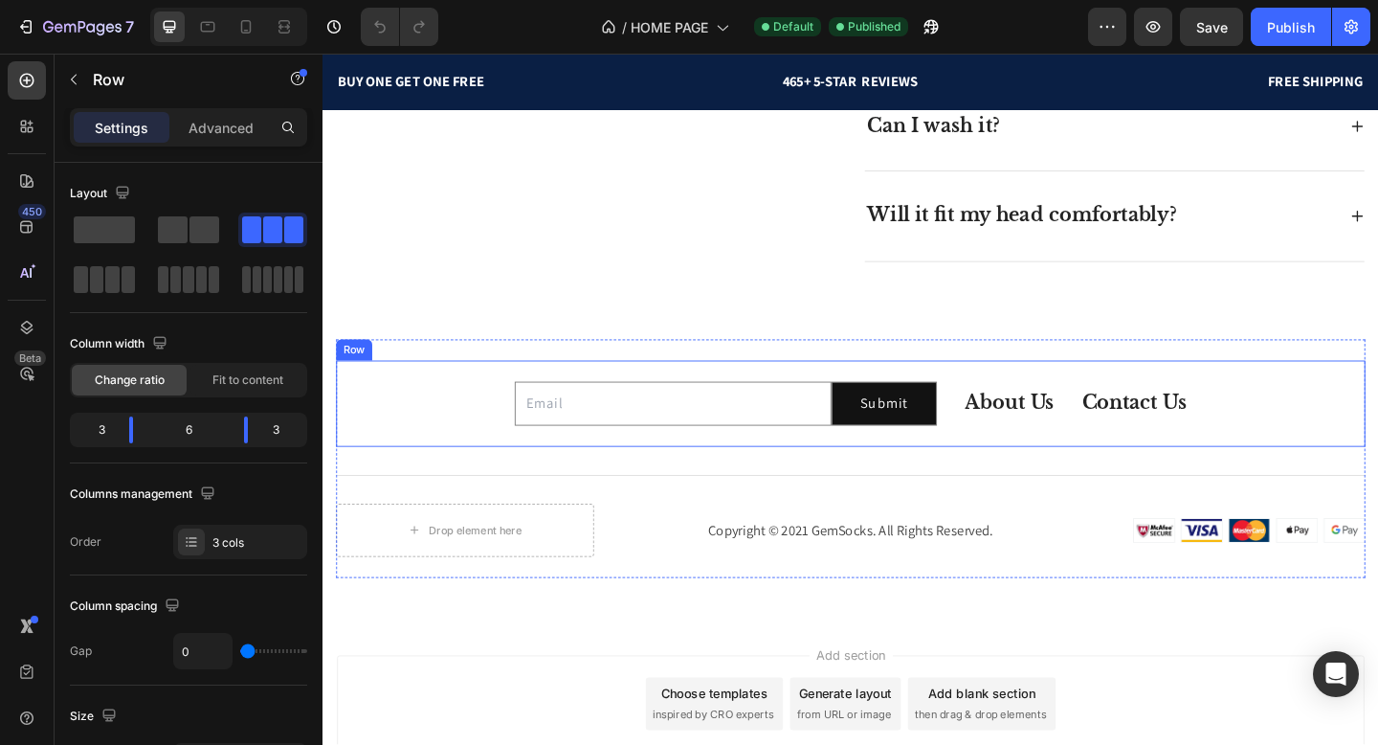
scroll to position [3963, 0]
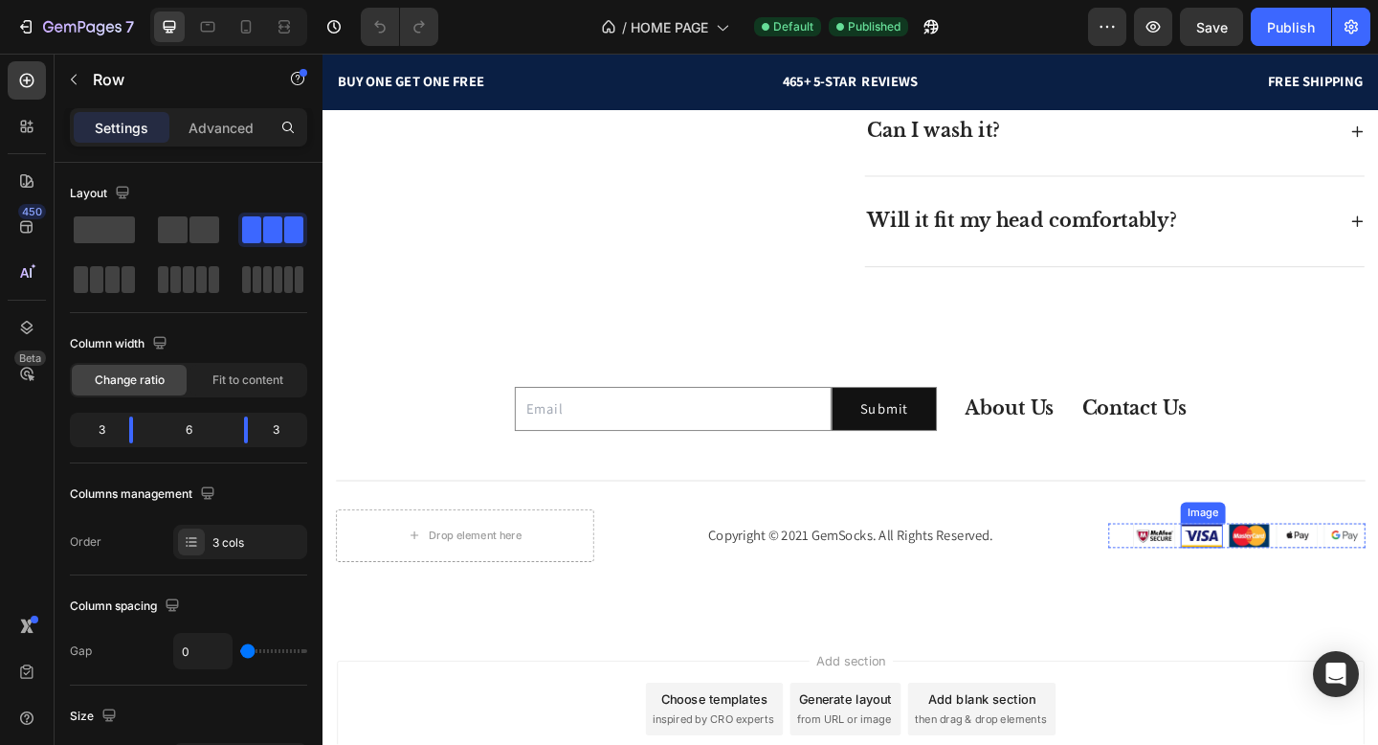
click at [1295, 574] on img at bounding box center [1279, 578] width 46 height 27
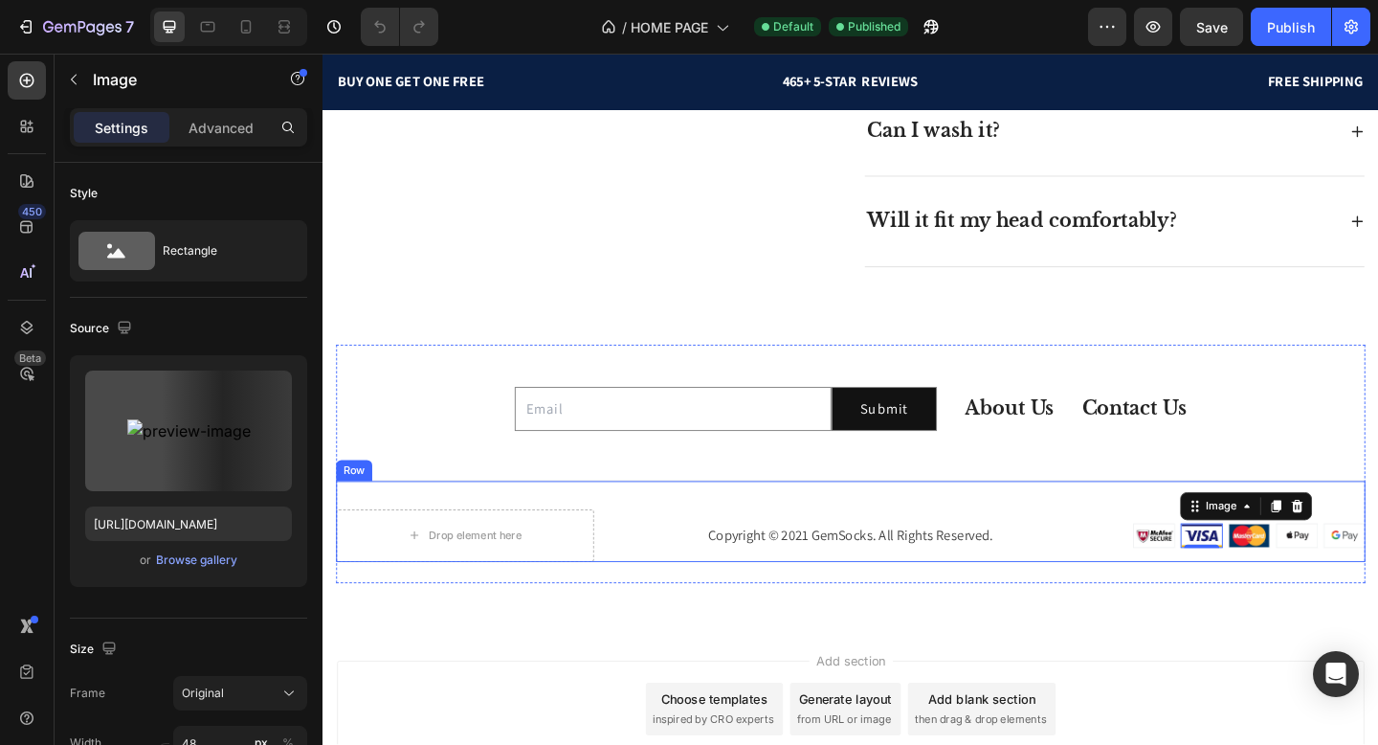
click at [1180, 555] on div "Image Image 0 Image Image Image Row" at bounding box center [1317, 577] width 280 height 57
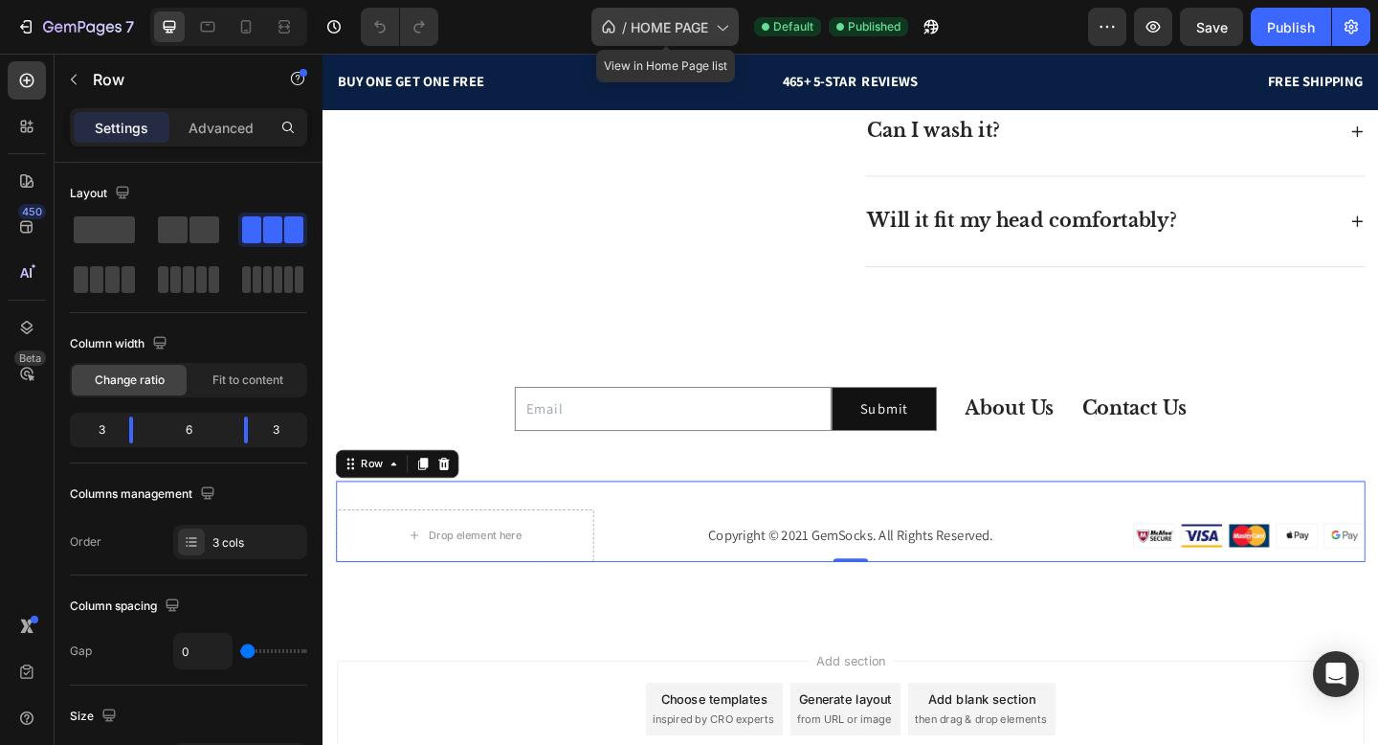
click at [716, 11] on div "/ HOME PAGE" at bounding box center [664, 27] width 147 height 38
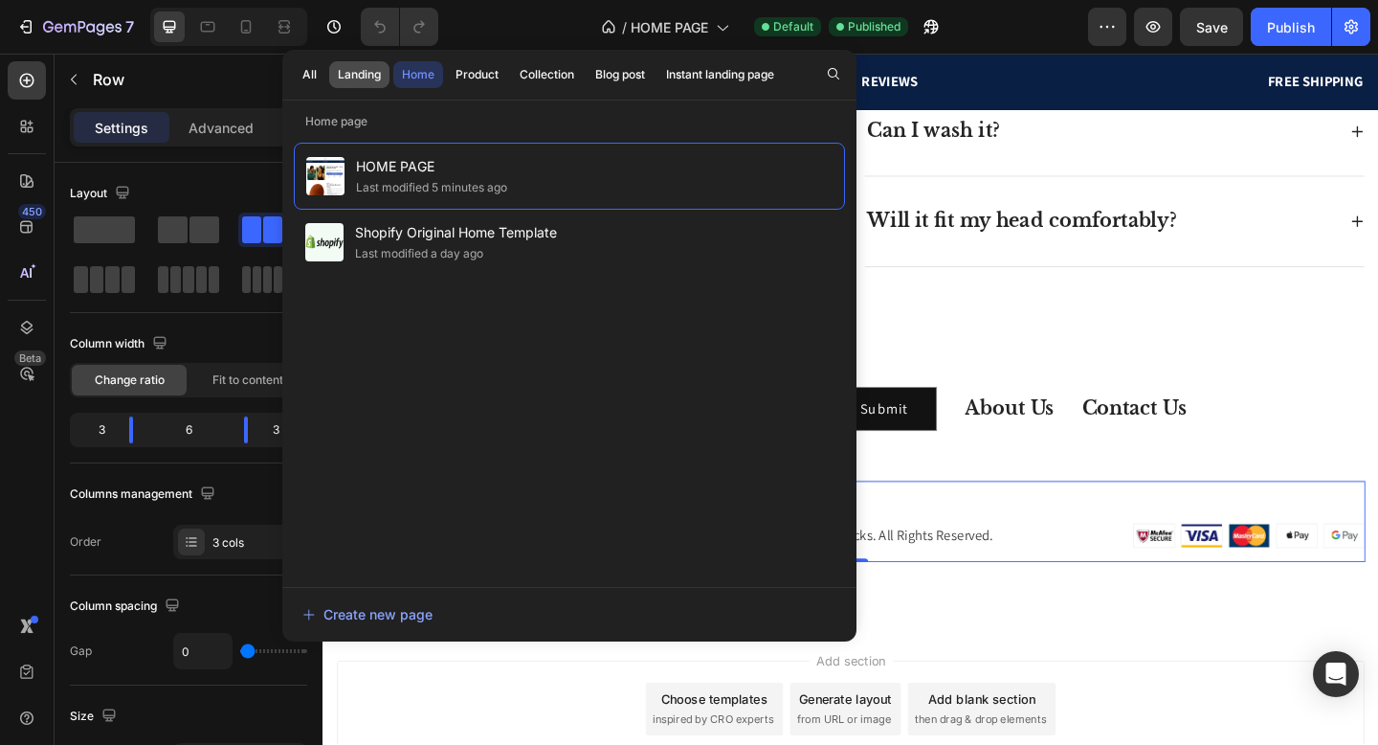
click at [380, 68] on div "Landing" at bounding box center [359, 74] width 43 height 17
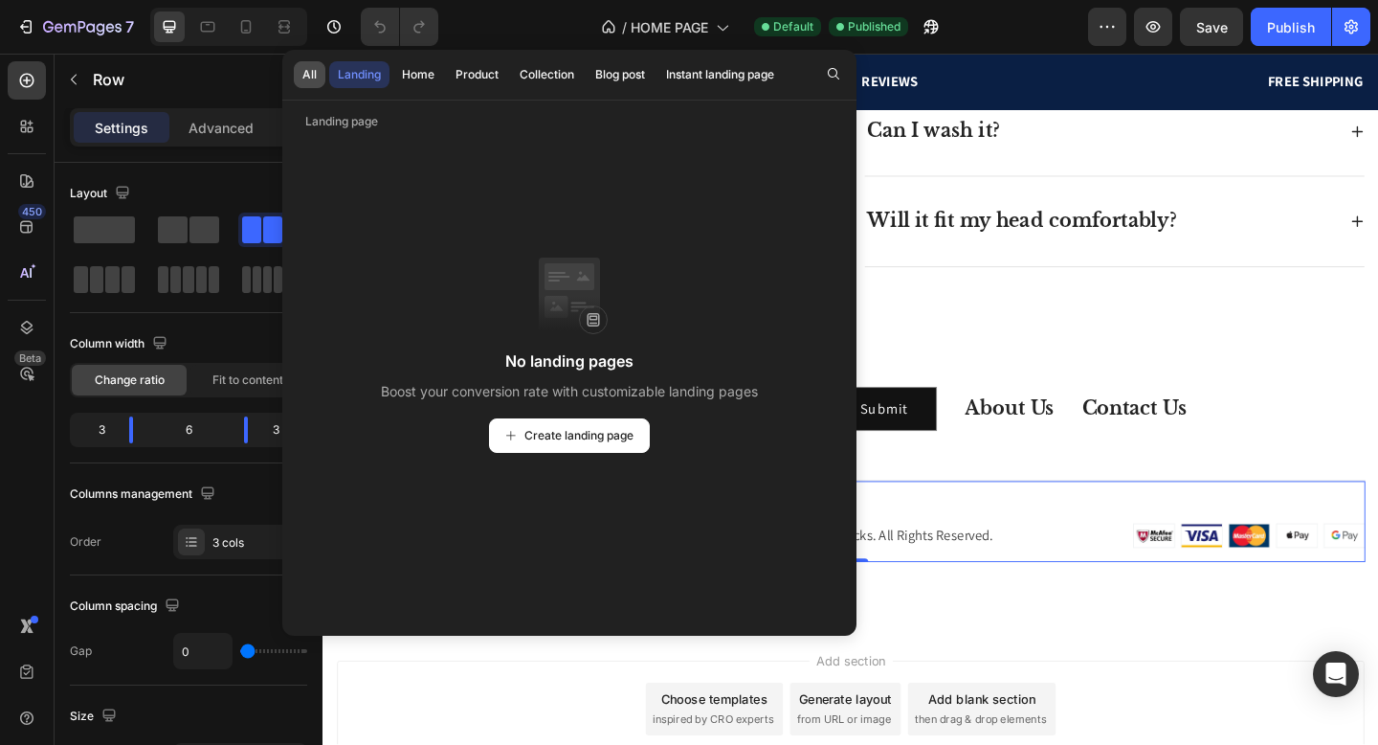
click at [319, 76] on button "All" at bounding box center [310, 74] width 32 height 27
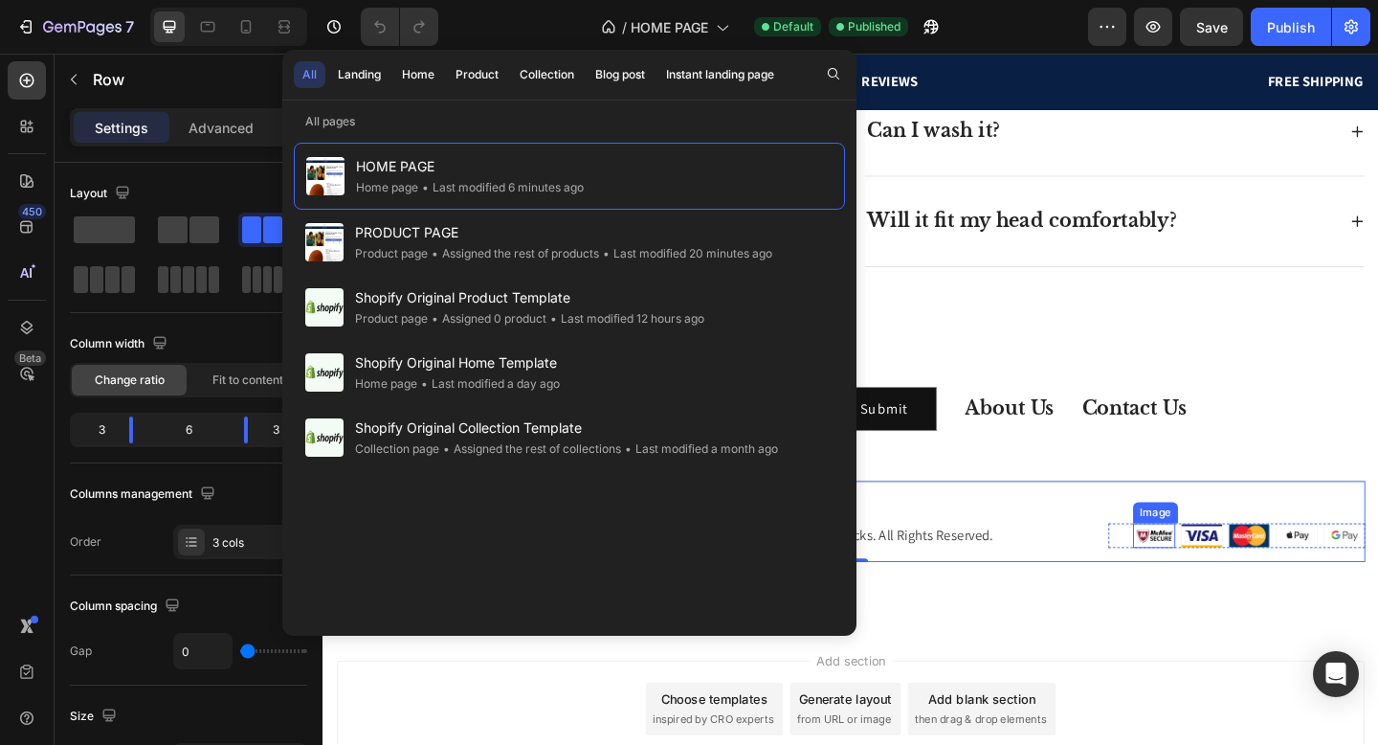
click at [1227, 579] on img at bounding box center [1227, 578] width 46 height 27
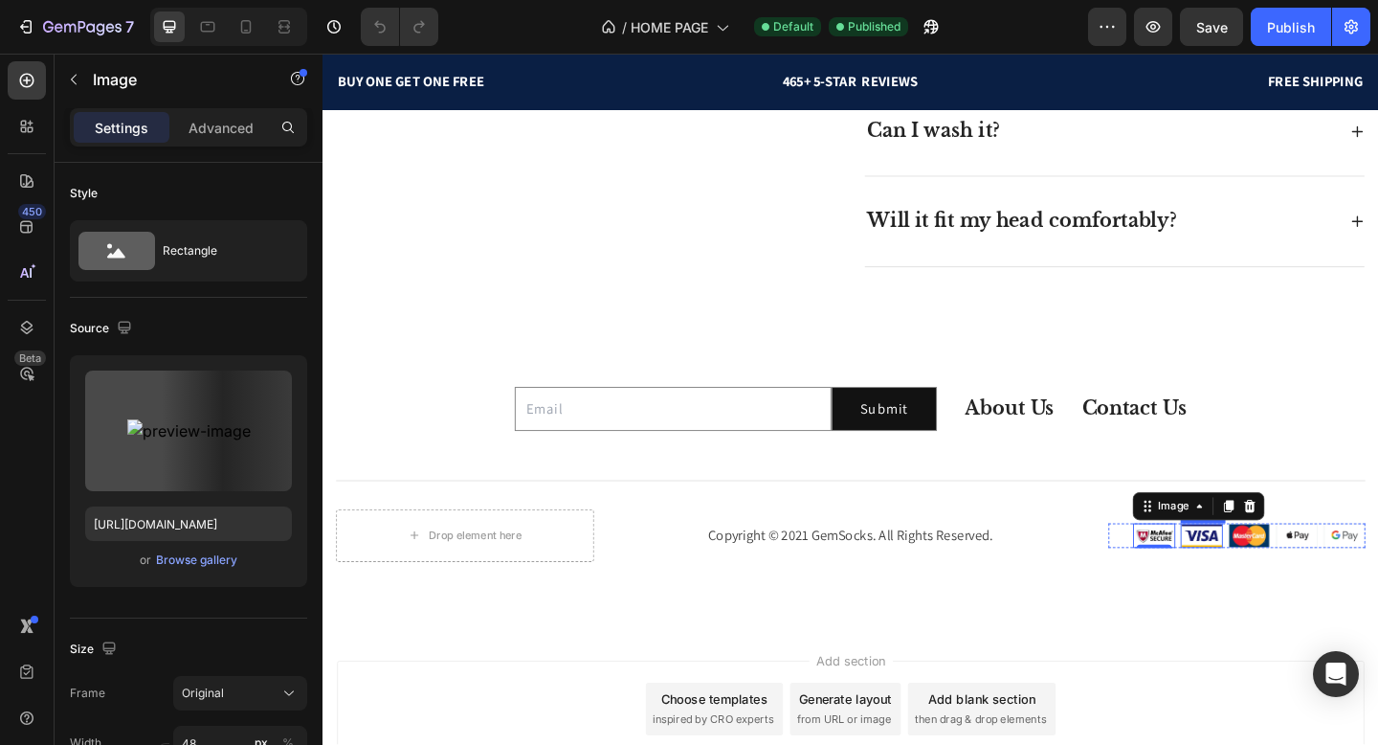
click at [1273, 580] on img at bounding box center [1279, 578] width 46 height 27
click at [1193, 574] on div "Image Image 0 Image Image Image Row" at bounding box center [1317, 578] width 280 height 27
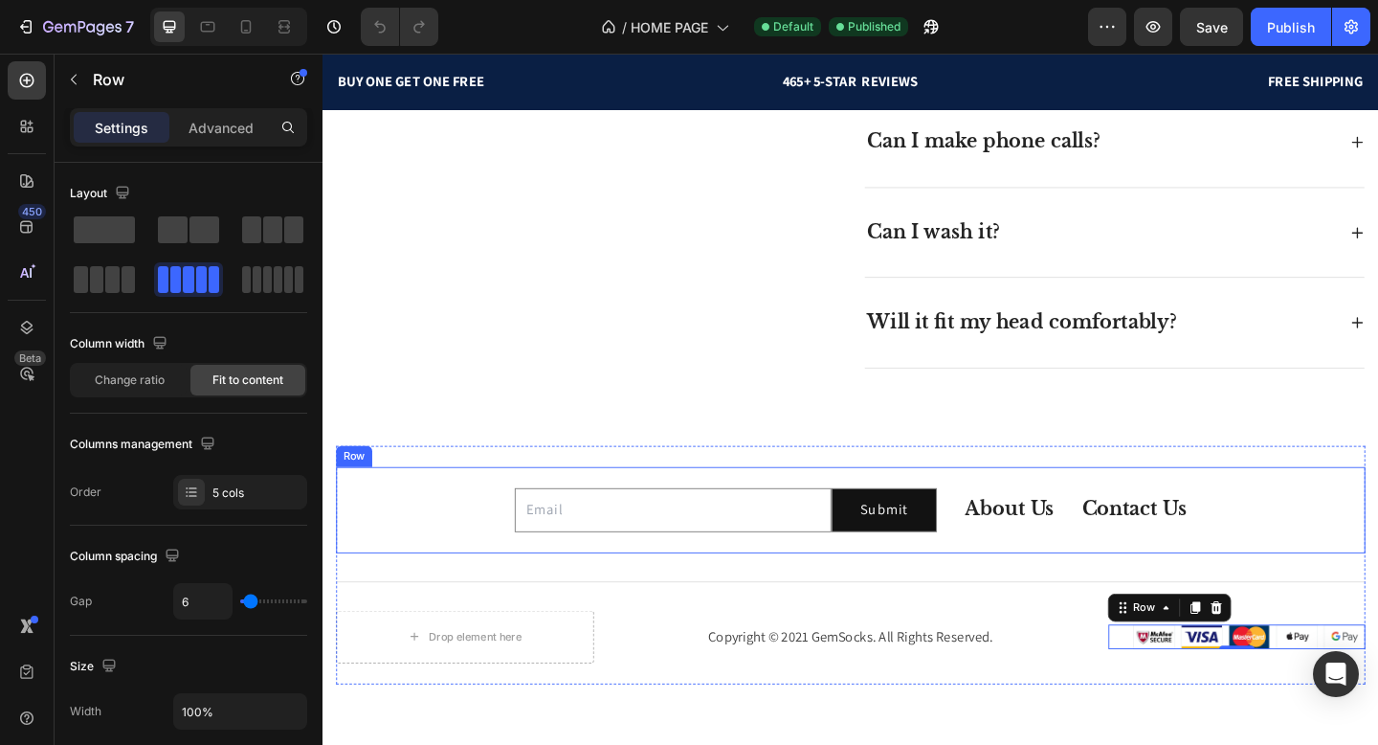
scroll to position [4109, 0]
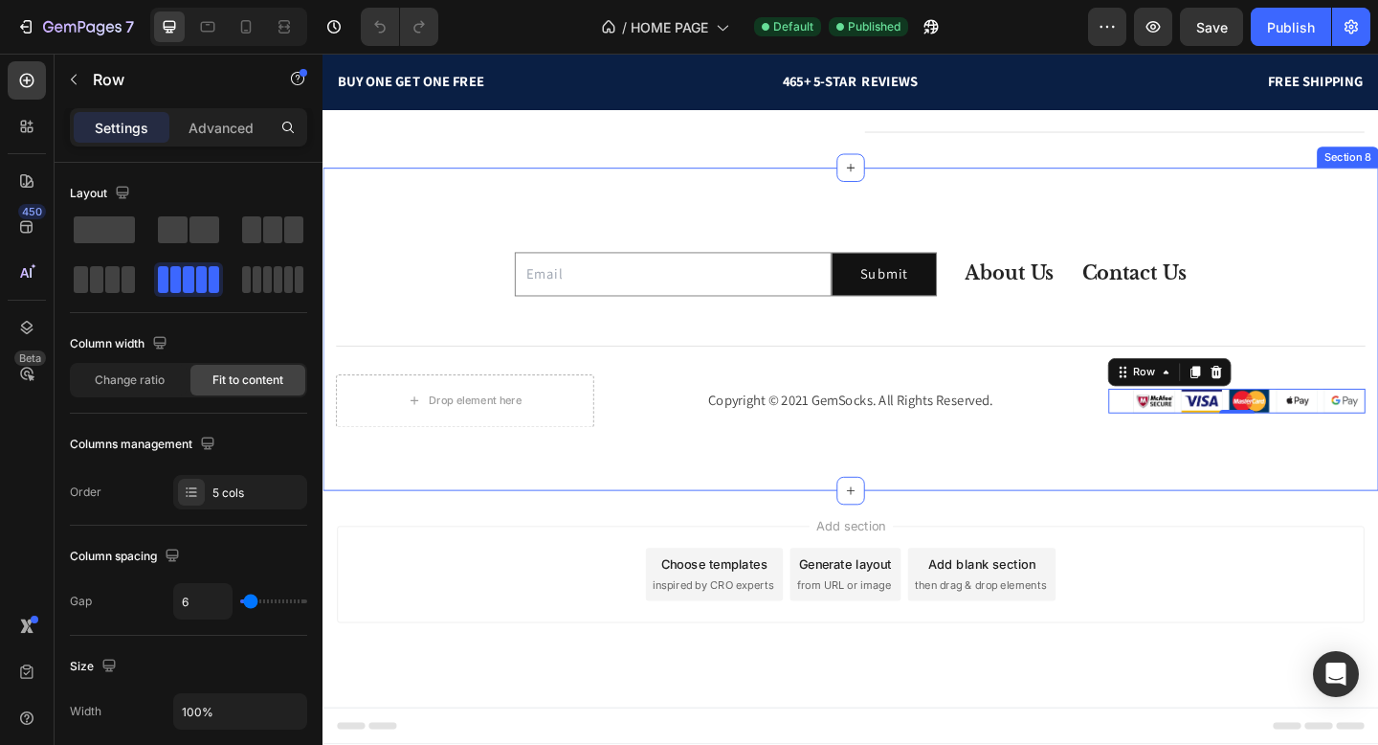
click at [891, 493] on div "Email Field Submit Submit Button Row Newsletter About Us Button Contact Us Butt…" at bounding box center [897, 353] width 1148 height 351
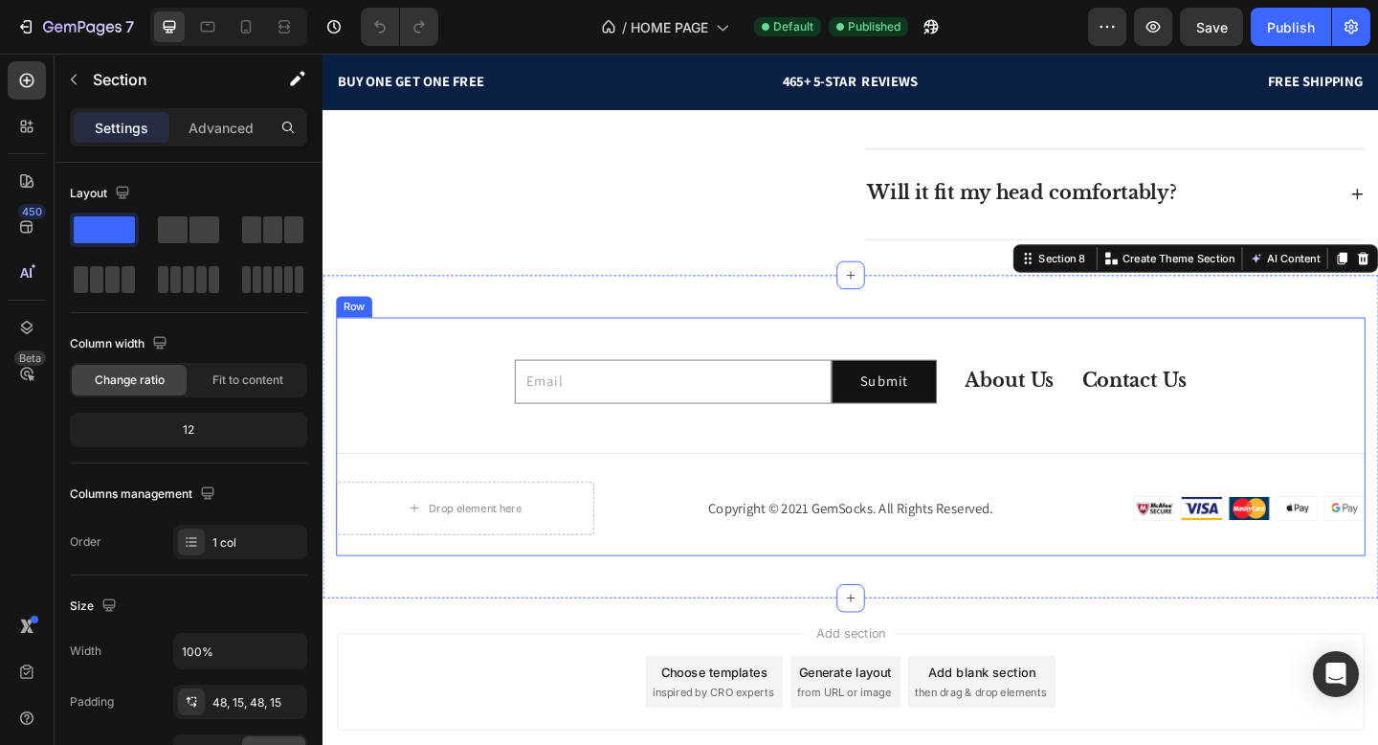
scroll to position [3873, 0]
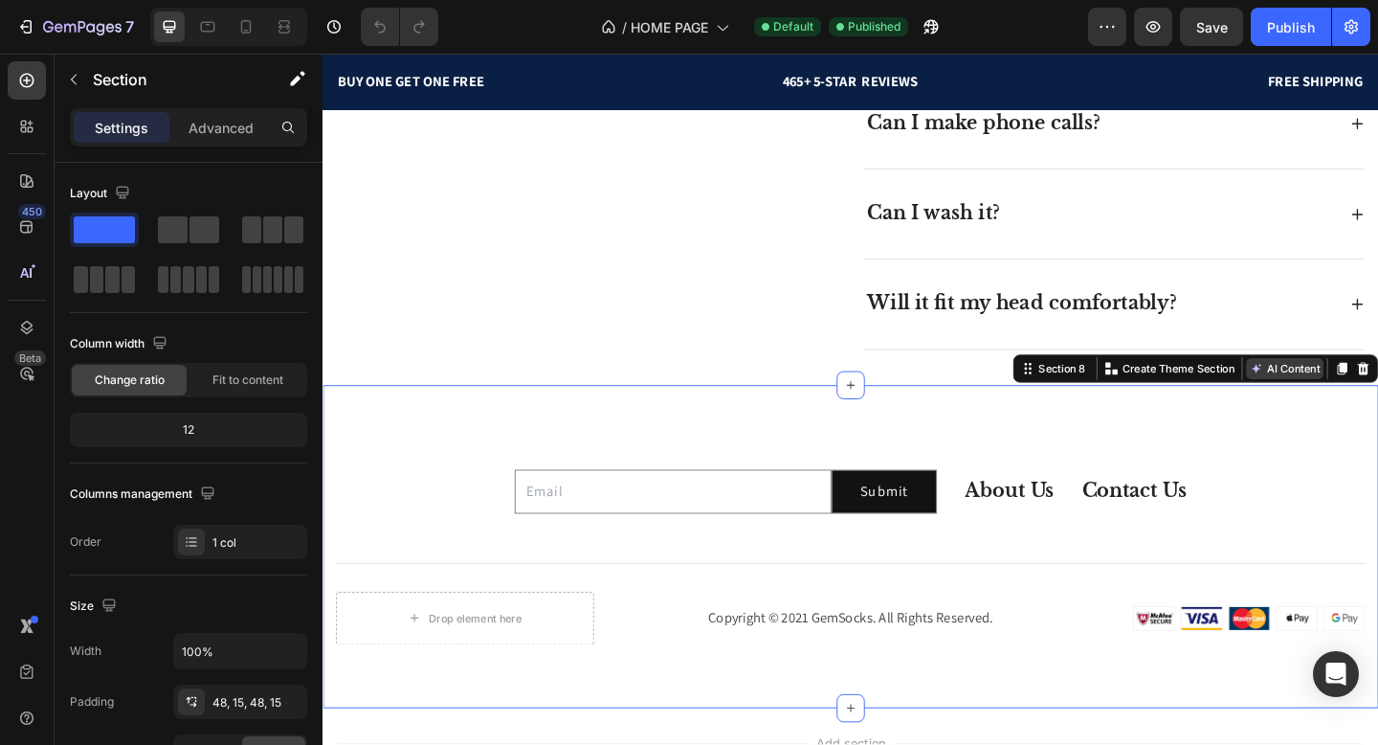
click at [1358, 395] on button "AI Content" at bounding box center [1369, 396] width 84 height 23
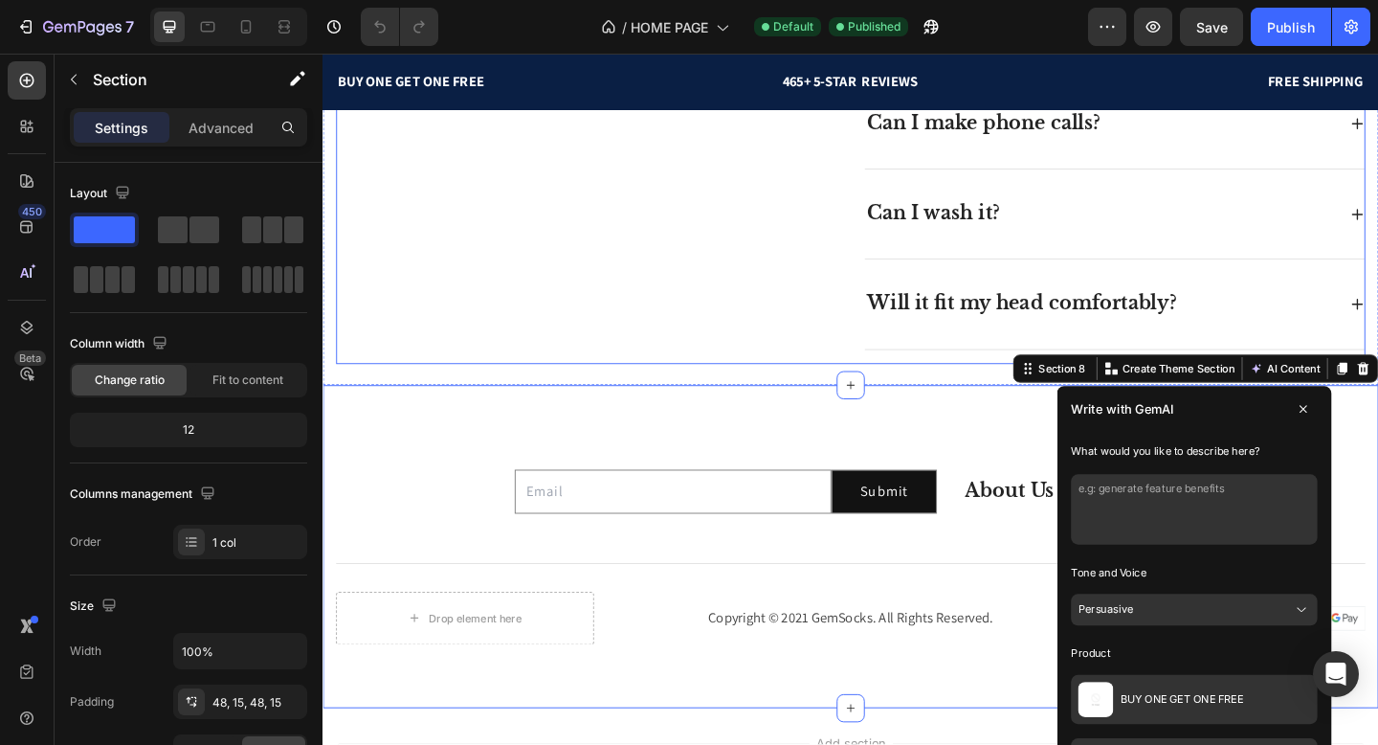
click at [811, 358] on div "Got Questions? We’ve Got You Covered! Heading Chat with us: Contact Us Text blo…" at bounding box center [610, 64] width 546 height 624
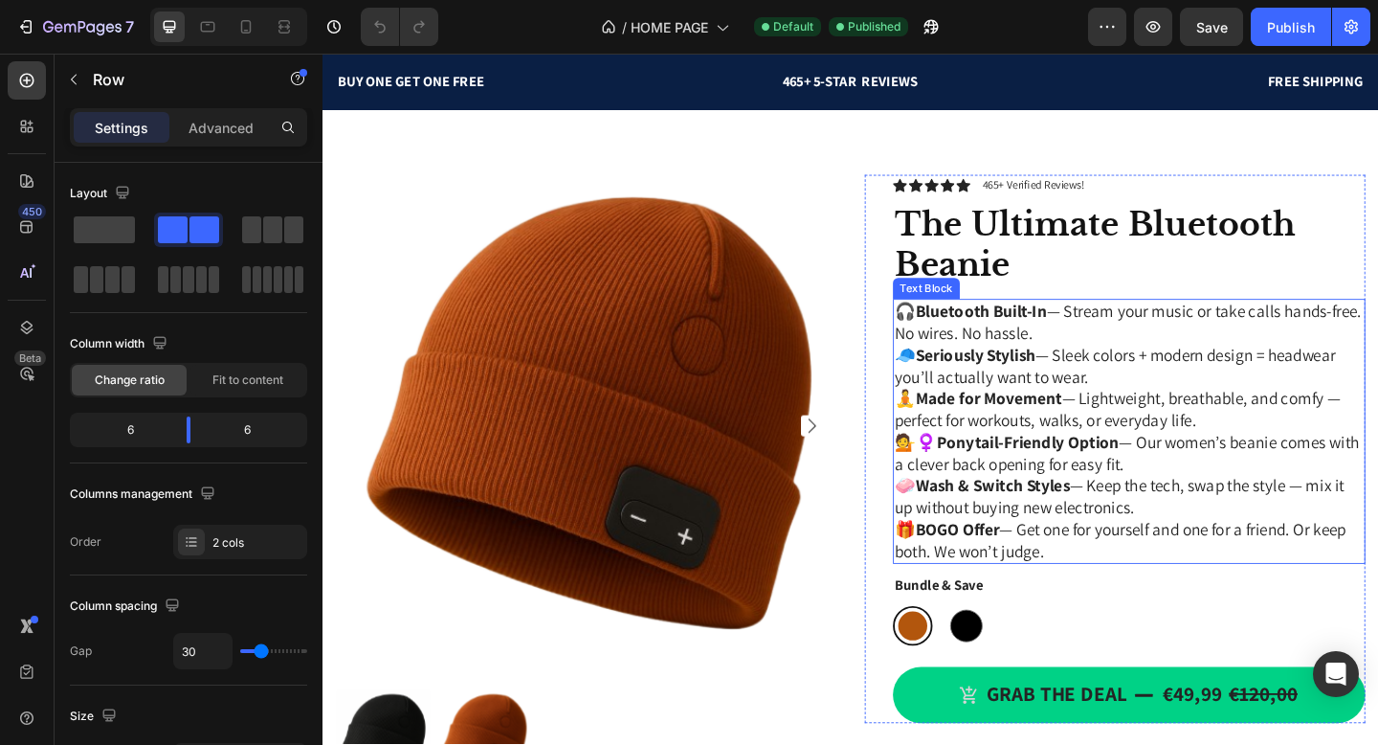
scroll to position [603, 0]
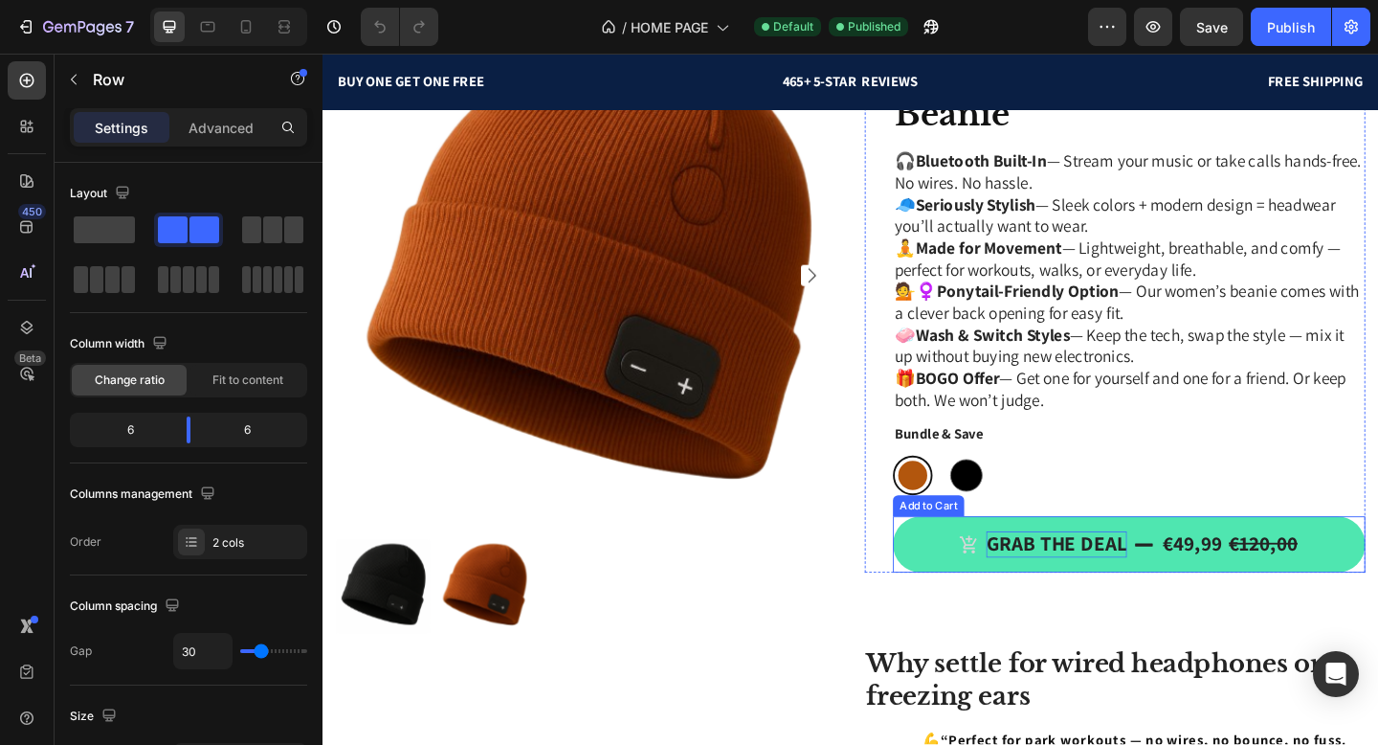
click at [1087, 583] on div "Grab the deal" at bounding box center [1120, 587] width 153 height 29
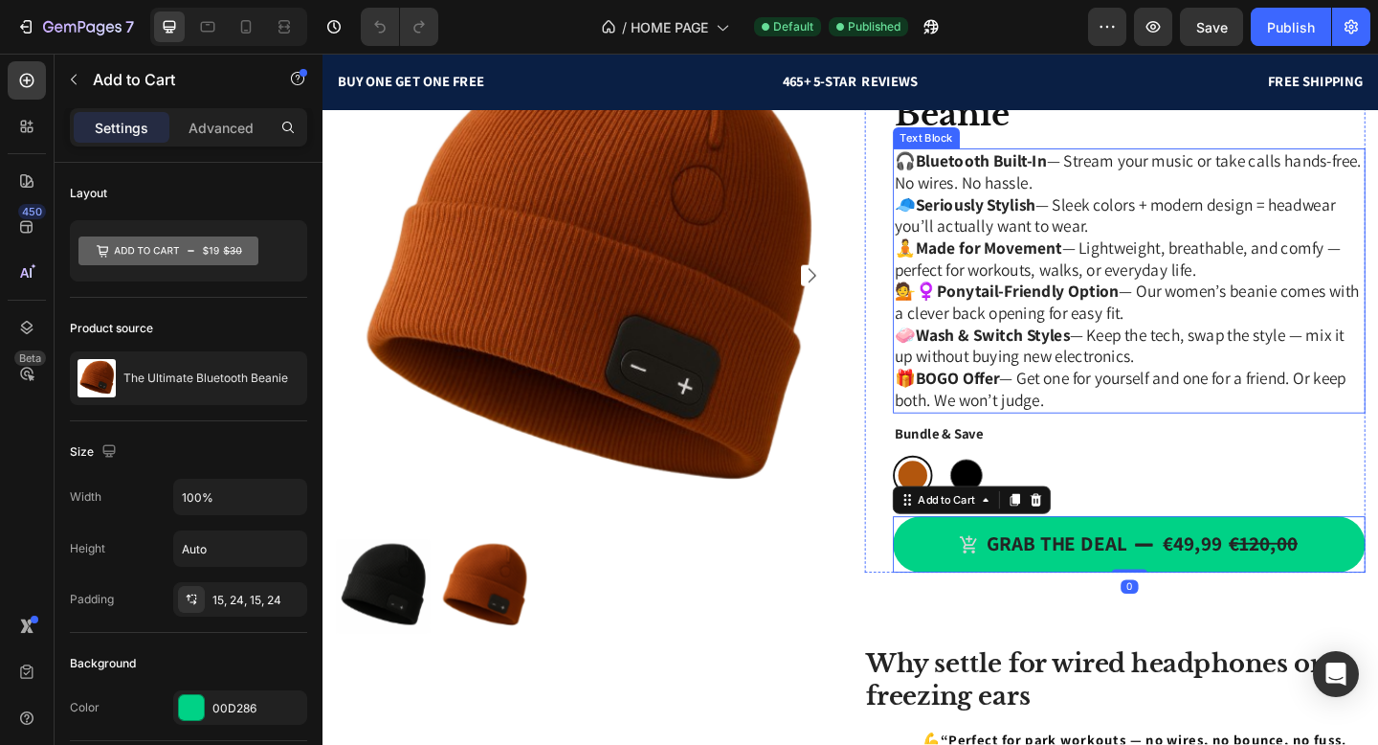
click at [1192, 438] on p "🎁 BOGO Offer — Get one for yourself and one for a friend. Or keep both. We won’…" at bounding box center [1200, 418] width 510 height 47
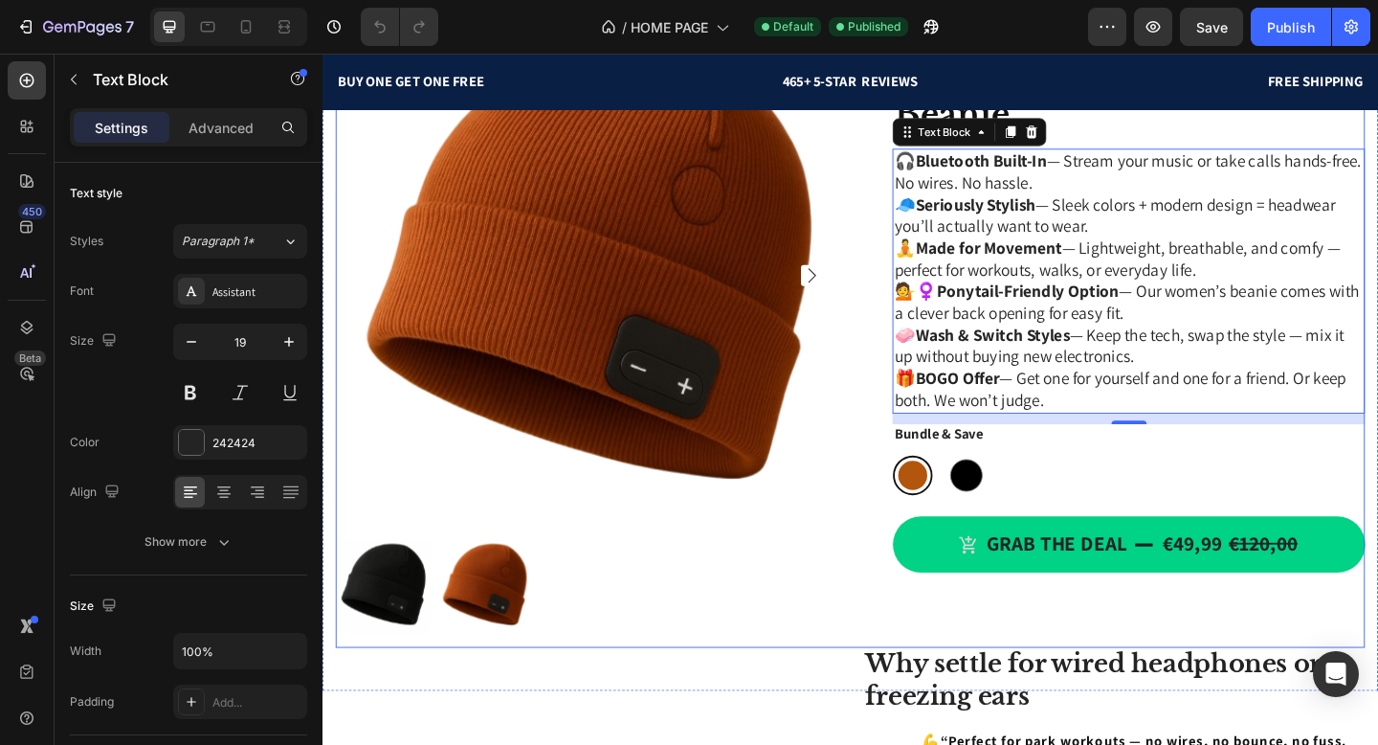
click at [1127, 635] on div "Icon Icon Icon Icon Icon Icon List 465+ Verified Reviews! Text Block Row The Ul…" at bounding box center [1184, 361] width 545 height 678
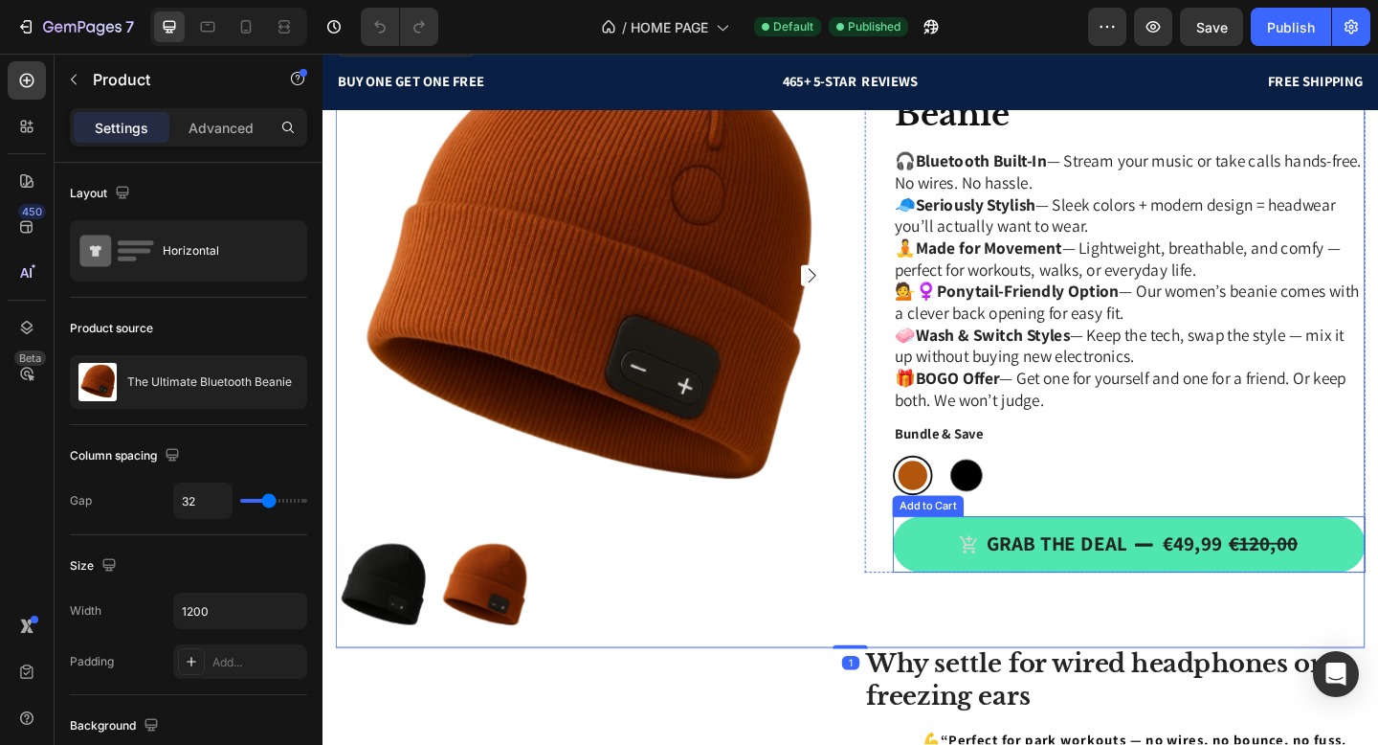
click at [1158, 614] on button "Grab the deal €49,99 €120,00" at bounding box center [1200, 587] width 514 height 61
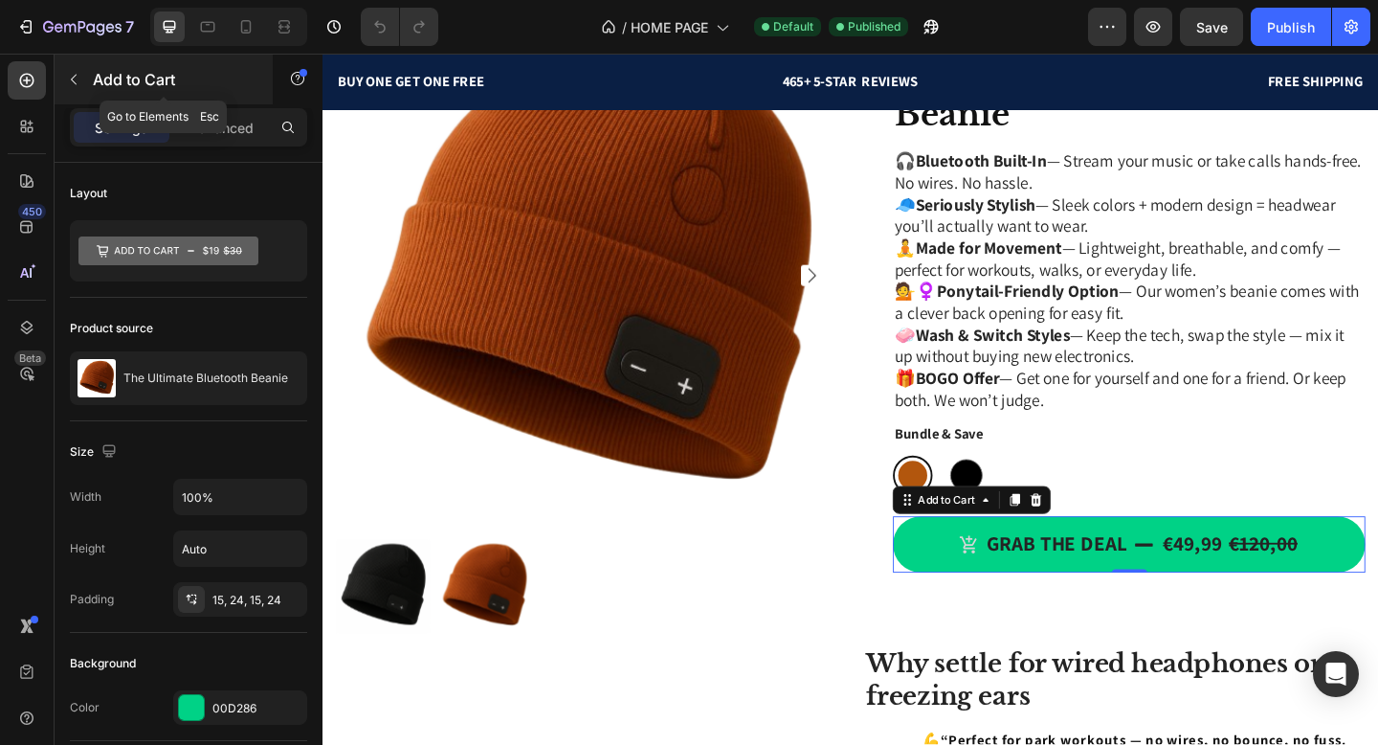
click at [76, 72] on icon "button" at bounding box center [73, 79] width 15 height 15
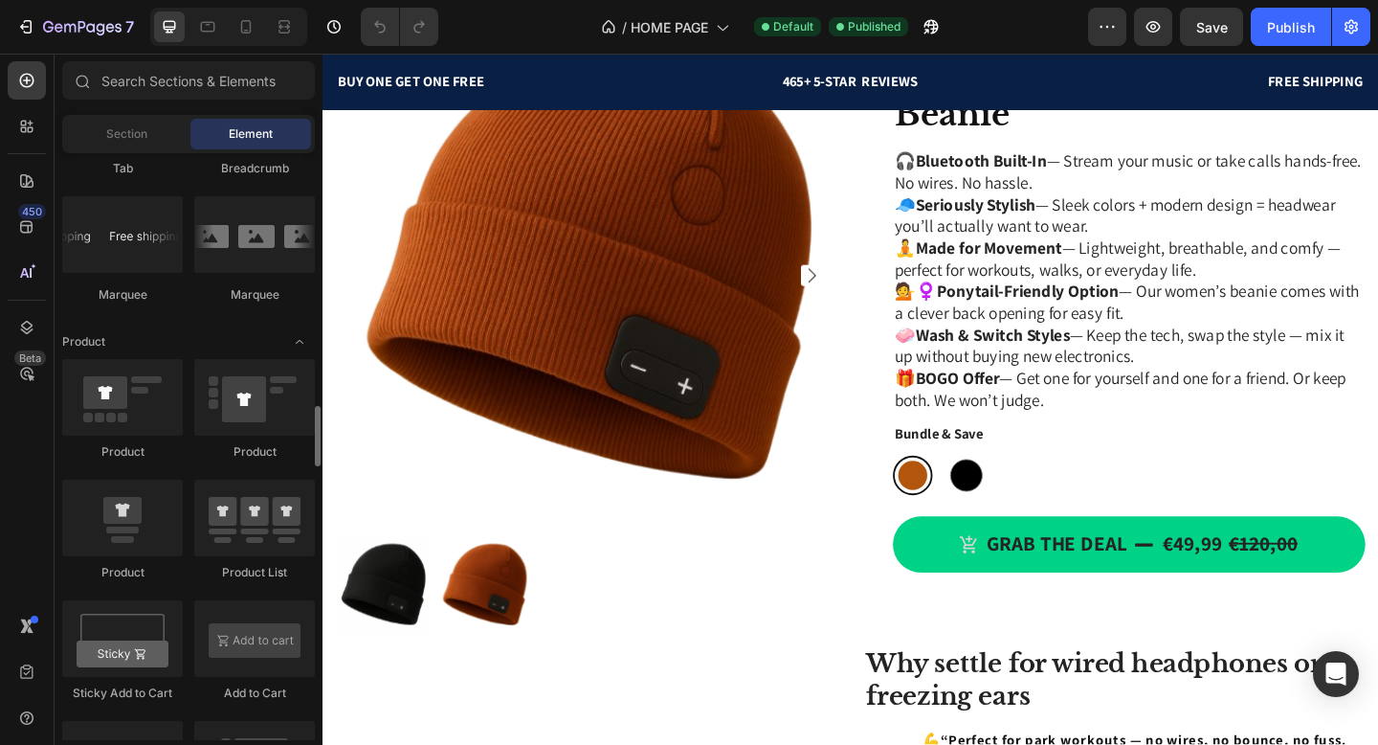
scroll to position [2372, 0]
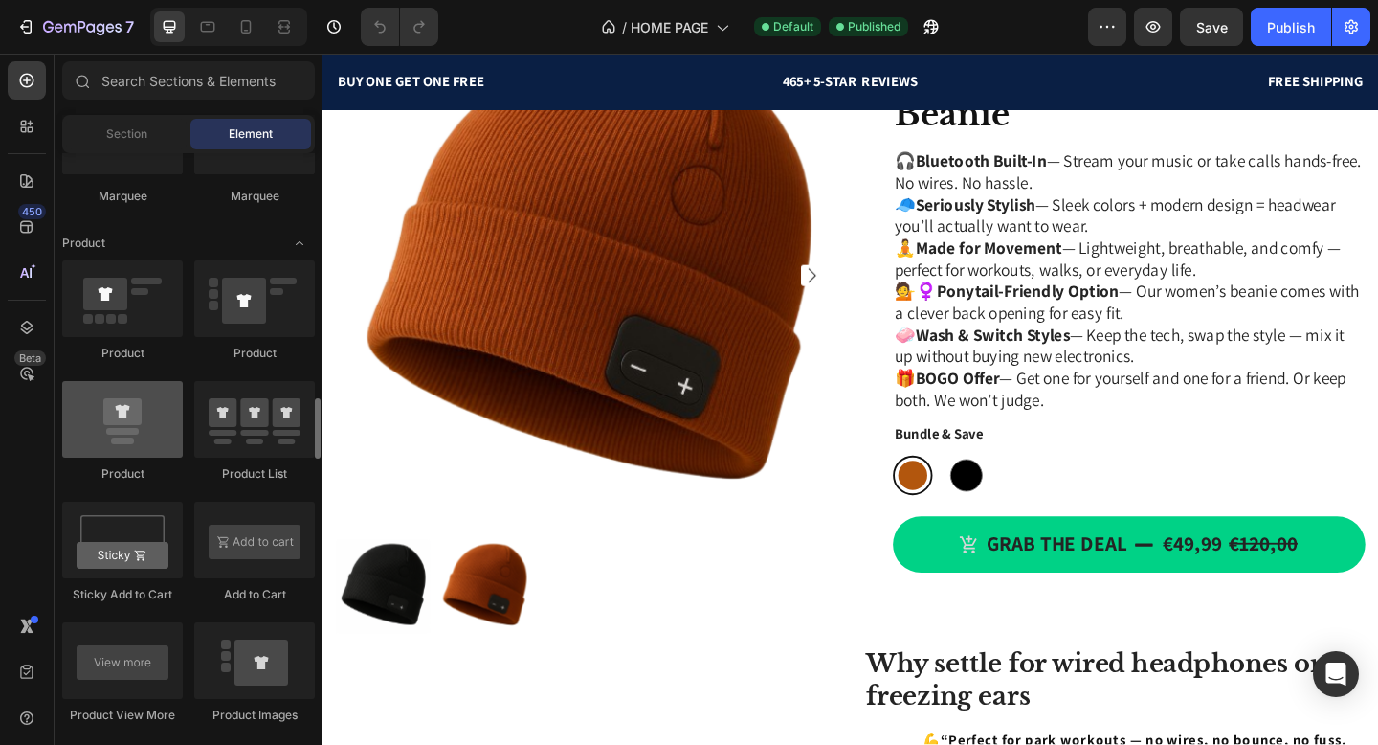
click at [149, 412] on div at bounding box center [122, 419] width 121 height 77
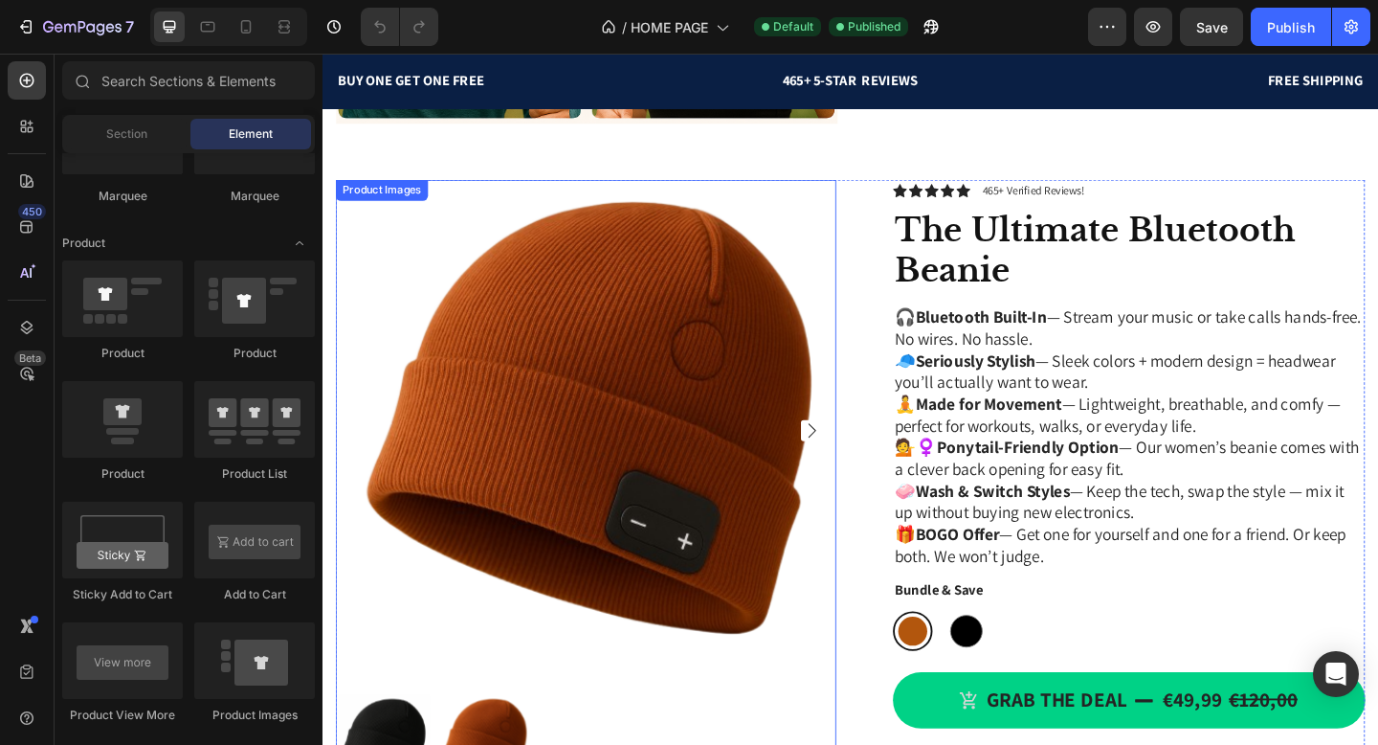
scroll to position [319, 0]
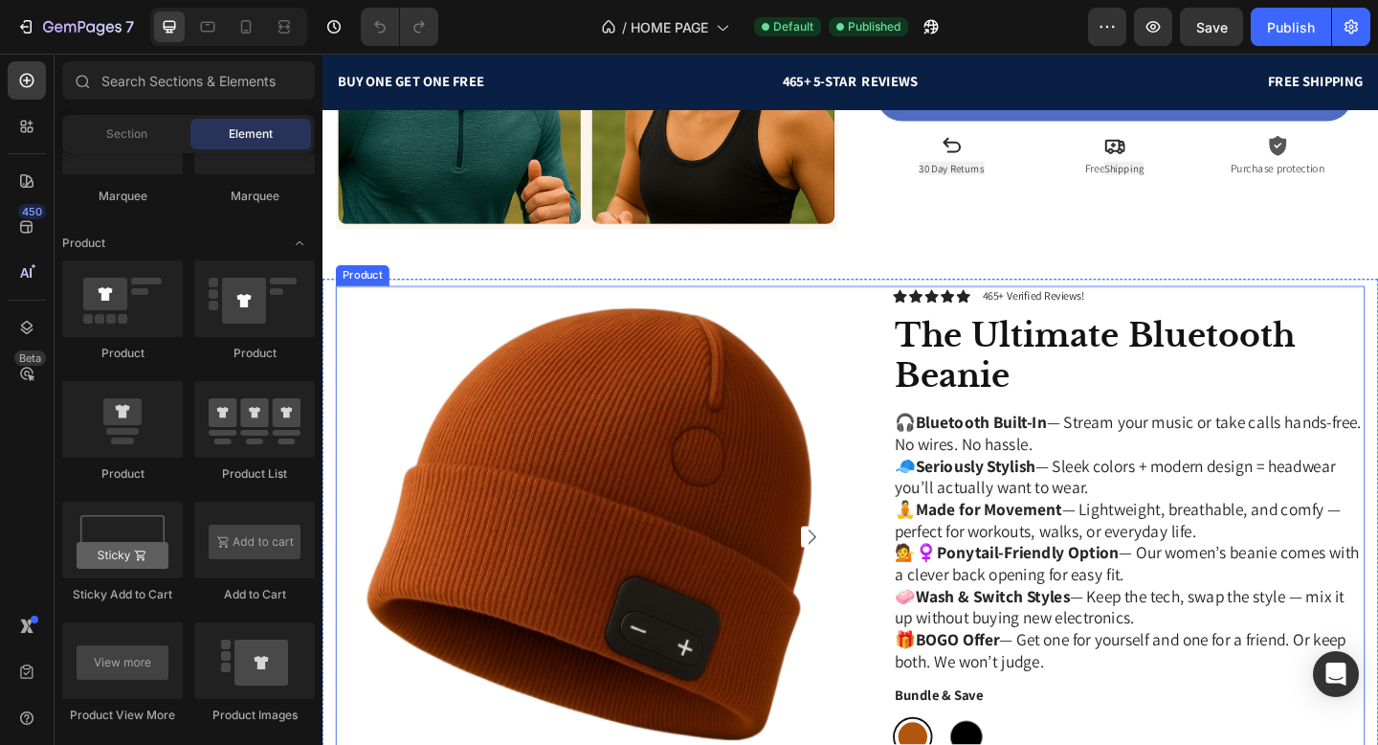
click at [899, 372] on div "Product Images Icon Icon Icon Icon Icon Icon List 465+ Verified Reviews! Text B…" at bounding box center [897, 645] width 1120 height 678
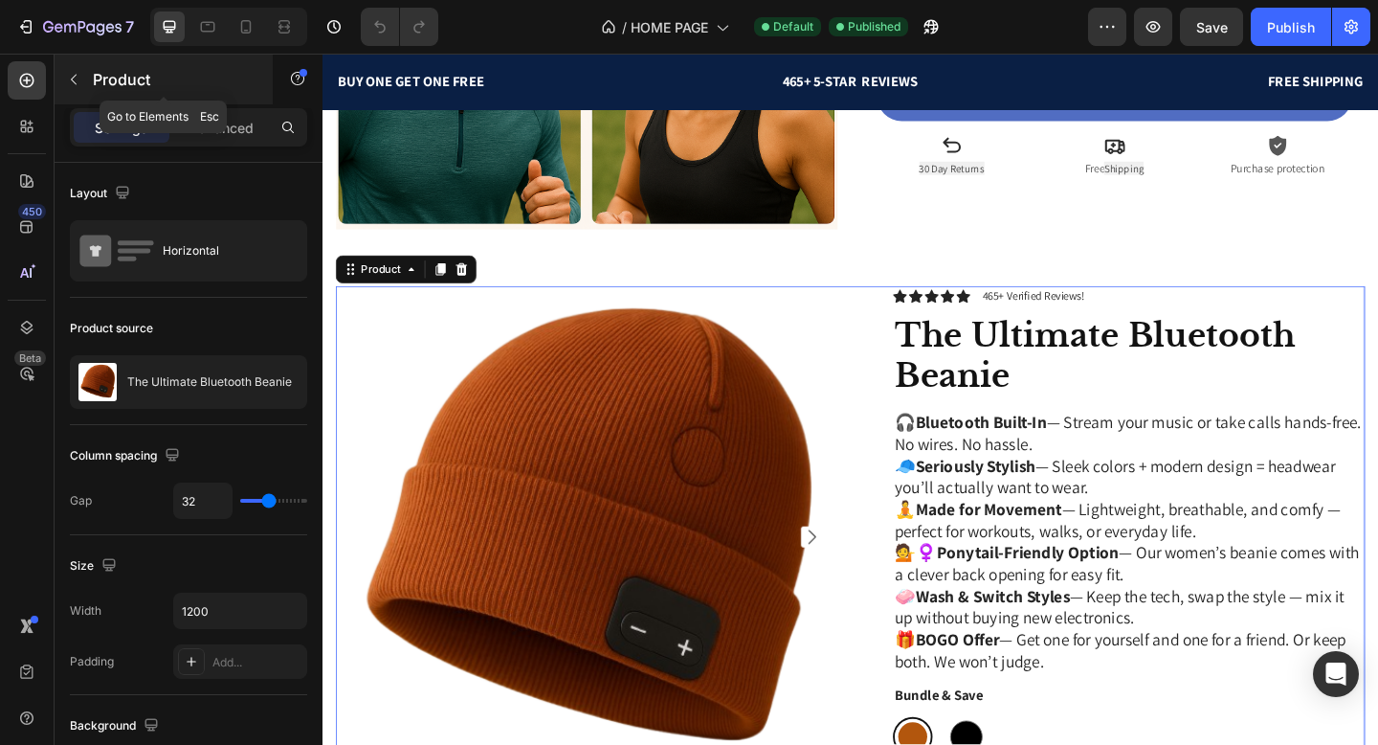
click at [78, 70] on button "button" at bounding box center [73, 79] width 31 height 31
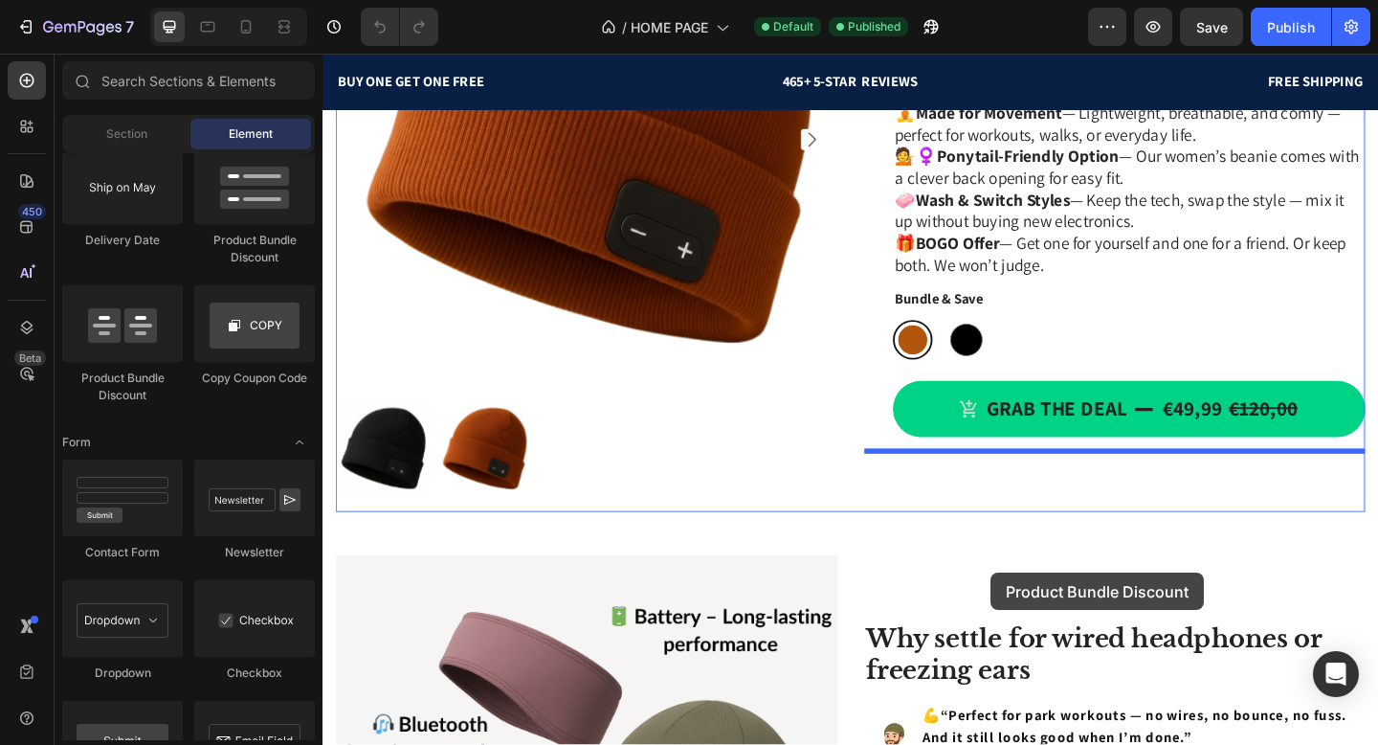
scroll to position [774, 0]
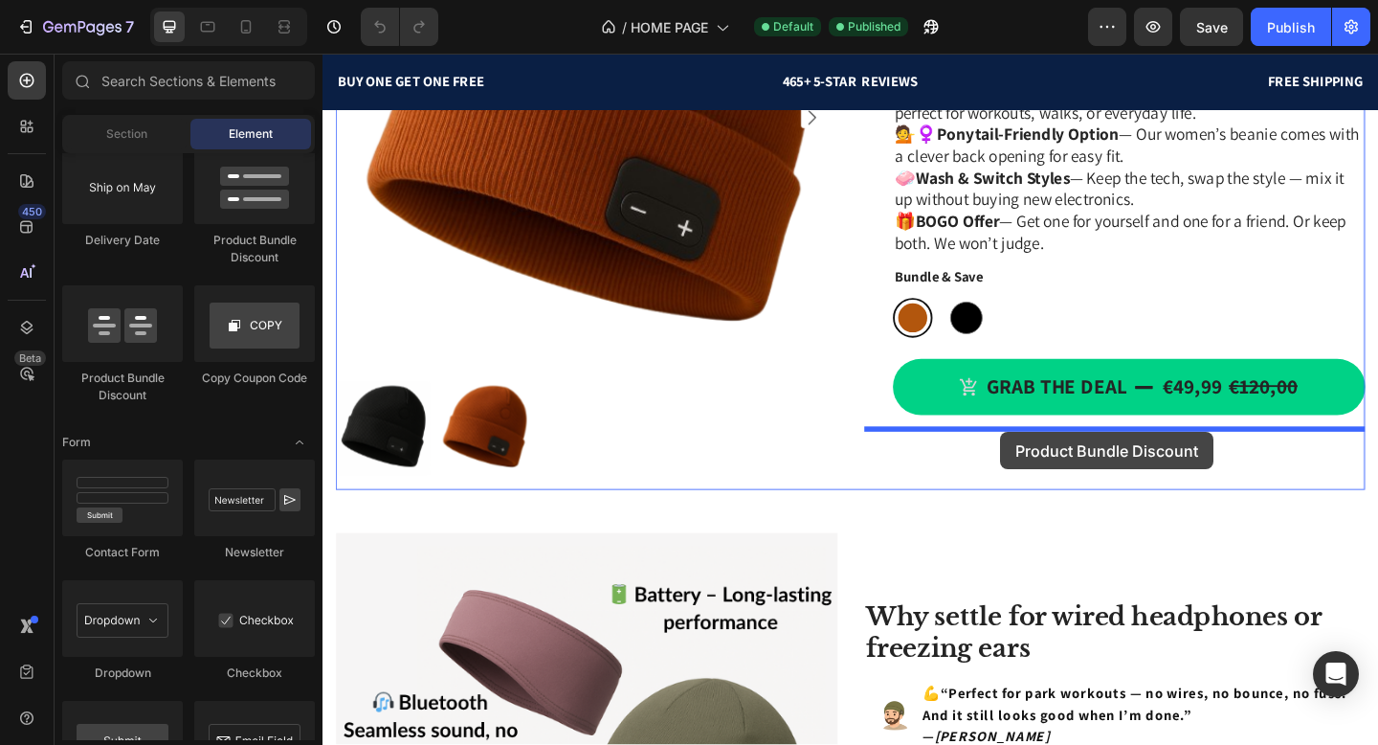
drag, startPoint x: 473, startPoint y: 347, endPoint x: 1059, endPoint y: 466, distance: 598.5
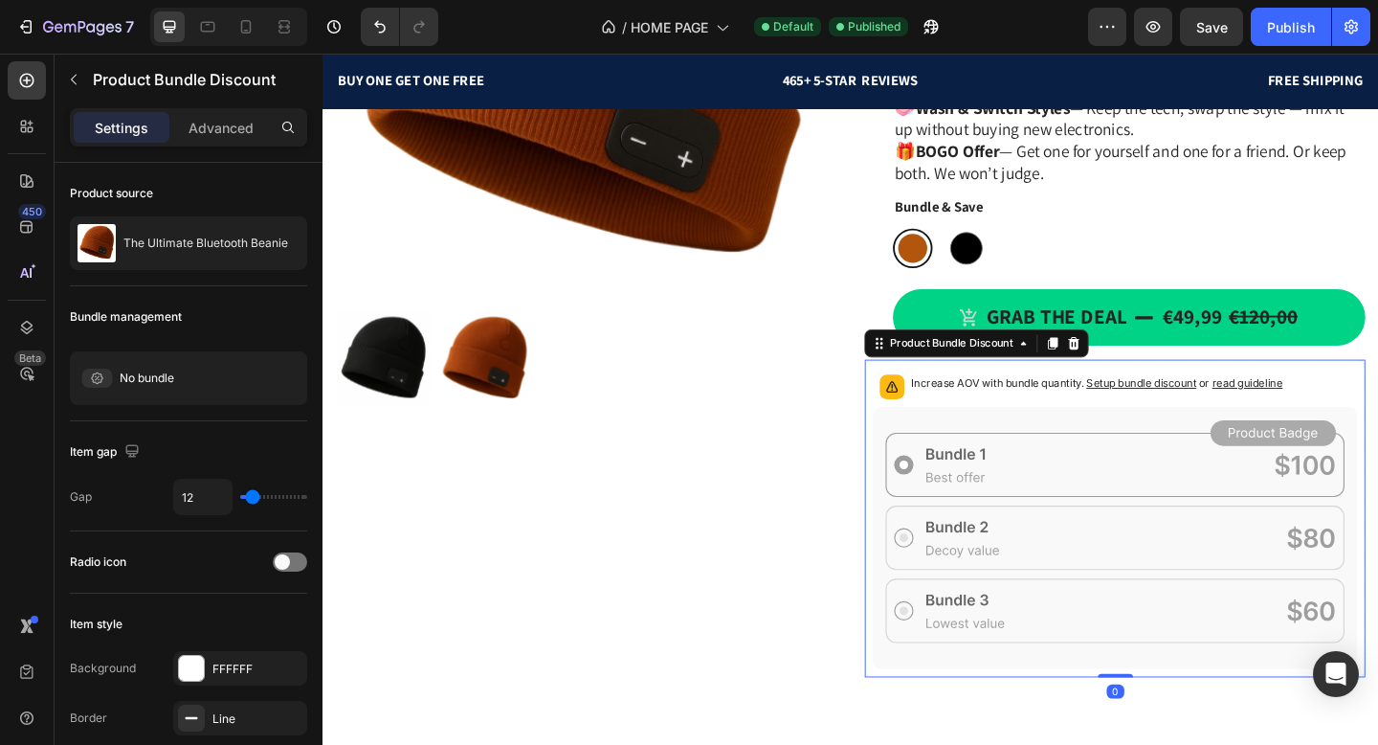
scroll to position [933, 0]
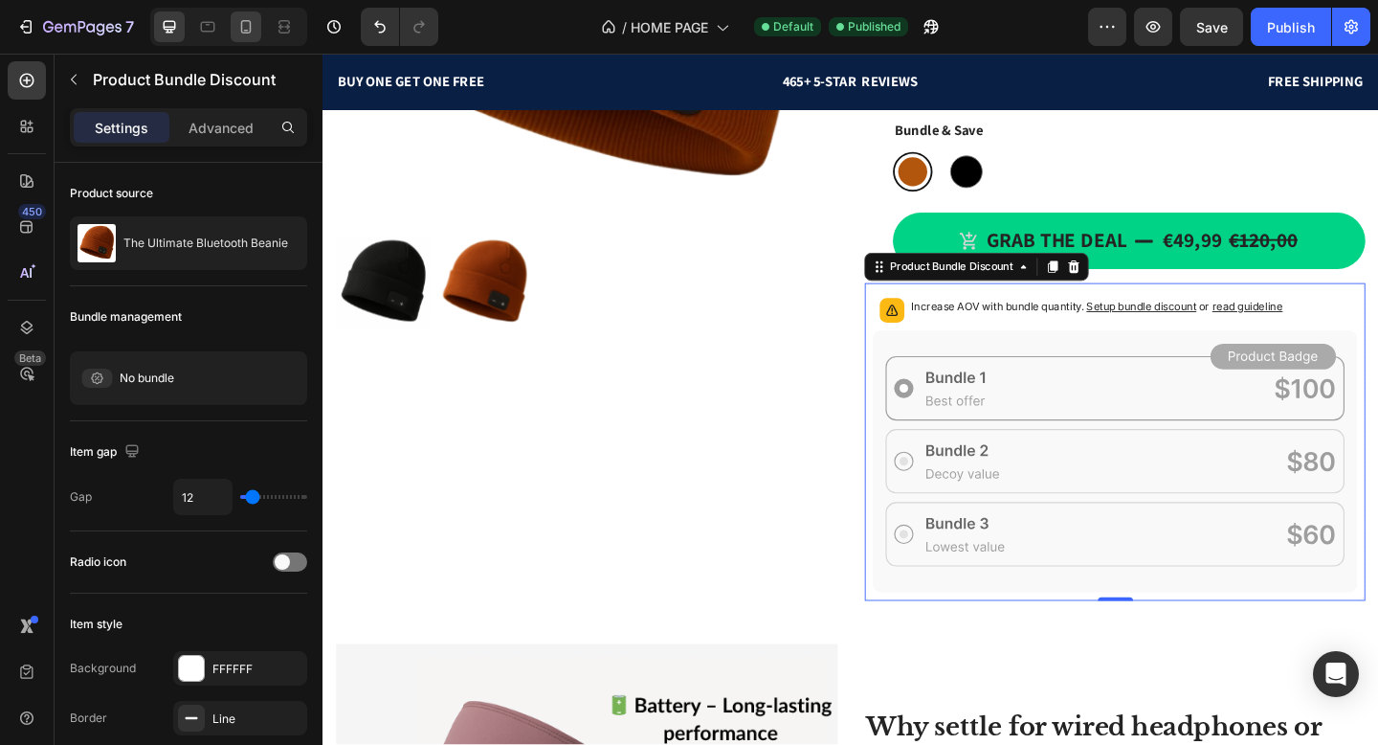
click at [242, 31] on icon at bounding box center [245, 26] width 19 height 19
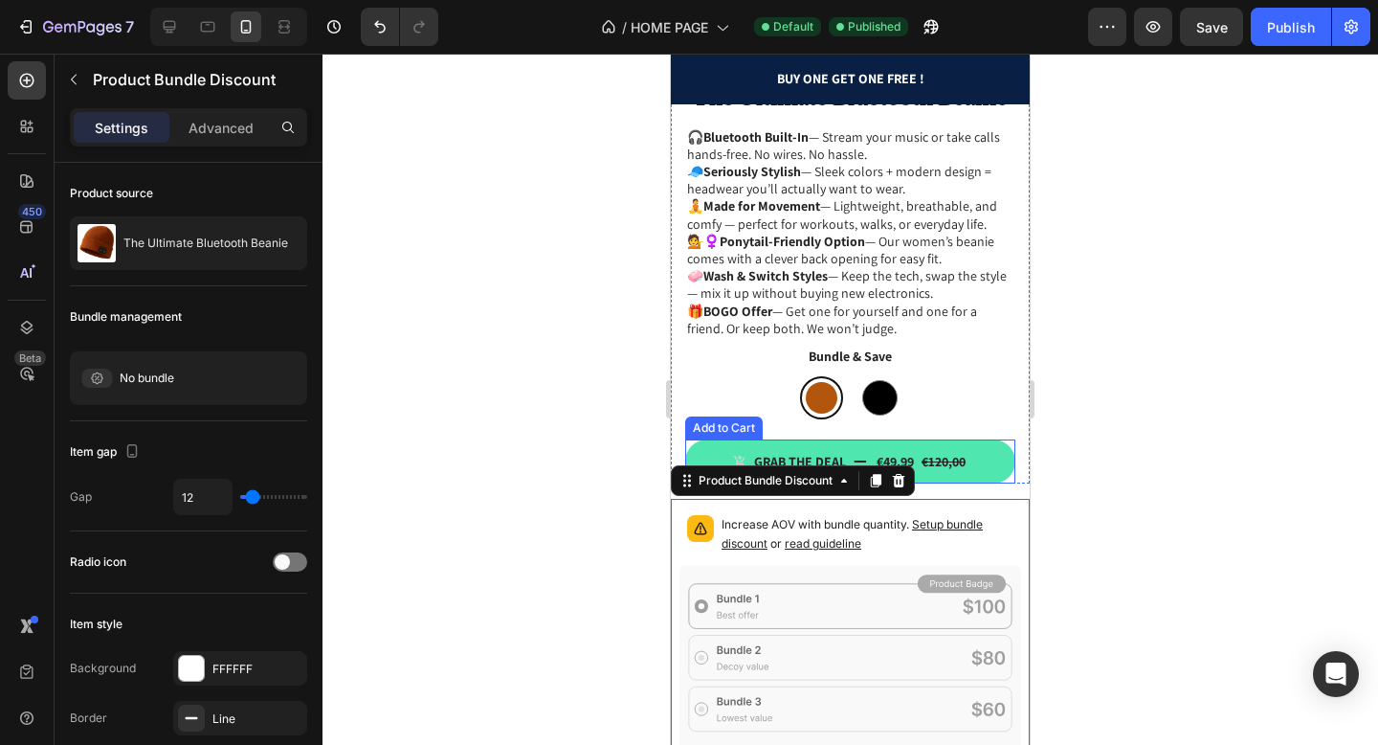
scroll to position [1068, 0]
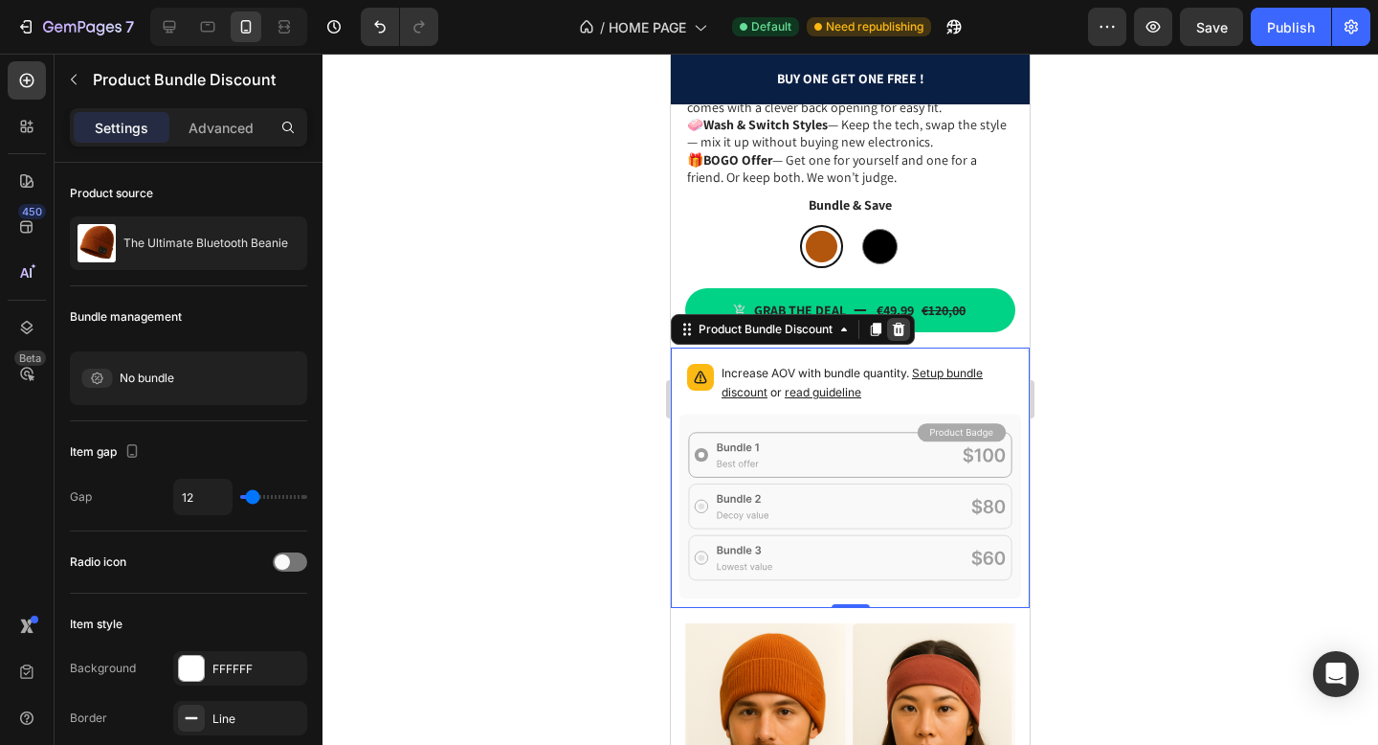
click at [902, 329] on icon at bounding box center [899, 329] width 12 height 13
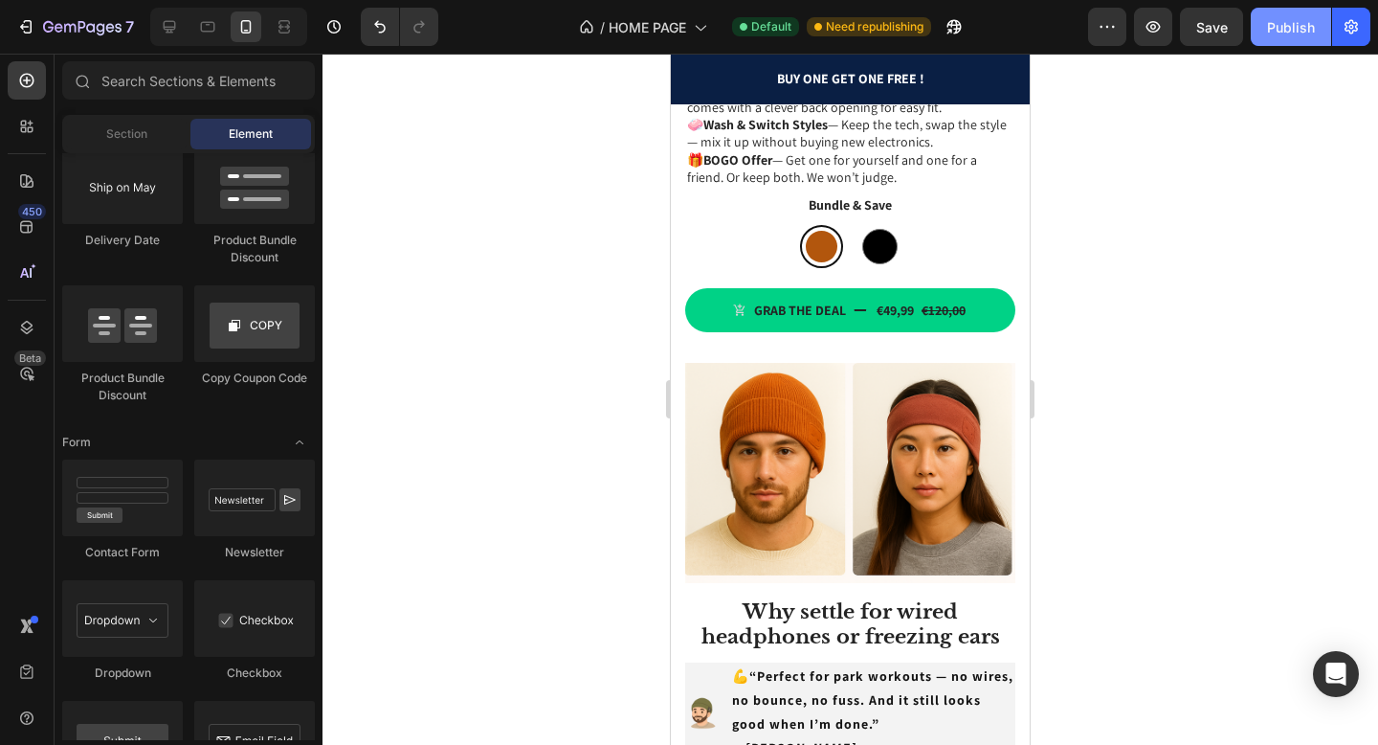
click at [1288, 34] on div "Publish" at bounding box center [1291, 27] width 48 height 20
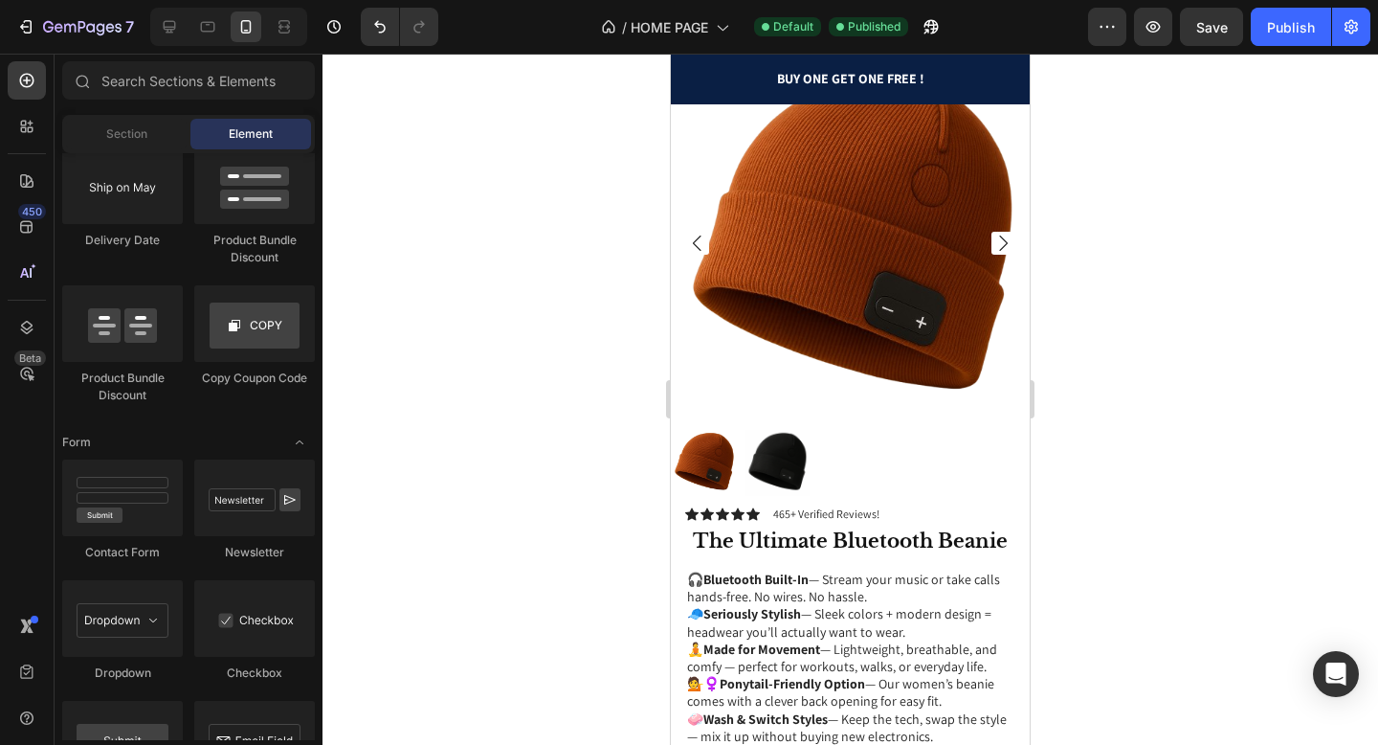
scroll to position [810, 0]
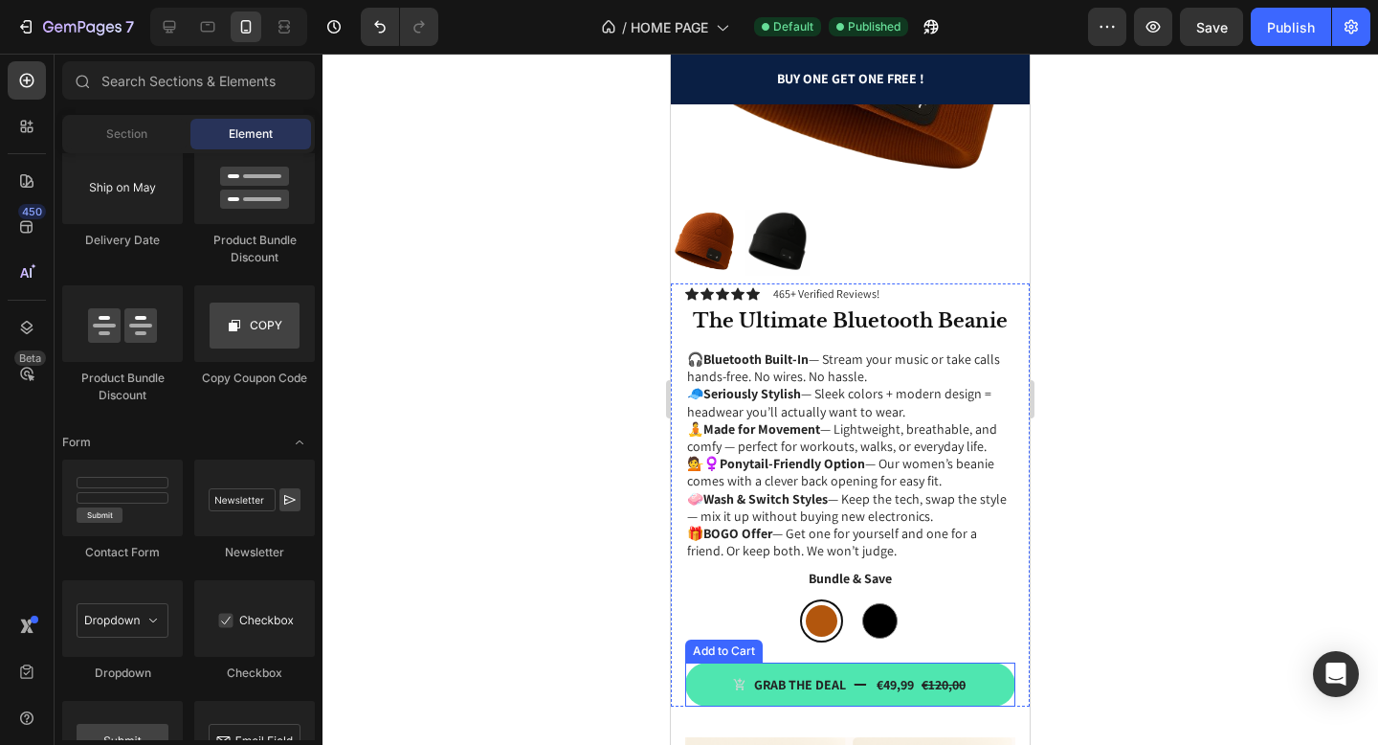
click at [851, 681] on button "Grab the deal €49,99 €120,00" at bounding box center [850, 684] width 330 height 44
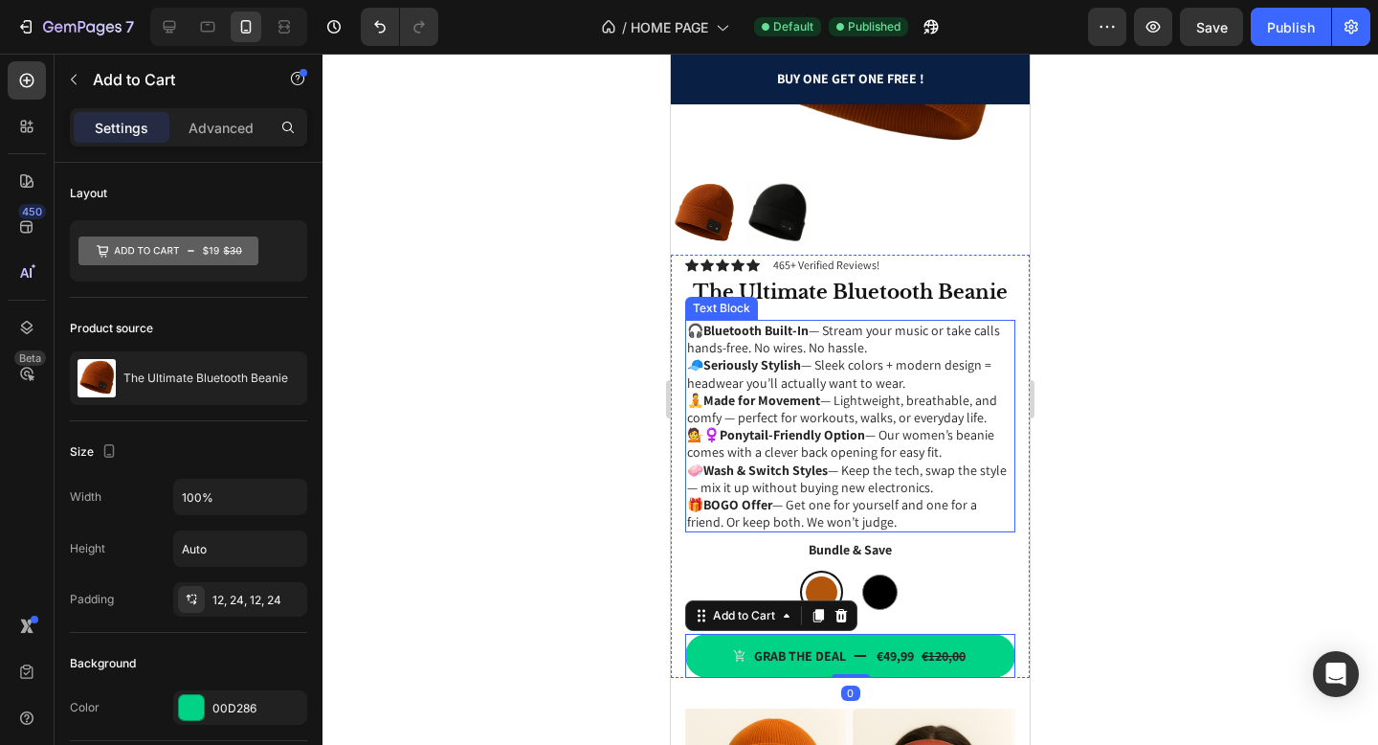
scroll to position [1043, 0]
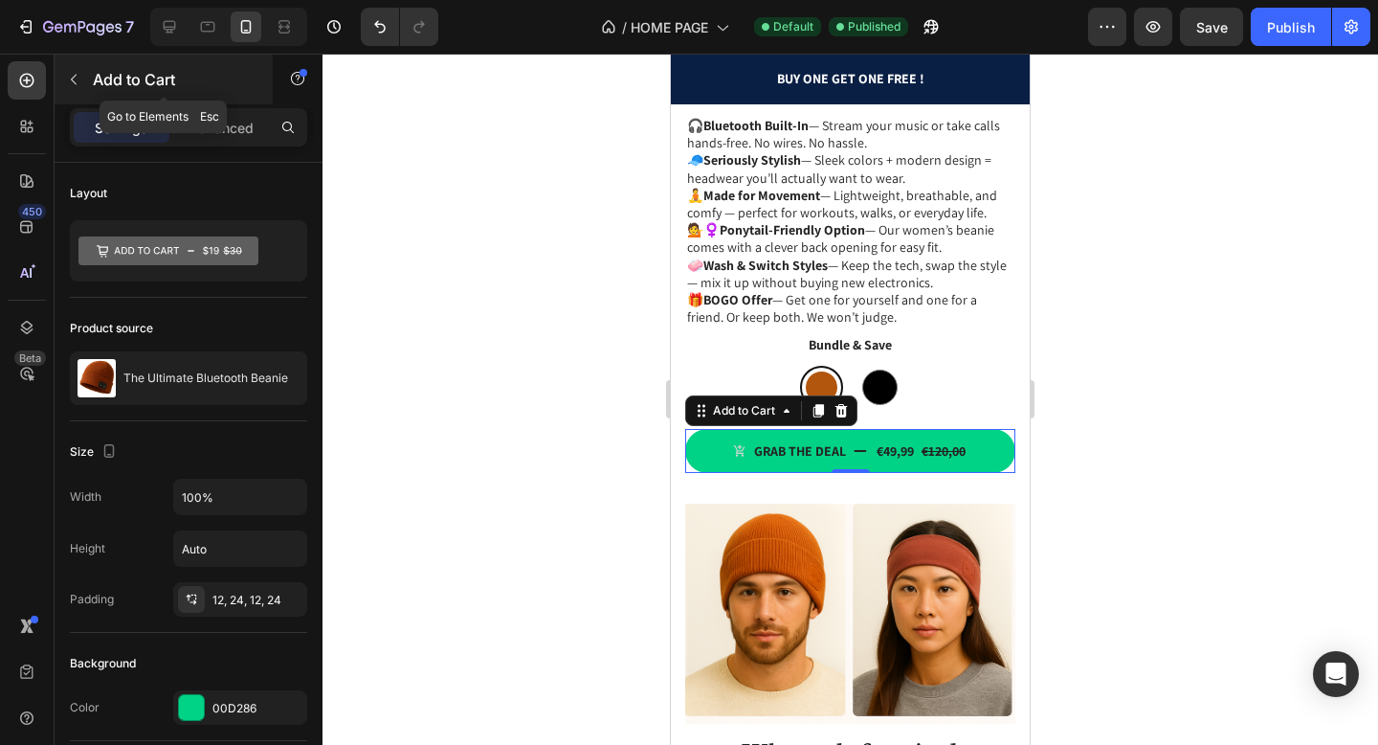
click at [75, 74] on icon "button" at bounding box center [73, 79] width 15 height 15
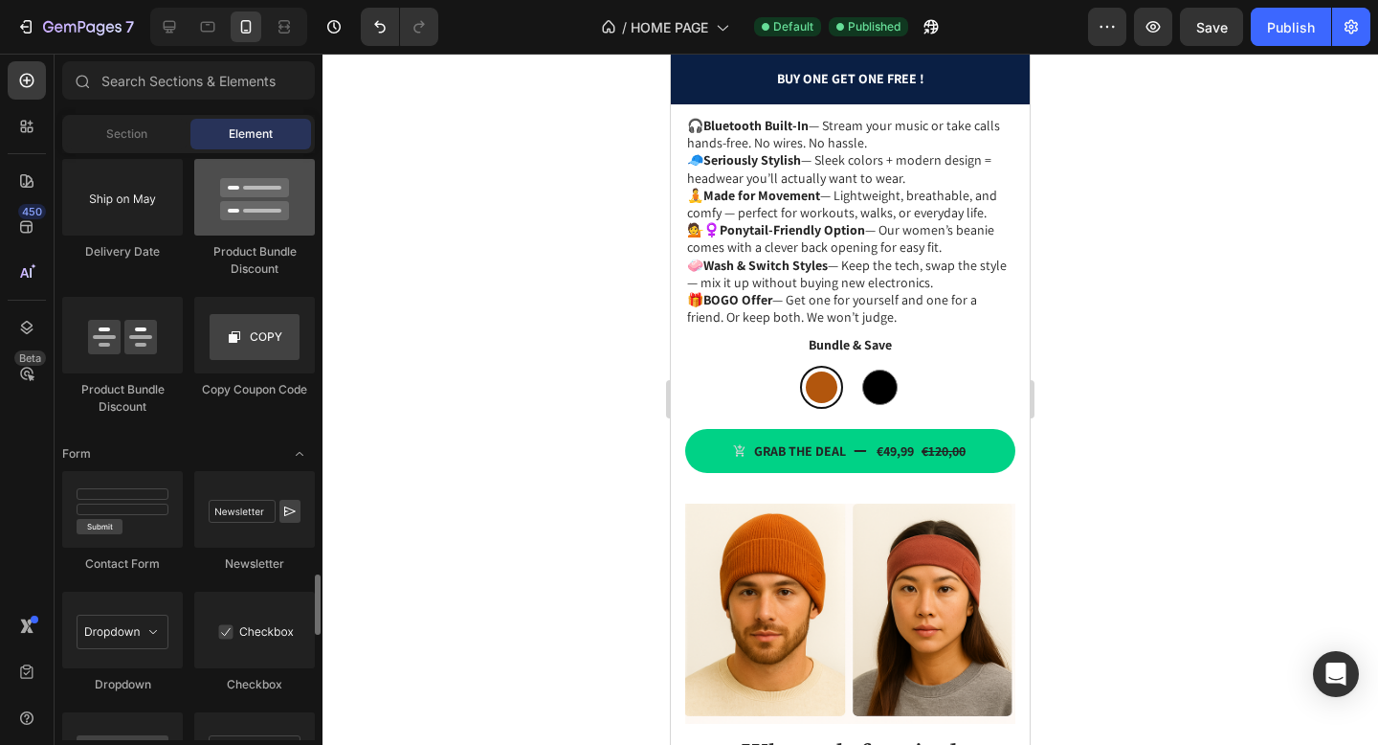
scroll to position [4072, 0]
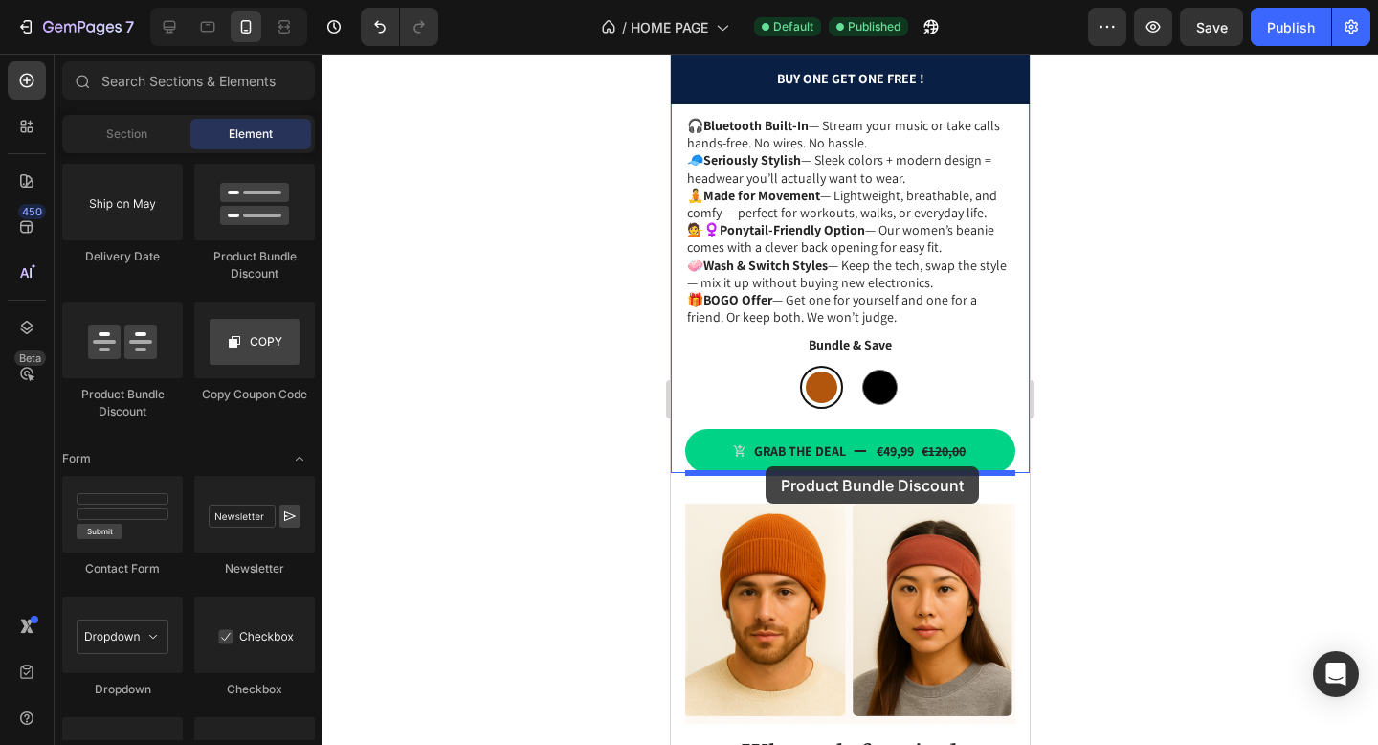
drag, startPoint x: 894, startPoint y: 261, endPoint x: 766, endPoint y: 466, distance: 241.6
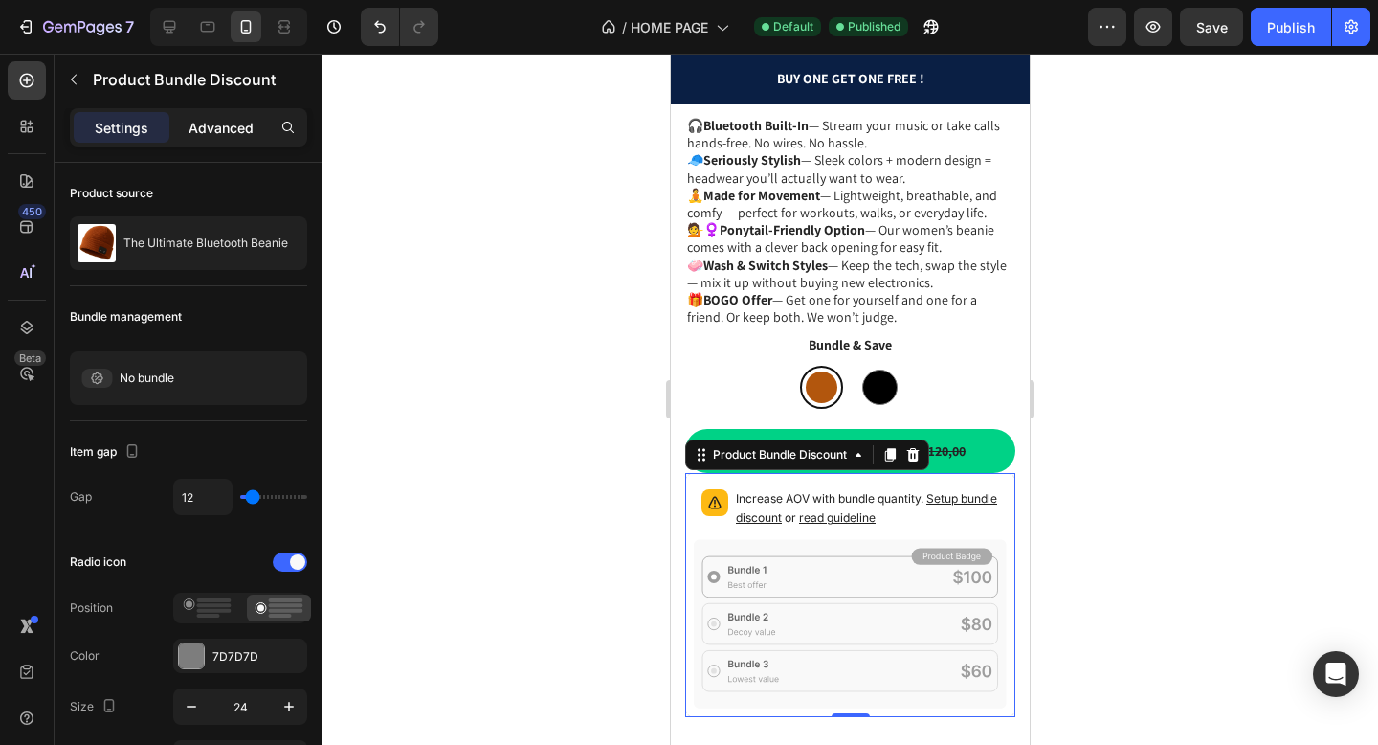
click at [220, 140] on div "Advanced" at bounding box center [221, 127] width 96 height 31
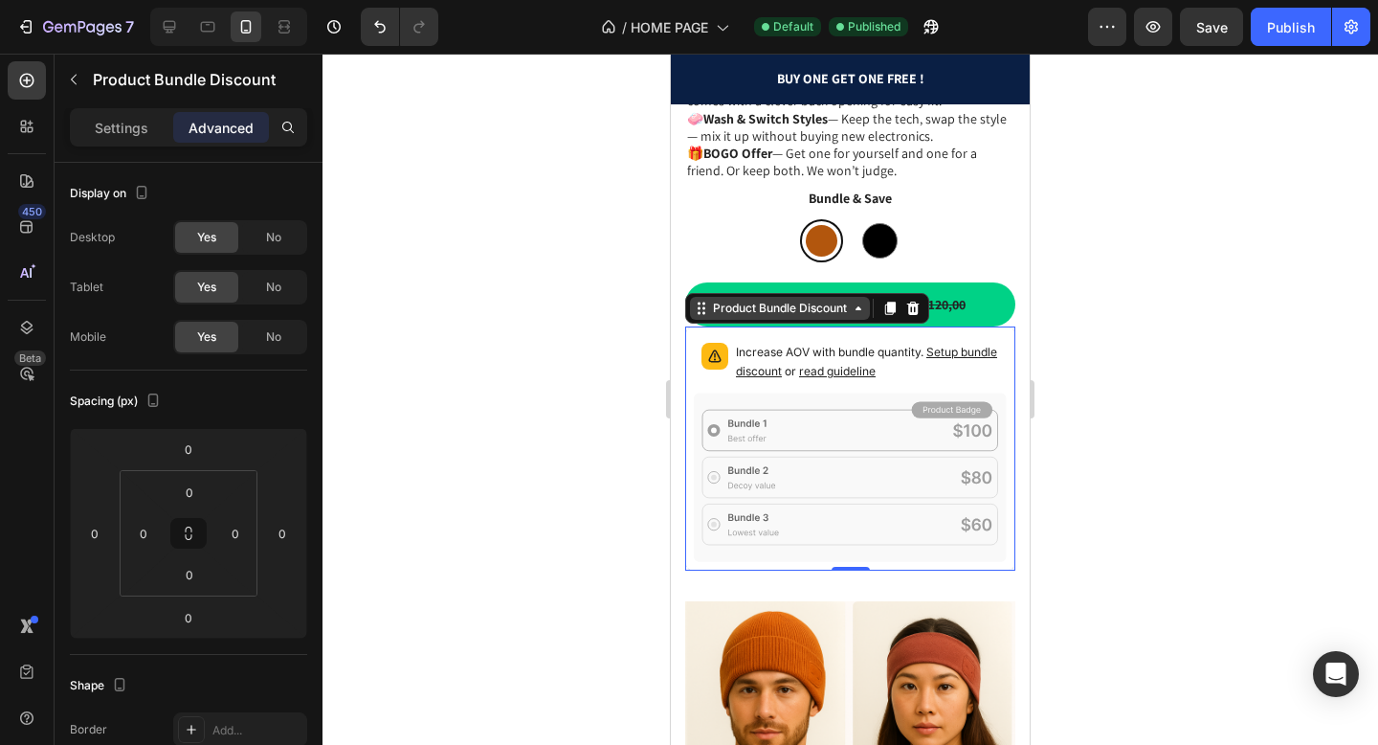
scroll to position [1166, 0]
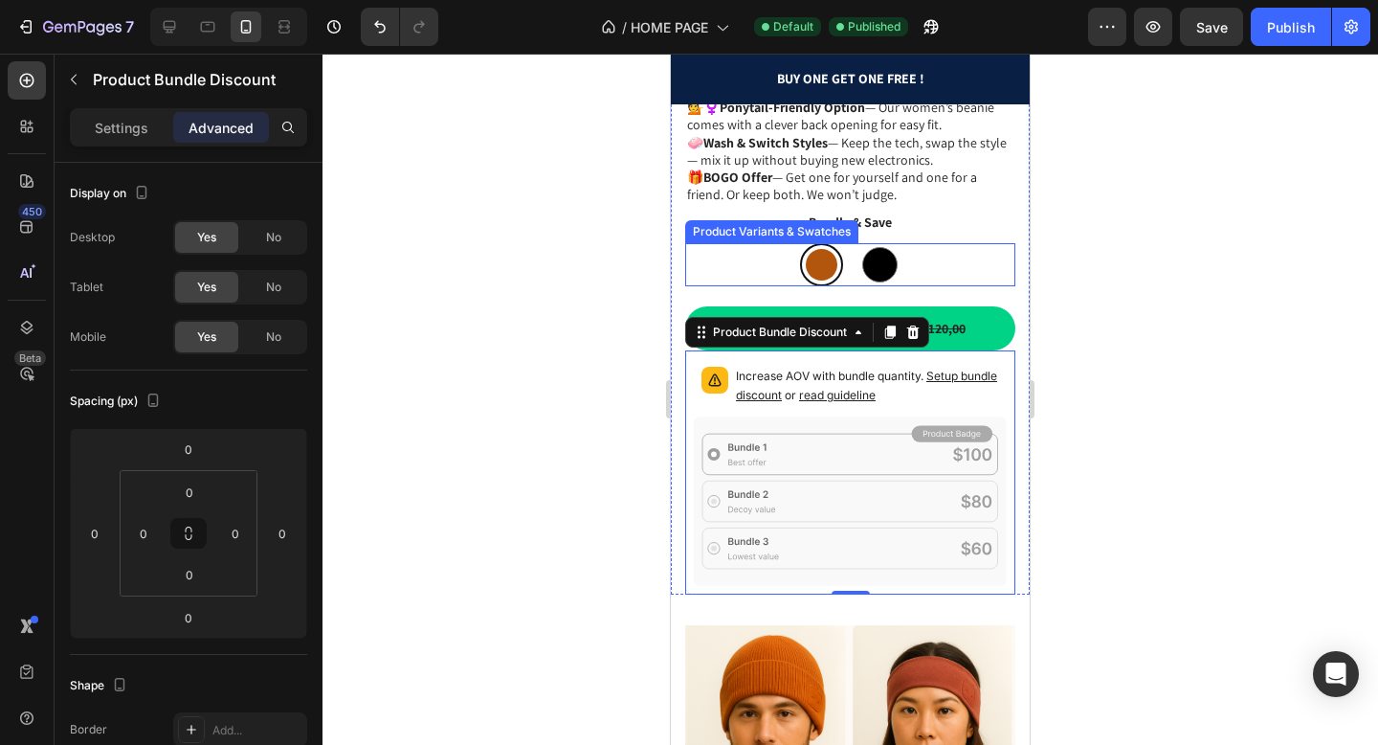
click at [721, 260] on div "Bronze Bronze Noir Noir" at bounding box center [850, 264] width 330 height 43
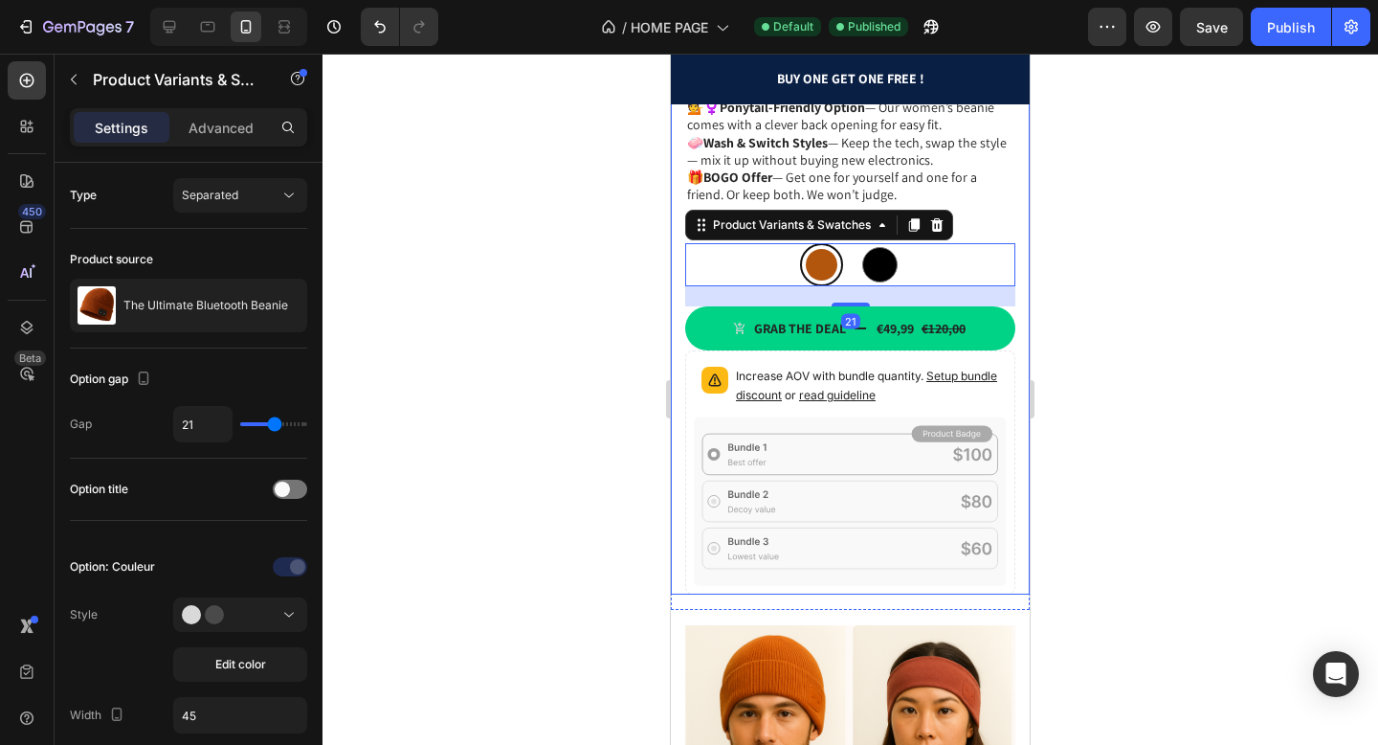
click at [677, 303] on div "Icon Icon Icon Icon Icon Icon List 465+ Verified Reviews! Text Block Row The Ul…" at bounding box center [850, 260] width 359 height 667
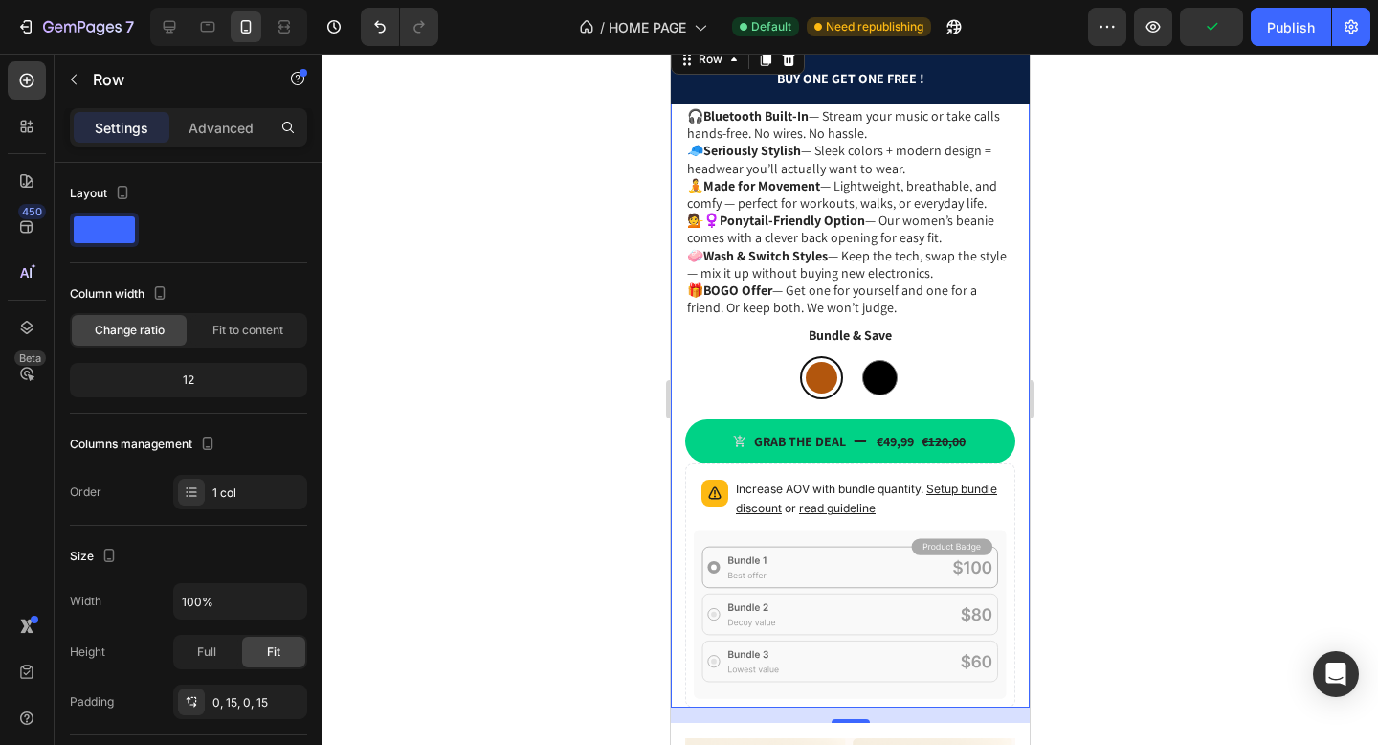
scroll to position [1024, 0]
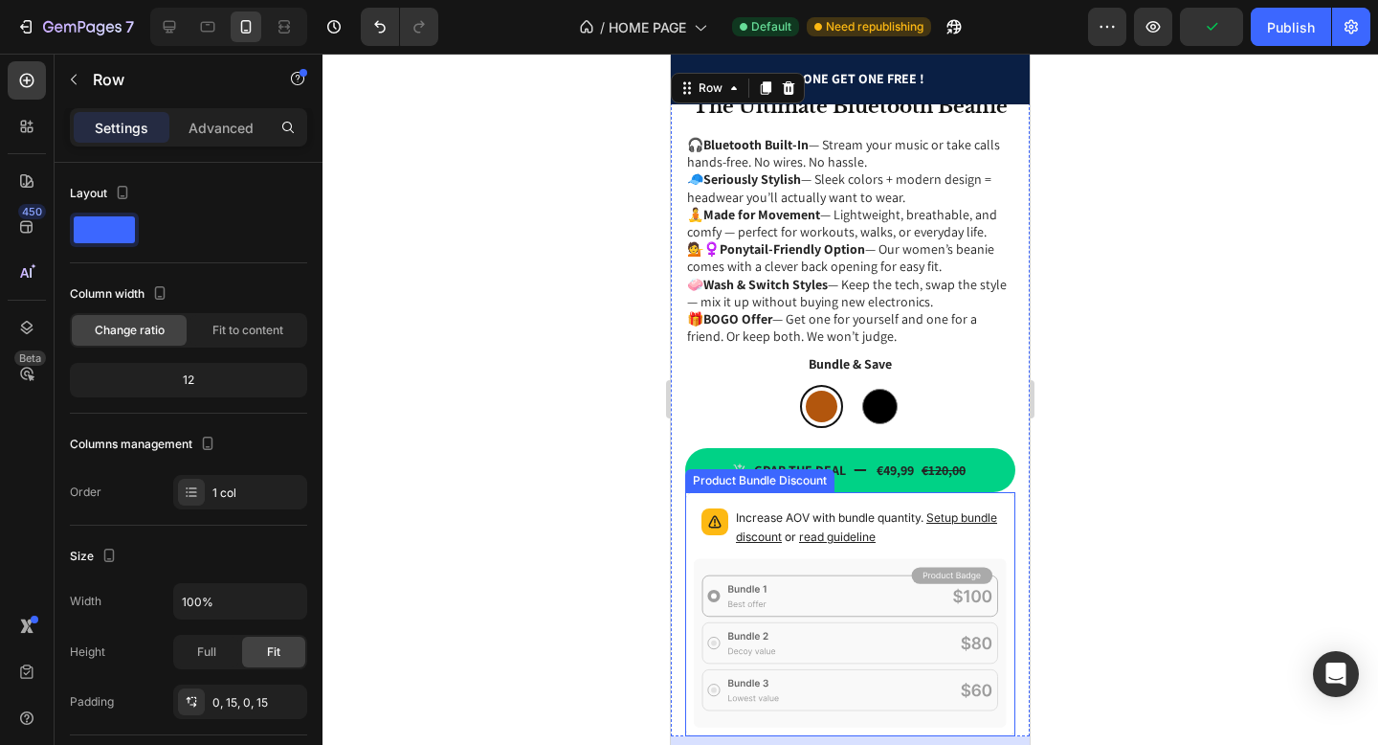
click at [713, 589] on icon at bounding box center [850, 642] width 313 height 169
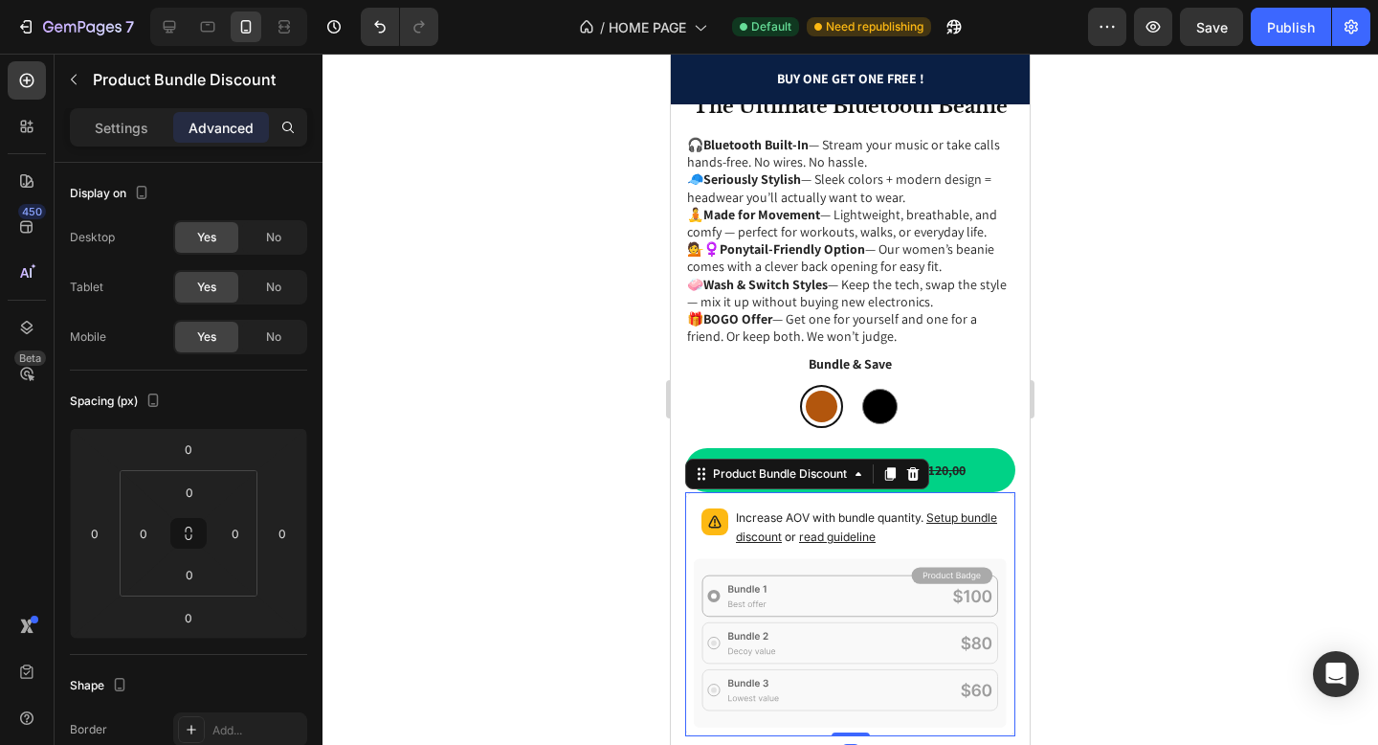
scroll to position [640, 0]
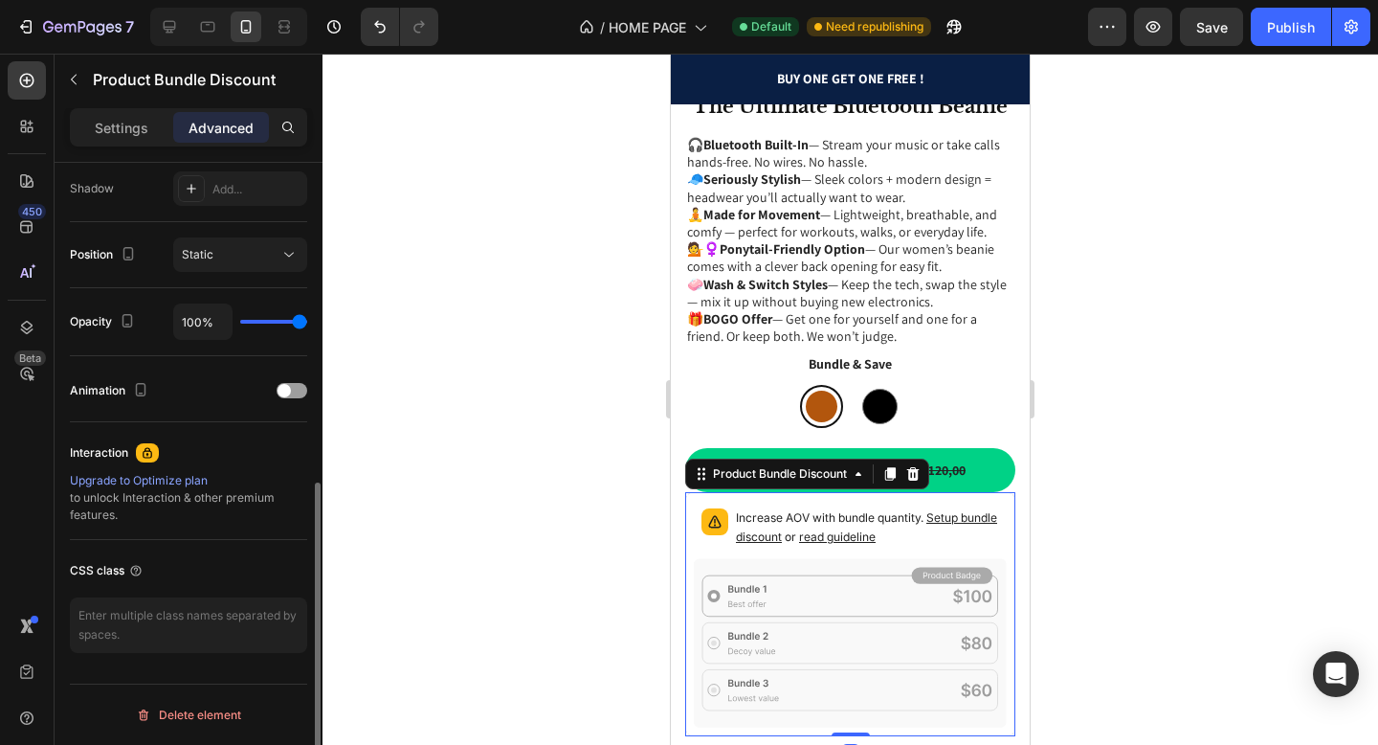
click at [138, 132] on p "Settings" at bounding box center [122, 128] width 54 height 20
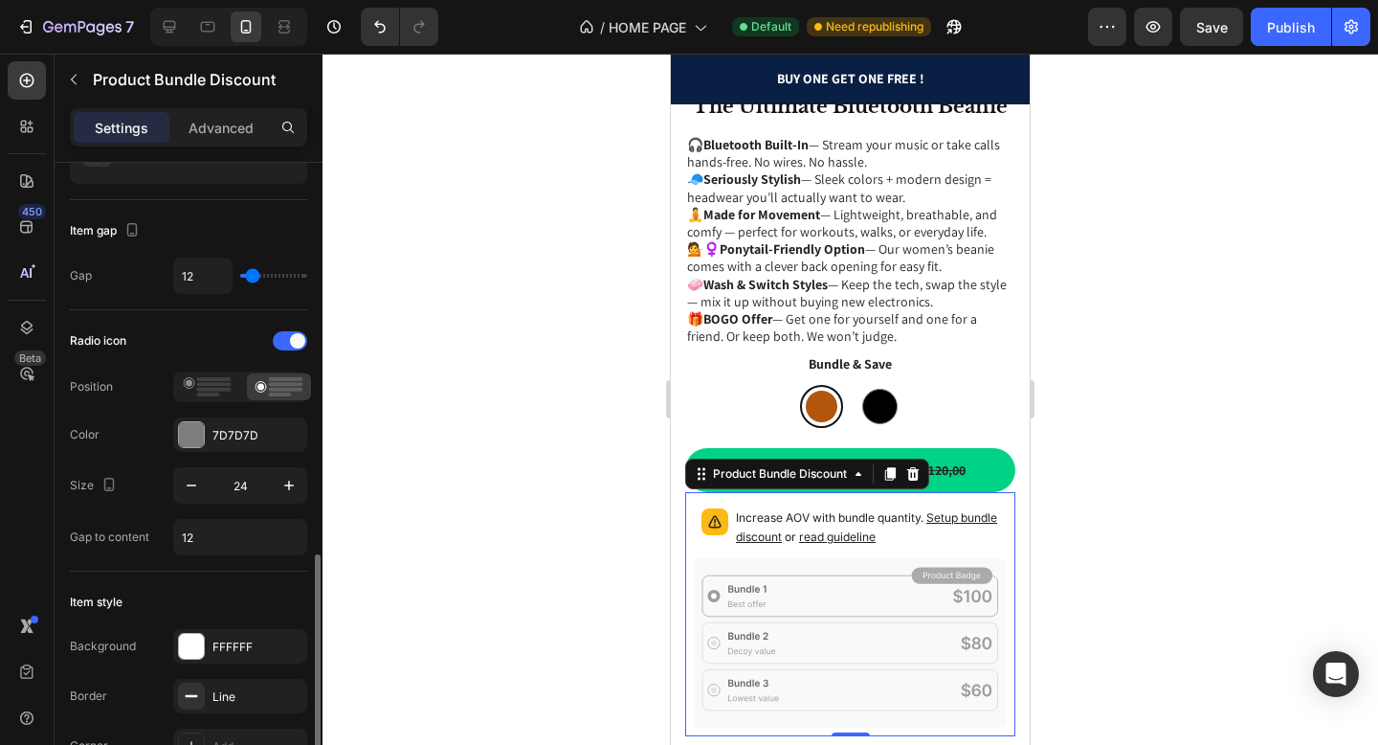
scroll to position [0, 0]
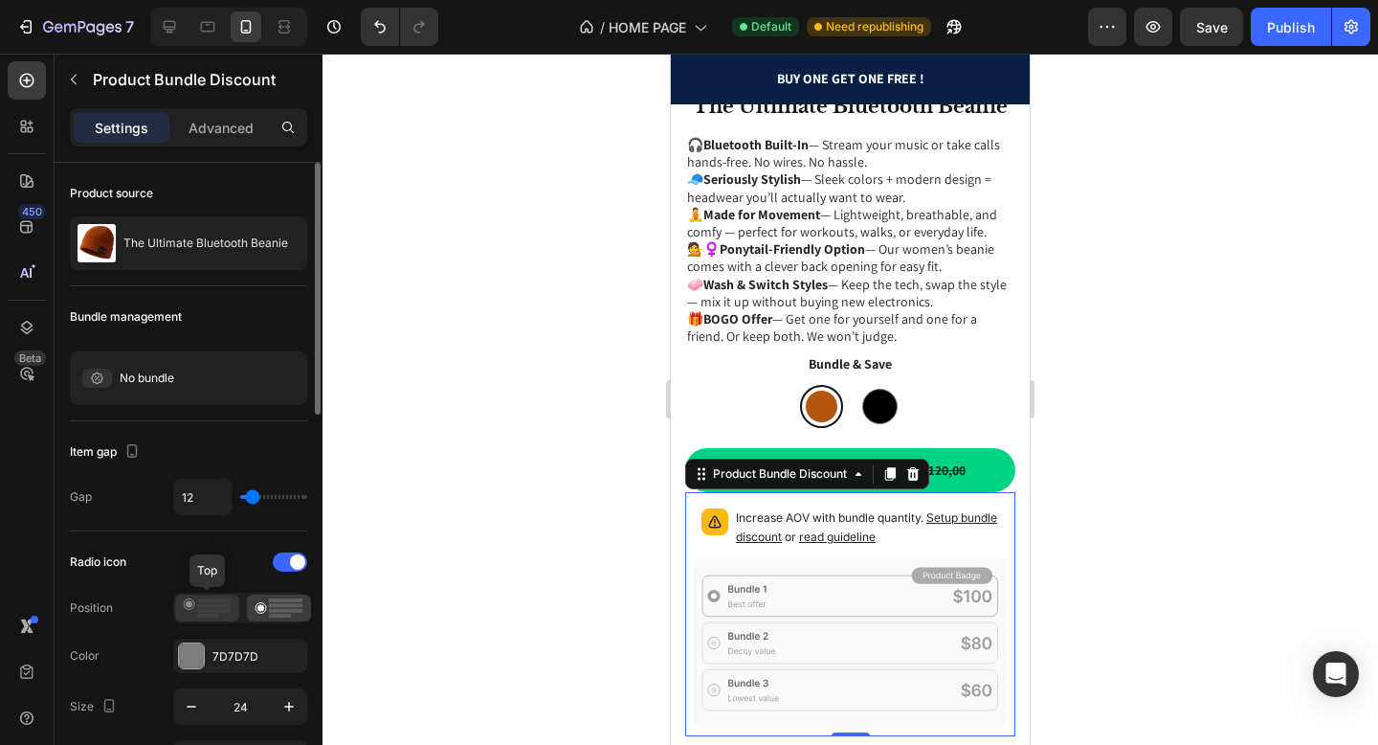
click at [221, 607] on rect at bounding box center [214, 605] width 34 height 4
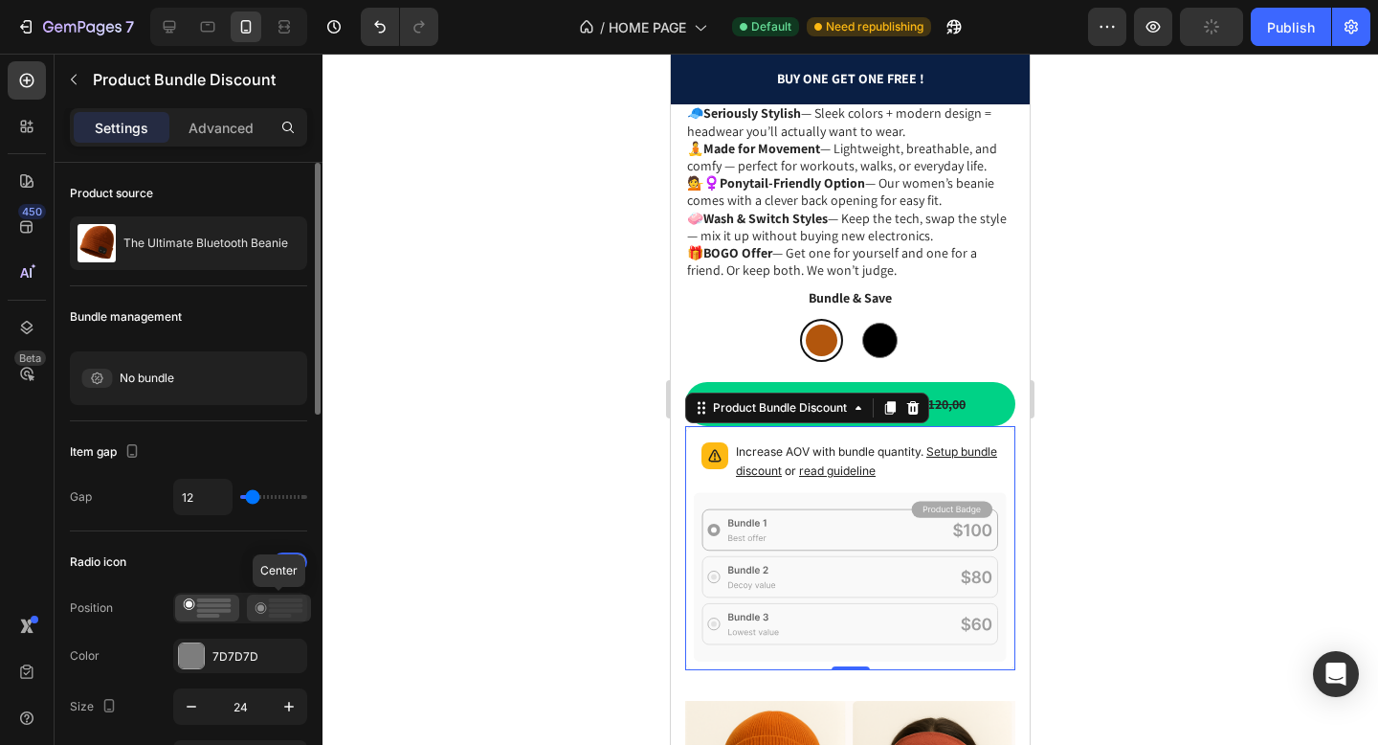
click at [280, 612] on icon at bounding box center [279, 607] width 49 height 19
click at [919, 415] on div at bounding box center [913, 407] width 23 height 23
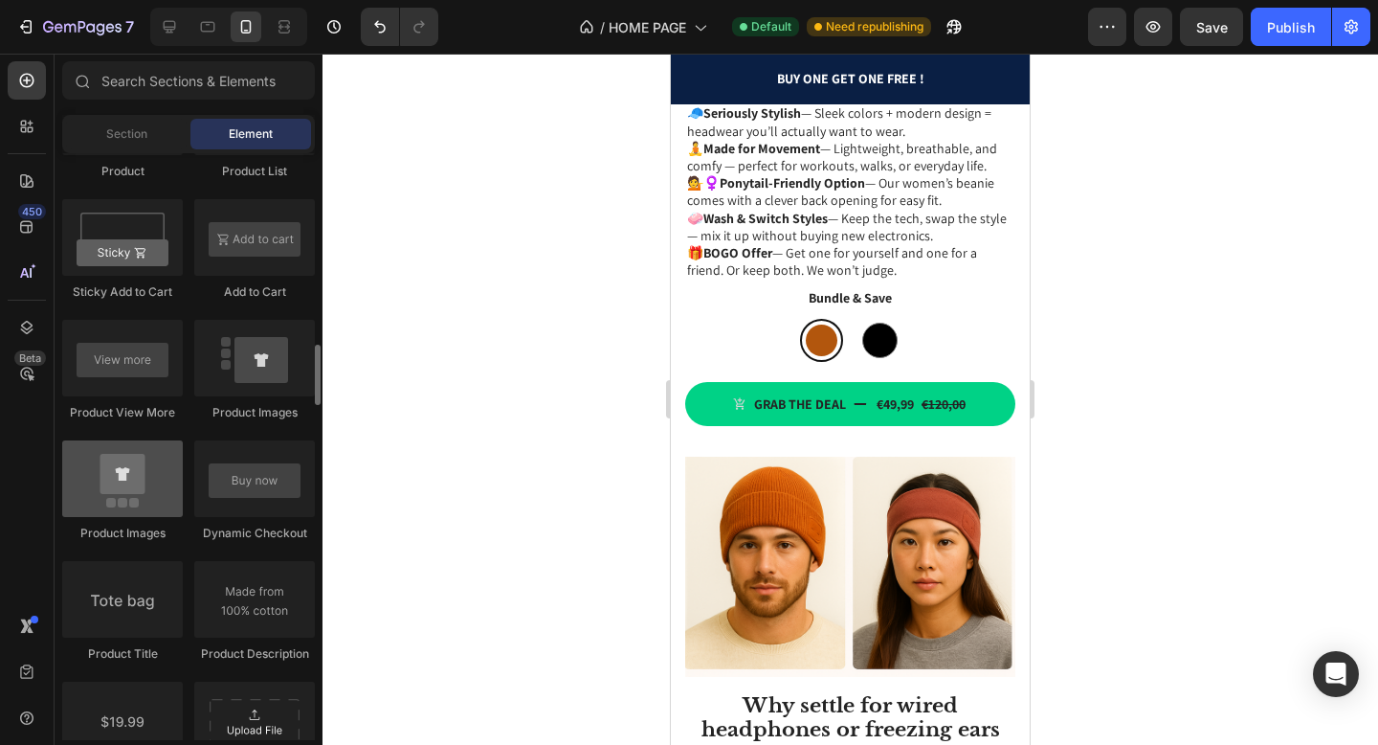
scroll to position [2597, 0]
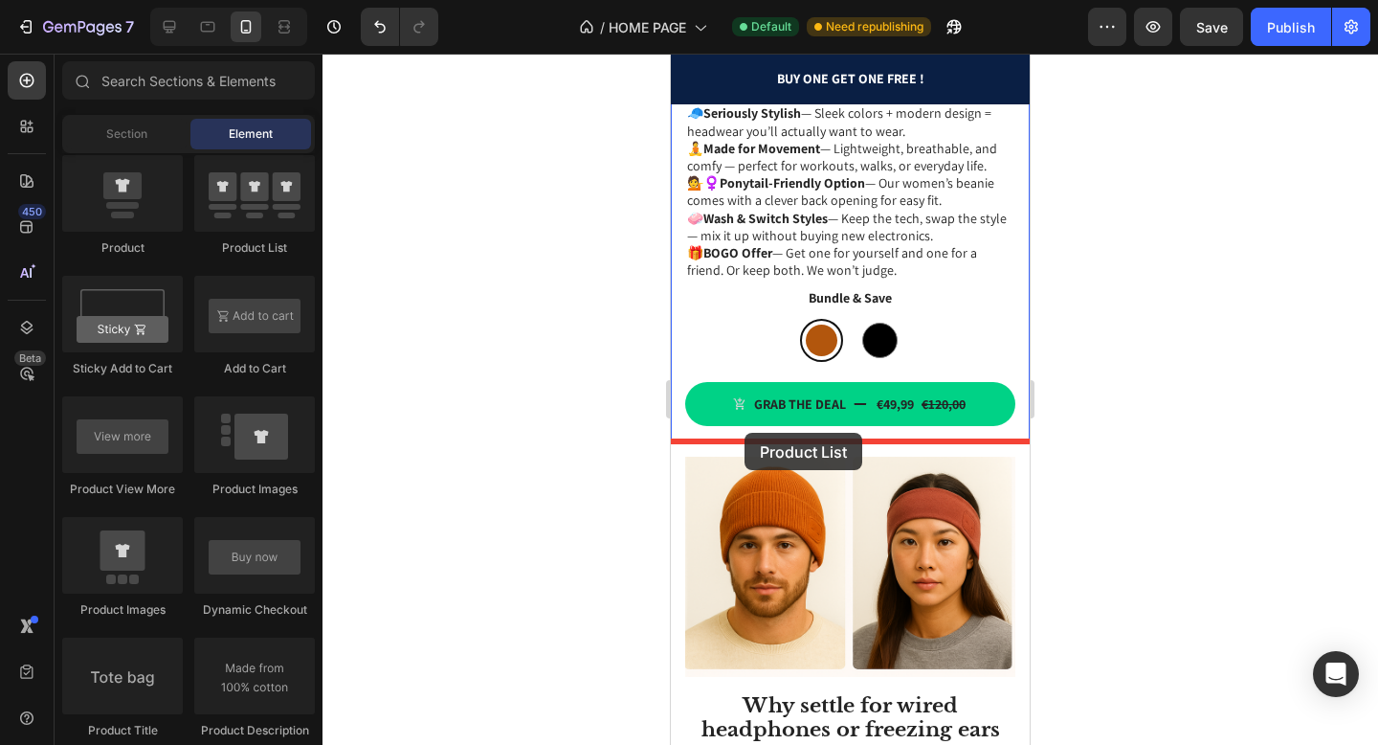
drag, startPoint x: 902, startPoint y: 271, endPoint x: 745, endPoint y: 433, distance: 225.4
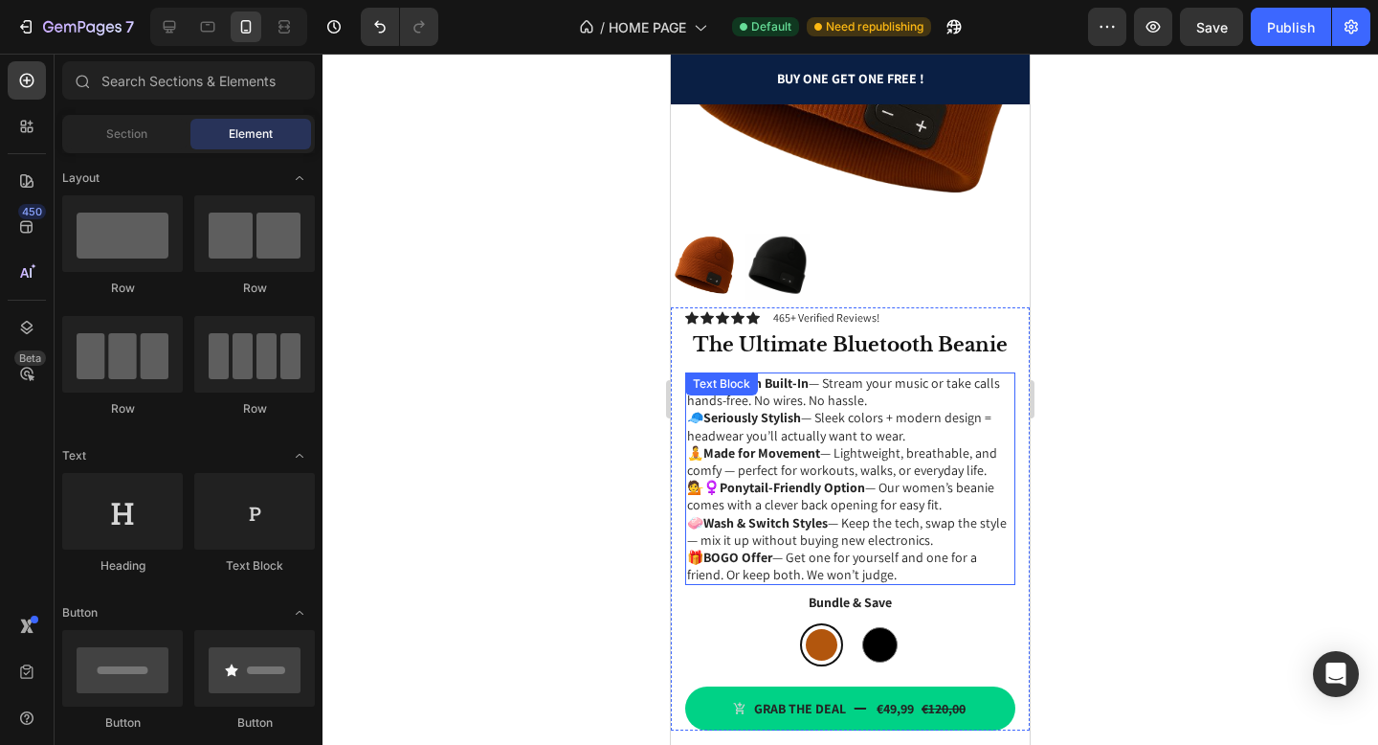
scroll to position [0, 0]
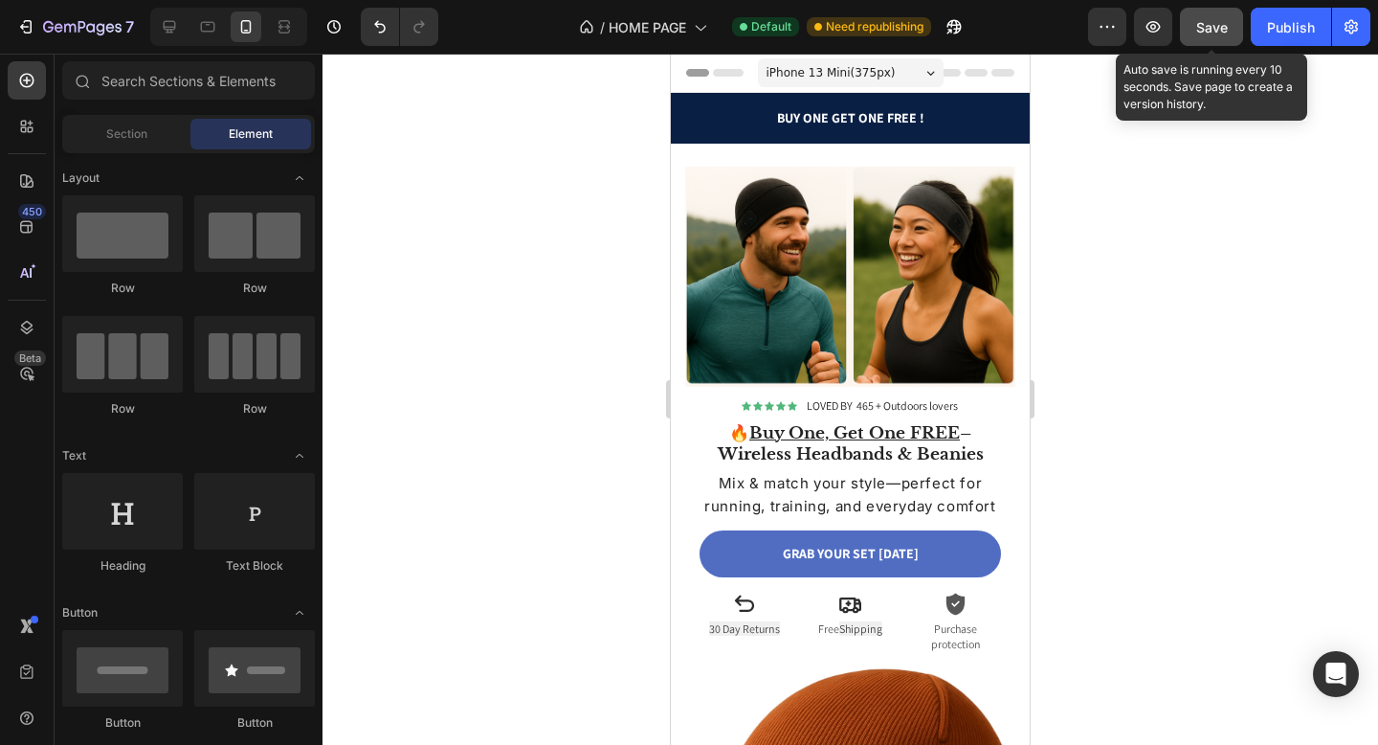
click at [1203, 34] on span "Save" at bounding box center [1212, 27] width 32 height 16
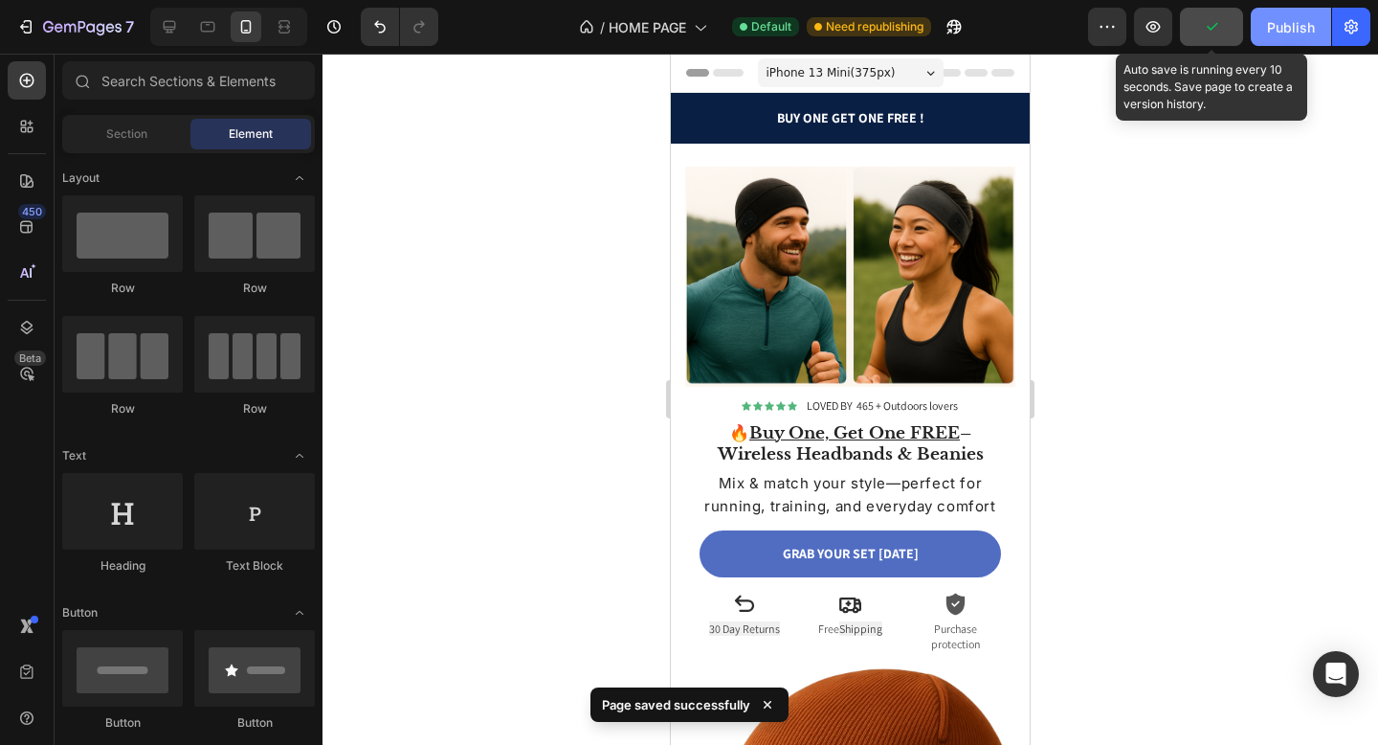
click at [1263, 30] on button "Publish" at bounding box center [1291, 27] width 80 height 38
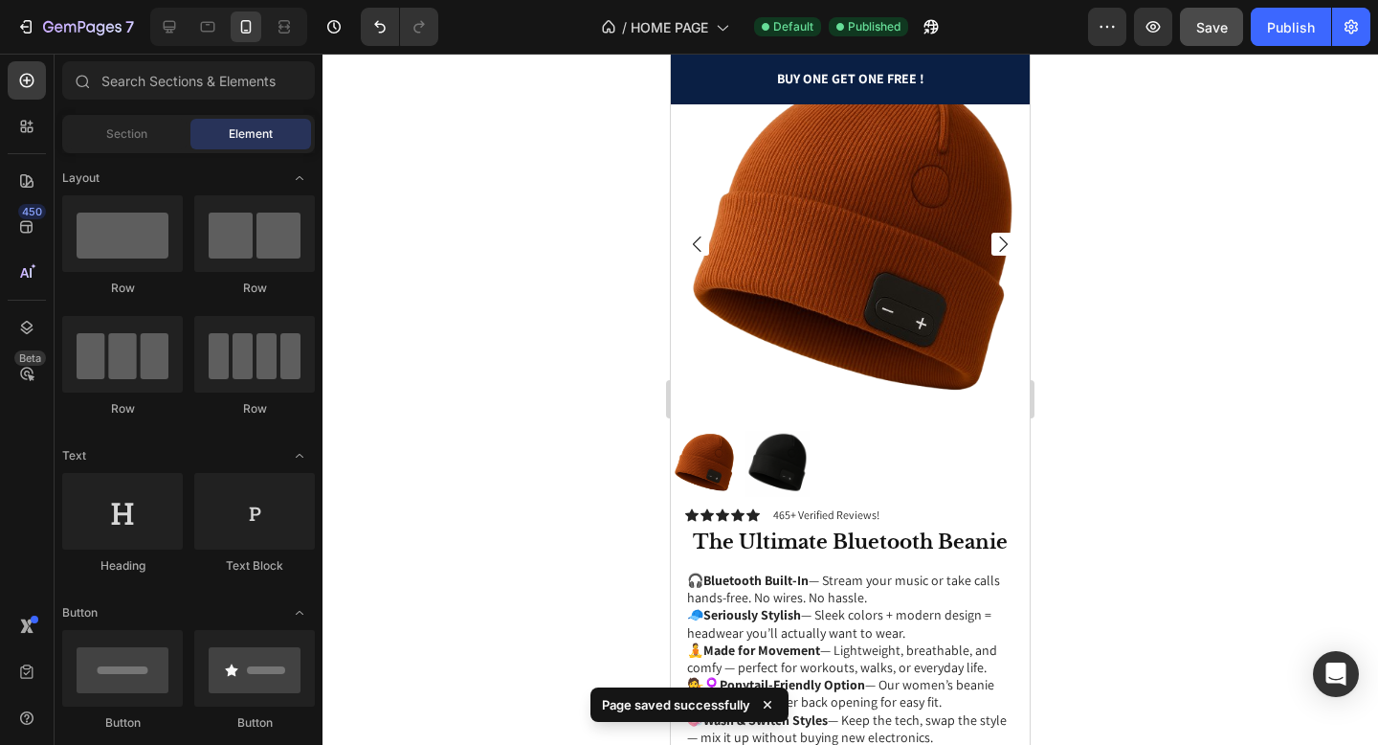
scroll to position [868, 0]
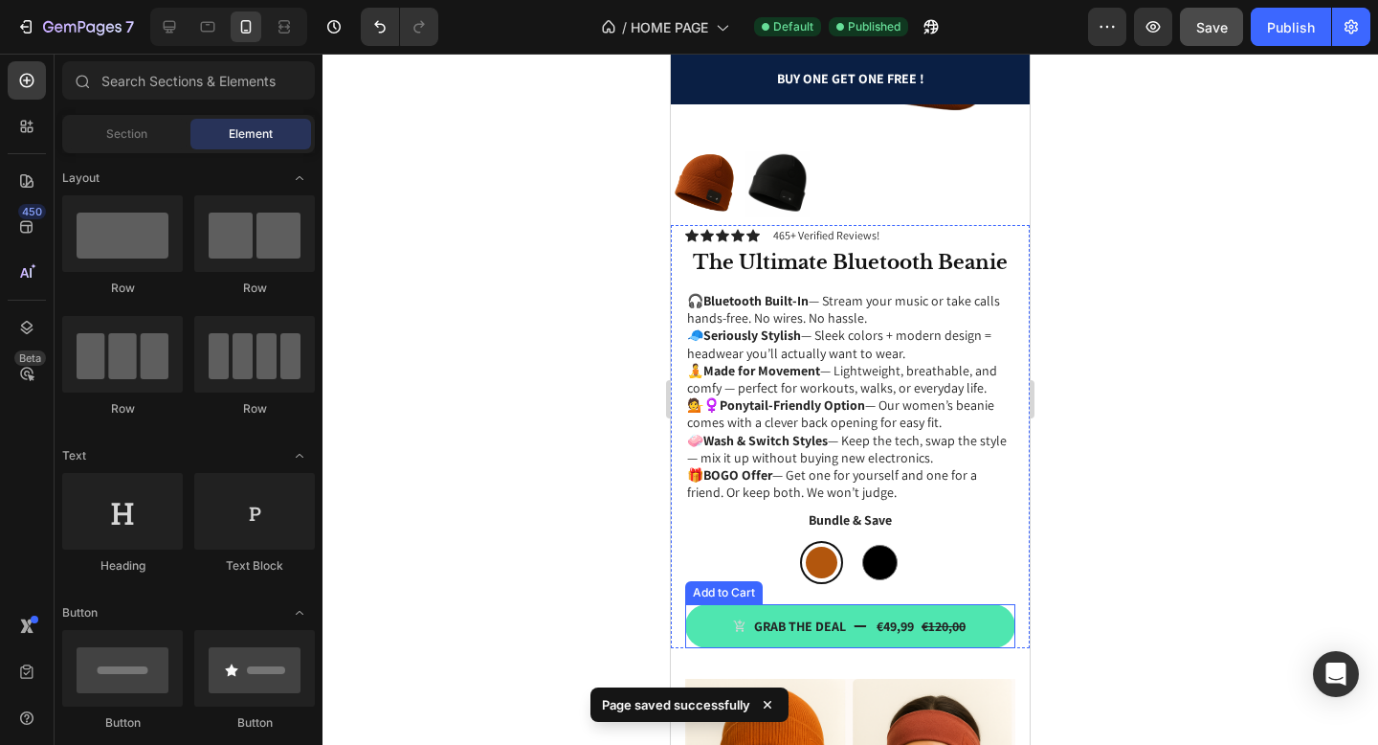
click at [811, 609] on button "Grab the deal €49,99 €120,00" at bounding box center [850, 626] width 330 height 44
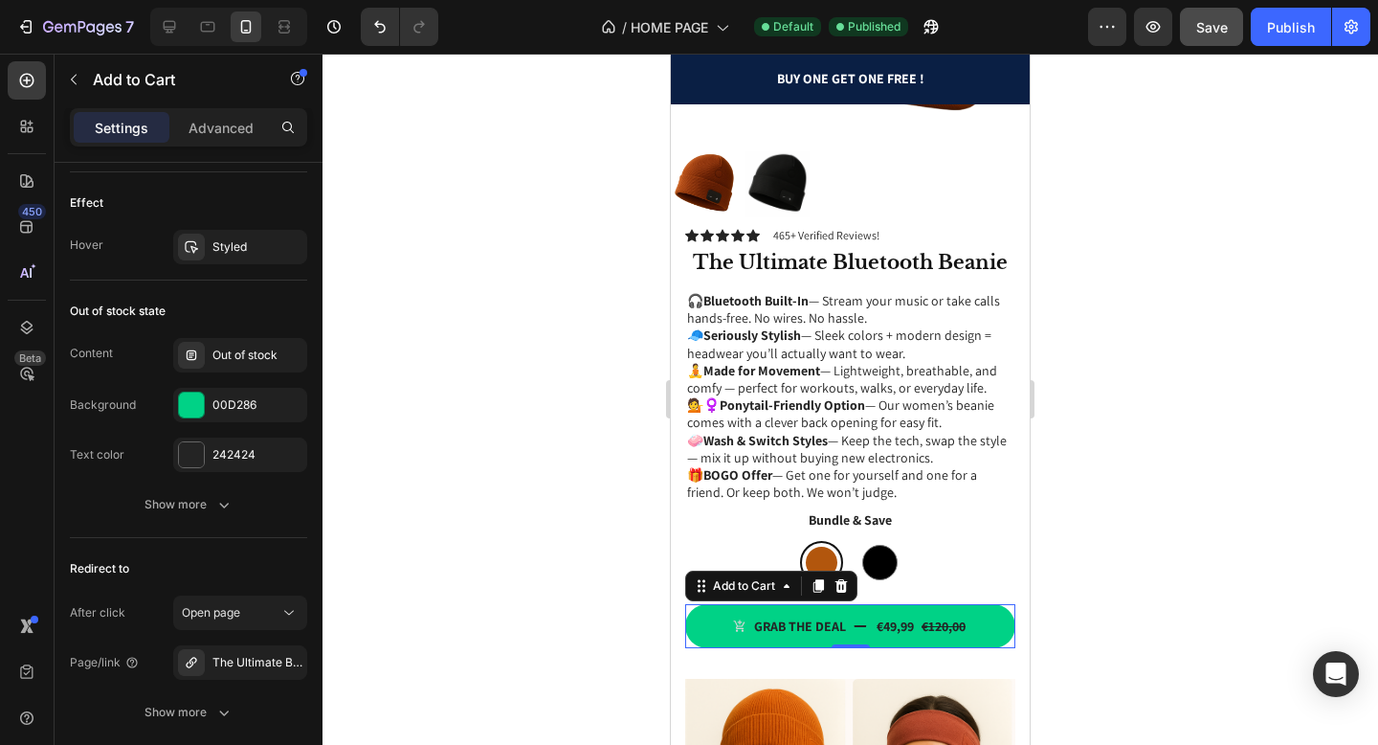
scroll to position [1898, 0]
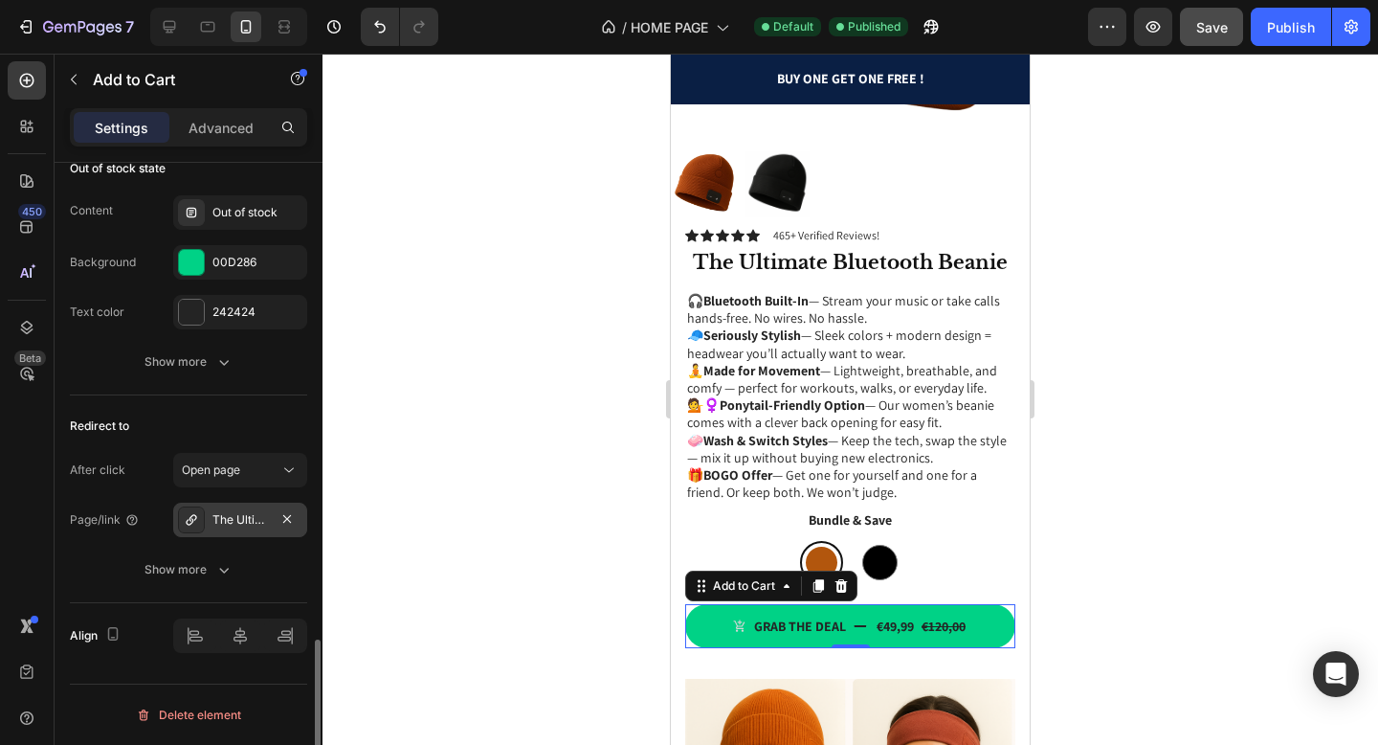
click at [237, 518] on div "The Ultimate Bluetooth Beanie" at bounding box center [240, 519] width 56 height 17
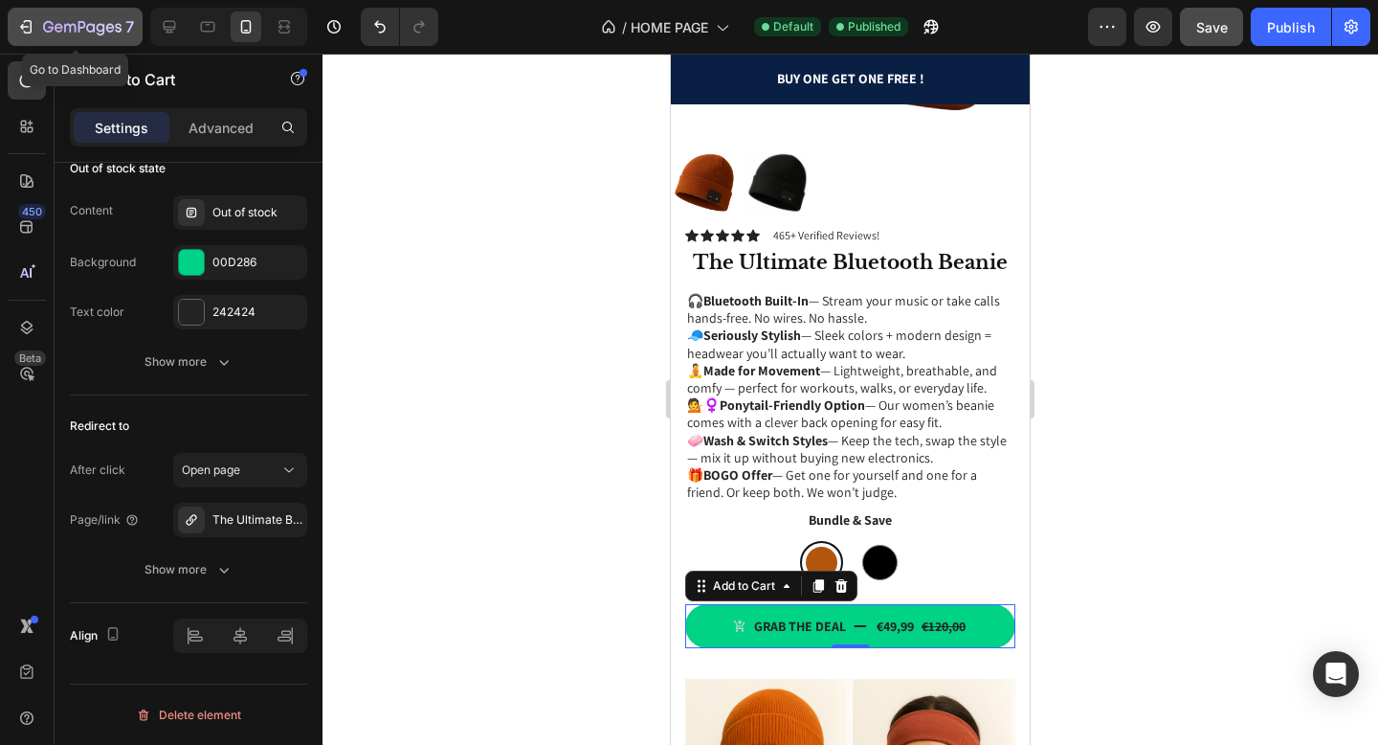
click at [32, 35] on icon "button" at bounding box center [25, 26] width 19 height 19
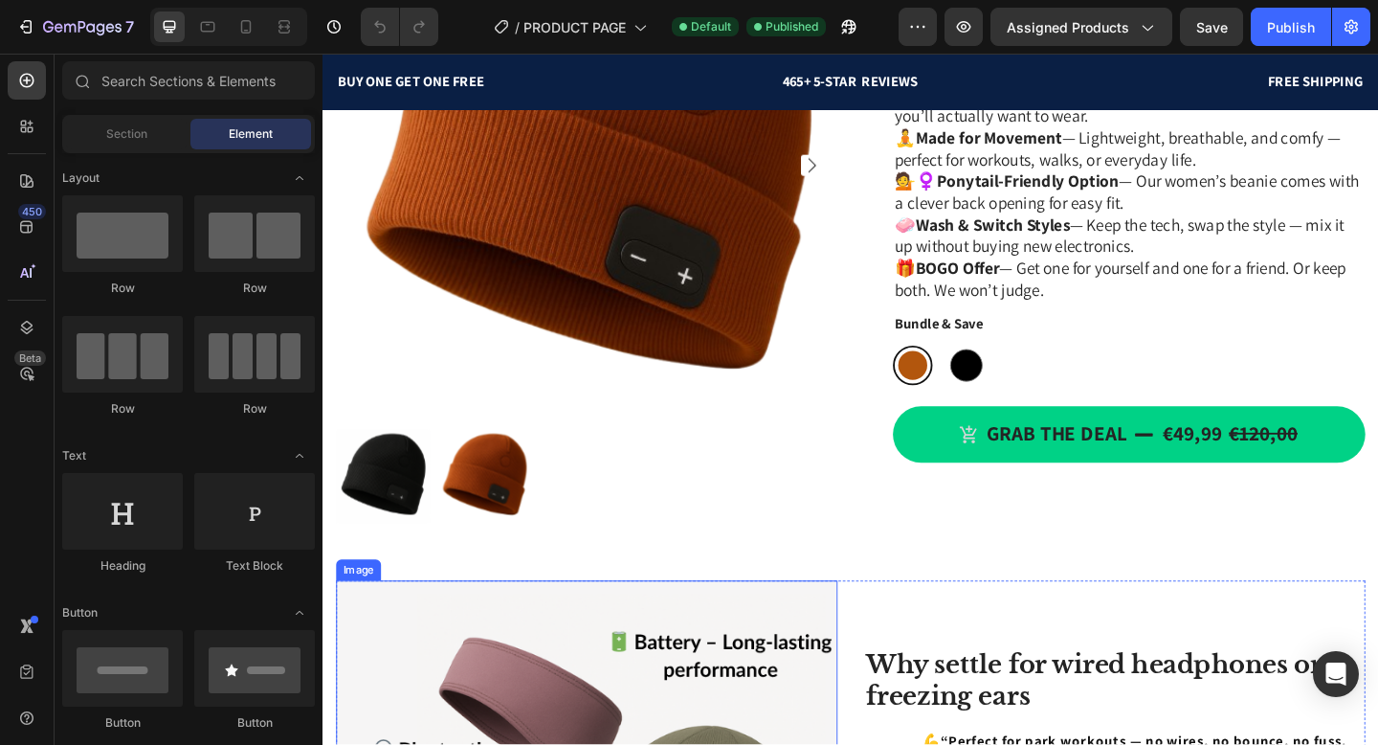
scroll to position [549, 0]
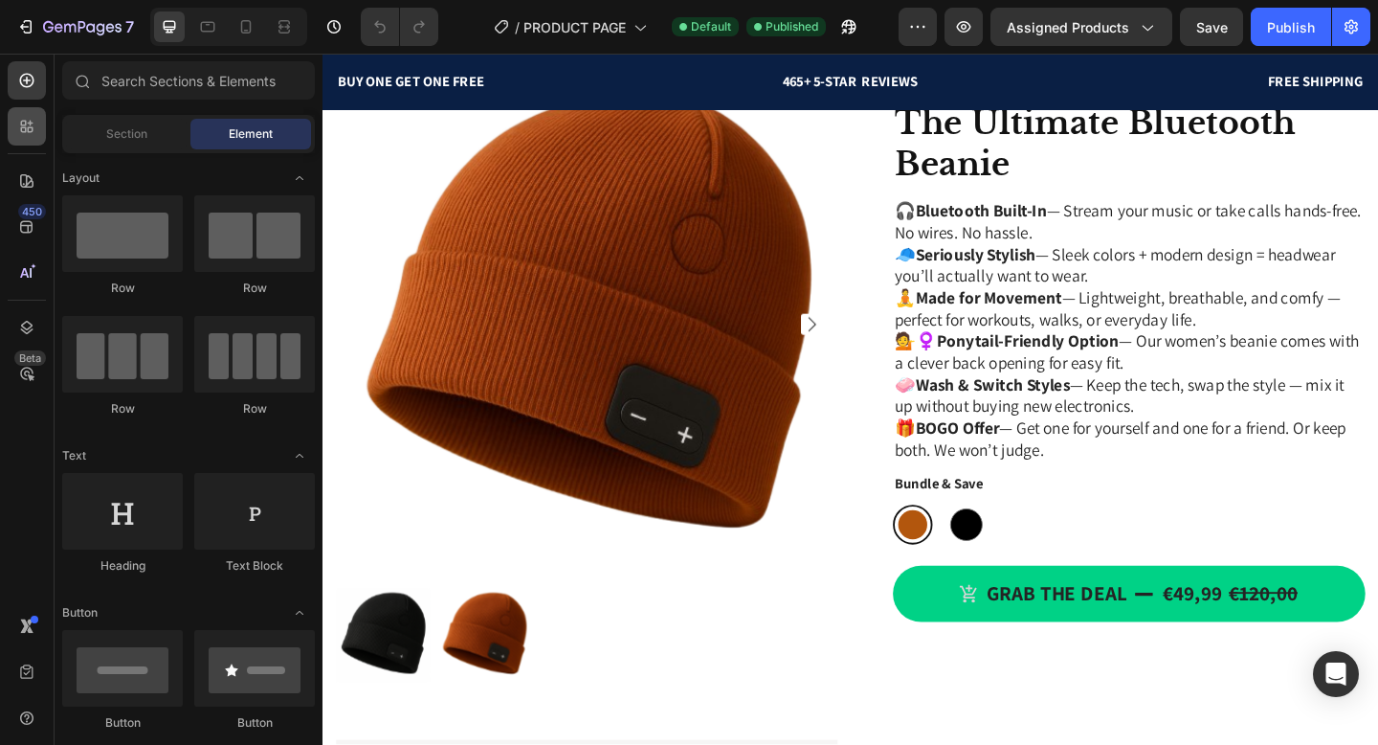
click at [42, 127] on div at bounding box center [27, 126] width 38 height 38
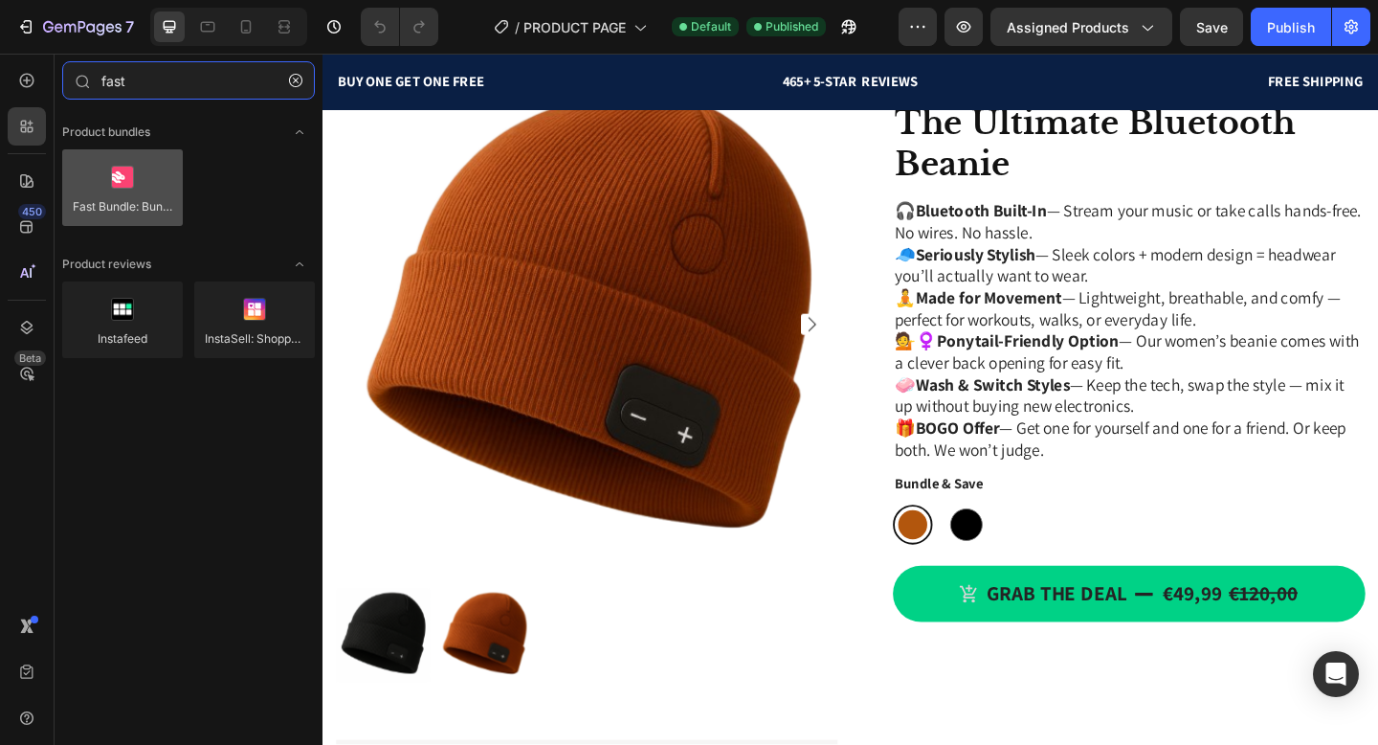
type input "fast"
click at [139, 171] on div at bounding box center [122, 187] width 121 height 77
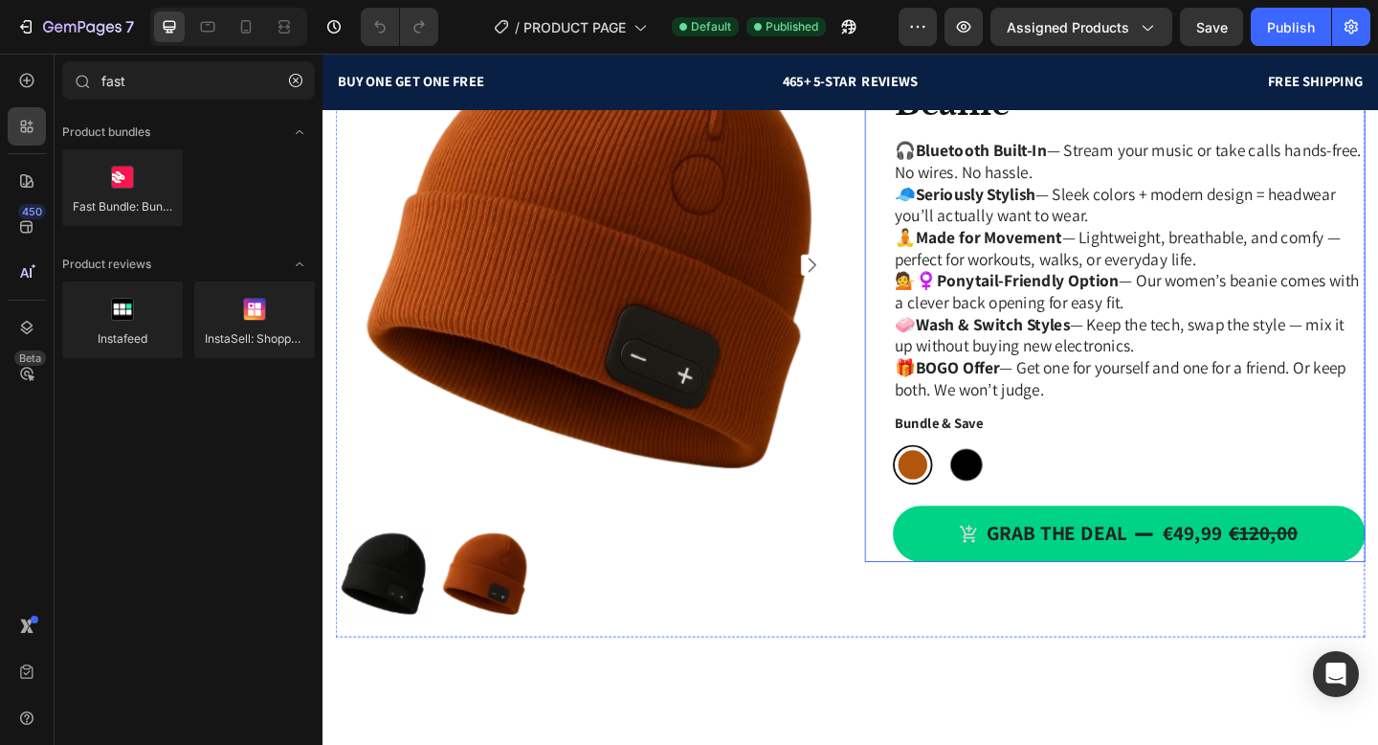
scroll to position [0, 0]
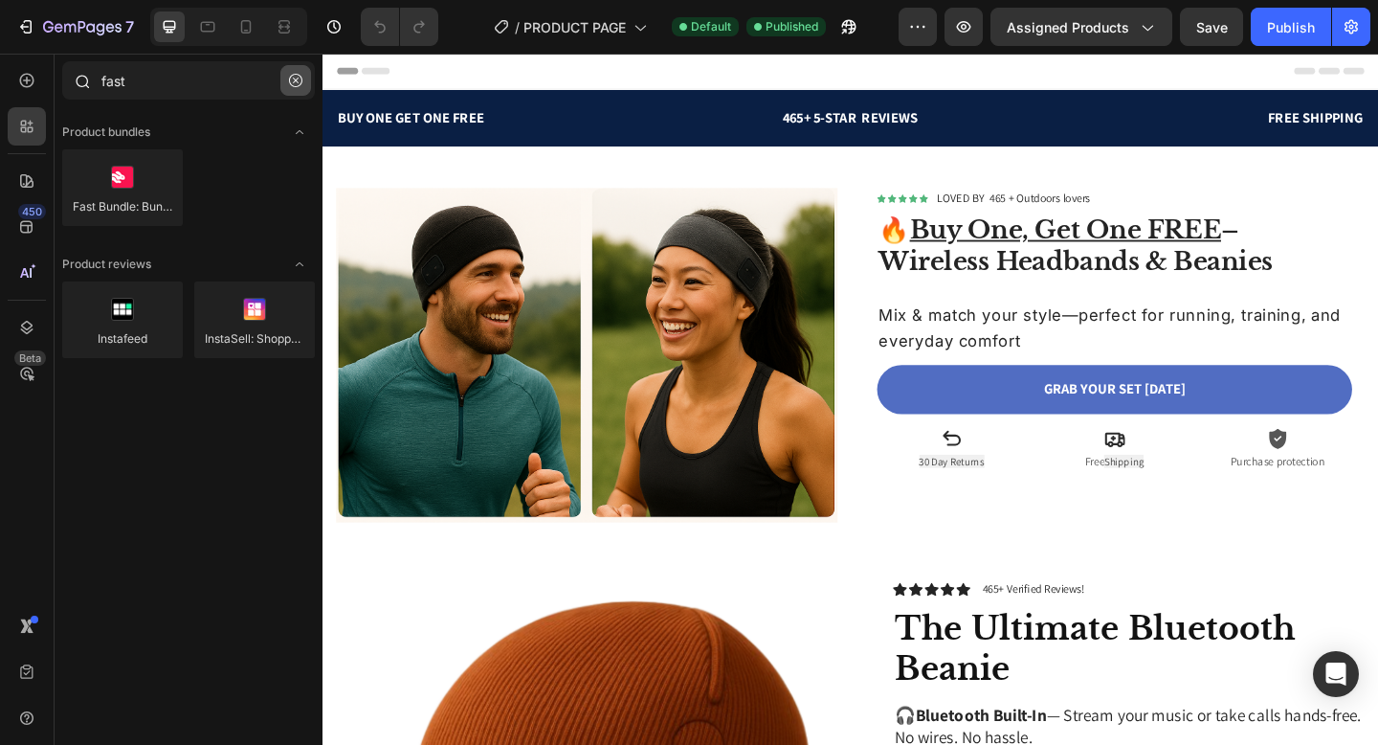
click at [289, 76] on icon "button" at bounding box center [295, 80] width 13 height 13
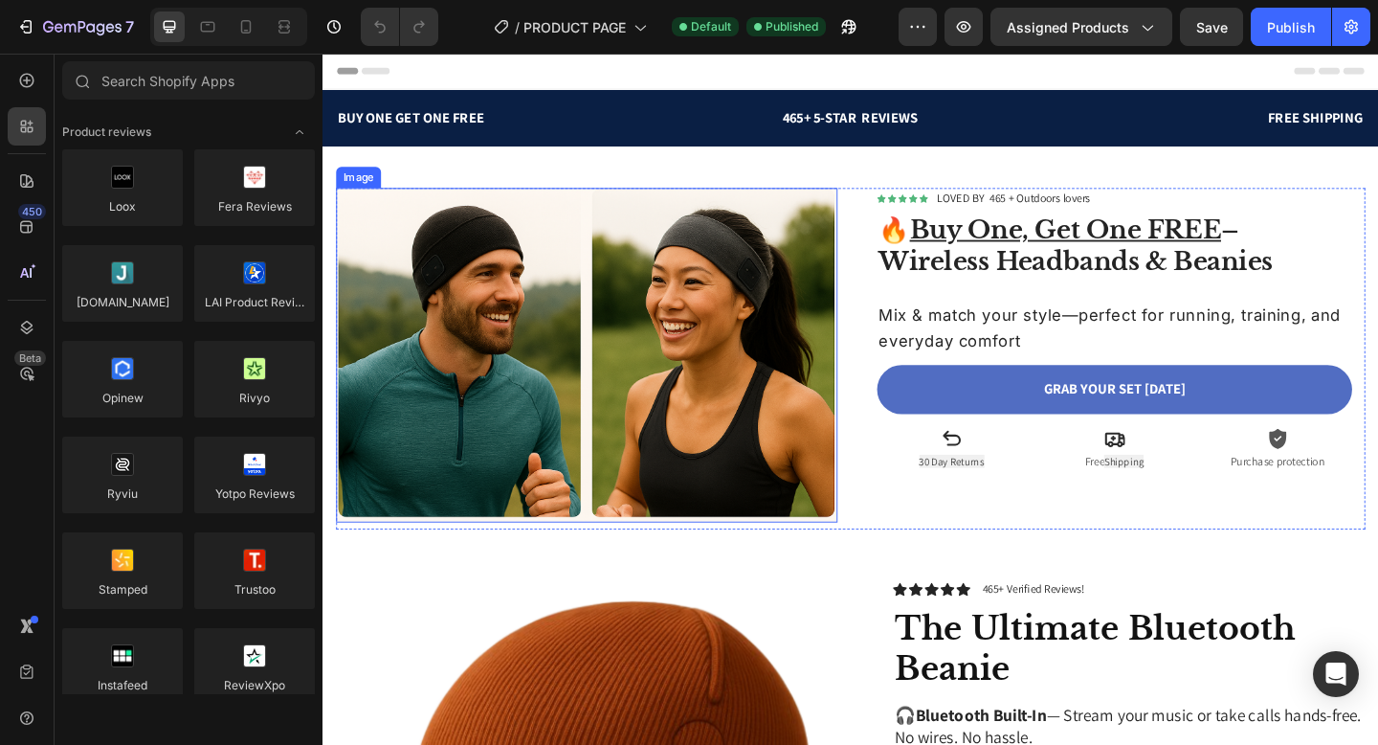
click at [506, 268] on img at bounding box center [610, 382] width 546 height 364
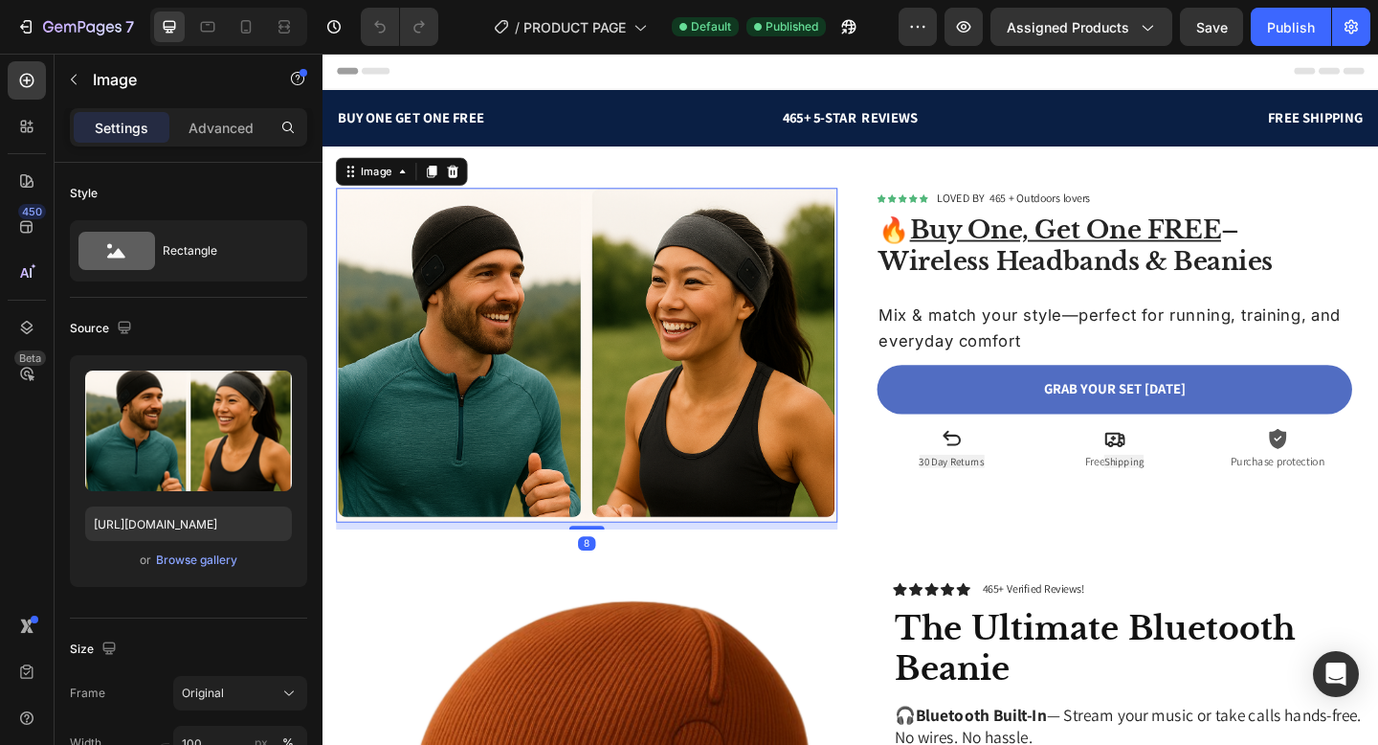
scroll to position [46, 0]
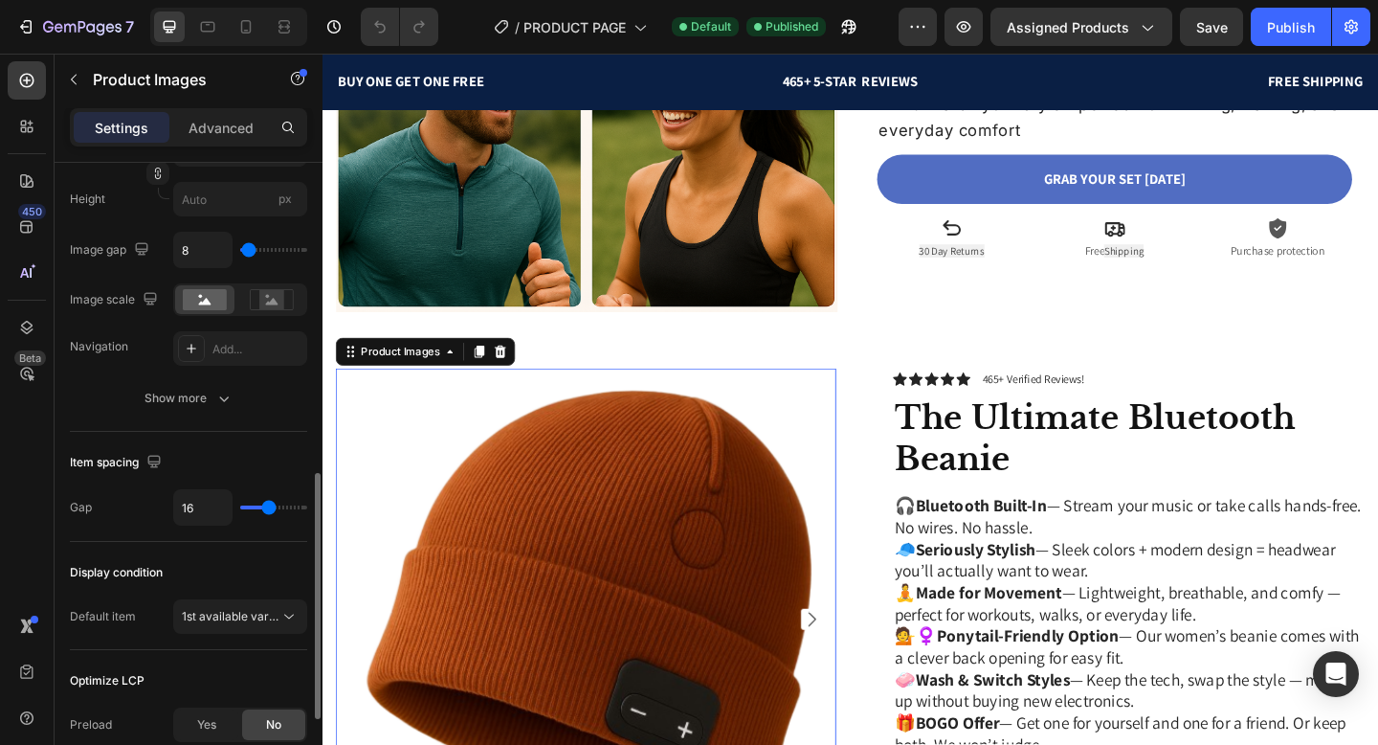
scroll to position [1006, 0]
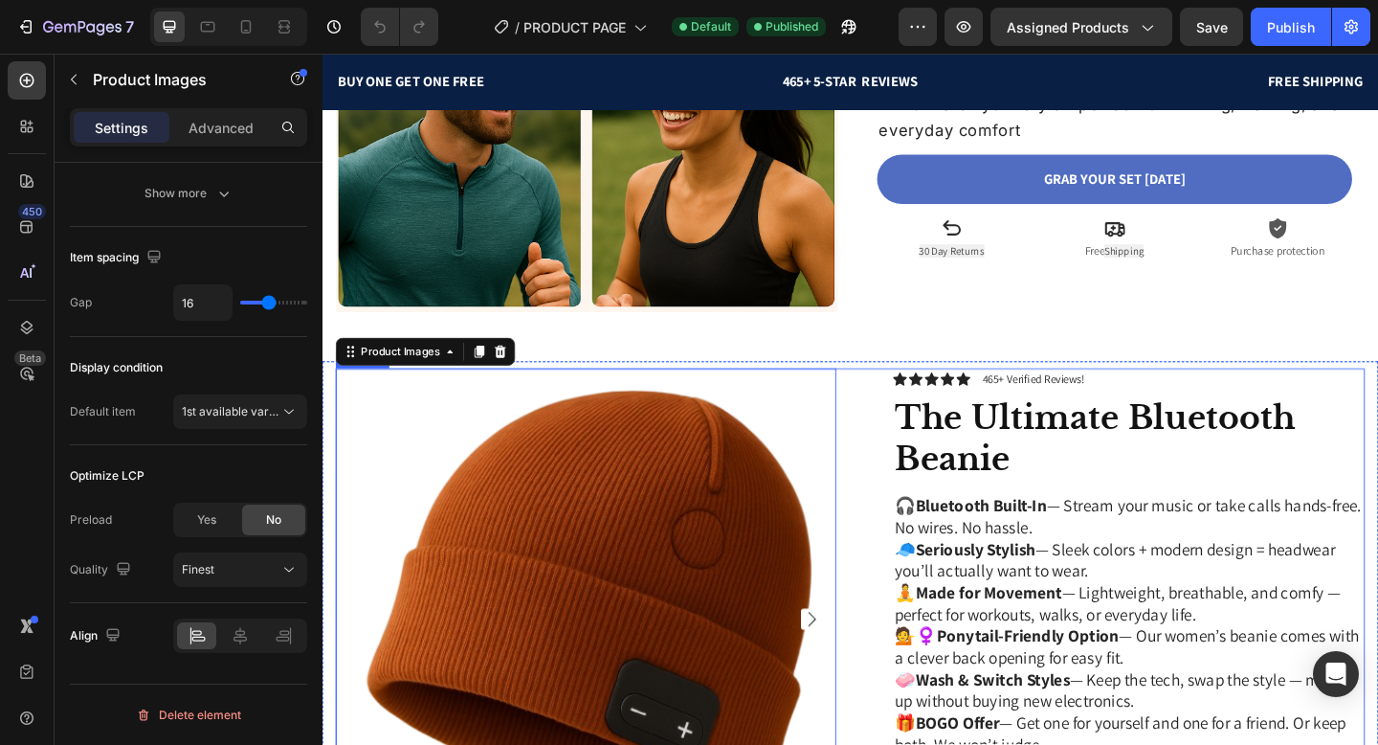
click at [907, 403] on div "Product Images 16 Icon Icon Icon Icon Icon Icon List 465+ Verified Reviews! Tex…" at bounding box center [897, 735] width 1120 height 678
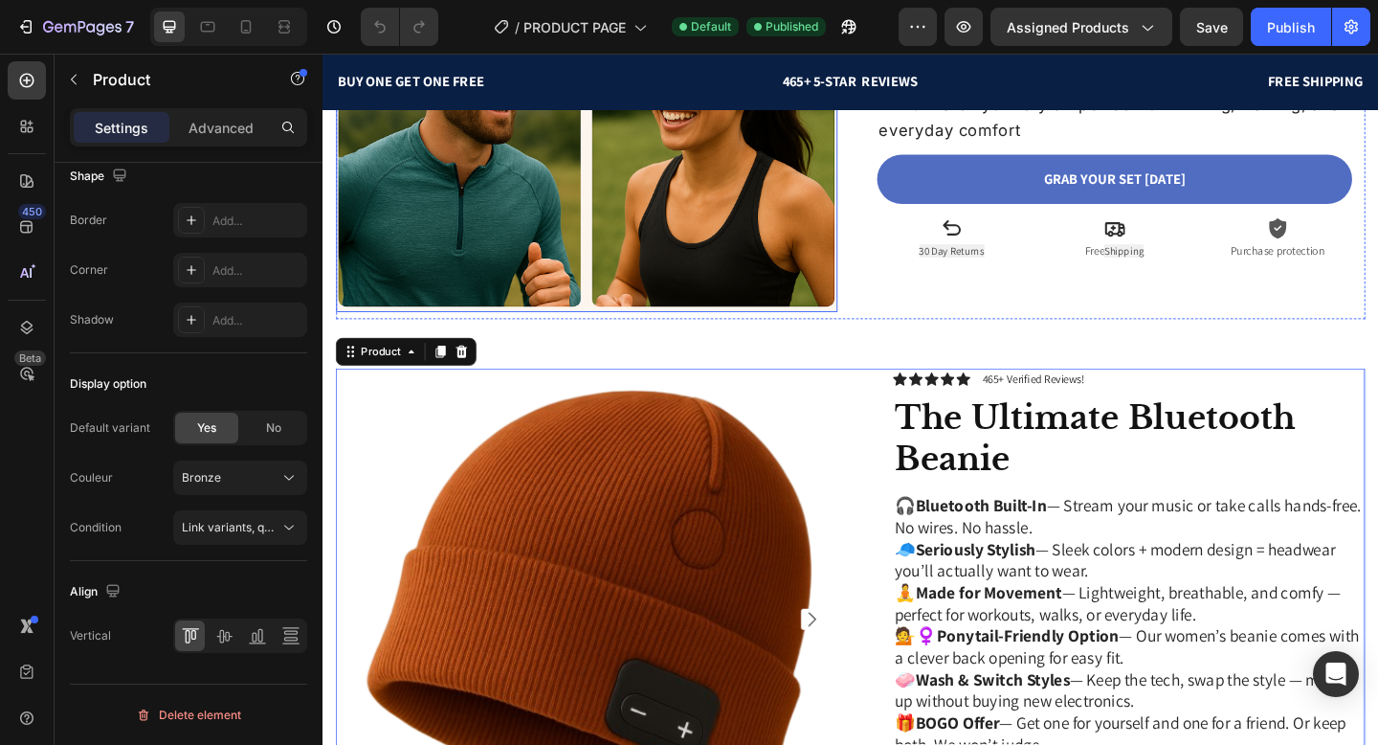
scroll to position [0, 0]
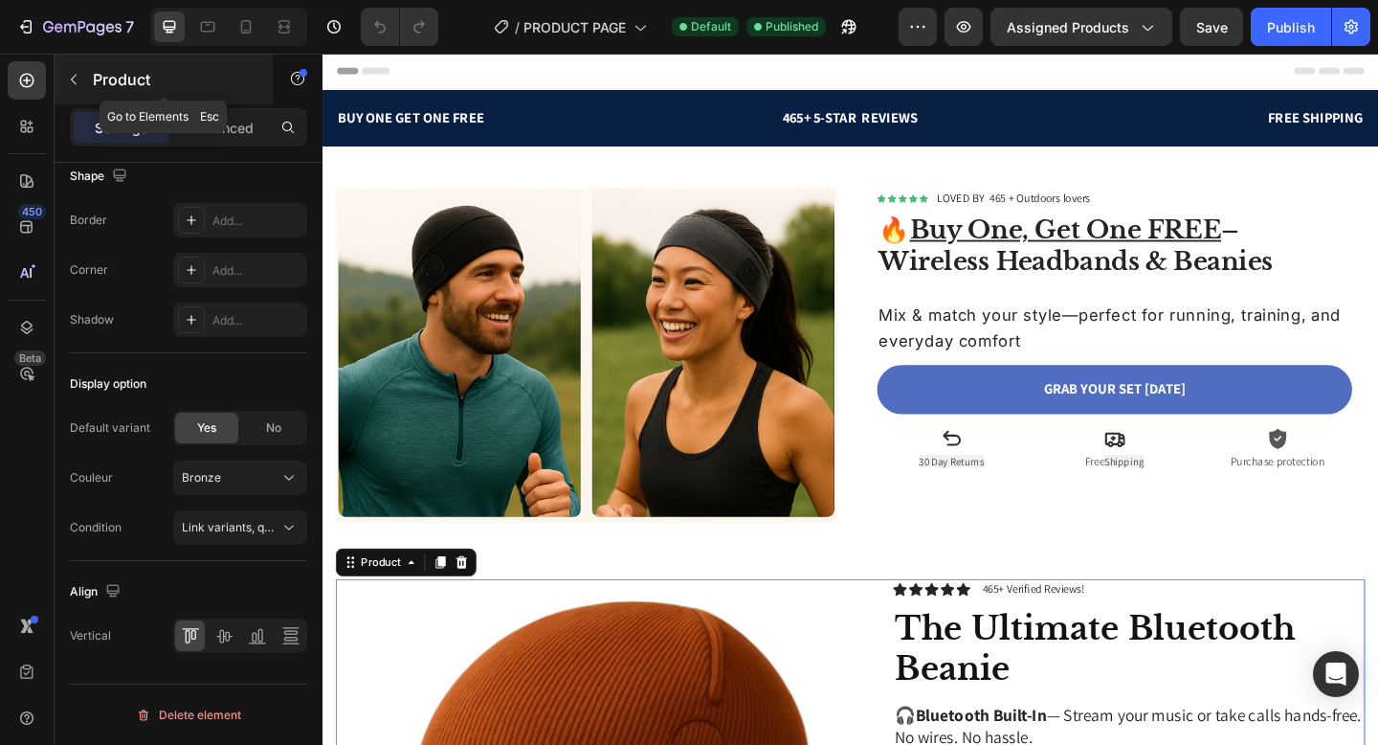
click at [64, 80] on button "button" at bounding box center [73, 79] width 31 height 31
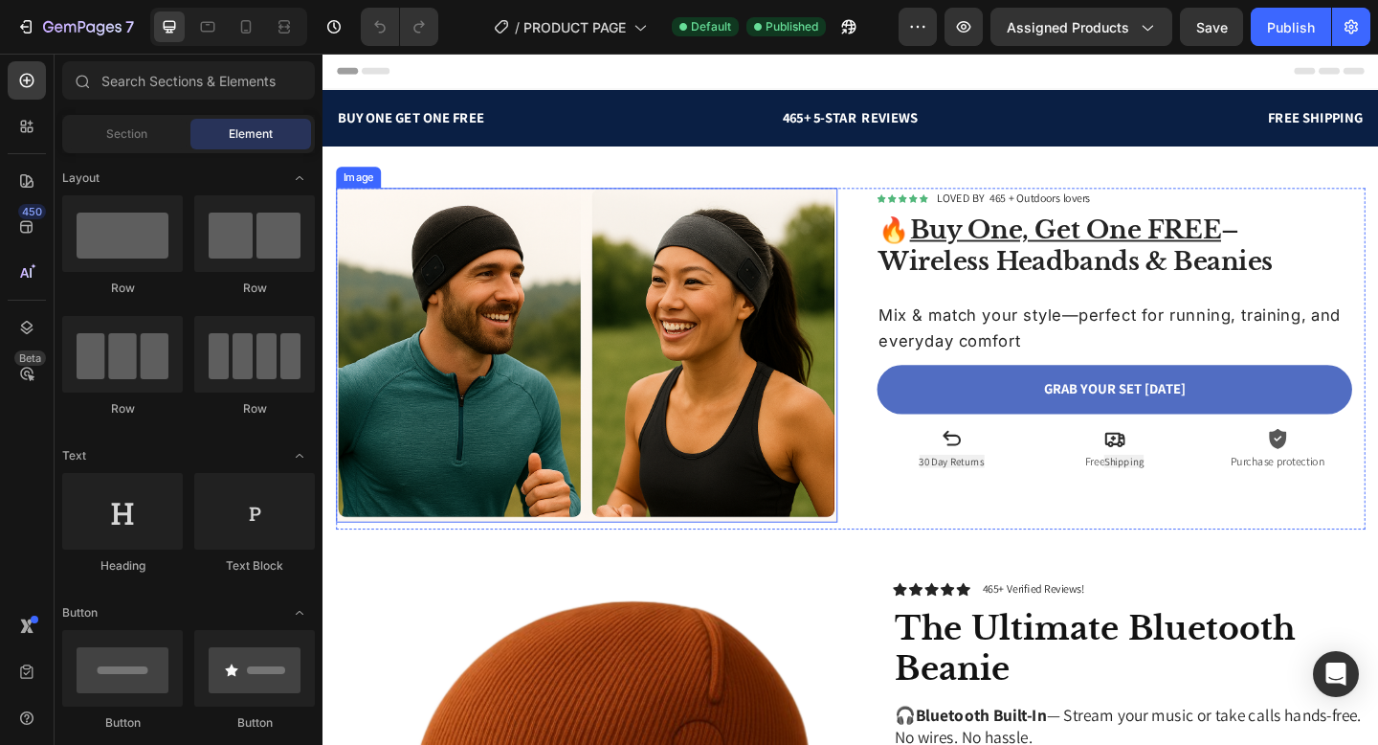
click at [642, 267] on img at bounding box center [610, 382] width 546 height 364
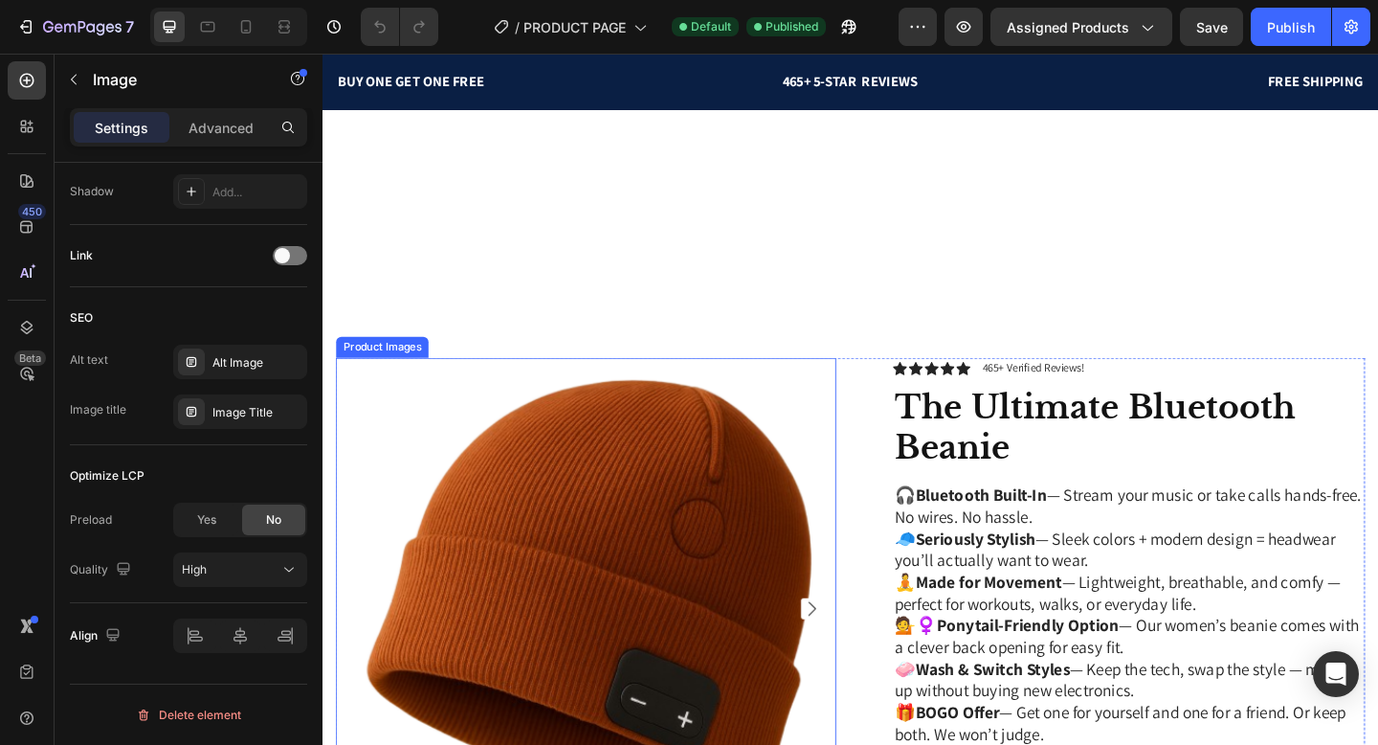
scroll to position [593, 0]
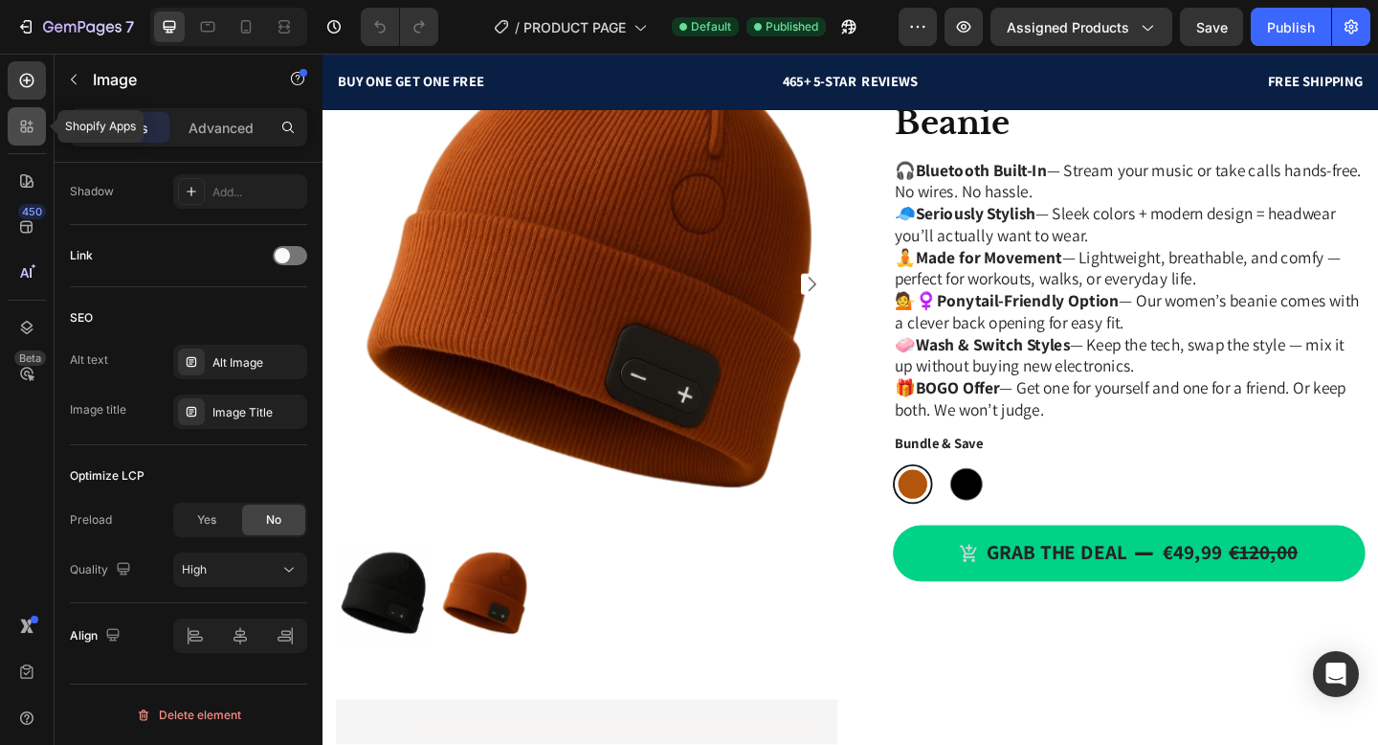
click at [25, 139] on div at bounding box center [27, 126] width 38 height 38
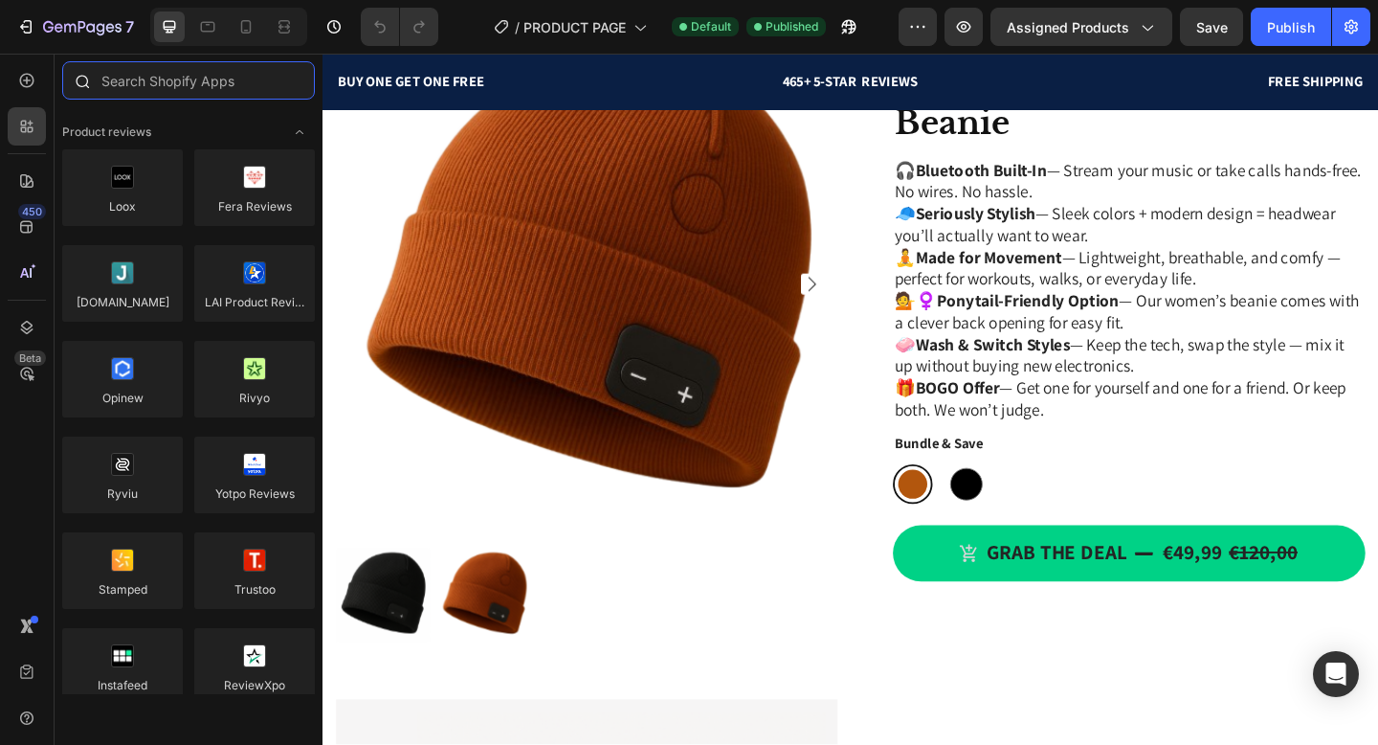
click at [206, 94] on input "text" at bounding box center [188, 80] width 253 height 38
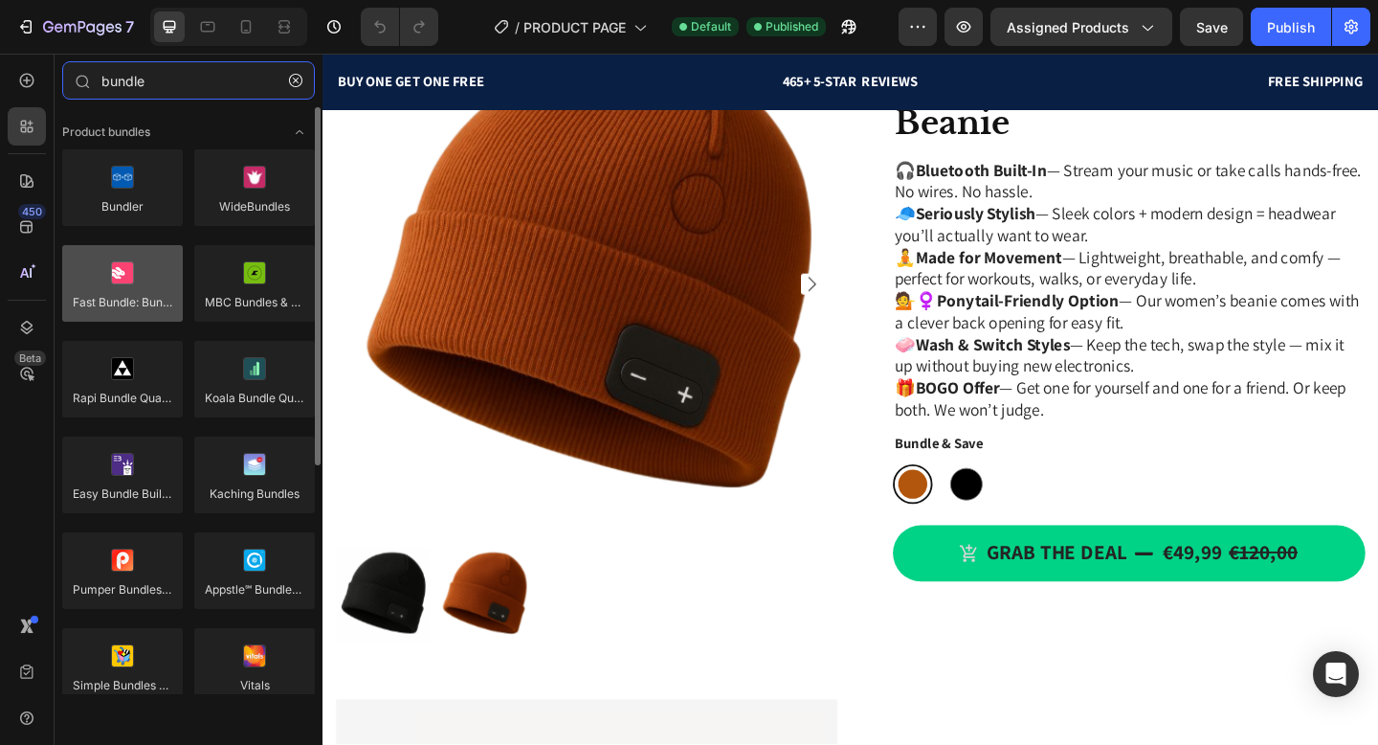
type input "bundle"
click at [133, 278] on div at bounding box center [122, 283] width 121 height 77
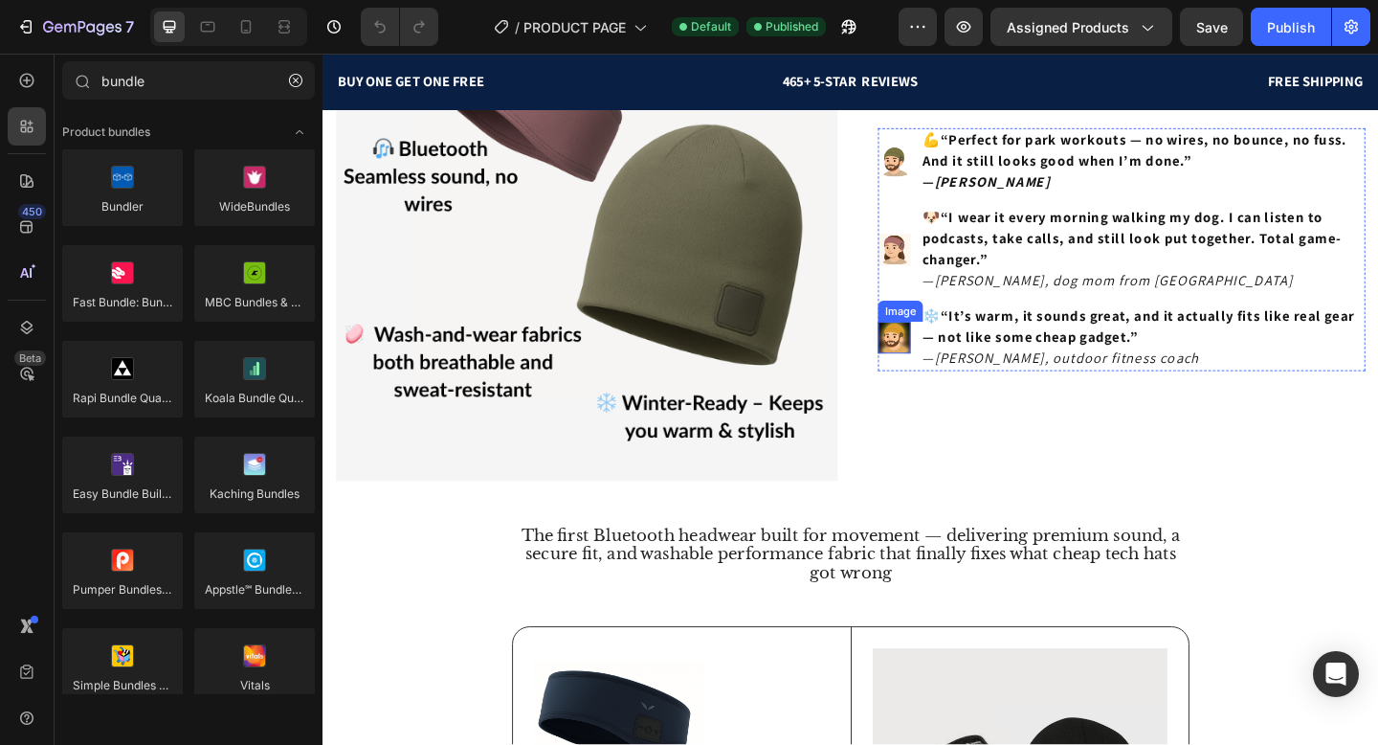
scroll to position [1135, 0]
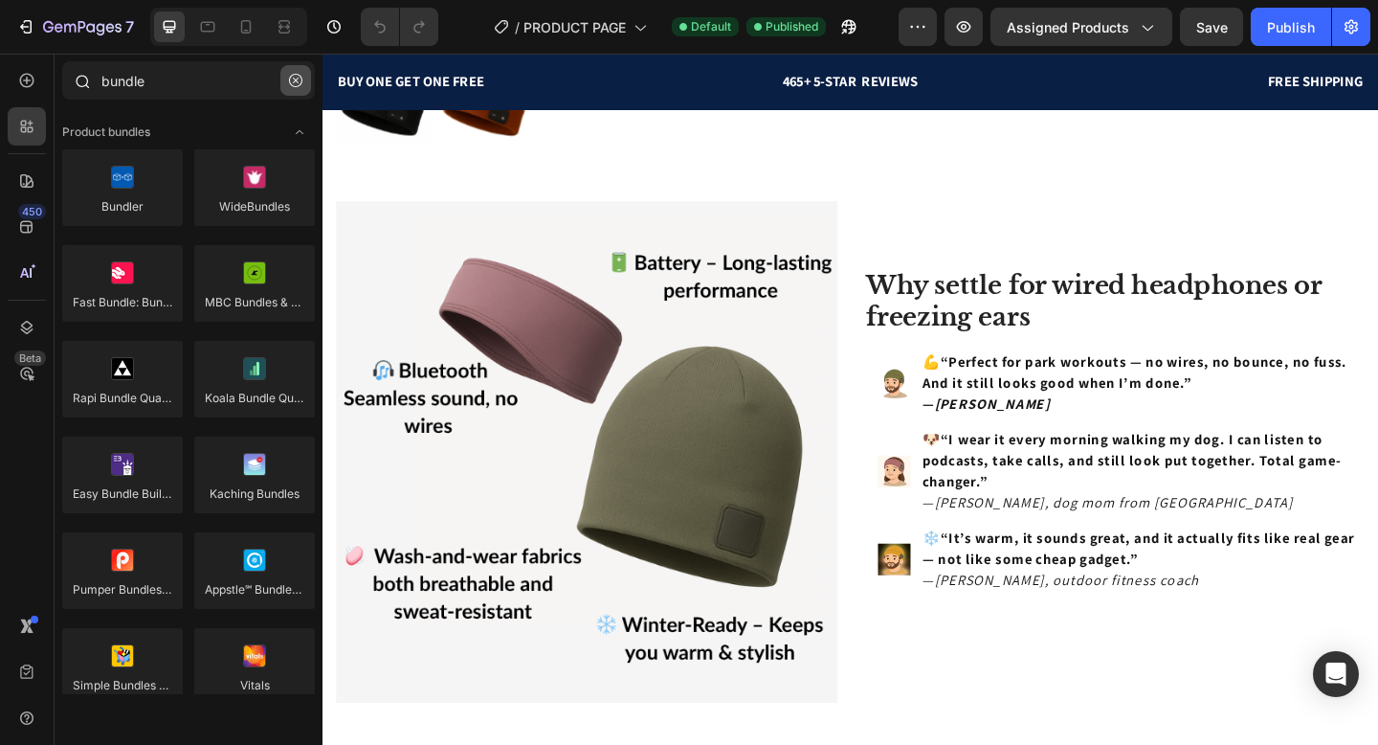
click at [295, 84] on icon "button" at bounding box center [295, 80] width 13 height 13
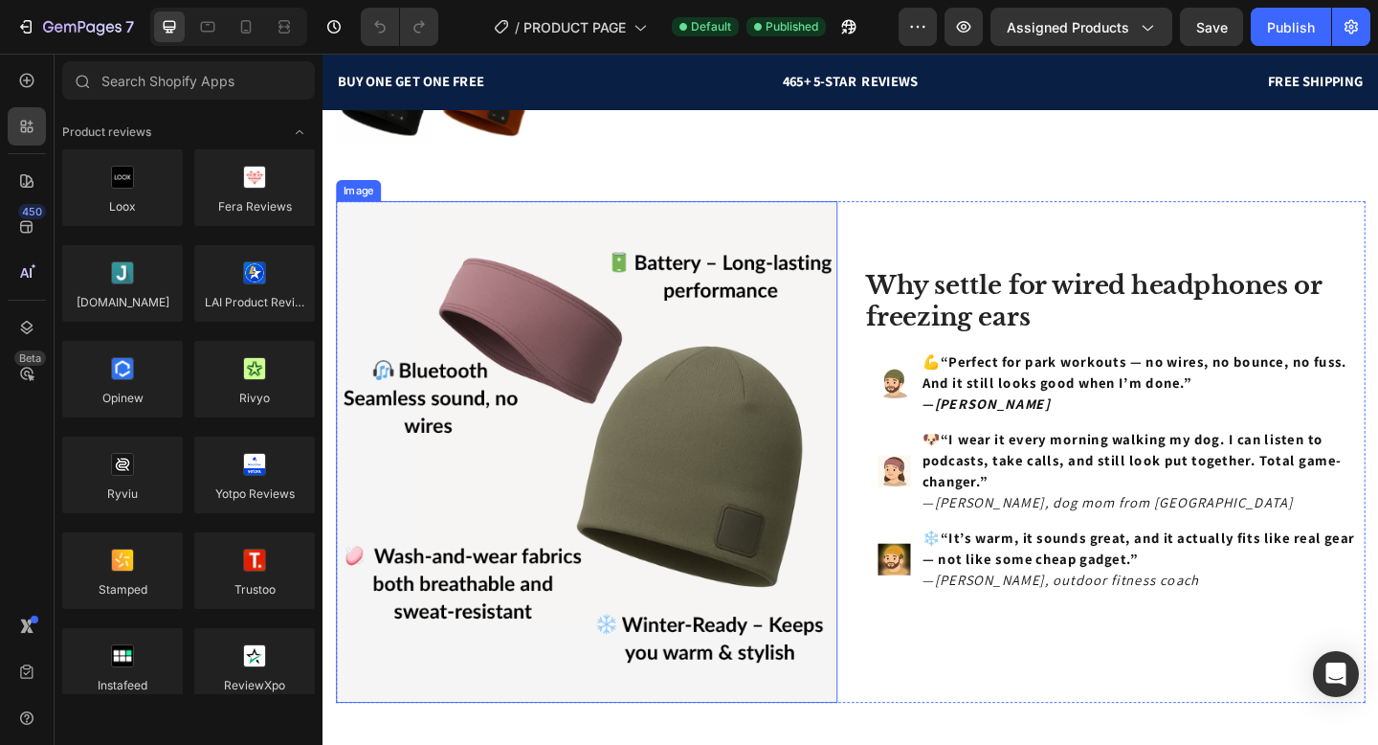
scroll to position [852, 0]
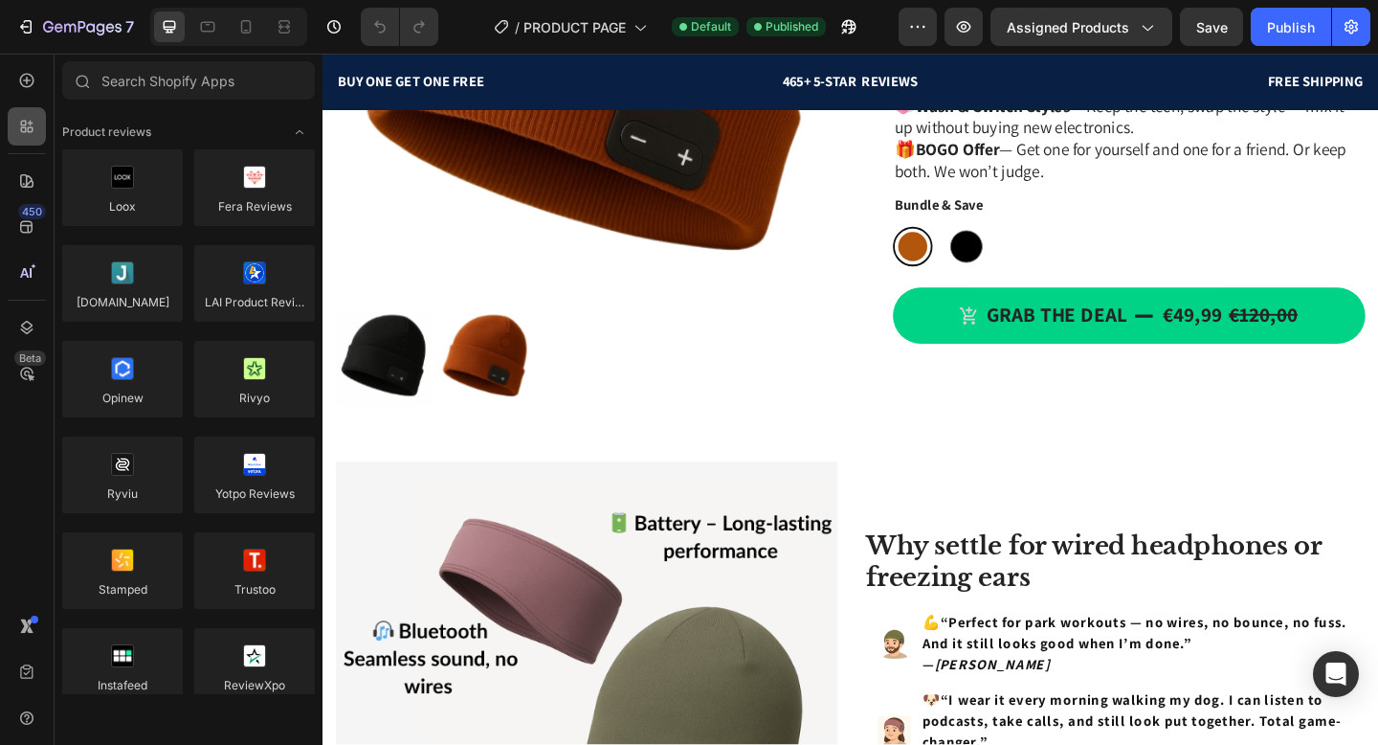
click at [36, 135] on div at bounding box center [27, 126] width 38 height 38
click at [18, 92] on div at bounding box center [27, 80] width 38 height 38
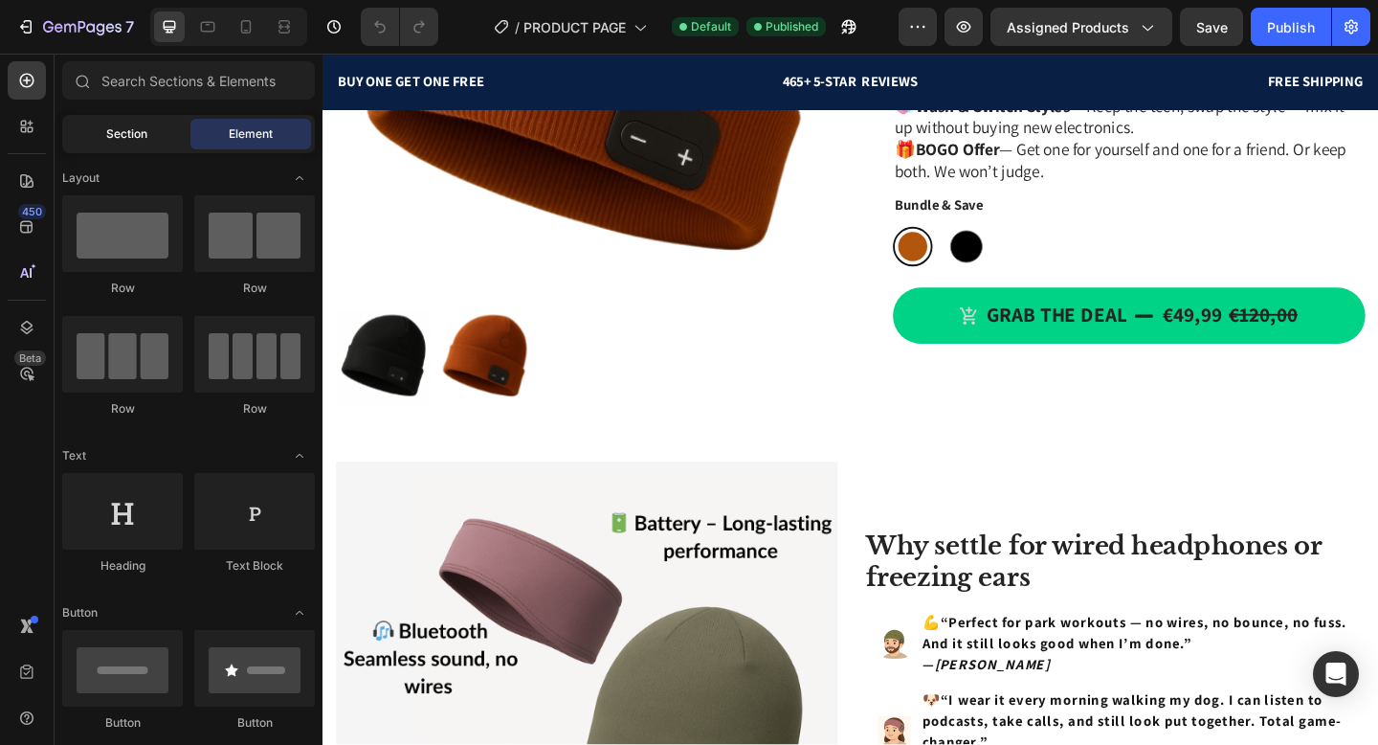
click at [115, 130] on span "Section" at bounding box center [126, 133] width 41 height 17
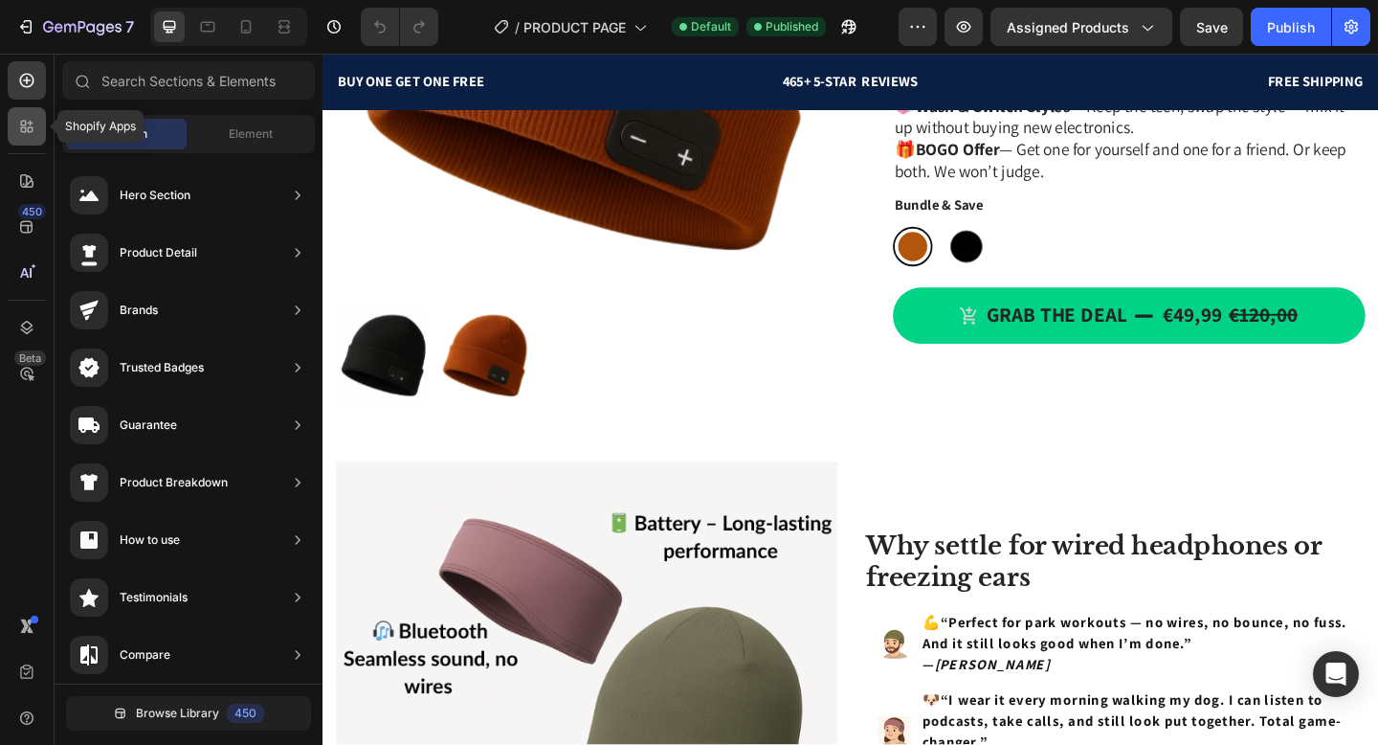
click at [25, 128] on icon at bounding box center [24, 130] width 6 height 6
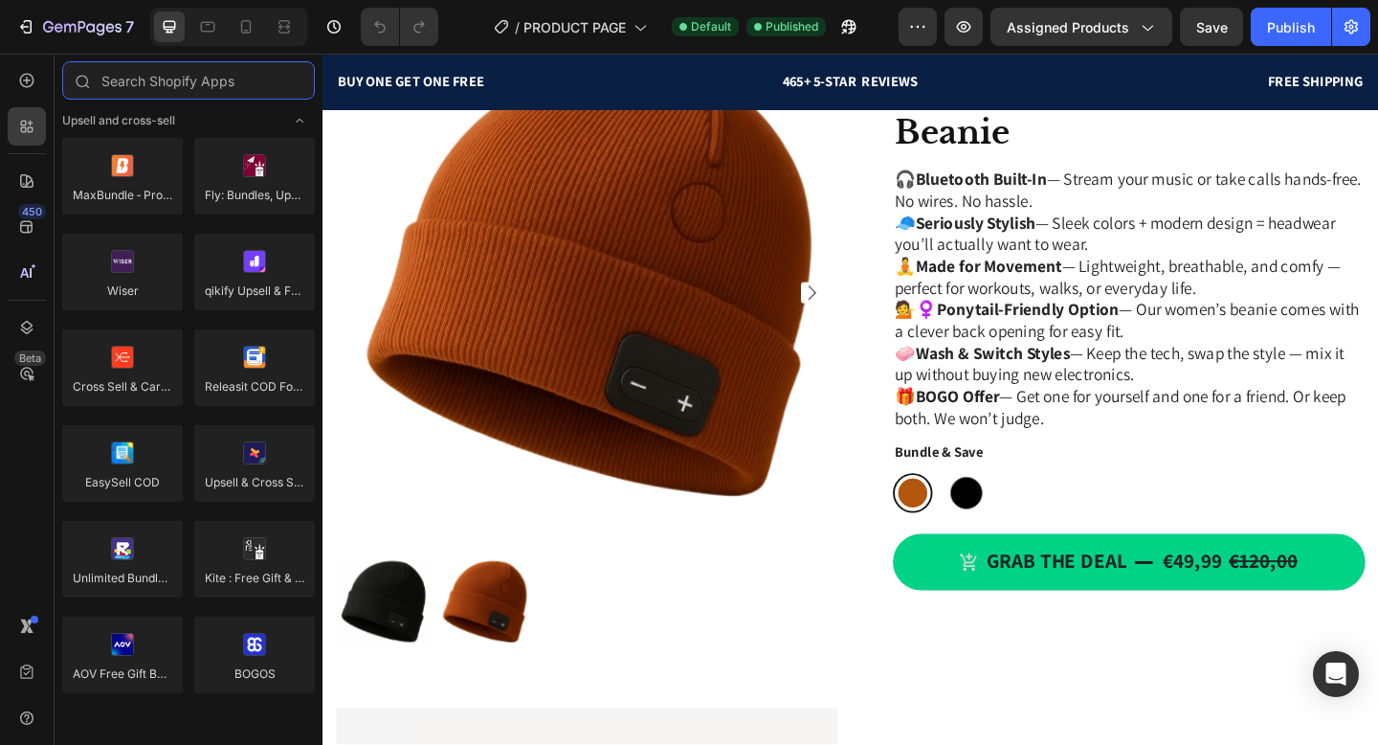
scroll to position [786, 0]
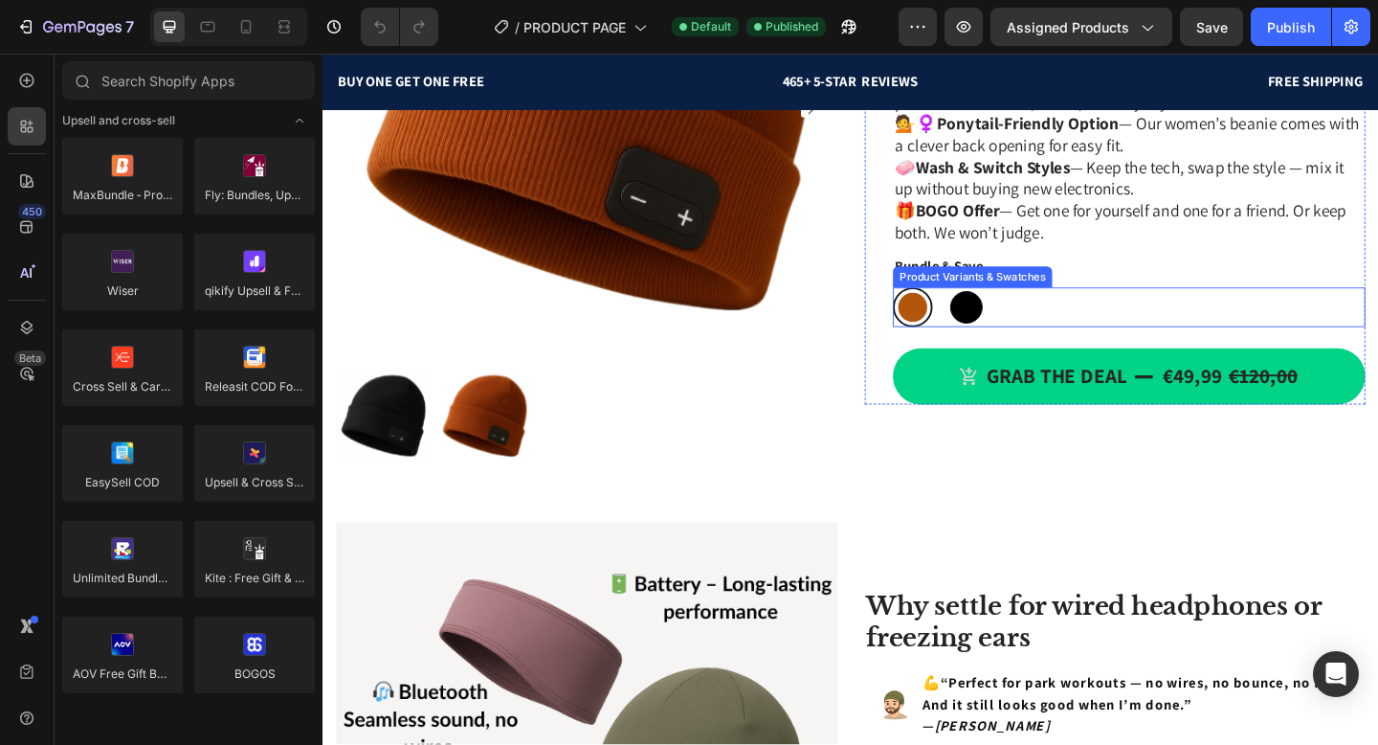
click at [1034, 327] on div at bounding box center [1022, 329] width 35 height 35
click at [1001, 308] on input "Noir Noir" at bounding box center [1000, 307] width 1 height 1
radio input "true"
click at [948, 331] on div at bounding box center [964, 330] width 32 height 32
click at [943, 308] on input "Bronze Bronze" at bounding box center [942, 307] width 1 height 1
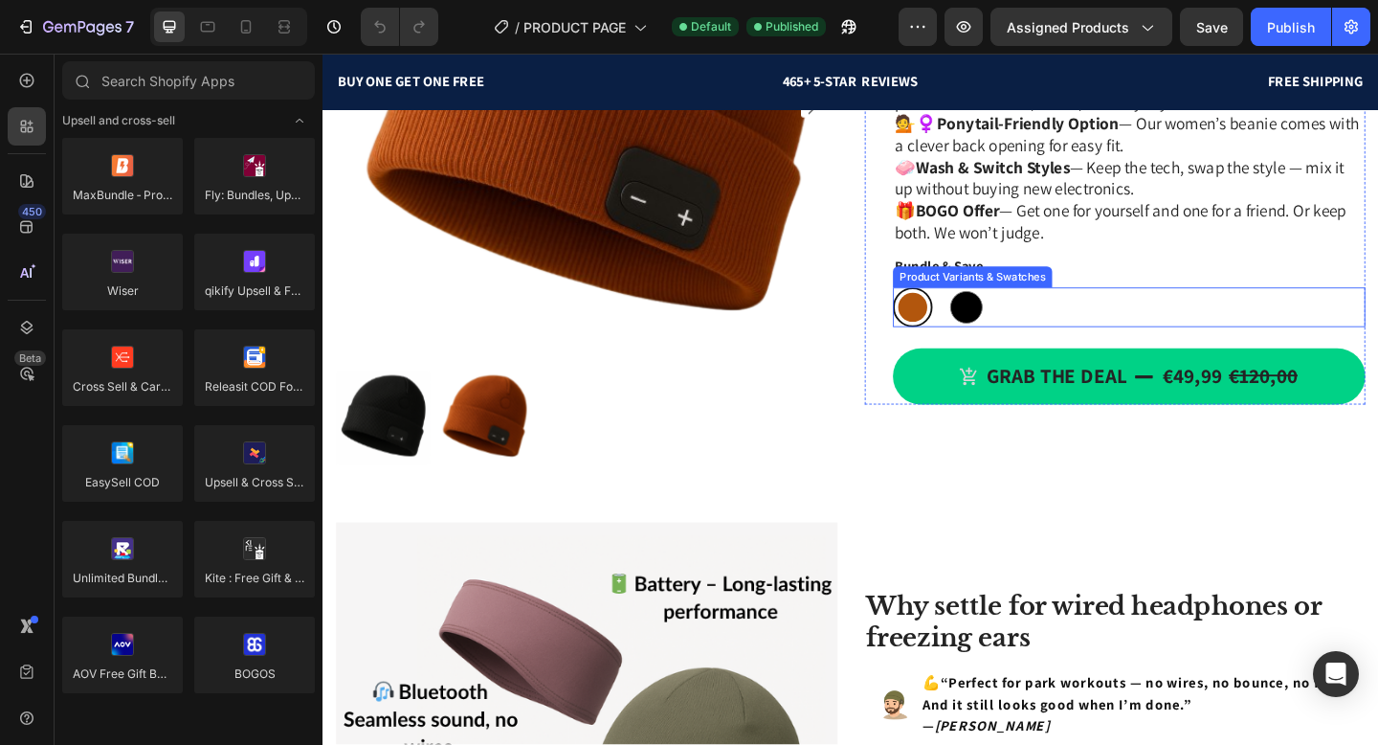
radio input "true"
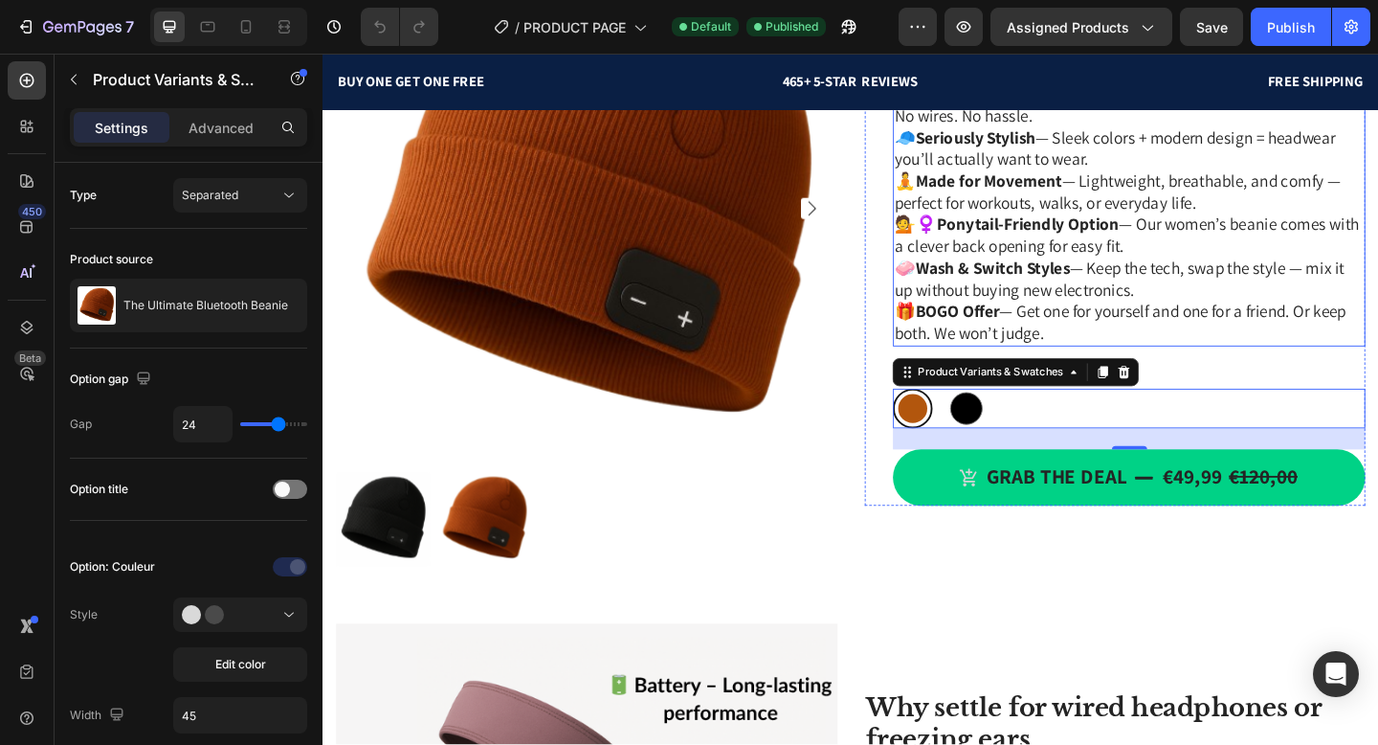
scroll to position [682, 0]
